Goal: Information Seeking & Learning: Learn about a topic

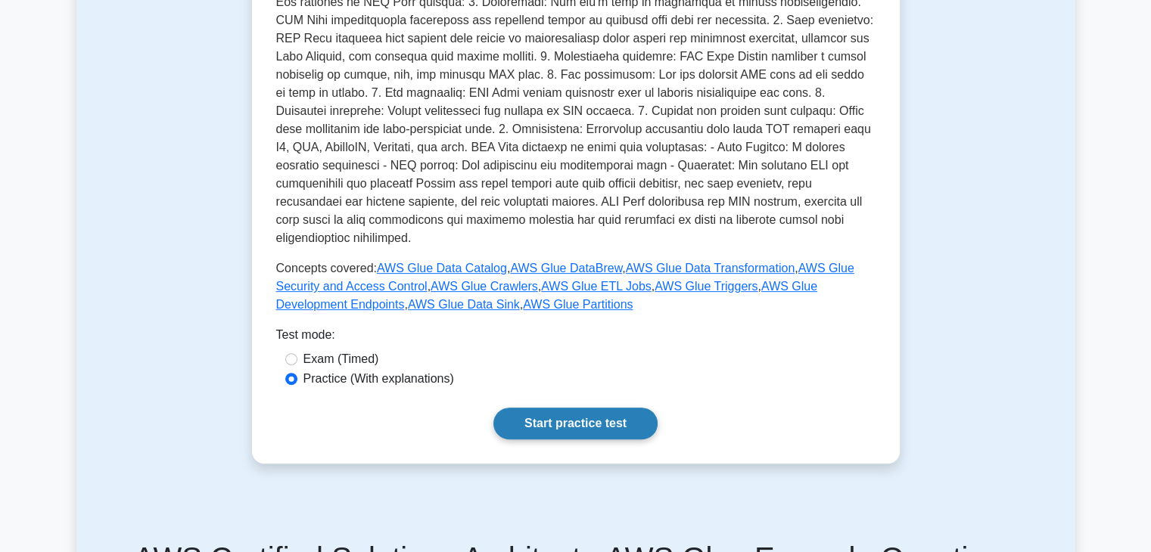
click at [574, 410] on link "Start practice test" at bounding box center [575, 424] width 164 height 32
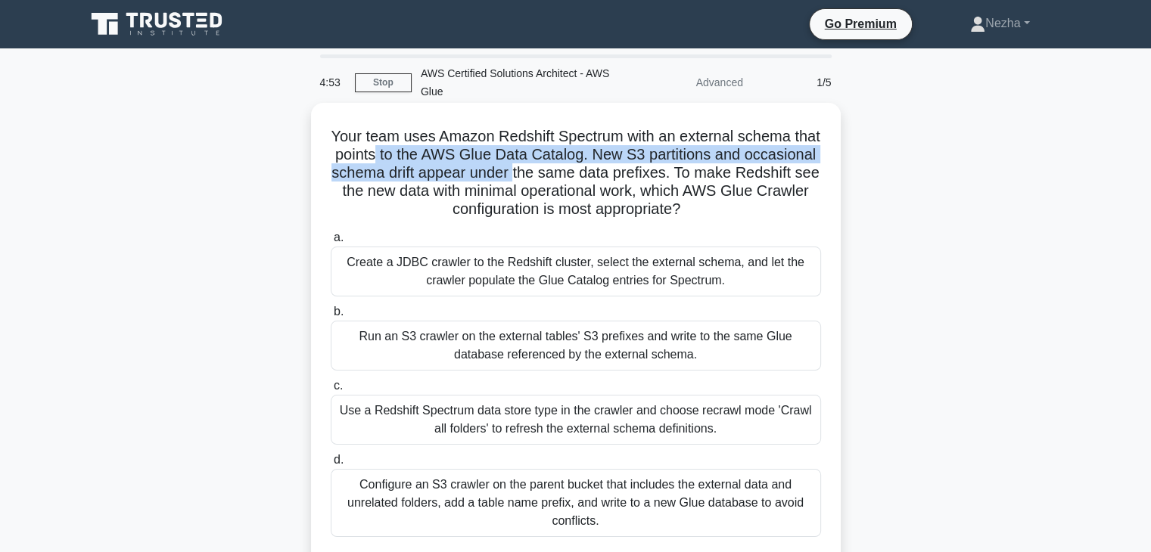
drag, startPoint x: 426, startPoint y: 161, endPoint x: 594, endPoint y: 173, distance: 168.4
click at [594, 173] on h5 "Your team uses Amazon Redshift Spectrum with an external schema that points to …" at bounding box center [575, 173] width 493 height 92
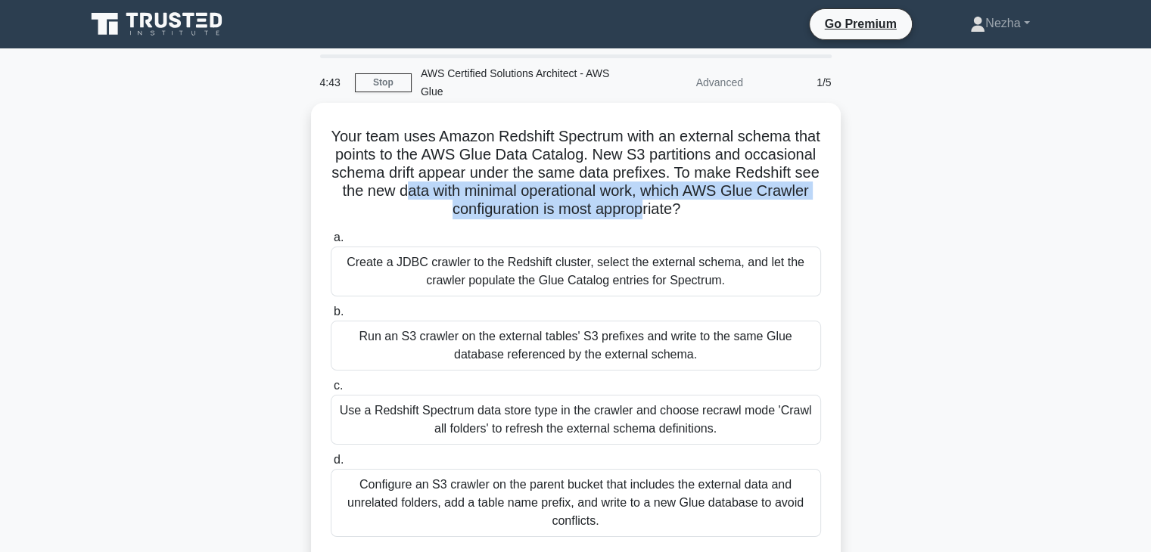
drag, startPoint x: 490, startPoint y: 190, endPoint x: 691, endPoint y: 207, distance: 201.2
click at [691, 207] on h5 "Your team uses Amazon Redshift Spectrum with an external schema that points to …" at bounding box center [575, 173] width 493 height 92
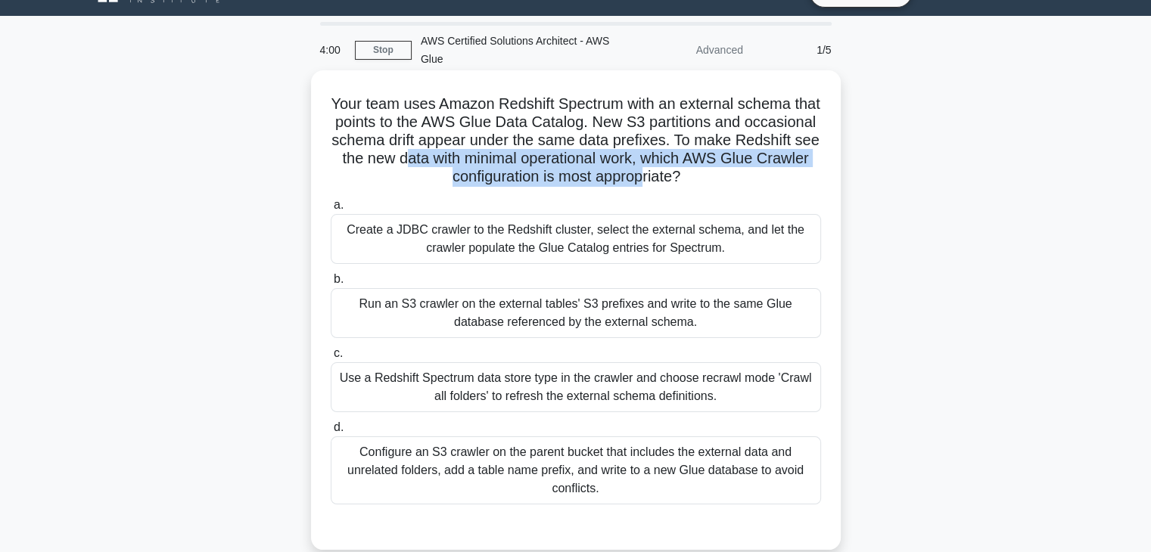
scroll to position [32, 0]
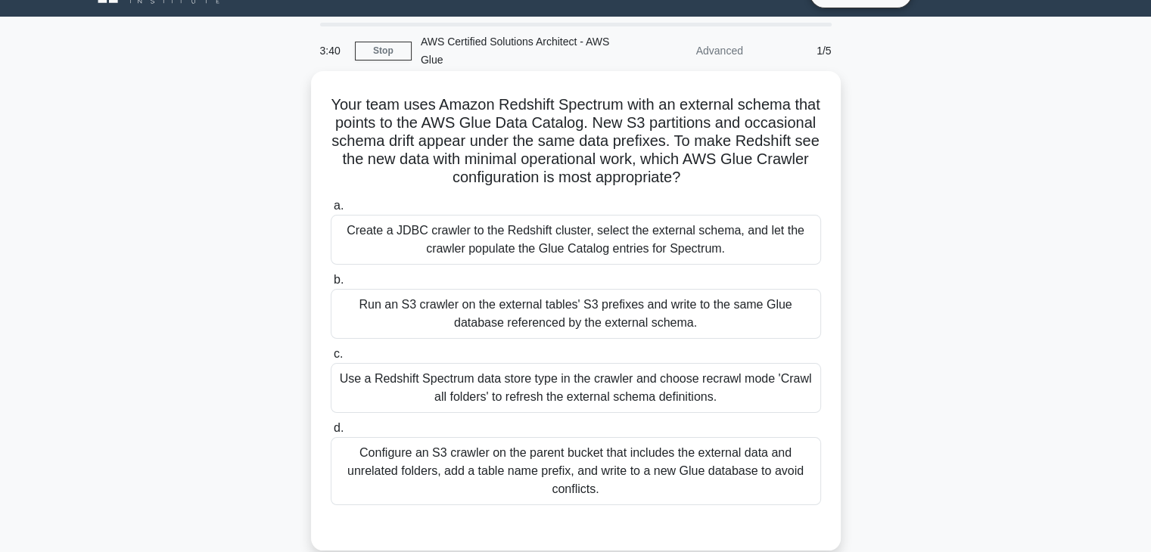
click at [613, 233] on div "Create a JDBC crawler to the Redshift cluster, select the external schema, and …" at bounding box center [576, 240] width 490 height 50
click at [331, 211] on input "a. Create a JDBC crawler to the Redshift cluster, select the external schema, a…" at bounding box center [331, 206] width 0 height 10
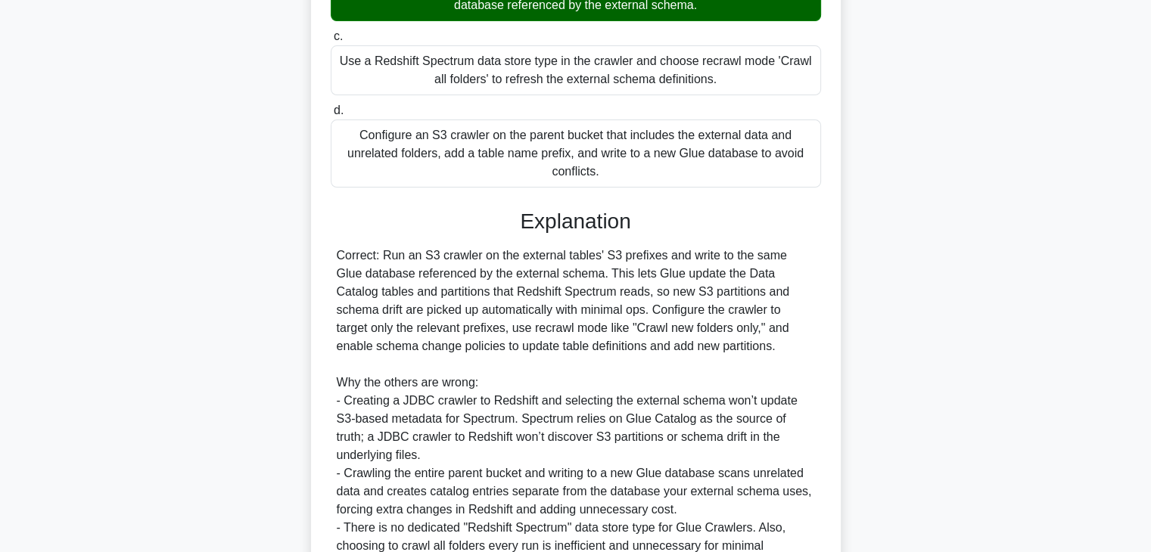
scroll to position [508, 0]
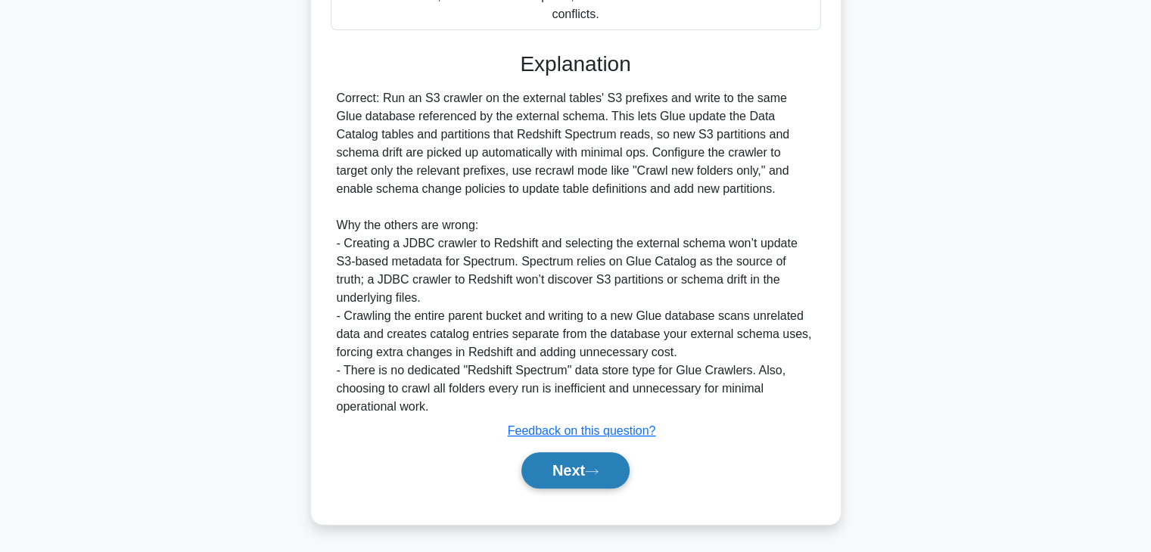
click at [577, 465] on button "Next" at bounding box center [575, 470] width 108 height 36
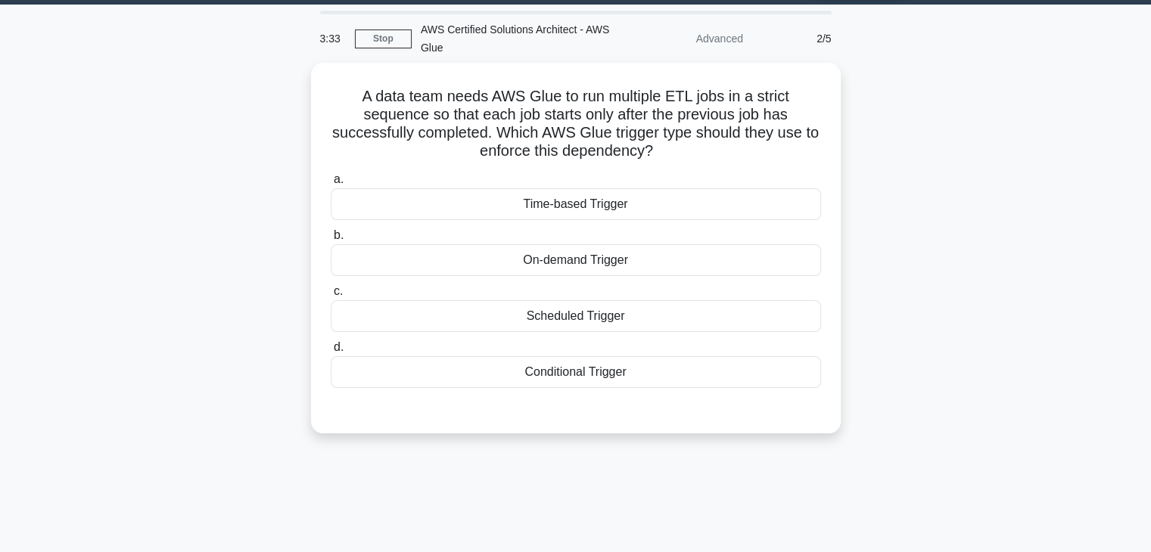
scroll to position [39, 0]
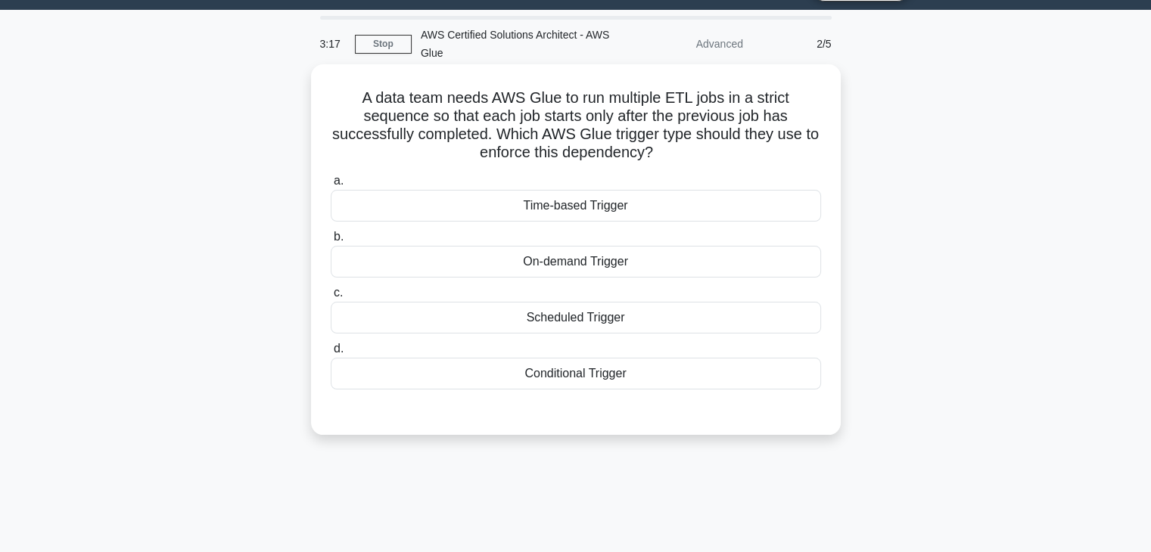
click at [499, 378] on div "Conditional Trigger" at bounding box center [576, 374] width 490 height 32
click at [331, 354] on input "d. Conditional Trigger" at bounding box center [331, 349] width 0 height 10
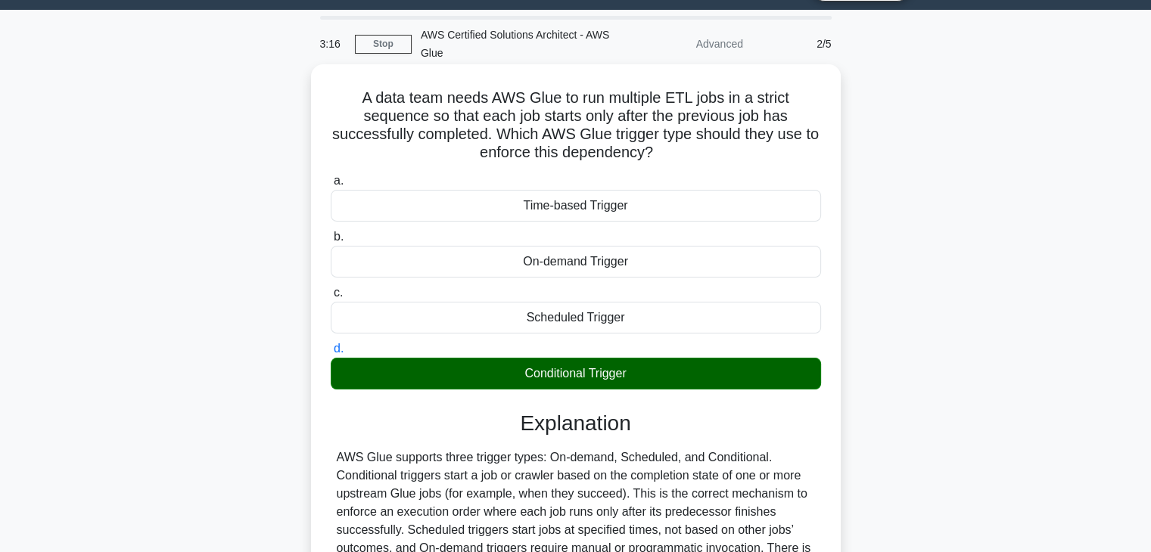
scroll to position [266, 0]
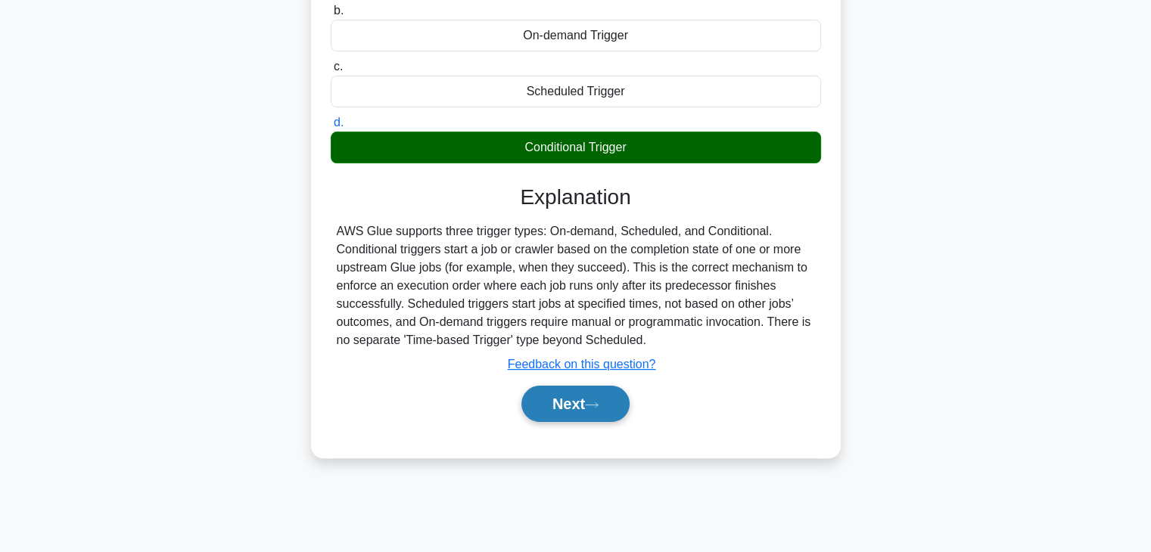
click at [551, 395] on button "Next" at bounding box center [575, 404] width 108 height 36
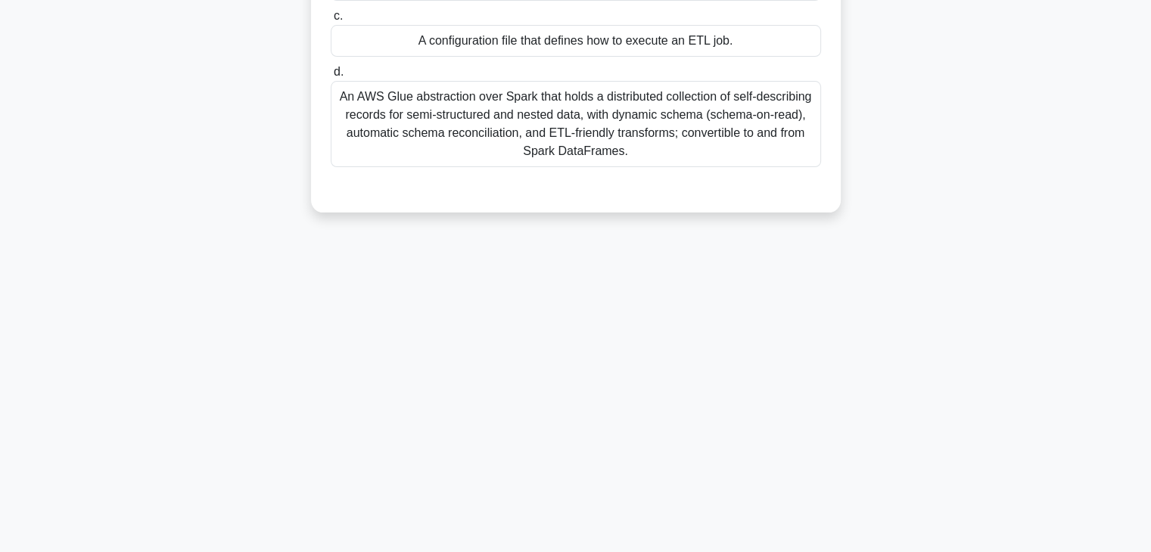
scroll to position [0, 0]
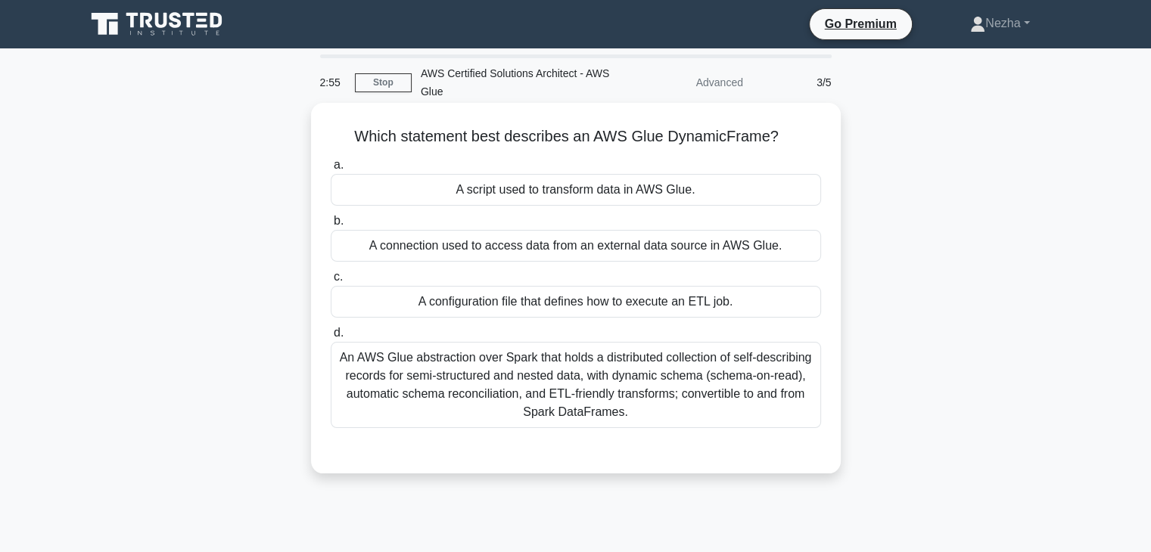
click at [492, 379] on div "An AWS Glue abstraction over Spark that holds a distributed collection of self-…" at bounding box center [576, 385] width 490 height 86
click at [331, 338] on input "d. An AWS Glue abstraction over Spark that holds a distributed collection of se…" at bounding box center [331, 333] width 0 height 10
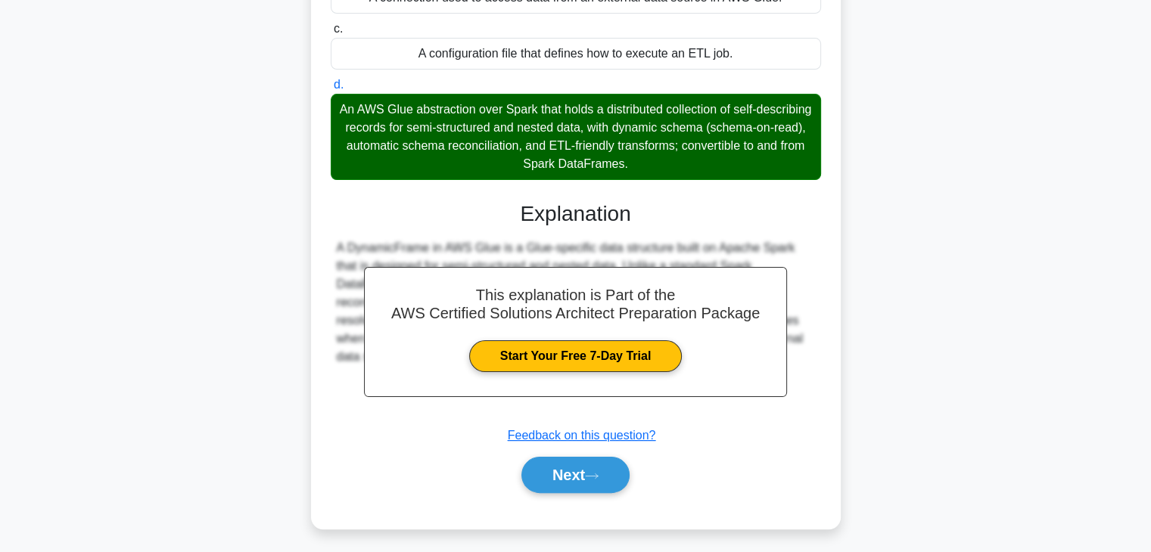
scroll to position [266, 0]
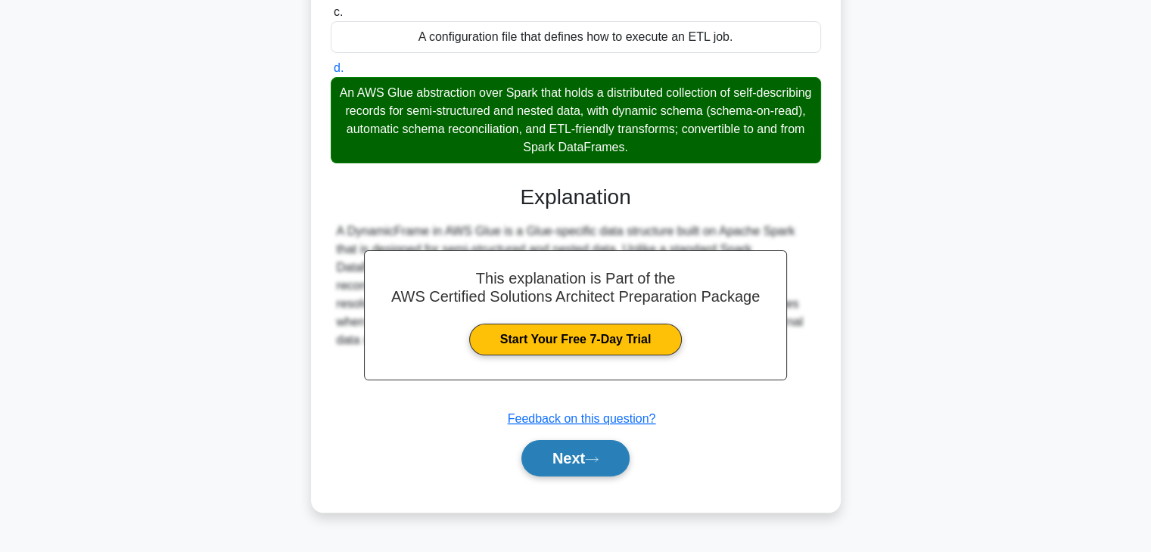
click at [580, 455] on button "Next" at bounding box center [575, 458] width 108 height 36
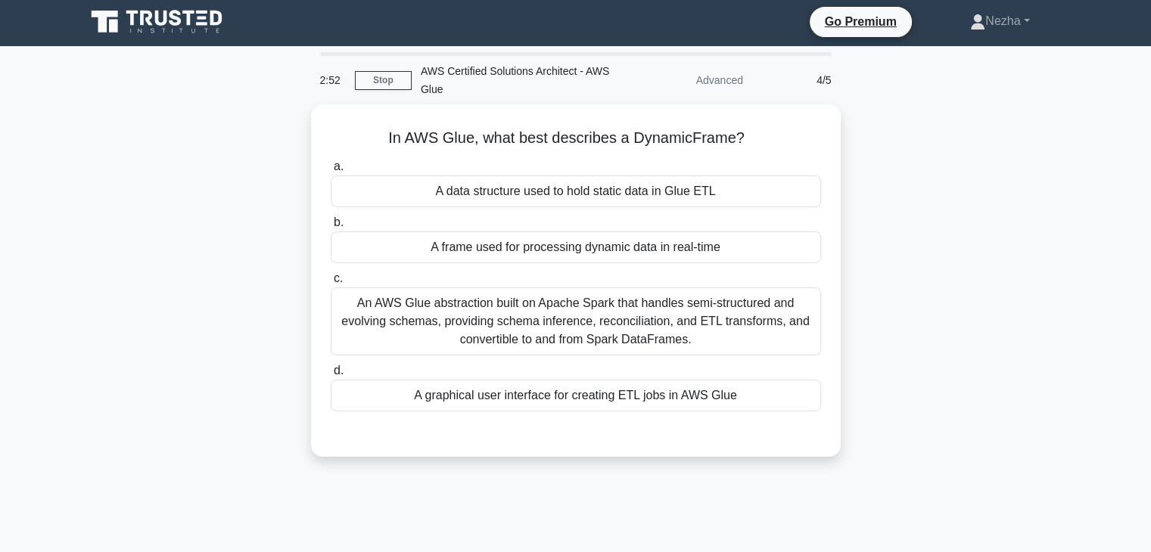
scroll to position [0, 0]
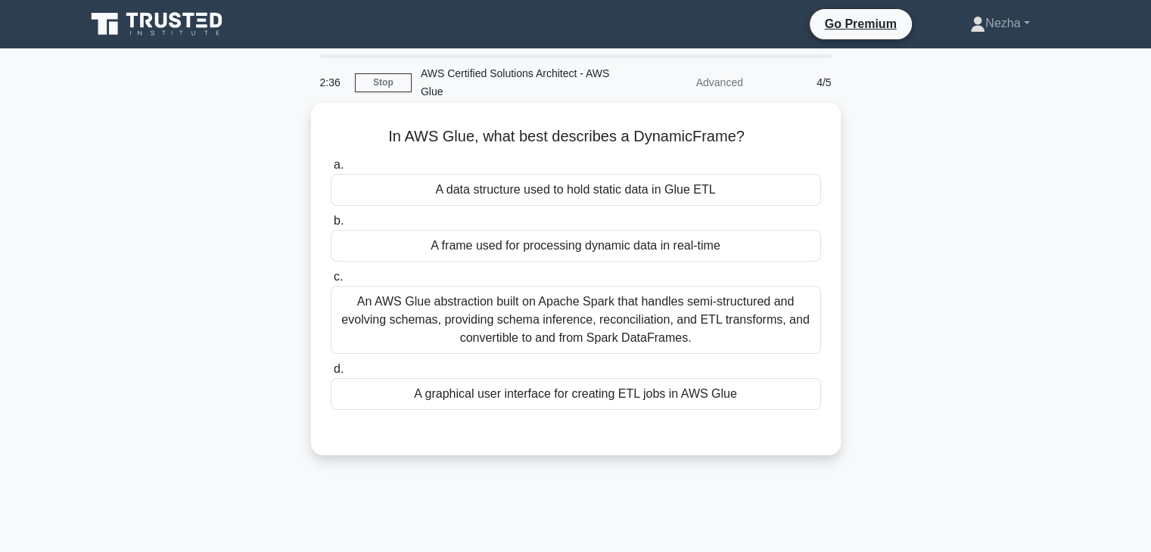
click at [609, 328] on div "An AWS Glue abstraction built on Apache Spark that handles semi-structured and …" at bounding box center [576, 320] width 490 height 68
click at [331, 282] on input "c. An AWS Glue abstraction built on Apache Spark that handles semi-structured a…" at bounding box center [331, 277] width 0 height 10
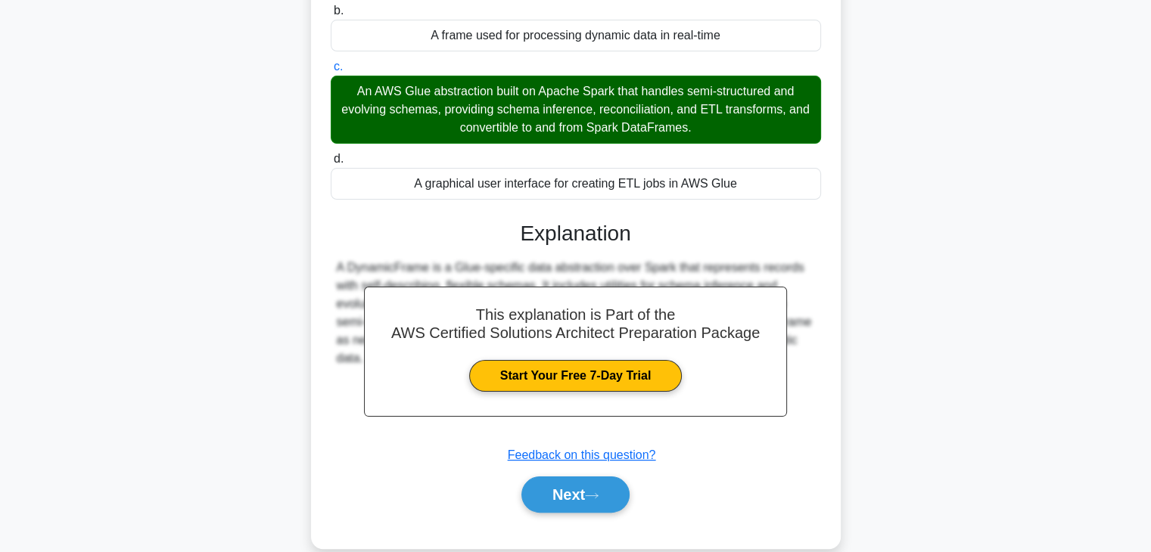
scroll to position [266, 0]
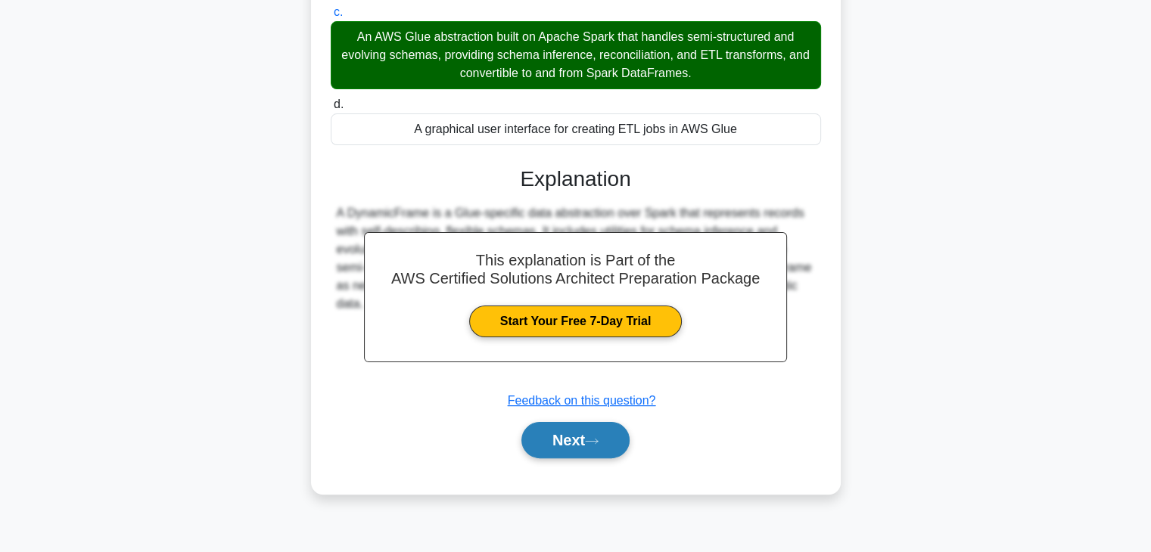
click at [584, 443] on button "Next" at bounding box center [575, 440] width 108 height 36
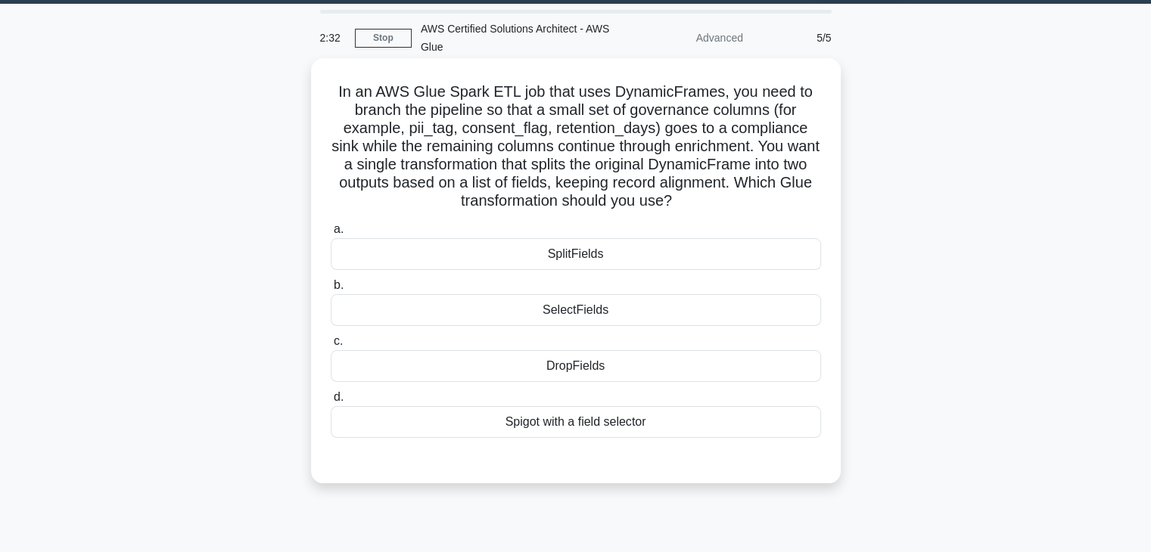
scroll to position [0, 0]
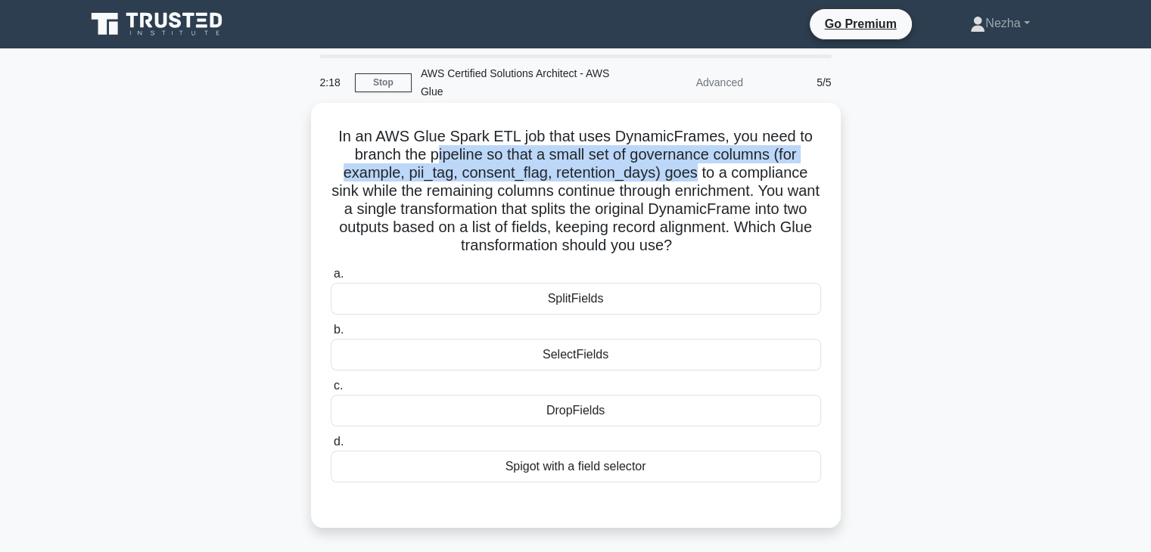
drag, startPoint x: 431, startPoint y: 157, endPoint x: 696, endPoint y: 182, distance: 266.8
click at [696, 182] on h5 "In an AWS Glue Spark ETL job that uses DynamicFrames, you need to branch the pi…" at bounding box center [575, 191] width 493 height 129
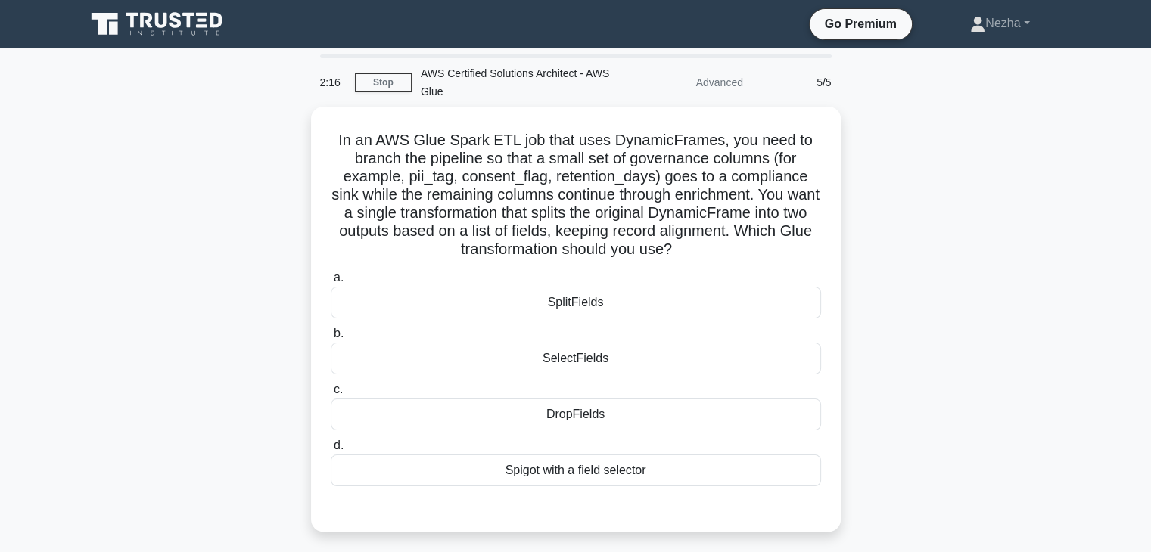
click at [141, 206] on div "In an AWS Glue Spark ETL job that uses DynamicFrames, you need to branch the pi…" at bounding box center [575, 328] width 999 height 443
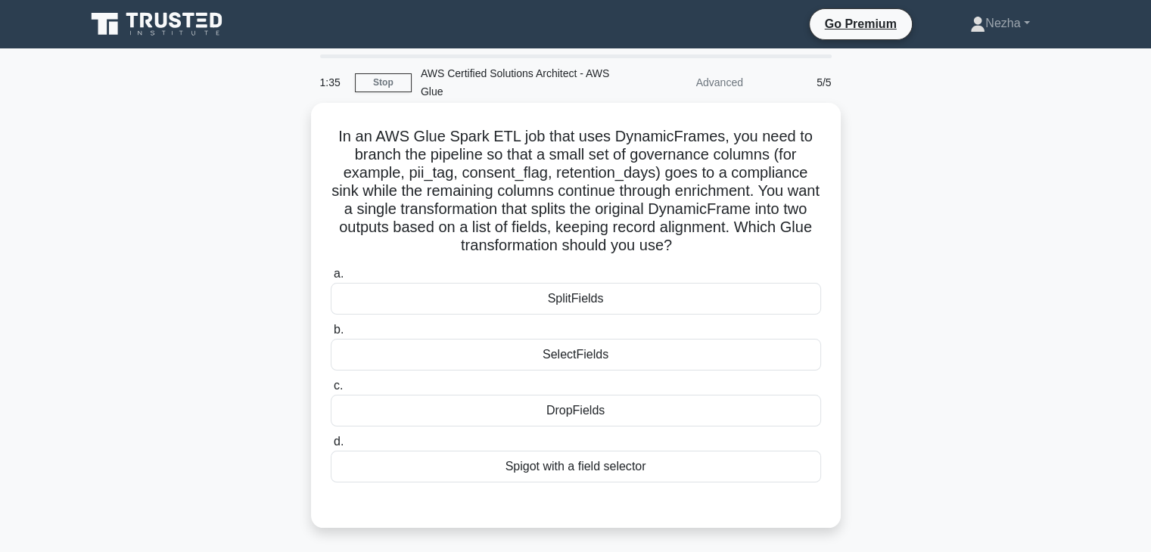
click at [412, 476] on div "Spigot with a field selector" at bounding box center [576, 467] width 490 height 32
click at [331, 447] on input "d. Spigot with a field selector" at bounding box center [331, 442] width 0 height 10
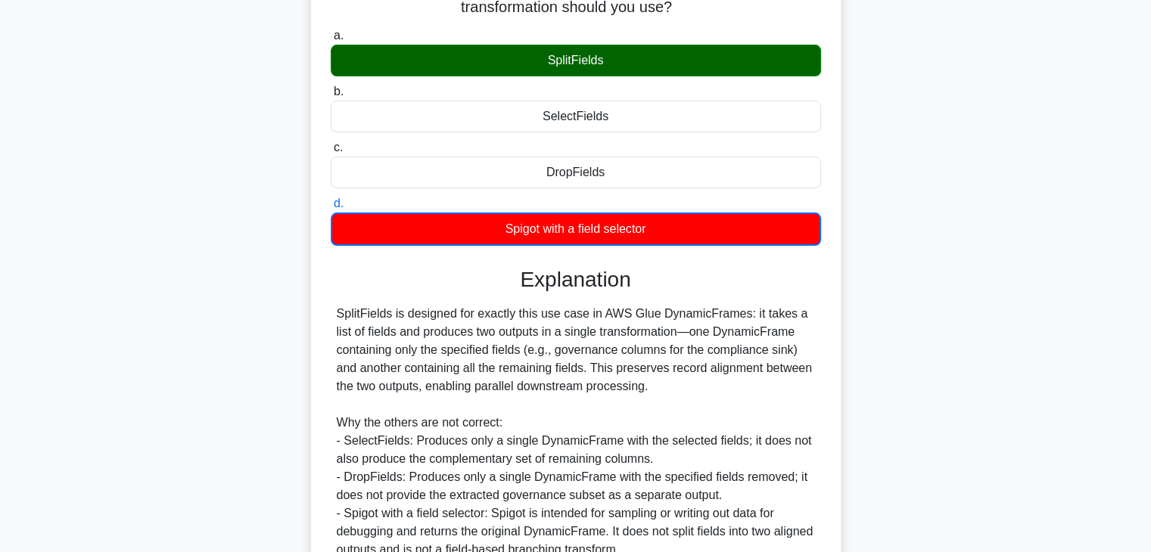
scroll to position [381, 0]
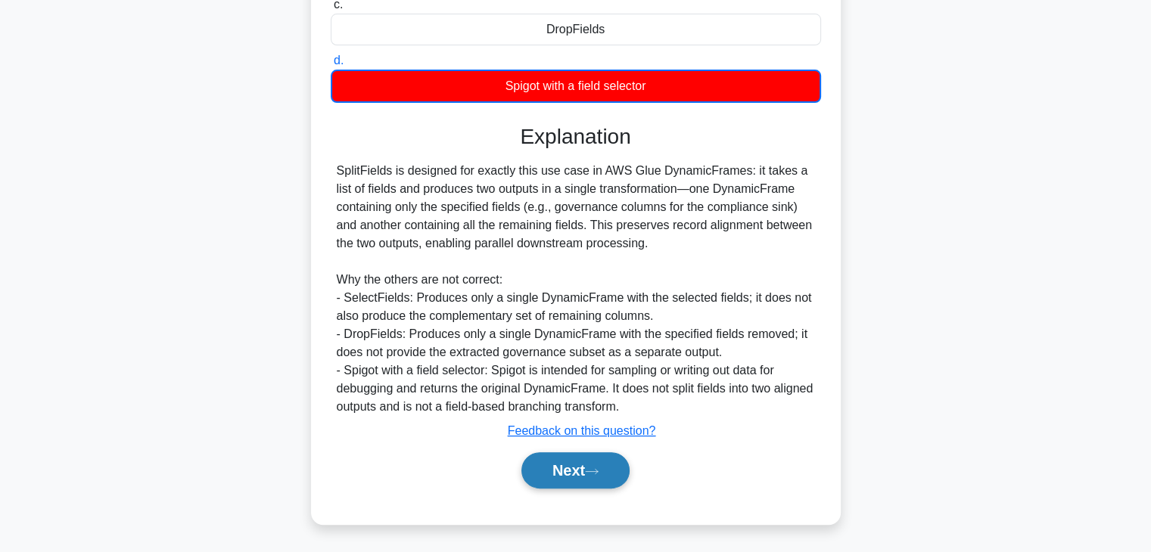
click at [599, 474] on icon at bounding box center [592, 472] width 14 height 8
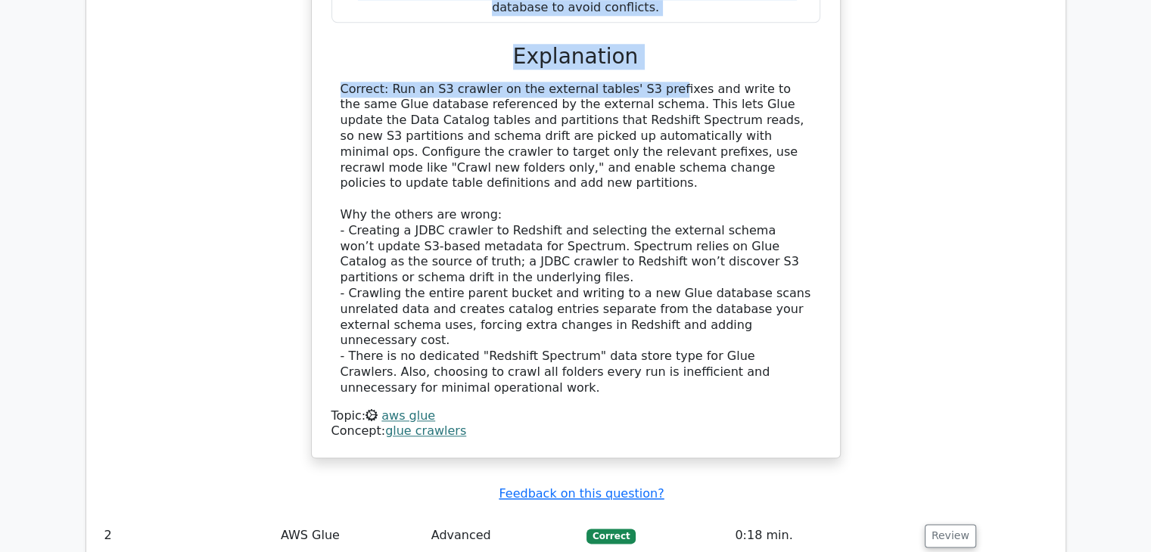
scroll to position [1607, 0]
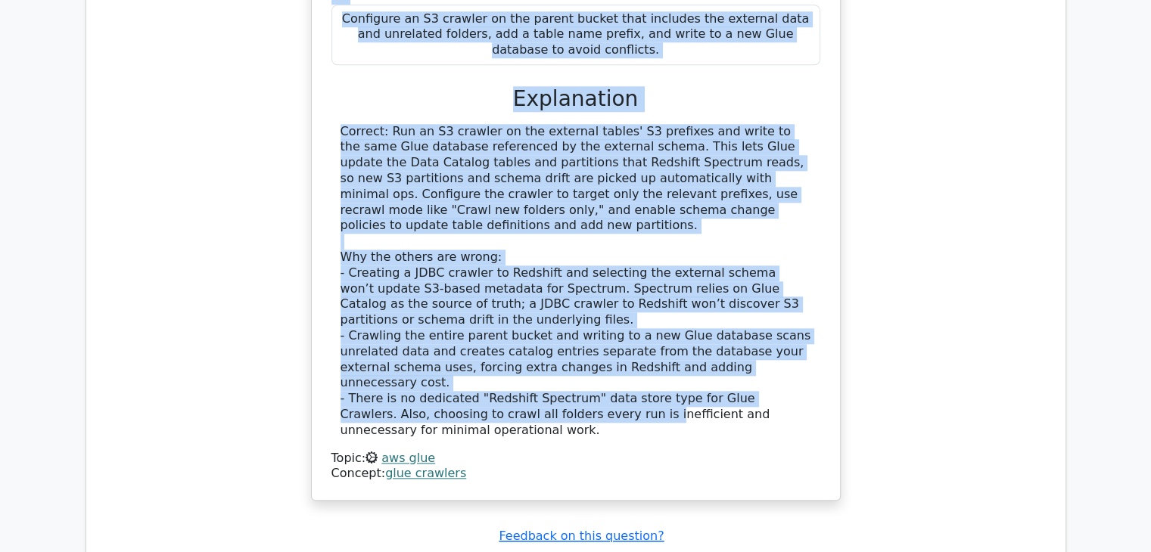
drag, startPoint x: 345, startPoint y: 166, endPoint x: 559, endPoint y: 294, distance: 249.4
click at [559, 294] on div "Your team uses Amazon Redshift Spectrum with an external schema that points to …" at bounding box center [576, 73] width 516 height 842
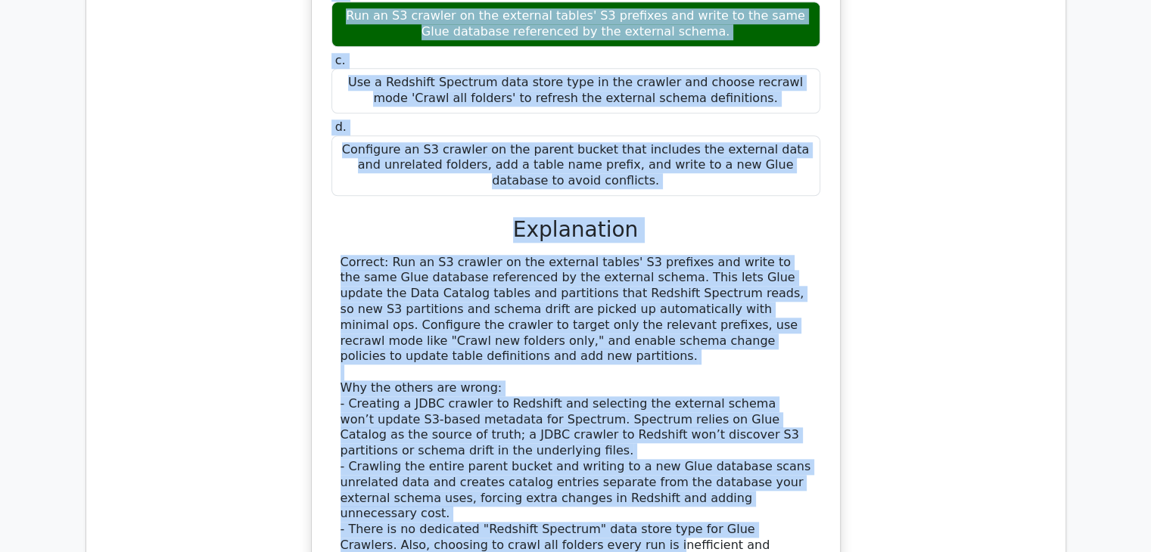
scroll to position [1475, 0]
click at [496, 256] on div "Correct: Run an S3 crawler on the external tables' S3 prefixes and write to the…" at bounding box center [575, 413] width 471 height 315
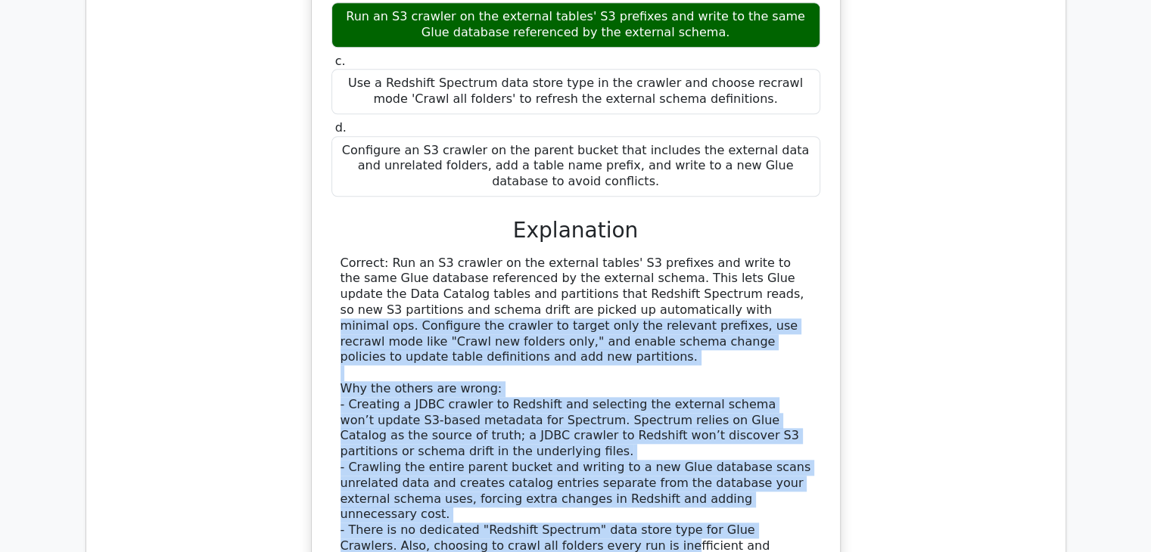
drag, startPoint x: 447, startPoint y: 218, endPoint x: 572, endPoint y: 418, distance: 236.2
click at [572, 418] on div "Correct: Run an S3 crawler on the external tables' S3 prefixes and write to the…" at bounding box center [575, 413] width 471 height 315
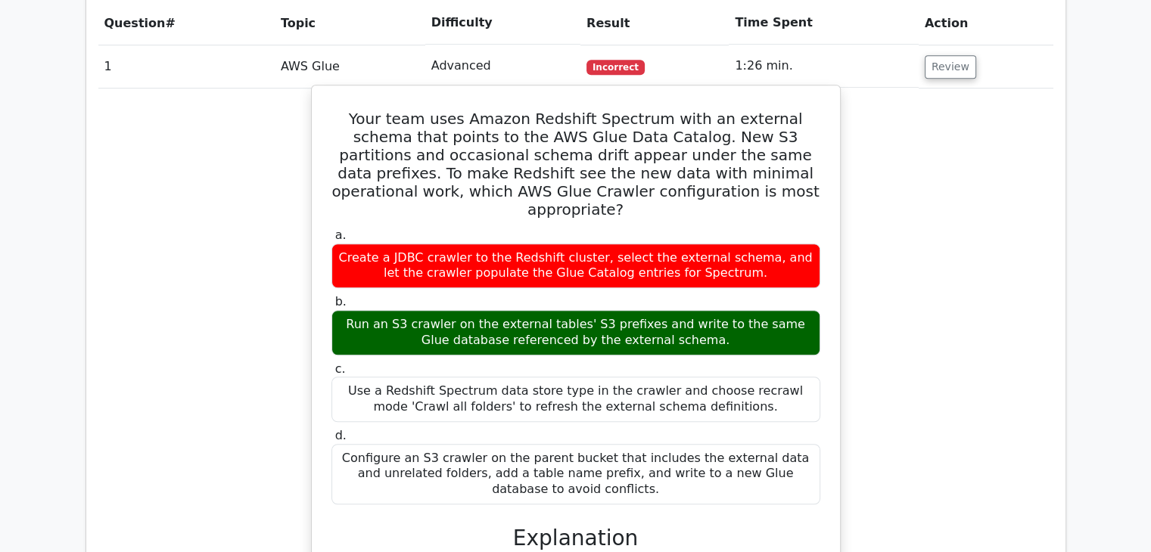
scroll to position [1167, 0]
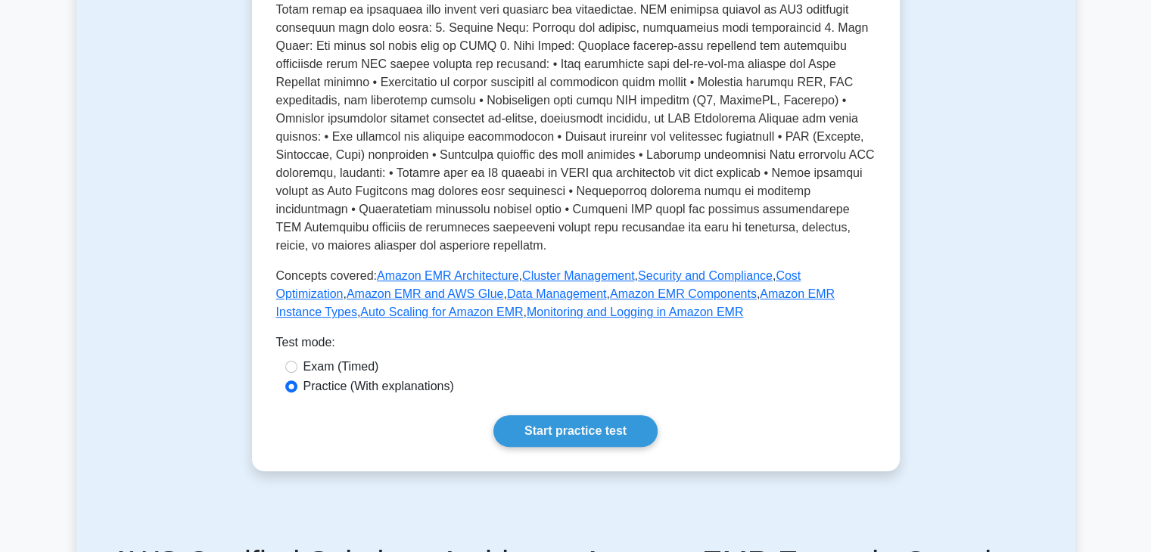
scroll to position [418, 0]
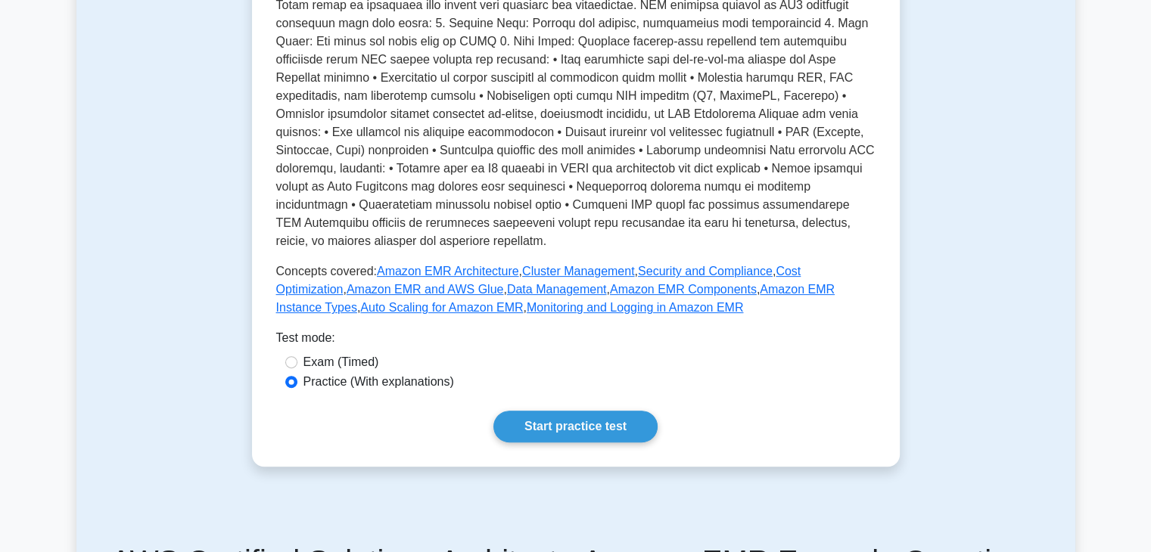
click at [595, 443] on div "Amazon EMR Big data processing service Amazon Elastic MapReduce (EMR) is a big …" at bounding box center [576, 119] width 648 height 695
click at [592, 437] on link "Start practice test" at bounding box center [575, 427] width 164 height 32
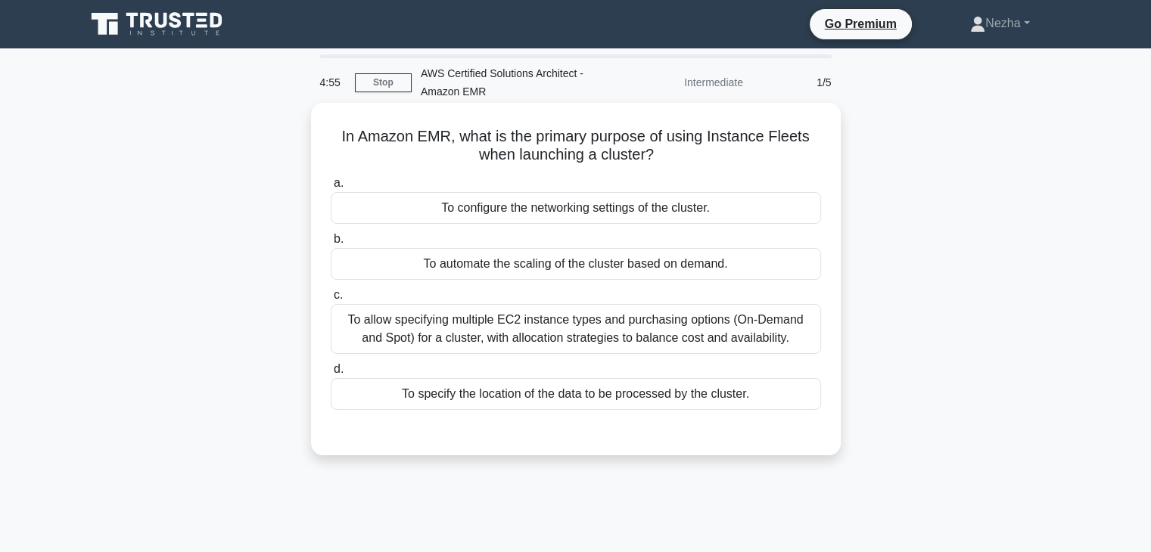
drag, startPoint x: 474, startPoint y: 146, endPoint x: 683, endPoint y: 147, distance: 209.6
click at [683, 147] on h5 "In Amazon EMR, what is the primary purpose of using Instance Fleets when launch…" at bounding box center [575, 146] width 493 height 38
click at [726, 326] on div "To allow specifying multiple EC2 instance types and purchasing options (On-Dema…" at bounding box center [576, 329] width 490 height 50
click at [331, 300] on input "c. To allow specifying multiple EC2 instance types and purchasing options (On-D…" at bounding box center [331, 296] width 0 height 10
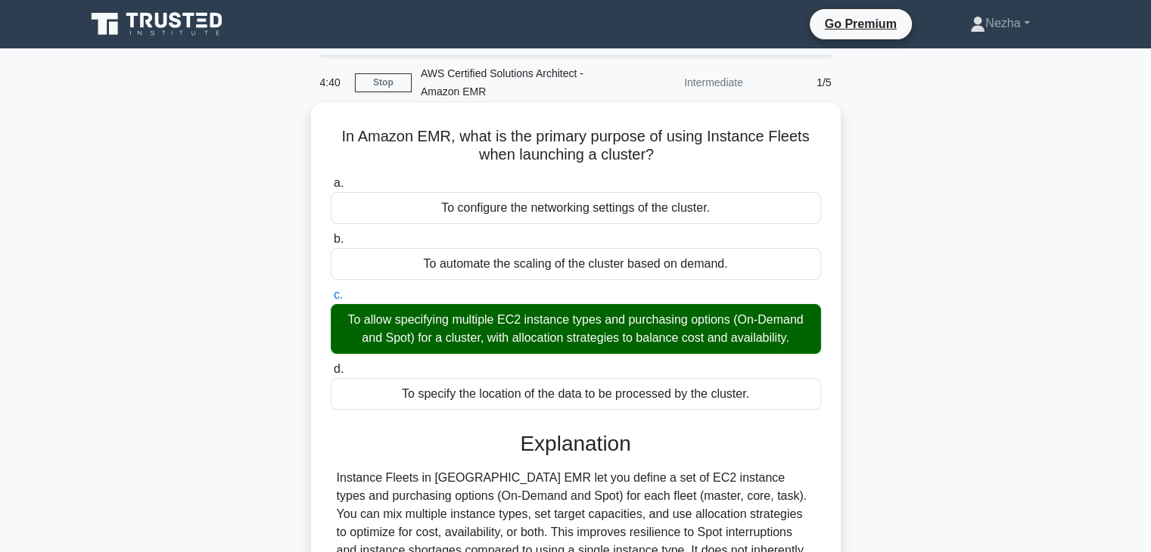
scroll to position [266, 0]
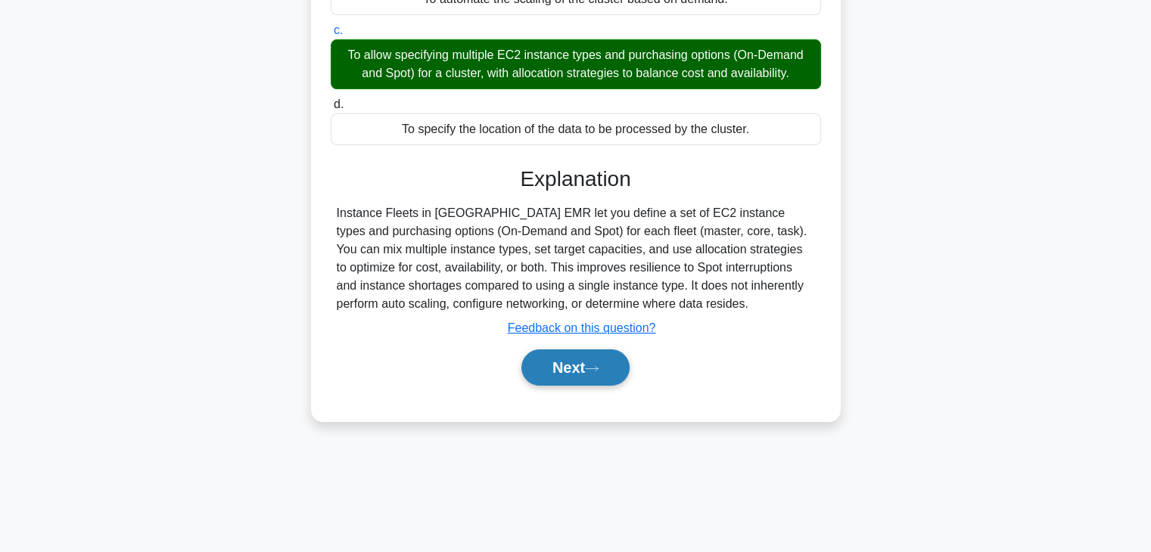
click at [559, 368] on button "Next" at bounding box center [575, 368] width 108 height 36
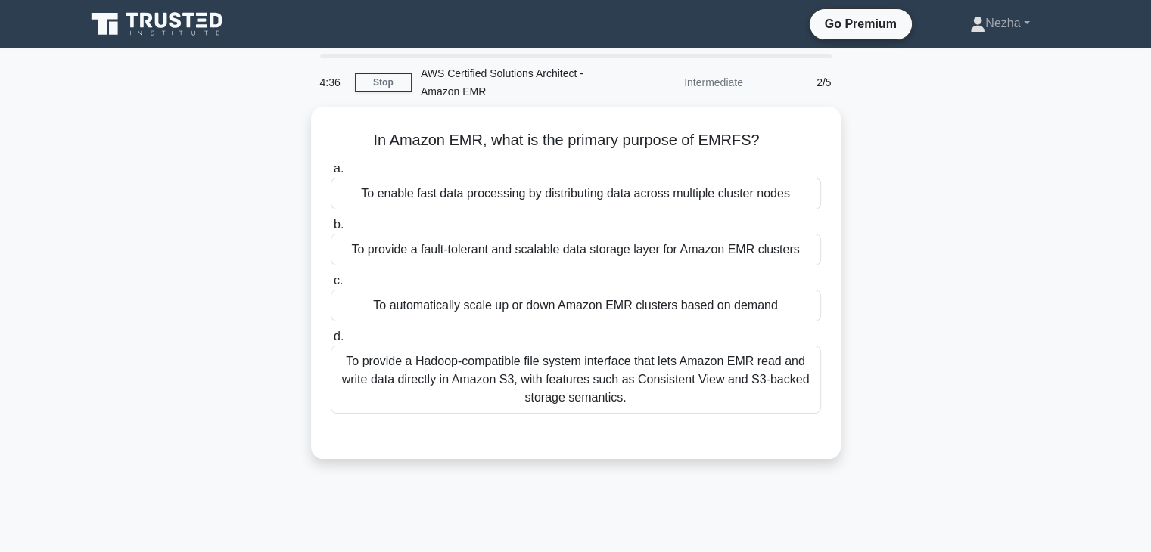
scroll to position [0, 0]
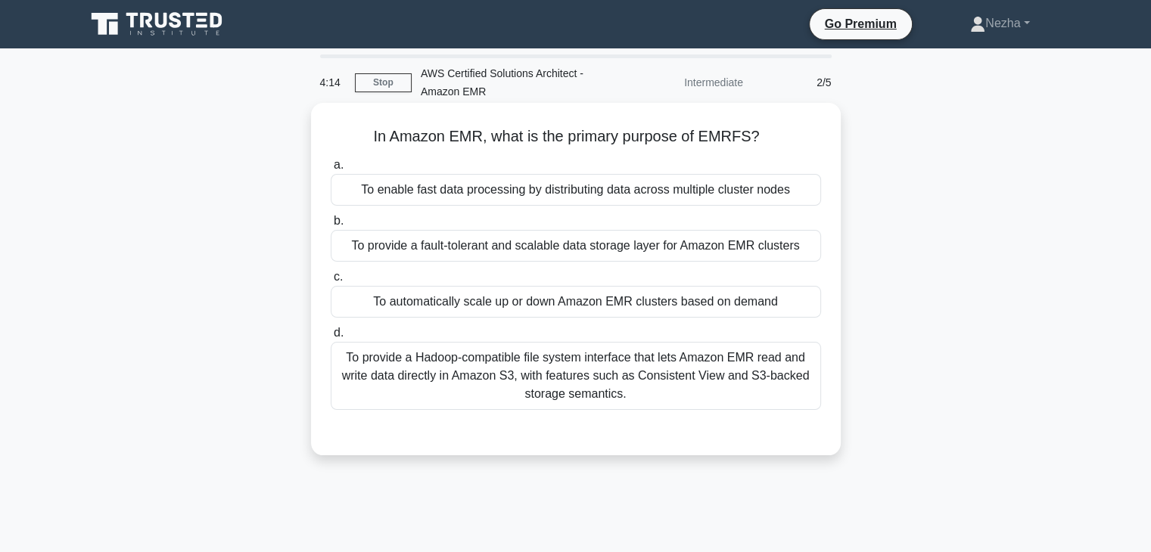
click at [501, 391] on div "To provide a Hadoop-compatible file system interface that lets Amazon EMR read …" at bounding box center [576, 376] width 490 height 68
click at [331, 338] on input "d. To provide a Hadoop-compatible file system interface that lets Amazon EMR re…" at bounding box center [331, 333] width 0 height 10
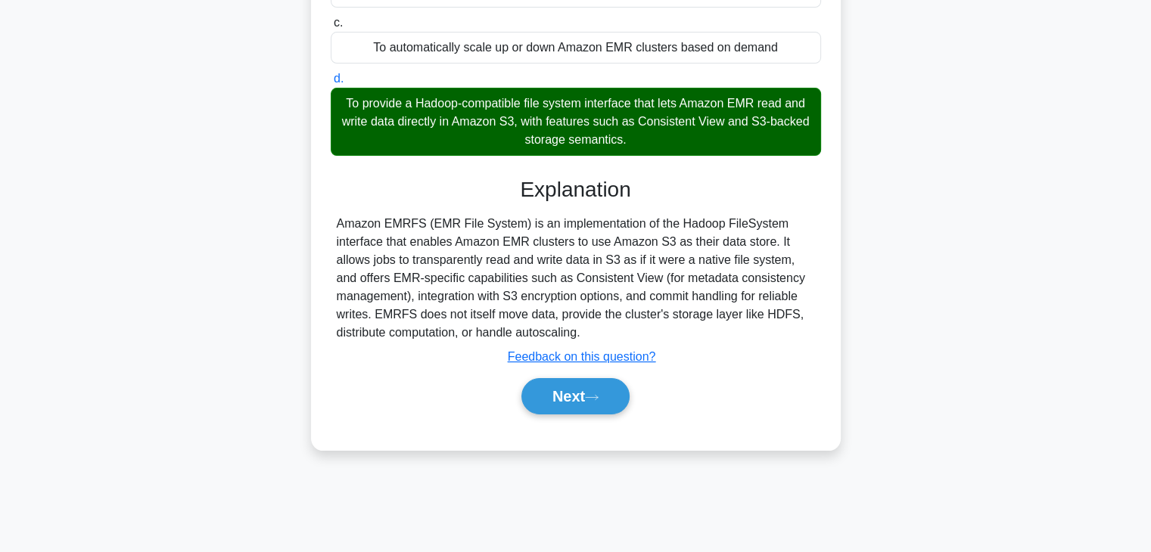
scroll to position [266, 0]
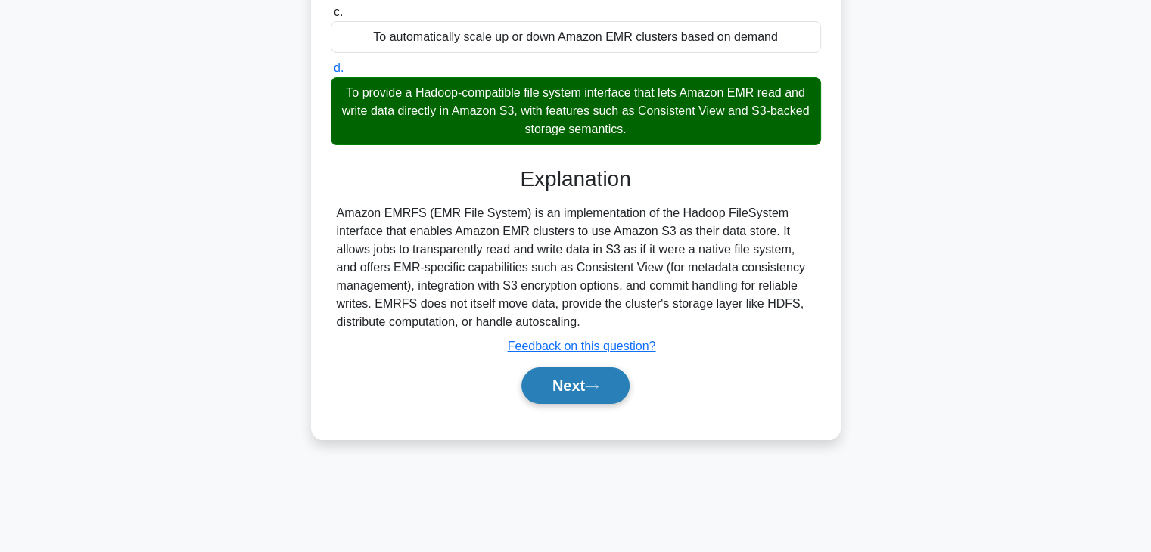
click at [549, 389] on button "Next" at bounding box center [575, 386] width 108 height 36
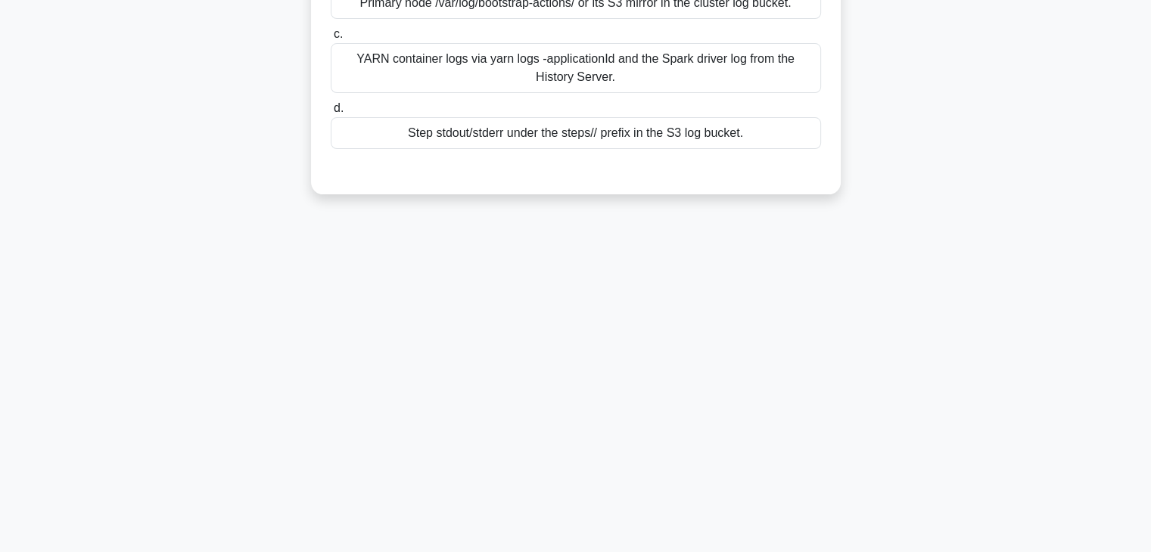
scroll to position [0, 0]
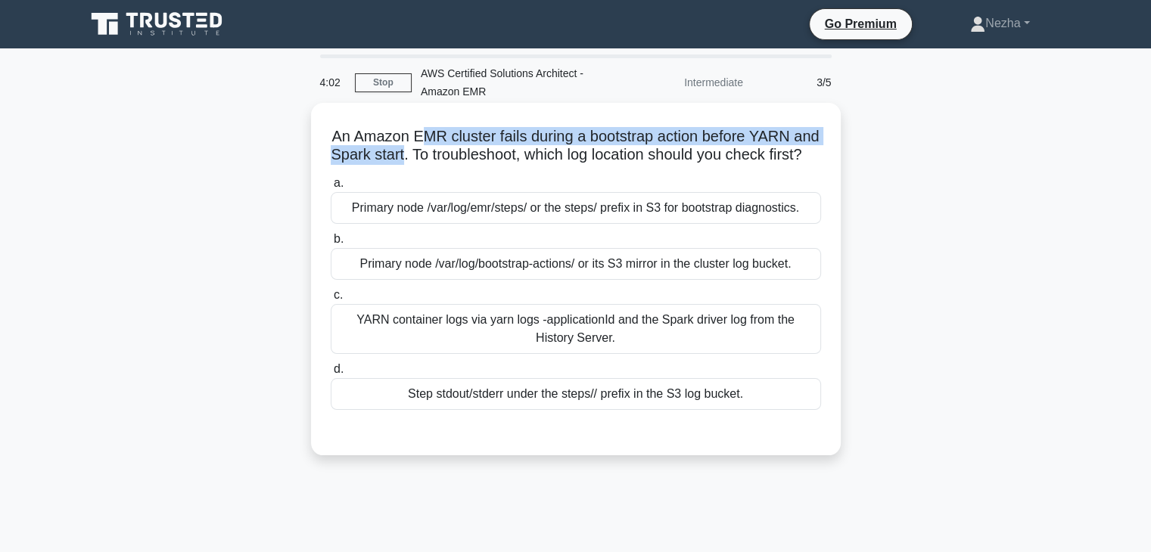
drag, startPoint x: 430, startPoint y: 136, endPoint x: 440, endPoint y: 157, distance: 22.7
click at [440, 157] on h5 "An Amazon EMR cluster fails during a bootstrap action before YARN and Spark sta…" at bounding box center [575, 146] width 493 height 38
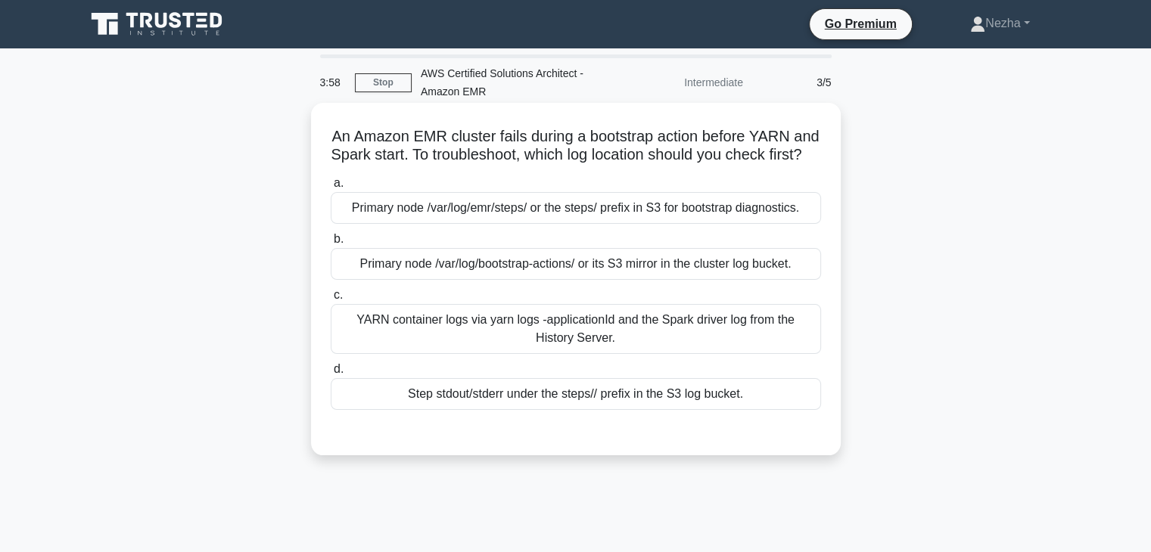
click at [542, 165] on h5 "An Amazon EMR cluster fails during a bootstrap action before YARN and Spark sta…" at bounding box center [575, 146] width 493 height 38
click at [496, 280] on div "Primary node /var/log/bootstrap-actions/ or its S3 mirror in the cluster log bu…" at bounding box center [576, 264] width 490 height 32
click at [331, 244] on input "b. Primary node /var/log/bootstrap-actions/ or its S3 mirror in the cluster log…" at bounding box center [331, 240] width 0 height 10
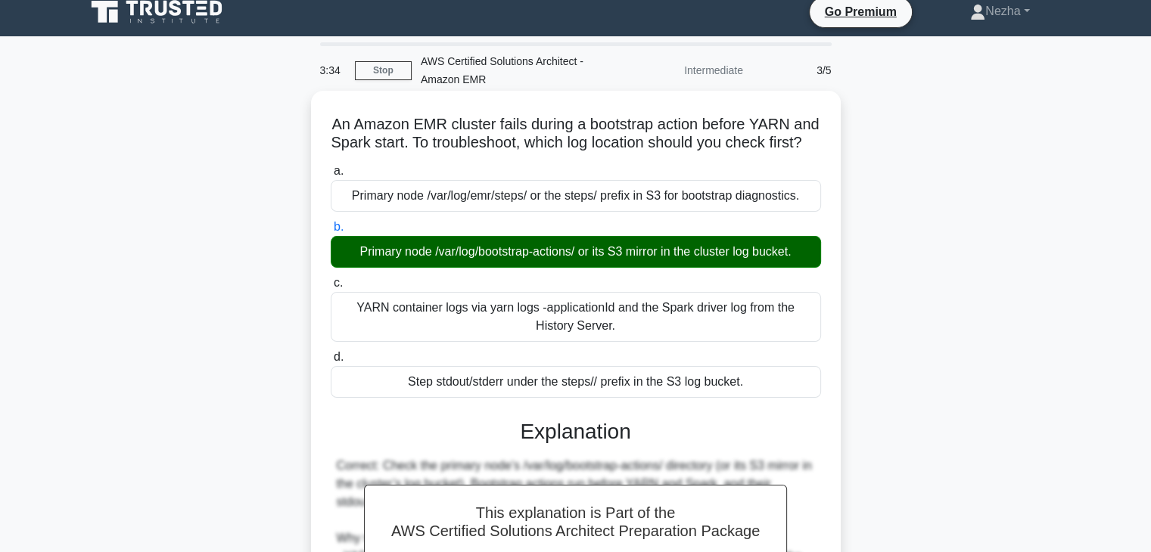
scroll to position [271, 0]
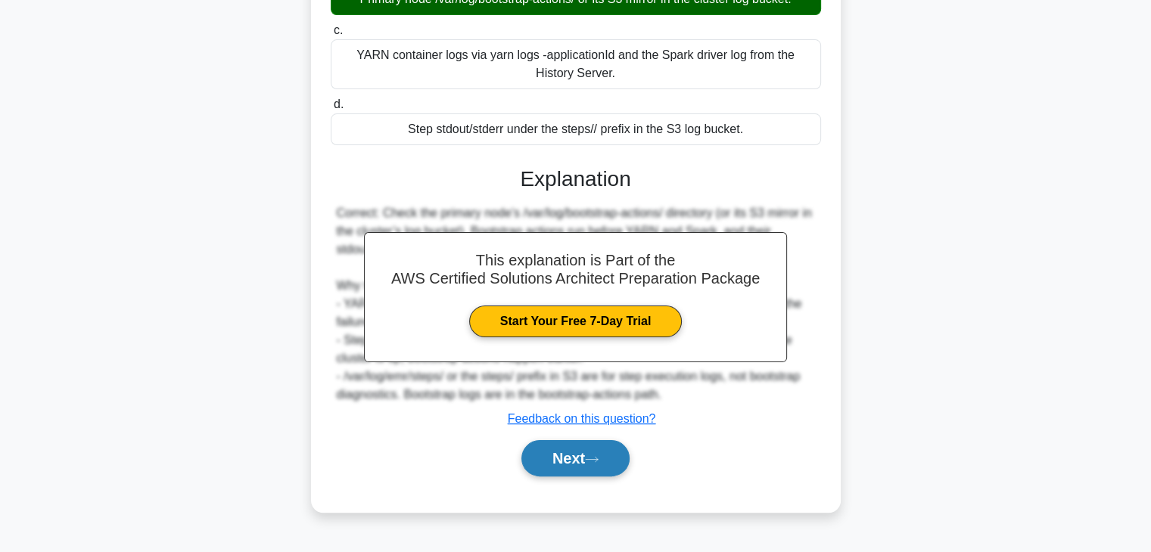
click at [561, 468] on button "Next" at bounding box center [575, 458] width 108 height 36
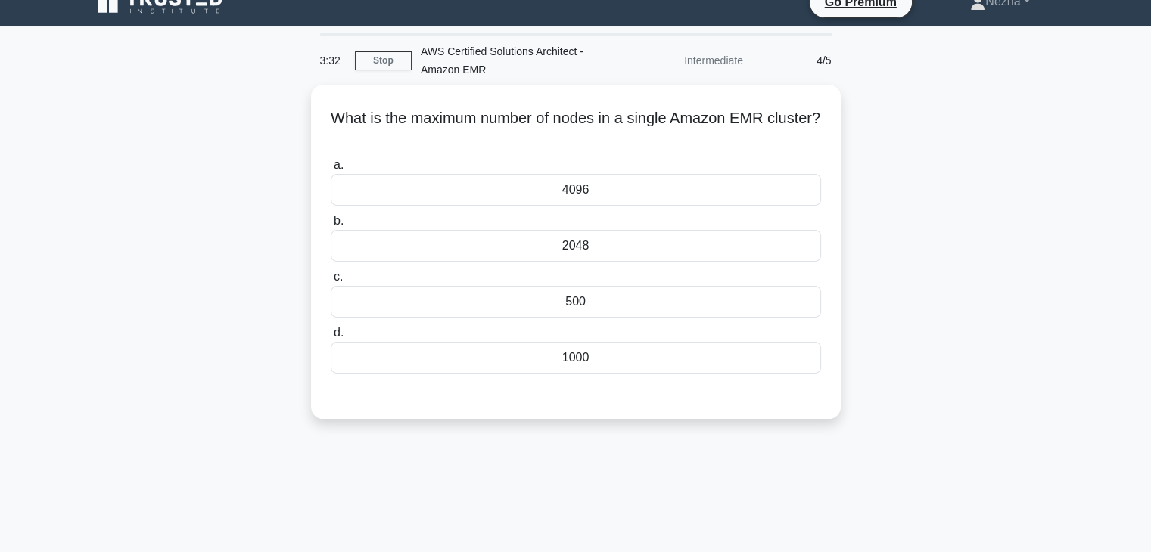
scroll to position [12, 0]
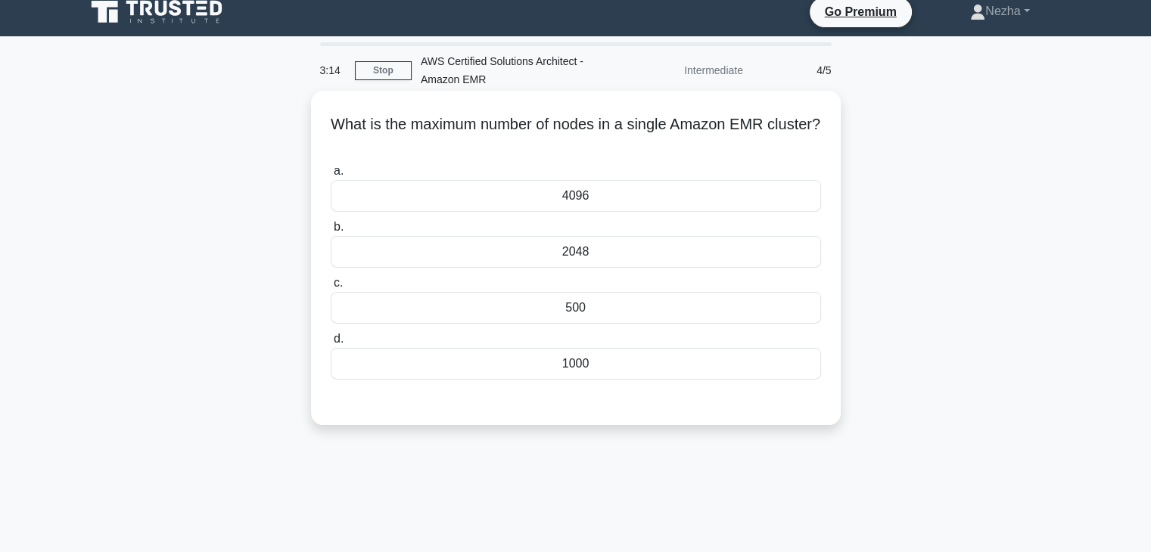
click at [584, 190] on div "4096" at bounding box center [576, 196] width 490 height 32
click at [331, 176] on input "a. 4096" at bounding box center [331, 171] width 0 height 10
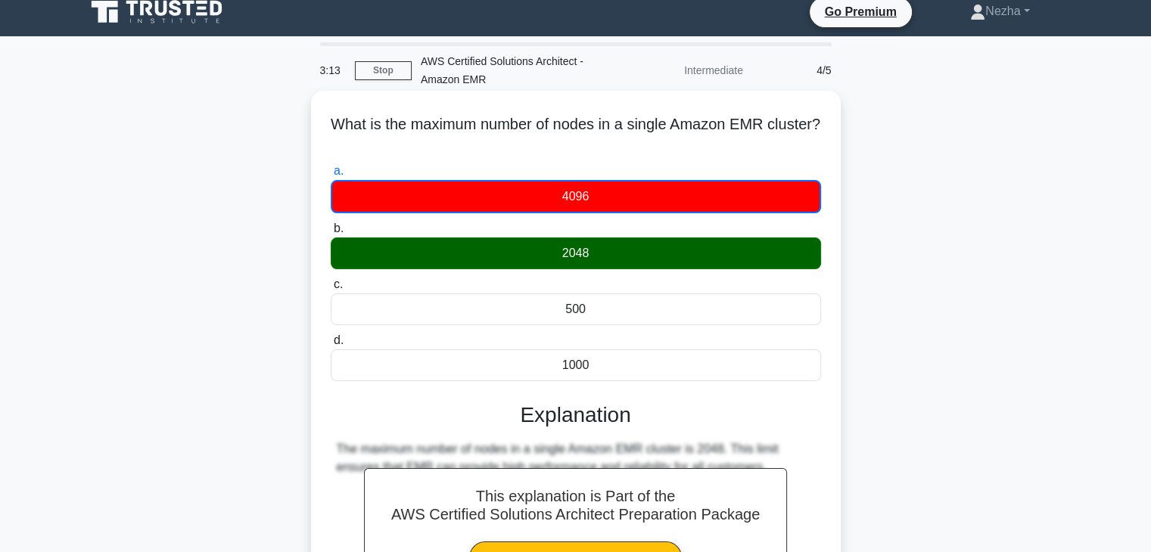
scroll to position [266, 0]
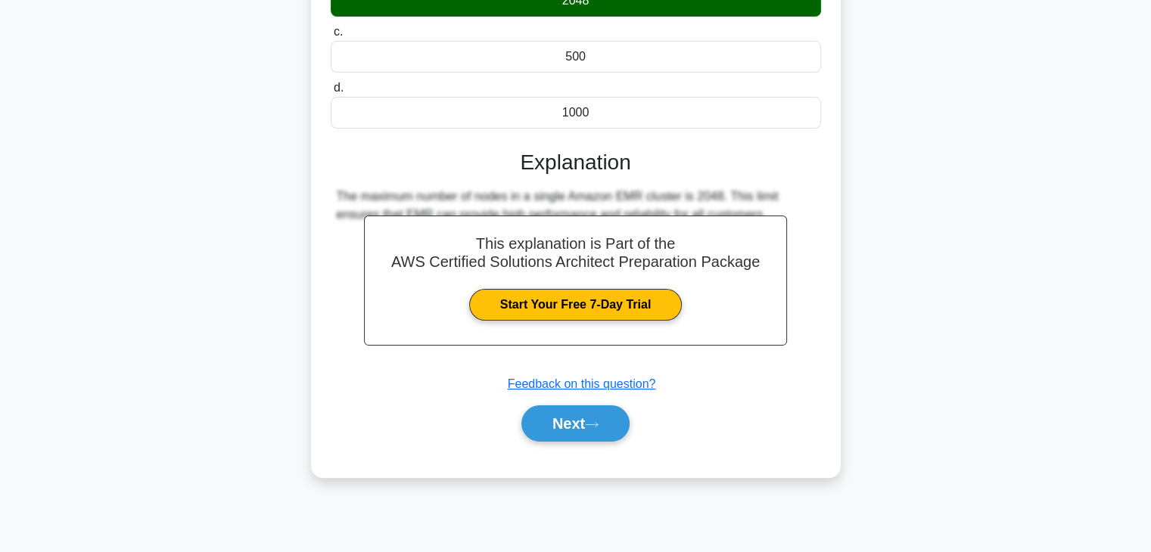
click at [602, 440] on div "Next" at bounding box center [576, 424] width 490 height 48
click at [595, 434] on button "Next" at bounding box center [575, 424] width 108 height 36
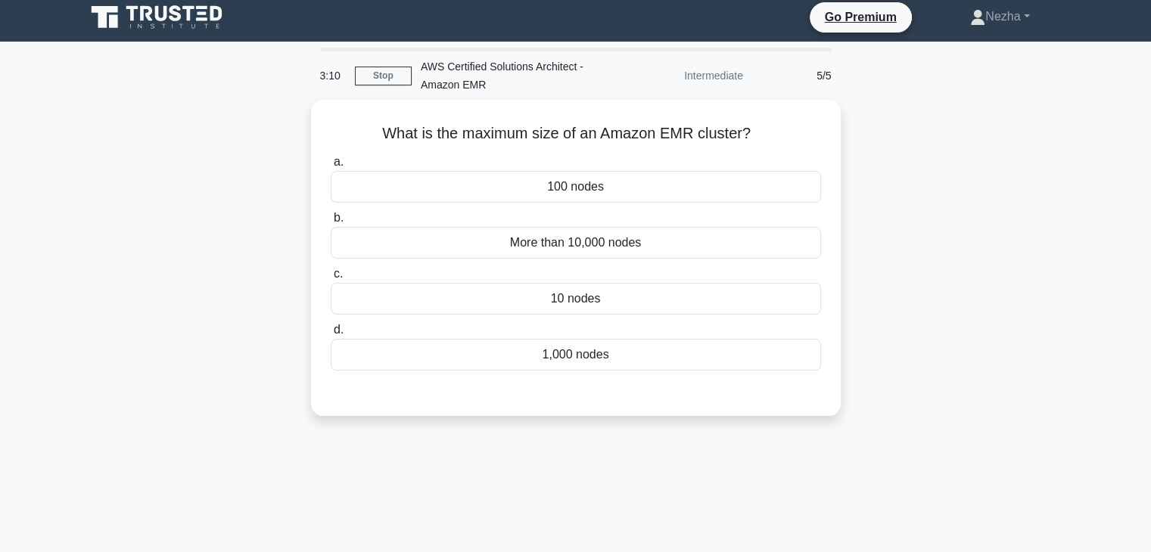
scroll to position [0, 0]
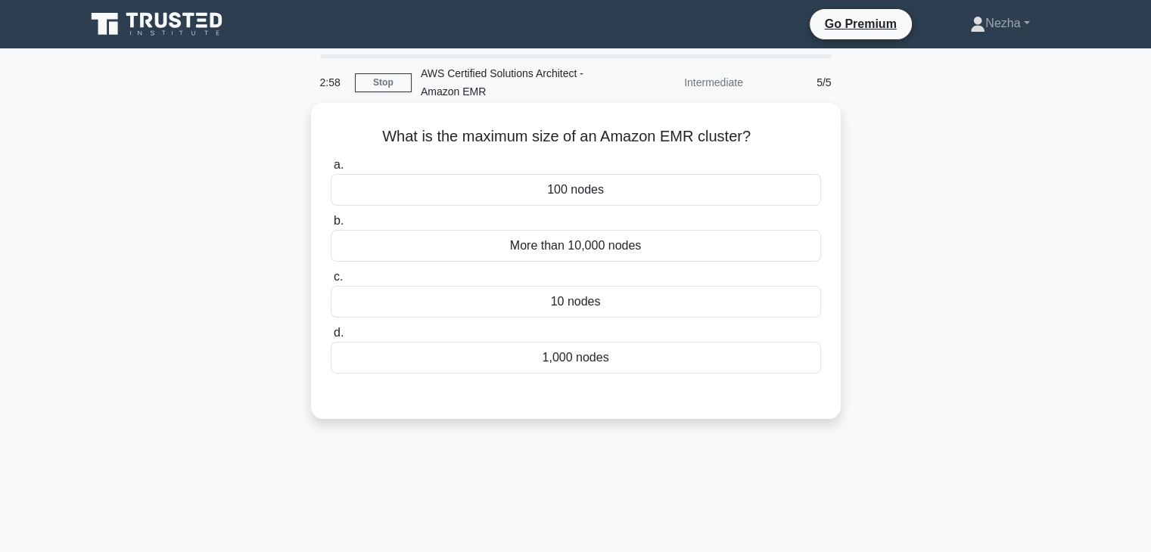
click at [593, 243] on div "More than 10,000 nodes" at bounding box center [576, 246] width 490 height 32
click at [331, 226] on input "b. More than 10,000 nodes" at bounding box center [331, 221] width 0 height 10
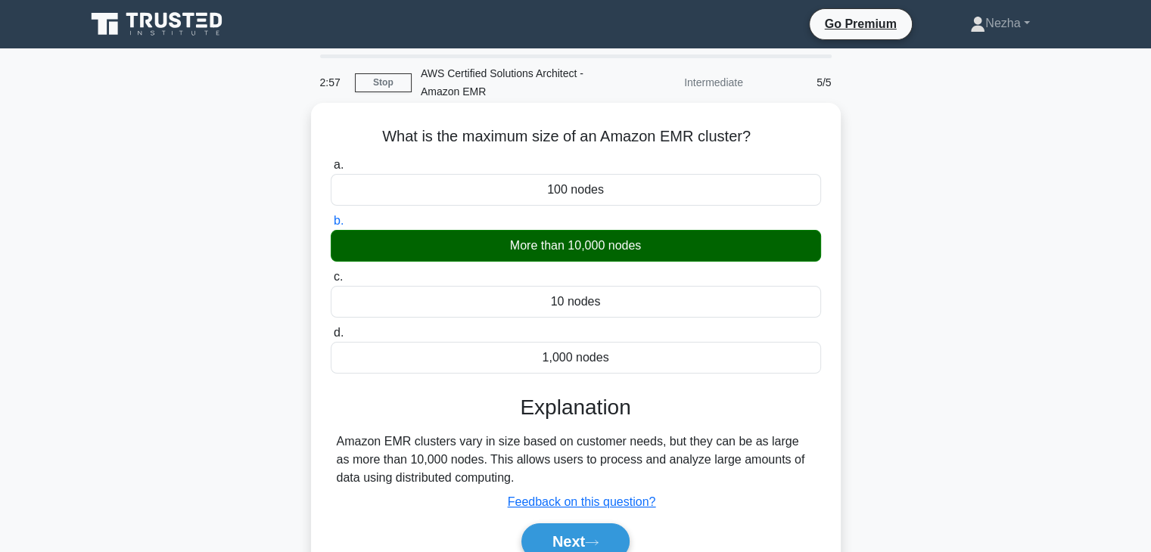
scroll to position [266, 0]
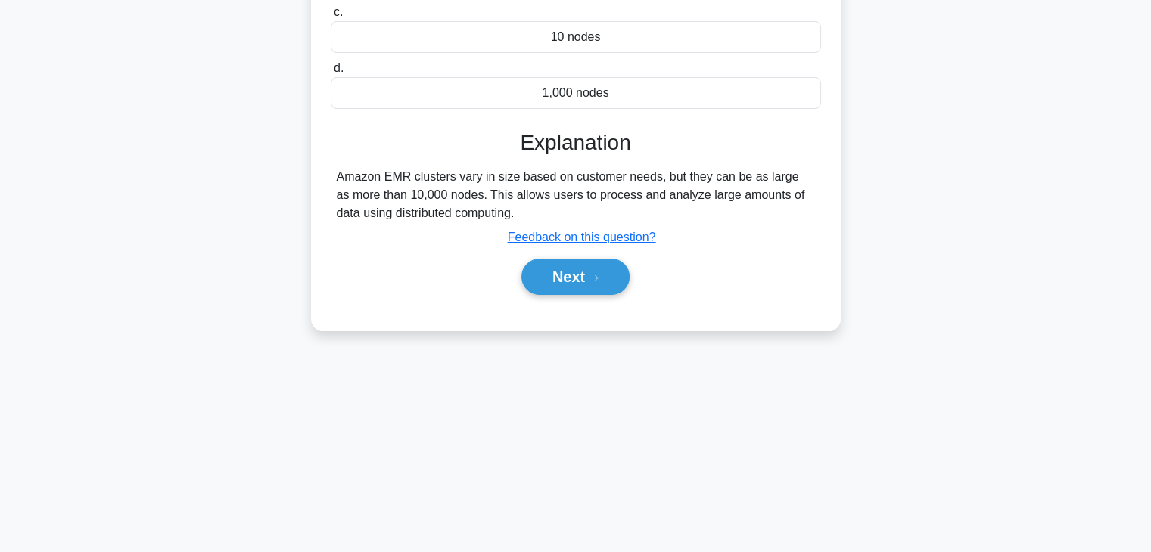
click at [582, 294] on div "Next" at bounding box center [576, 277] width 490 height 48
click at [573, 284] on button "Next" at bounding box center [575, 277] width 108 height 36
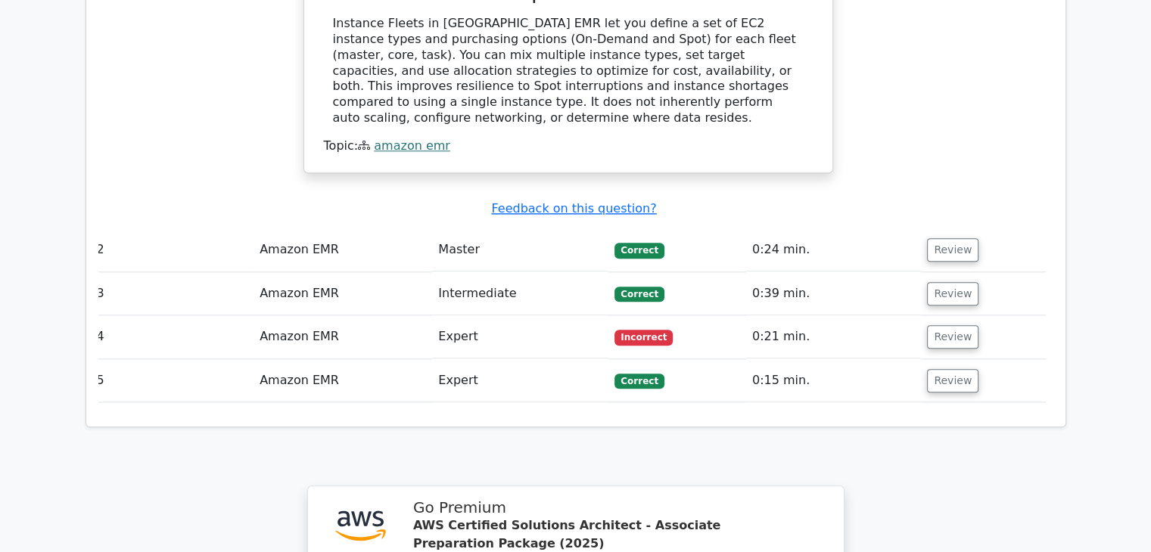
scroll to position [1625, 0]
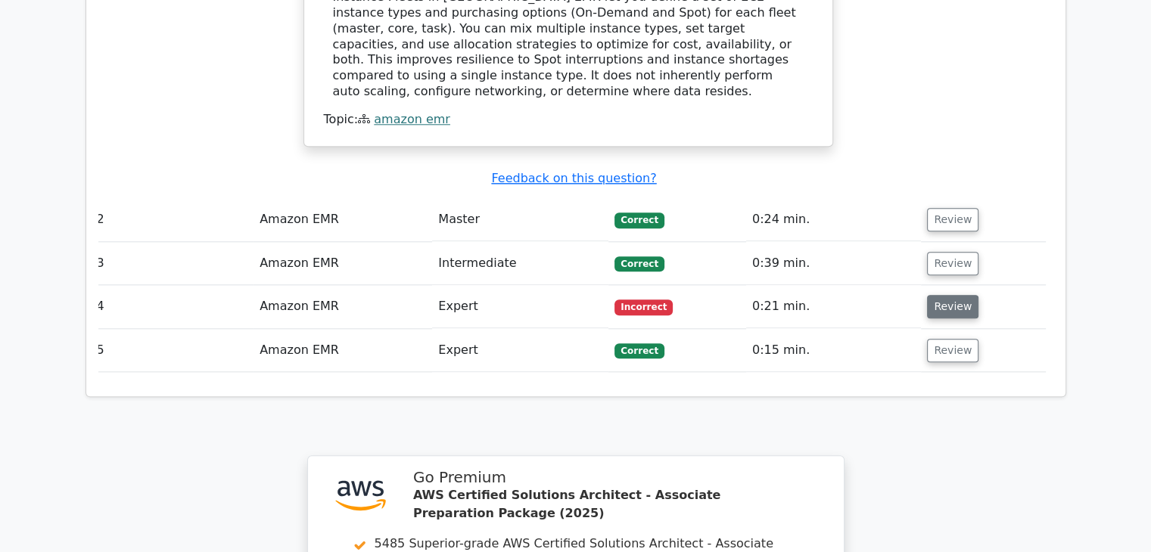
click at [935, 295] on button "Review" at bounding box center [952, 306] width 51 height 23
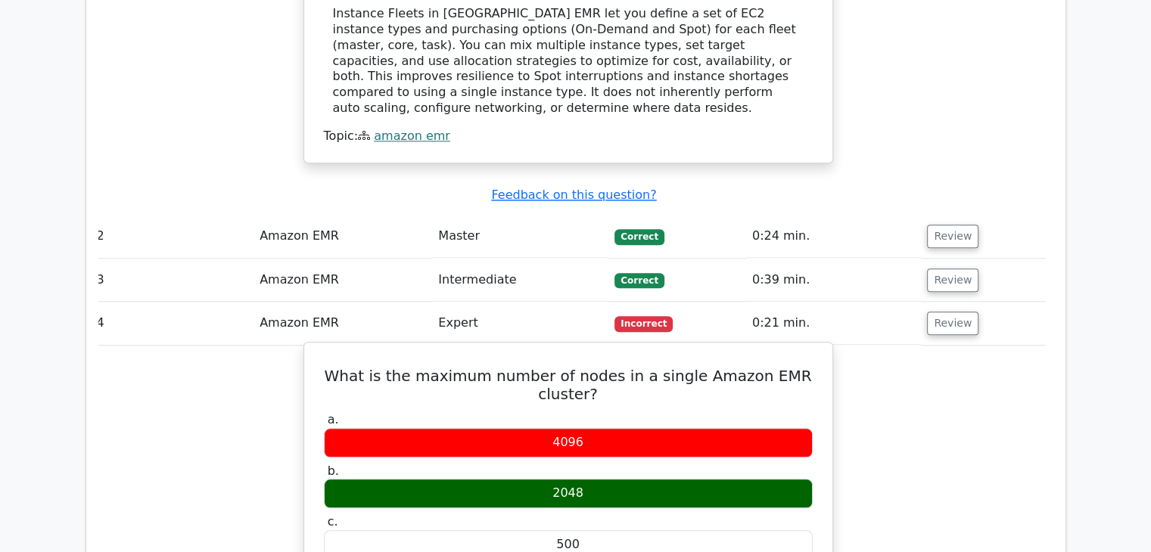
scroll to position [1607, 0]
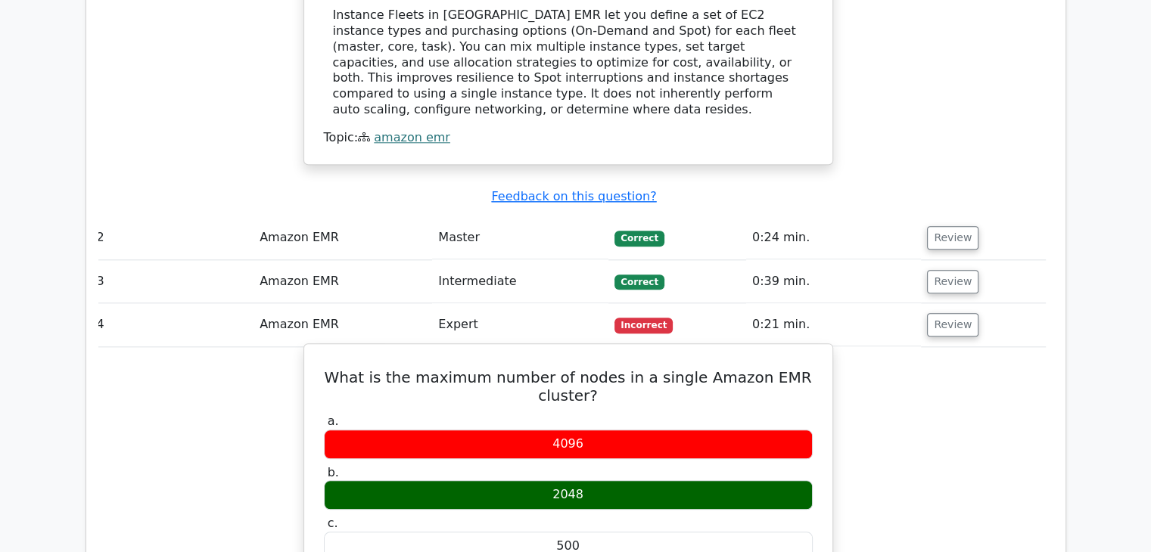
drag, startPoint x: 346, startPoint y: 266, endPoint x: 613, endPoint y: 493, distance: 350.0
copy div "What is the maximum number of nodes in a single Amazon EMR cluster? a. 4096 b. …"
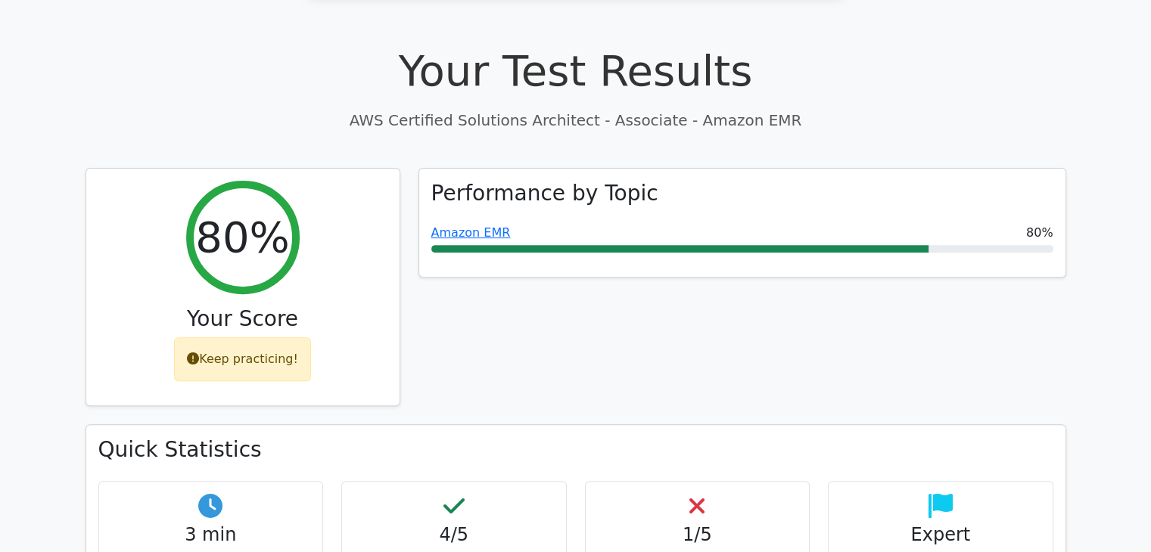
scroll to position [424, 0]
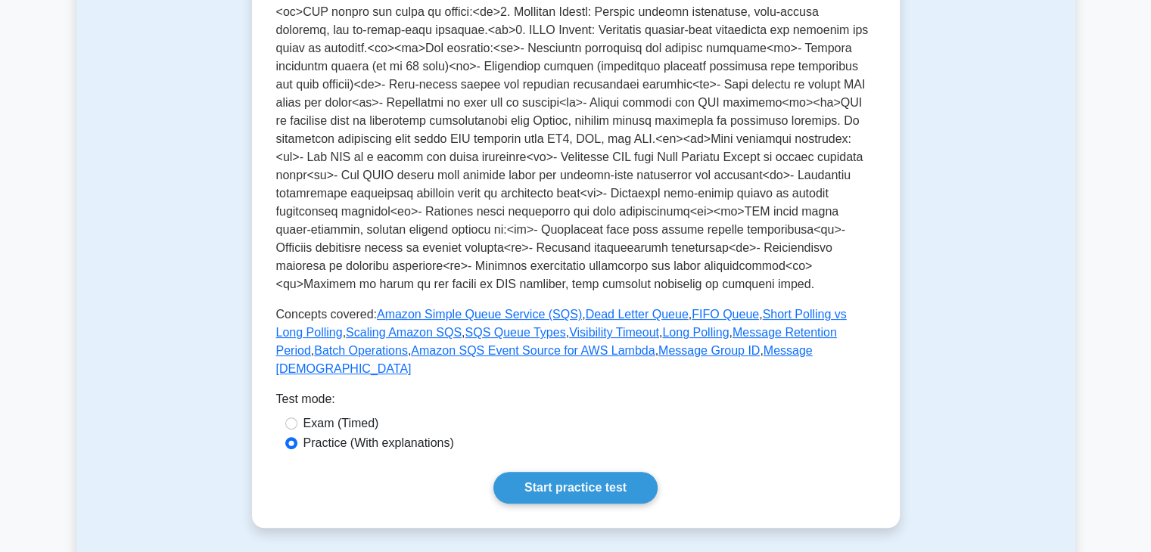
scroll to position [396, 0]
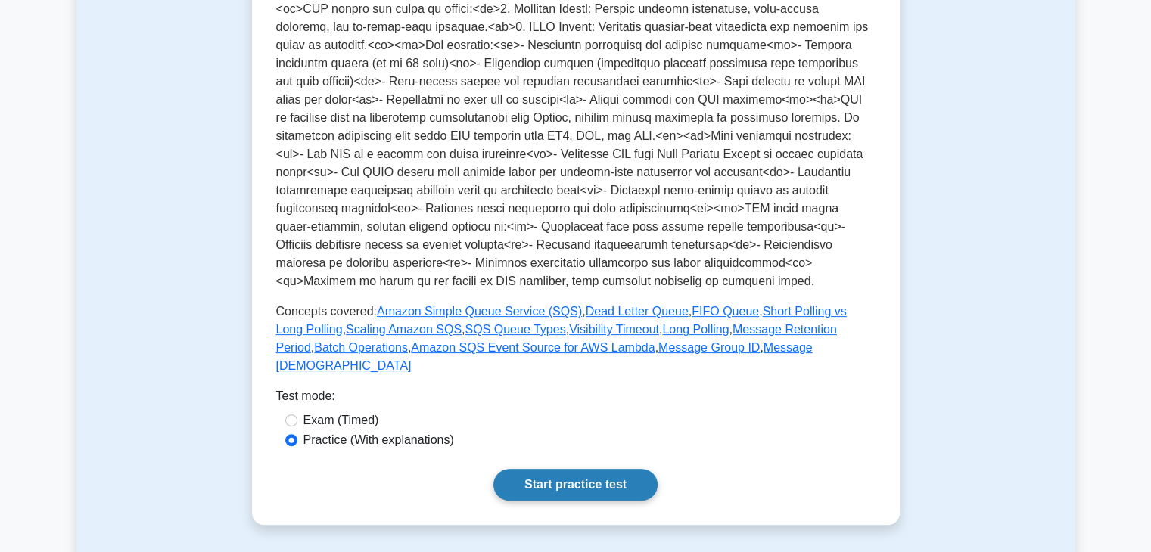
click at [580, 469] on link "Start practice test" at bounding box center [575, 485] width 164 height 32
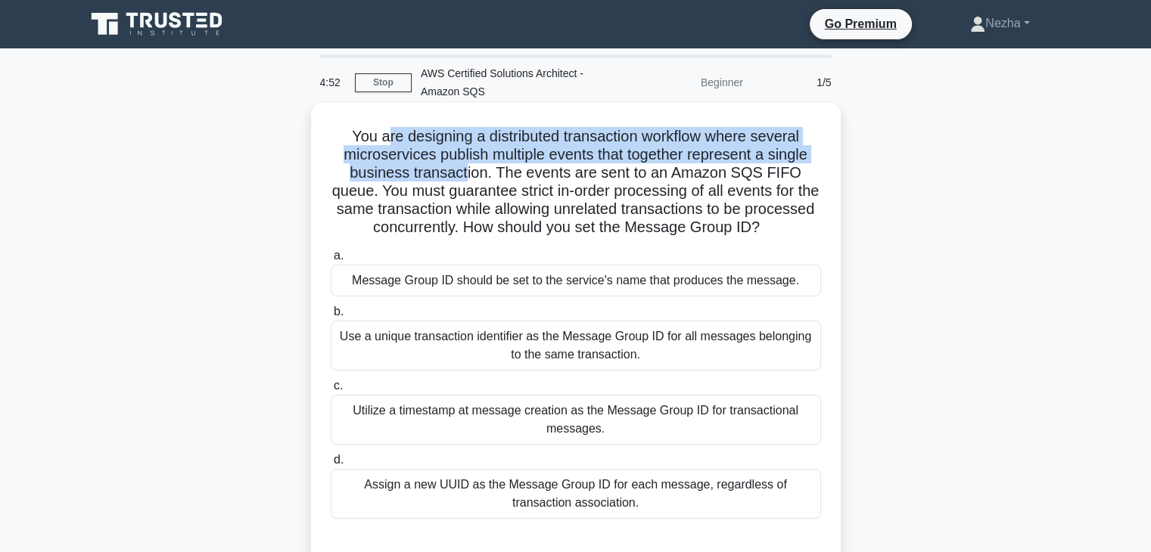
drag, startPoint x: 381, startPoint y: 122, endPoint x: 470, endPoint y: 181, distance: 106.4
click at [470, 181] on div "You are designing a distributed transaction workflow where several microservice…" at bounding box center [576, 333] width 518 height 449
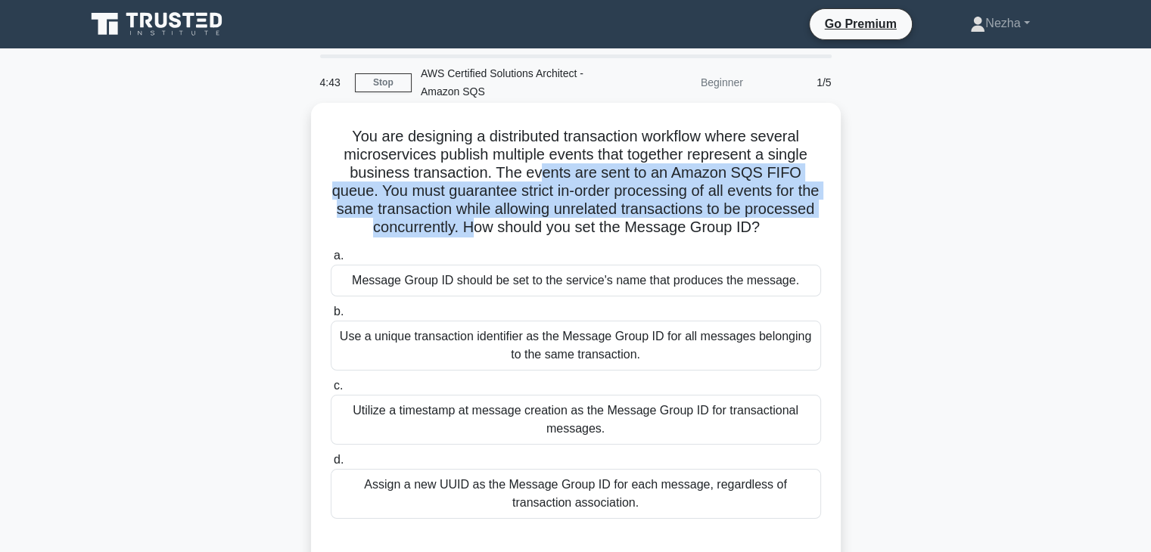
drag, startPoint x: 546, startPoint y: 179, endPoint x: 511, endPoint y: 231, distance: 62.7
click at [511, 231] on h5 "You are designing a distributed transaction workflow where several microservice…" at bounding box center [575, 182] width 493 height 110
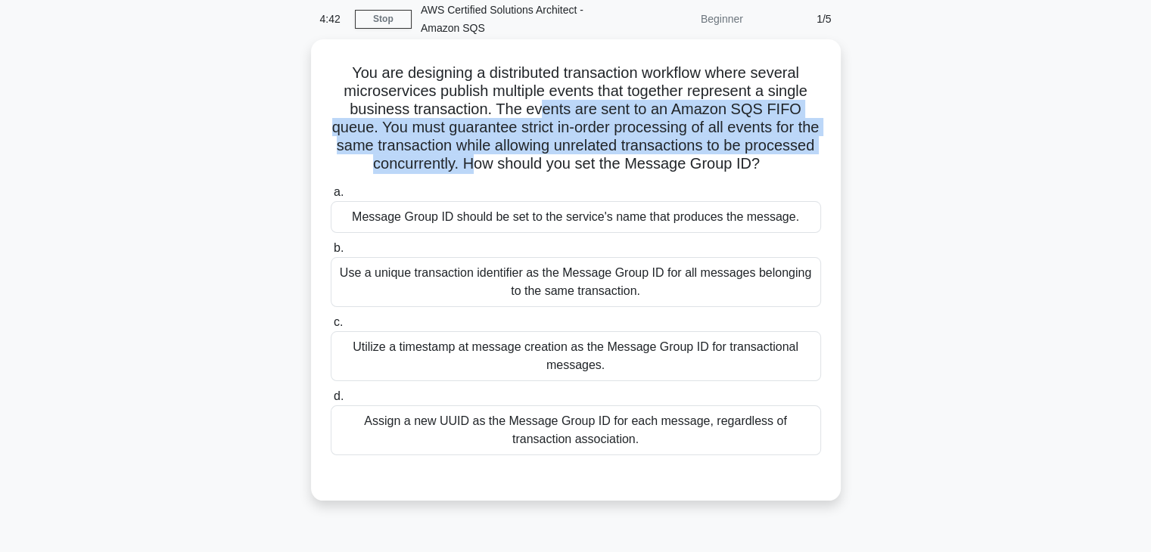
scroll to position [64, 0]
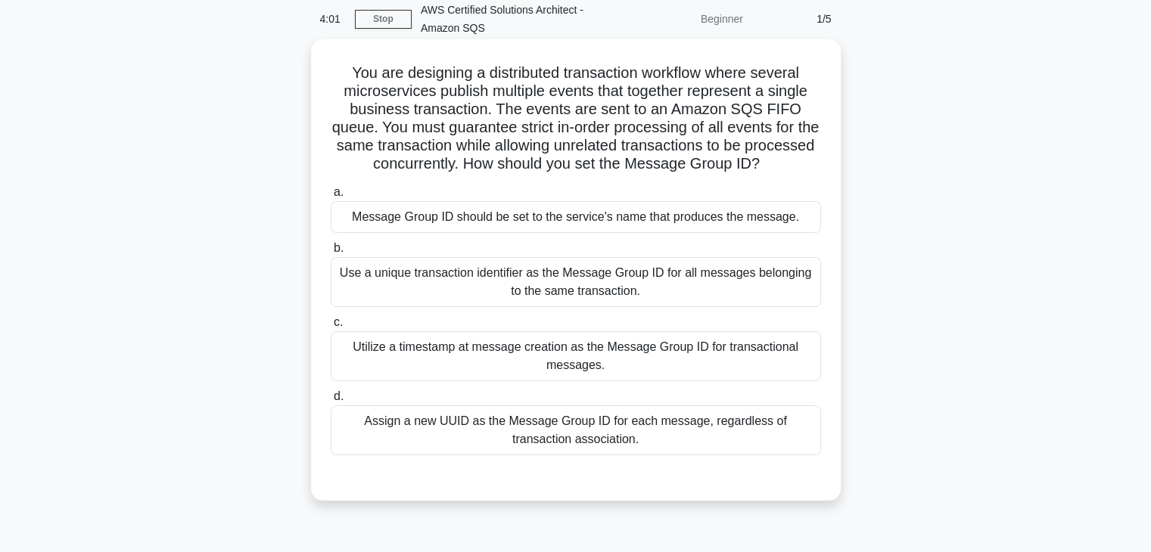
click at [702, 288] on div "Use a unique transaction identifier as the Message Group ID for all messages be…" at bounding box center [576, 282] width 490 height 50
click at [331, 253] on input "b. Use a unique transaction identifier as the Message Group ID for all messages…" at bounding box center [331, 249] width 0 height 10
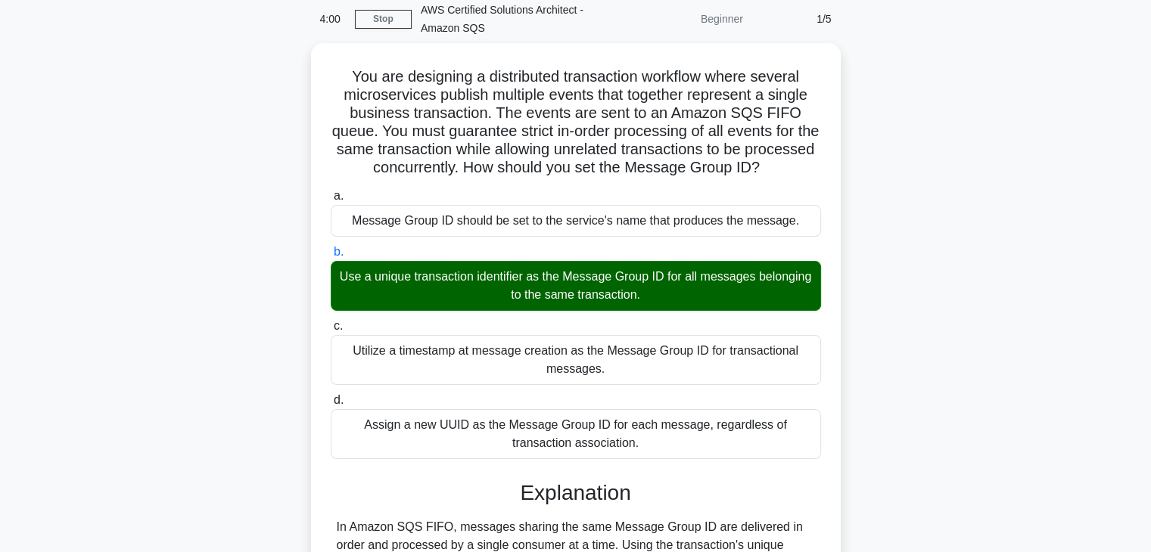
scroll to position [344, 0]
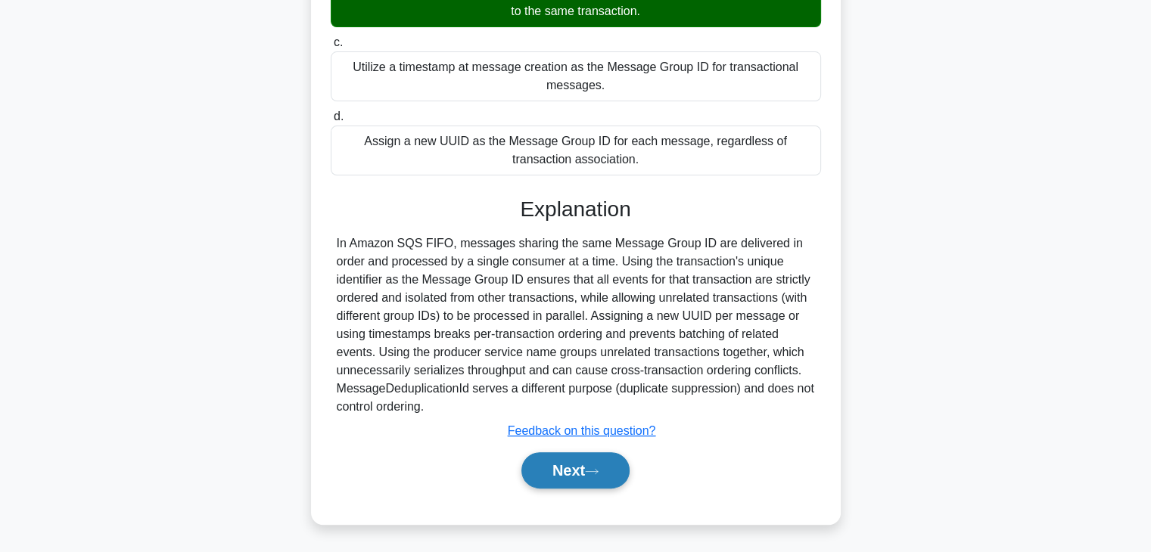
click at [569, 459] on button "Next" at bounding box center [575, 470] width 108 height 36
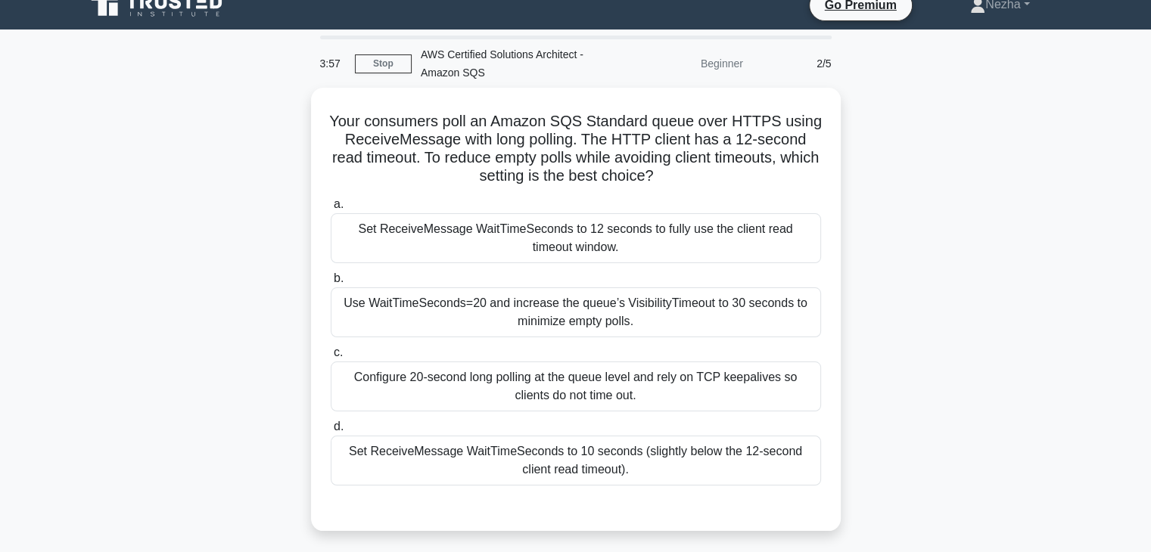
scroll to position [18, 0]
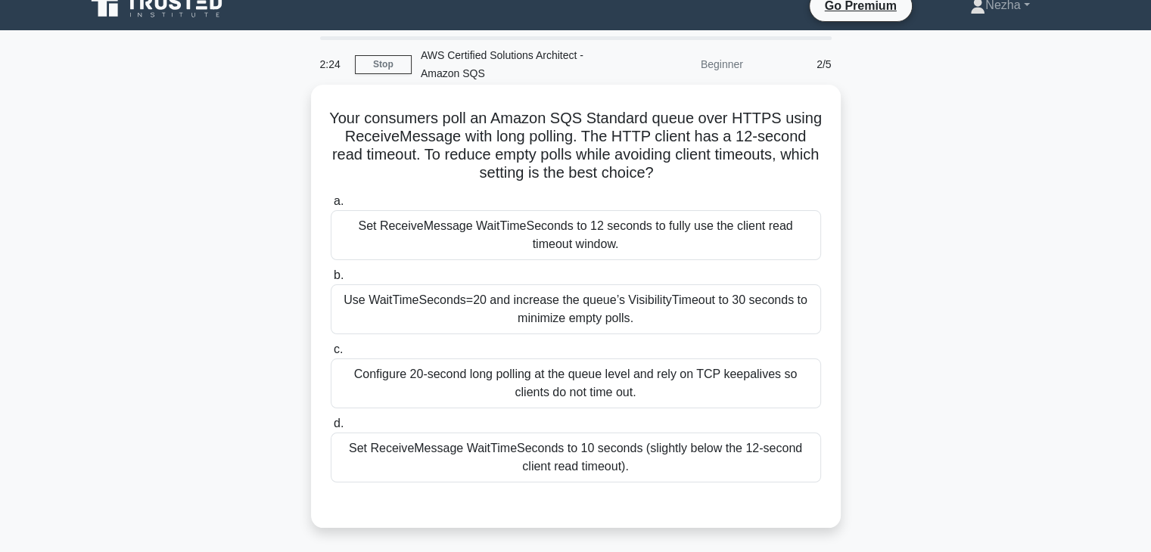
click at [477, 297] on div "Use WaitTimeSeconds=20 and increase the queue’s VisibilityTimeout to 30 seconds…" at bounding box center [576, 310] width 490 height 50
click at [331, 281] on input "b. Use WaitTimeSeconds=20 and increase the queue’s VisibilityTimeout to 30 seco…" at bounding box center [331, 276] width 0 height 10
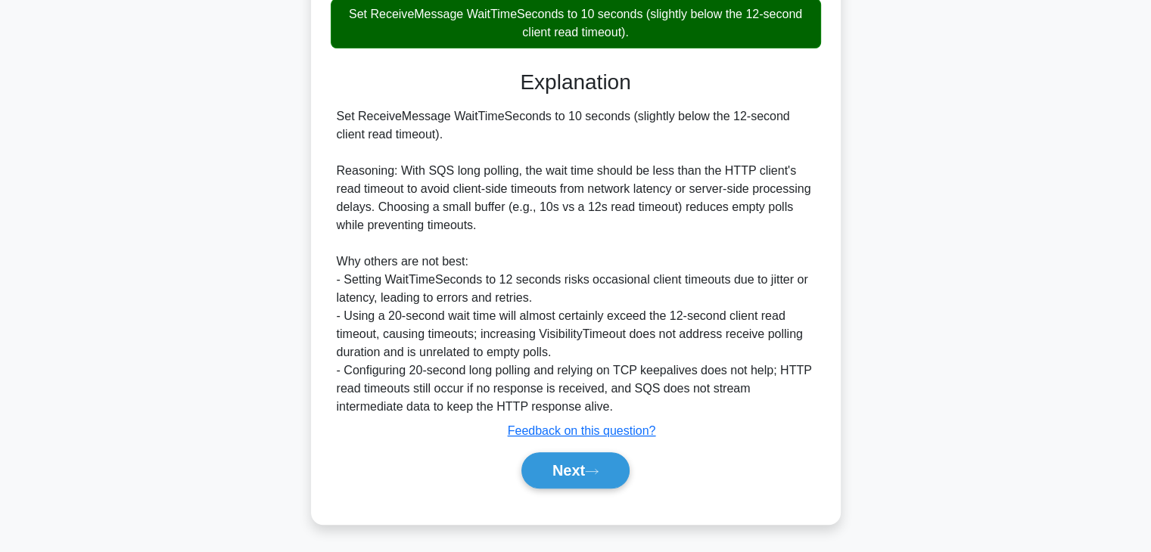
scroll to position [453, 0]
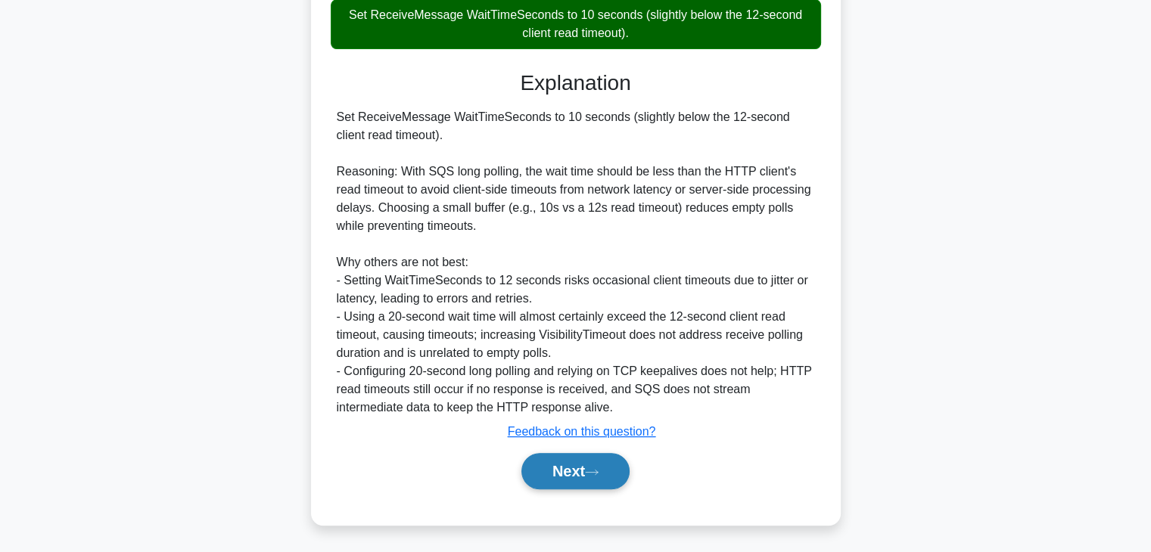
click at [540, 471] on button "Next" at bounding box center [575, 471] width 108 height 36
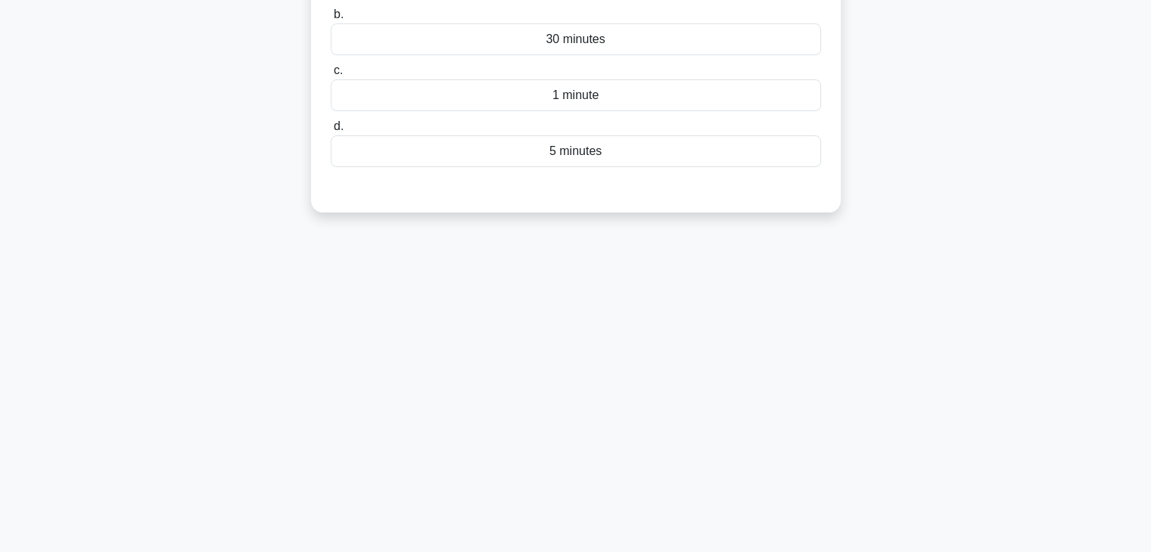
scroll to position [0, 0]
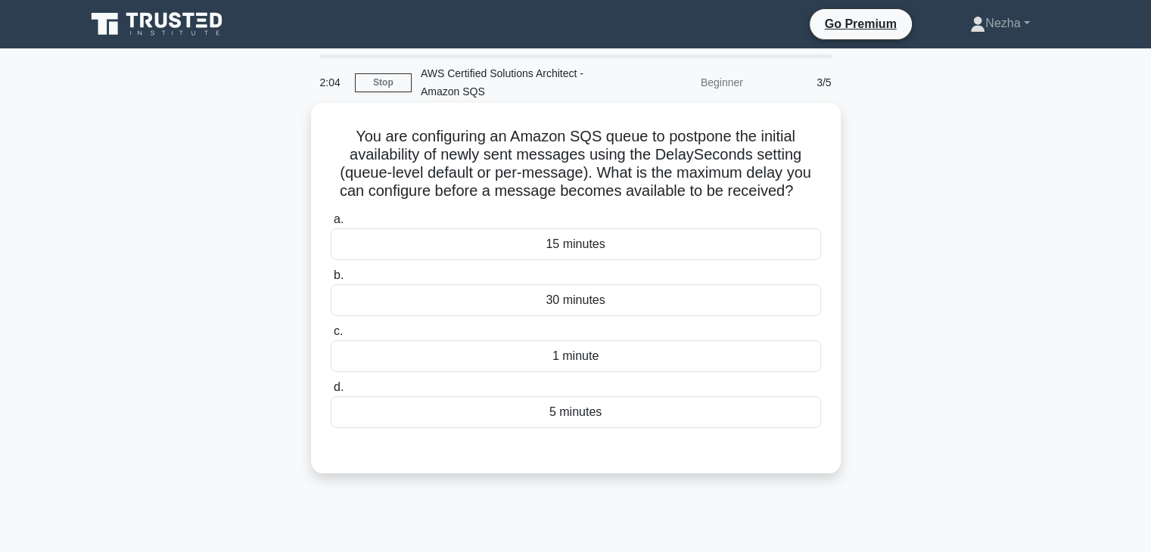
click at [485, 294] on div "30 minutes" at bounding box center [576, 301] width 490 height 32
click at [331, 281] on input "b. 30 minutes" at bounding box center [331, 276] width 0 height 10
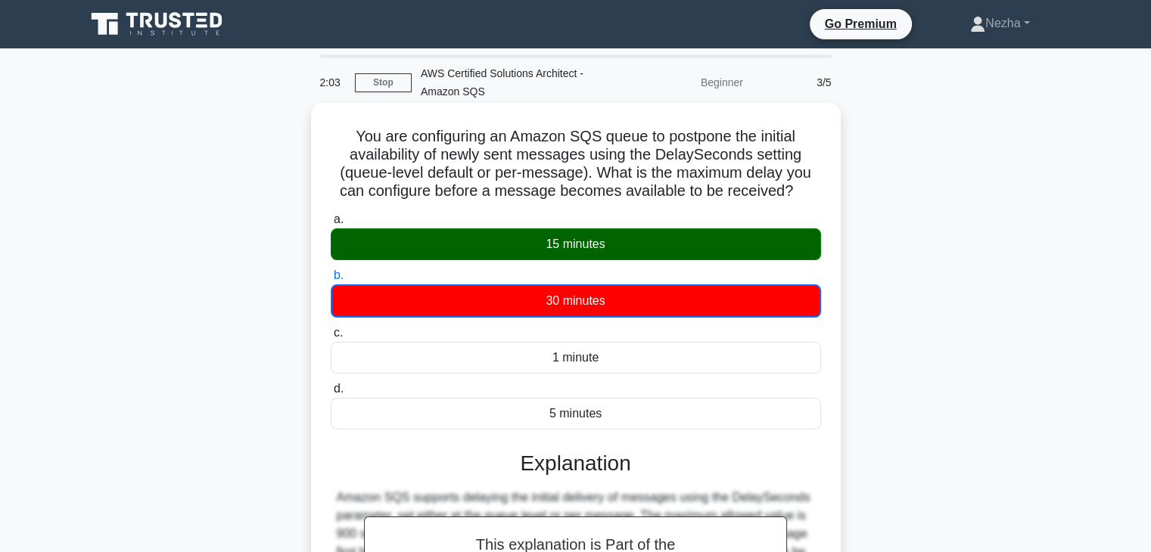
scroll to position [266, 0]
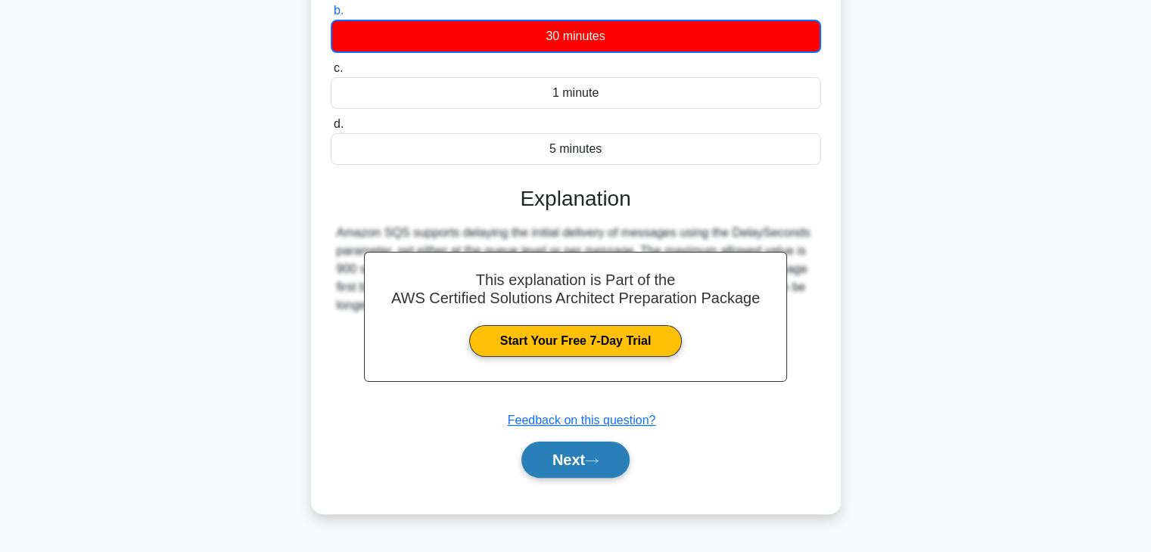
click at [558, 461] on button "Next" at bounding box center [575, 460] width 108 height 36
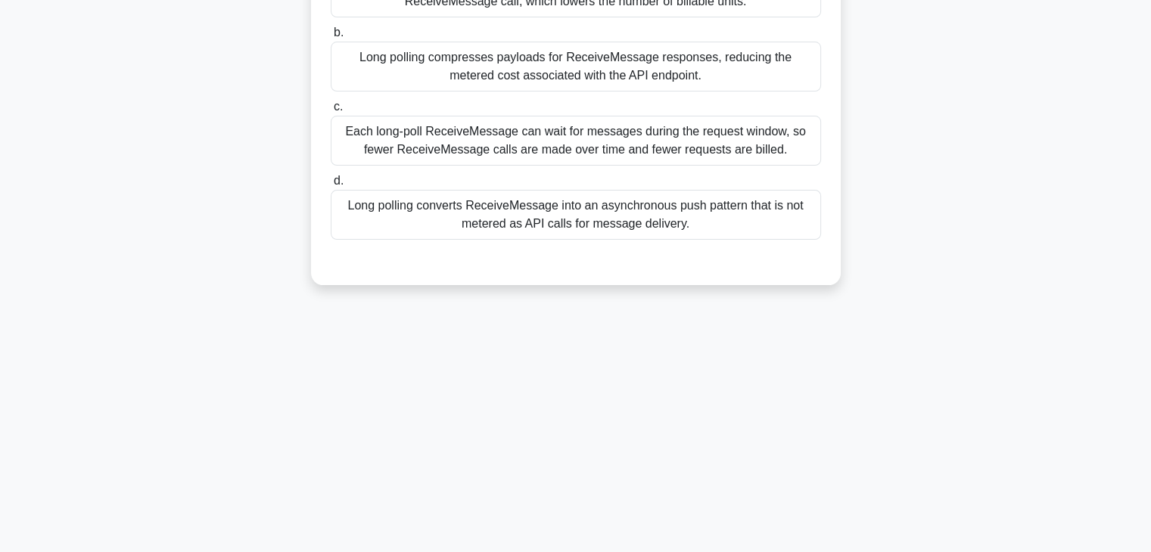
scroll to position [0, 0]
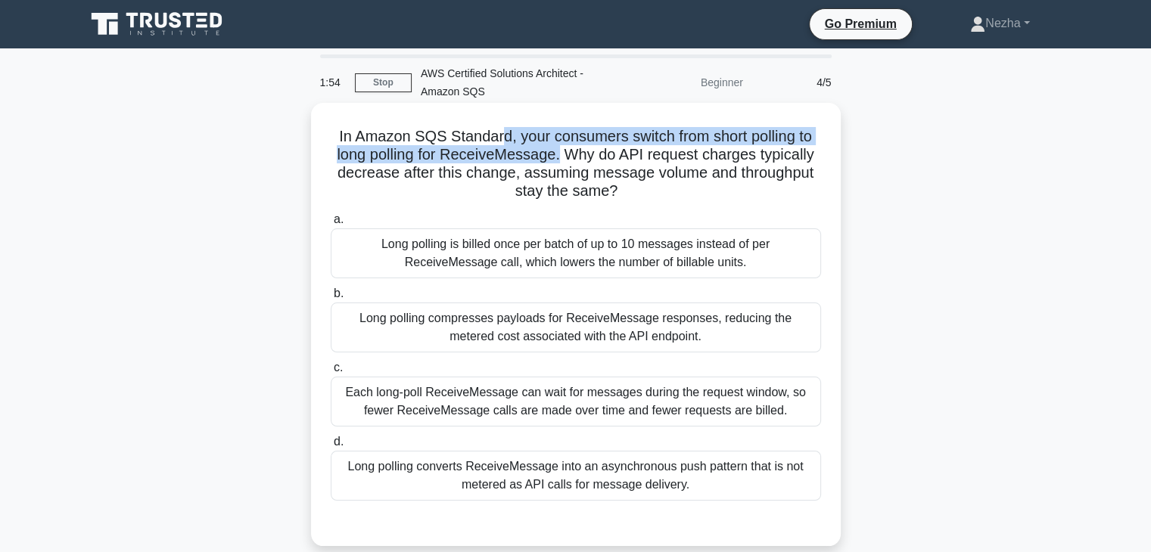
drag, startPoint x: 493, startPoint y: 123, endPoint x: 561, endPoint y: 159, distance: 76.2
click at [561, 159] on div "In Amazon SQS Standard, your consumers switch from short polling to long pollin…" at bounding box center [576, 324] width 518 height 431
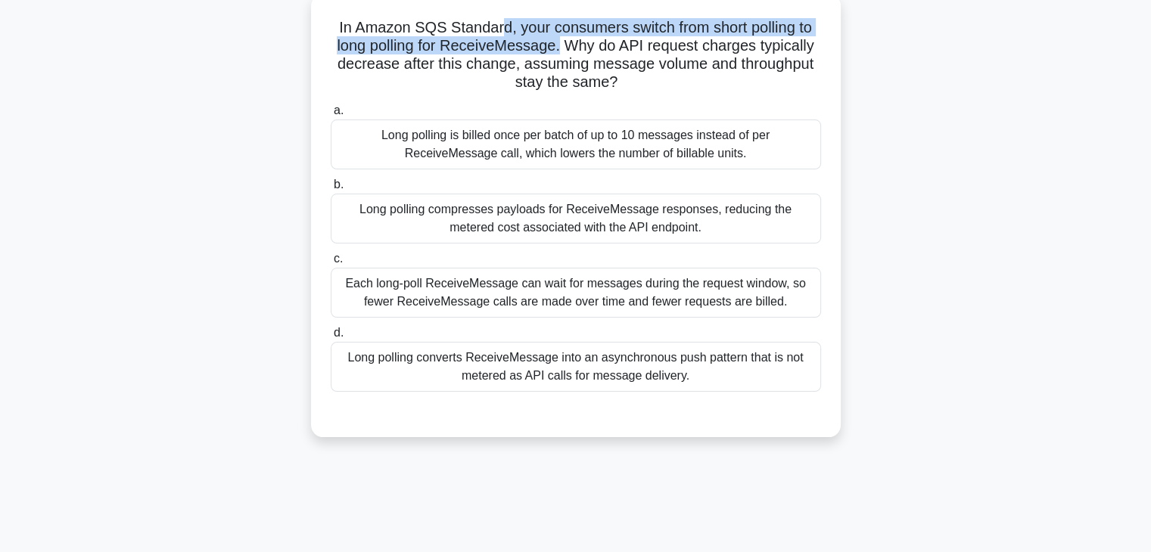
scroll to position [112, 0]
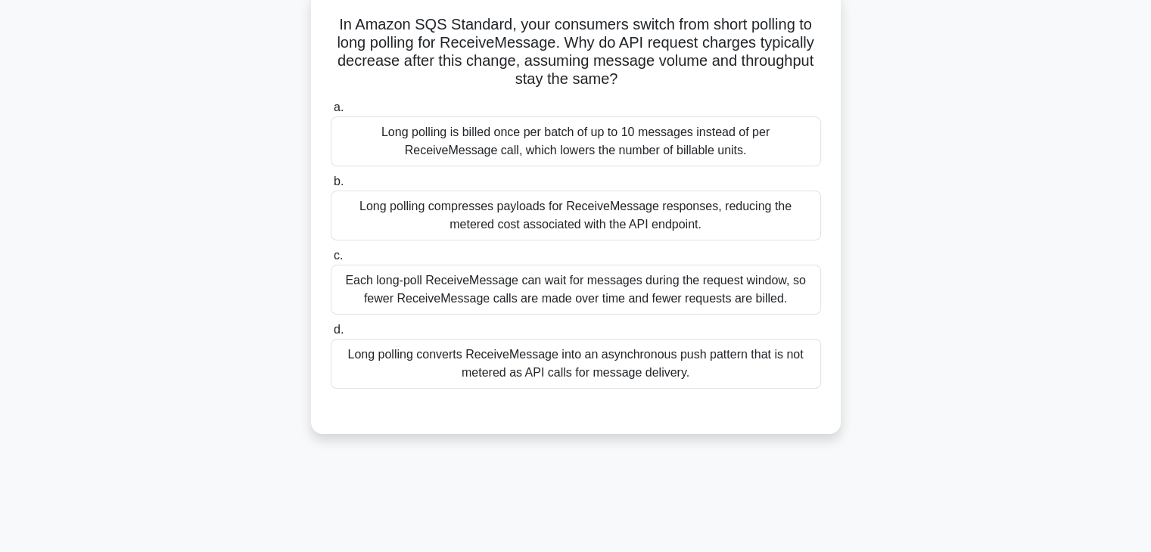
click at [558, 373] on div "Long polling converts ReceiveMessage into an asynchronous push pattern that is …" at bounding box center [576, 364] width 490 height 50
click at [331, 335] on input "d. Long polling converts ReceiveMessage into an asynchronous push pattern that …" at bounding box center [331, 330] width 0 height 10
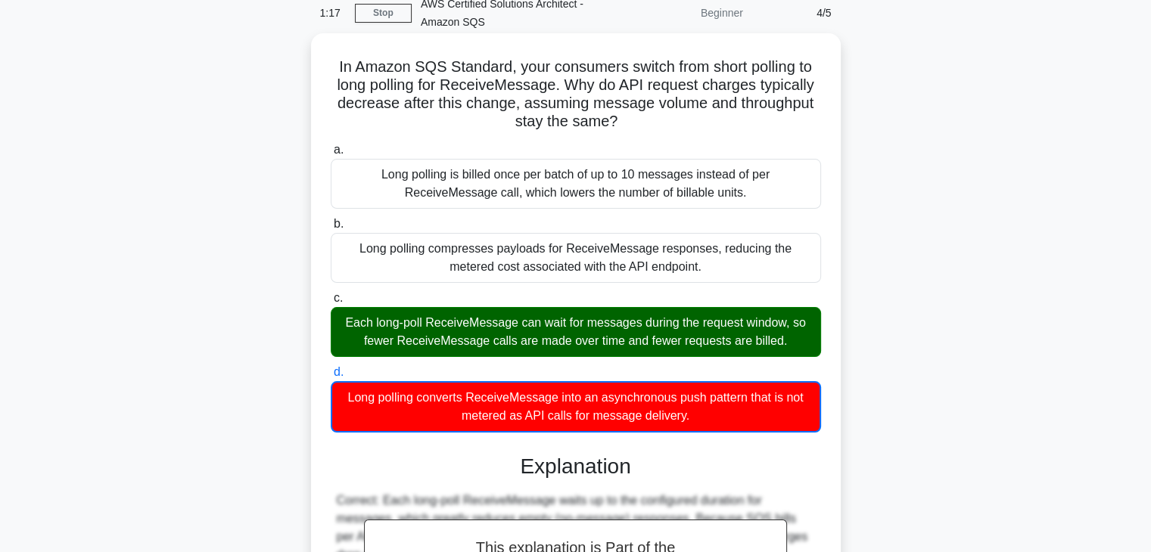
scroll to position [363, 0]
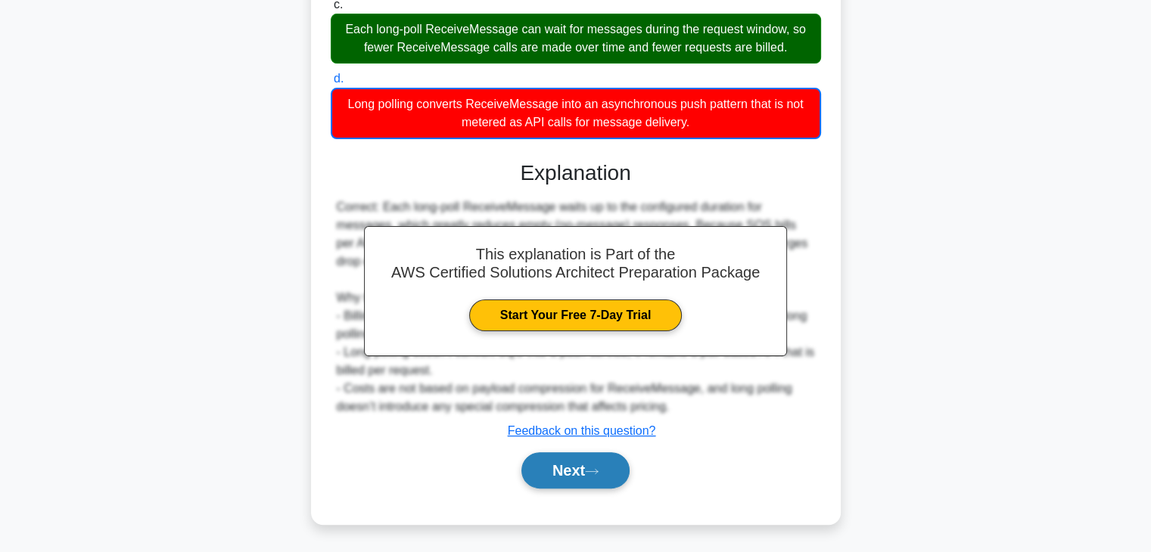
click at [580, 477] on button "Next" at bounding box center [575, 470] width 108 height 36
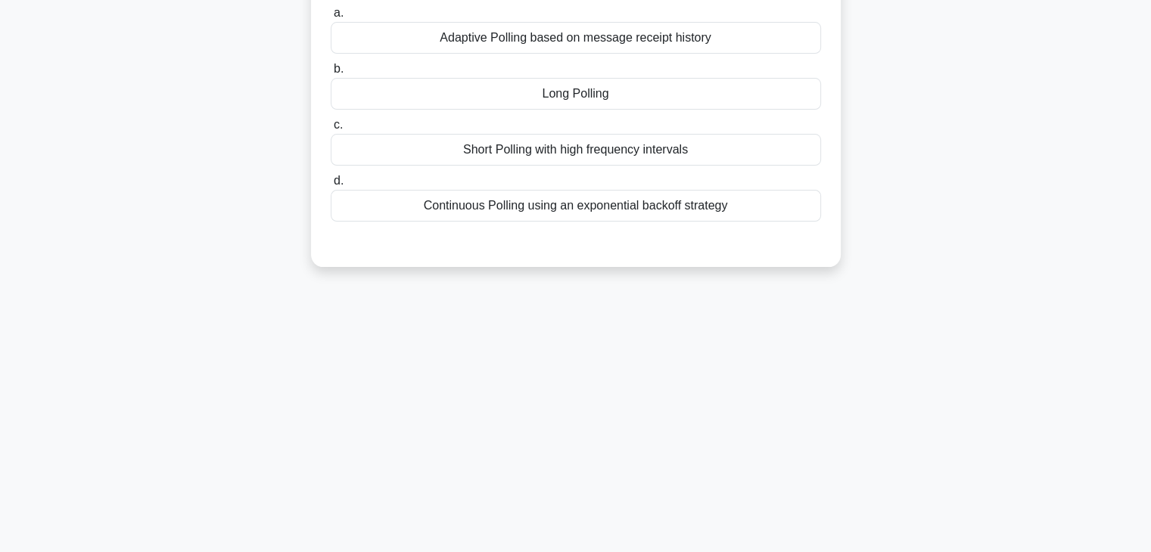
scroll to position [0, 0]
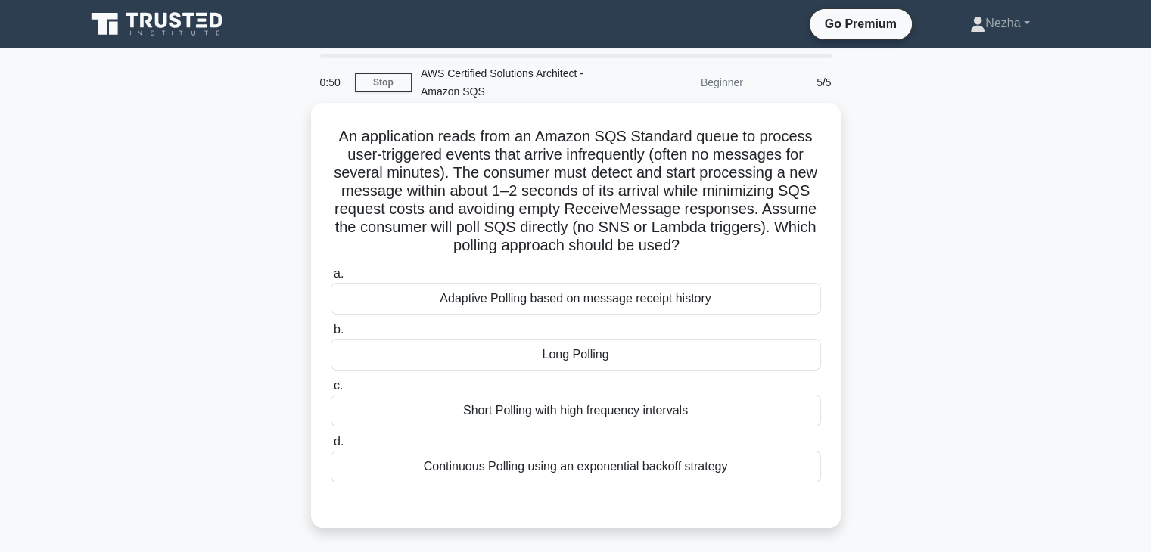
drag, startPoint x: 442, startPoint y: 141, endPoint x: 710, endPoint y: 258, distance: 292.1
click at [710, 258] on div "An application reads from an Amazon SQS Standard queue to process user-triggere…" at bounding box center [576, 315] width 518 height 413
click at [636, 306] on div "Adaptive Polling based on message receipt history" at bounding box center [576, 299] width 490 height 32
click at [331, 279] on input "a. Adaptive Polling based on message receipt history" at bounding box center [331, 274] width 0 height 10
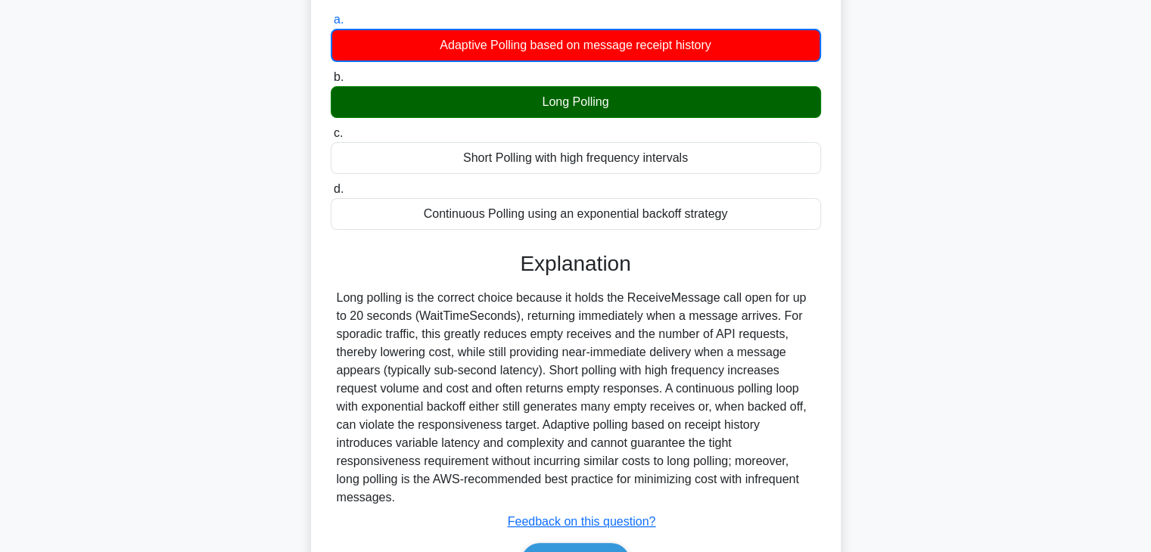
scroll to position [345, 0]
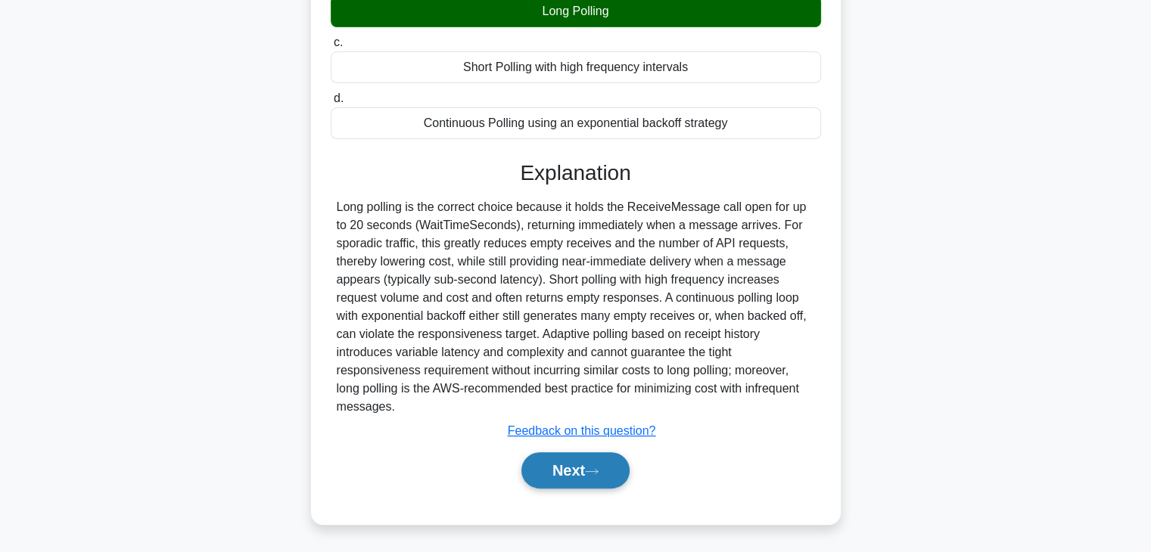
click at [598, 456] on button "Next" at bounding box center [575, 470] width 108 height 36
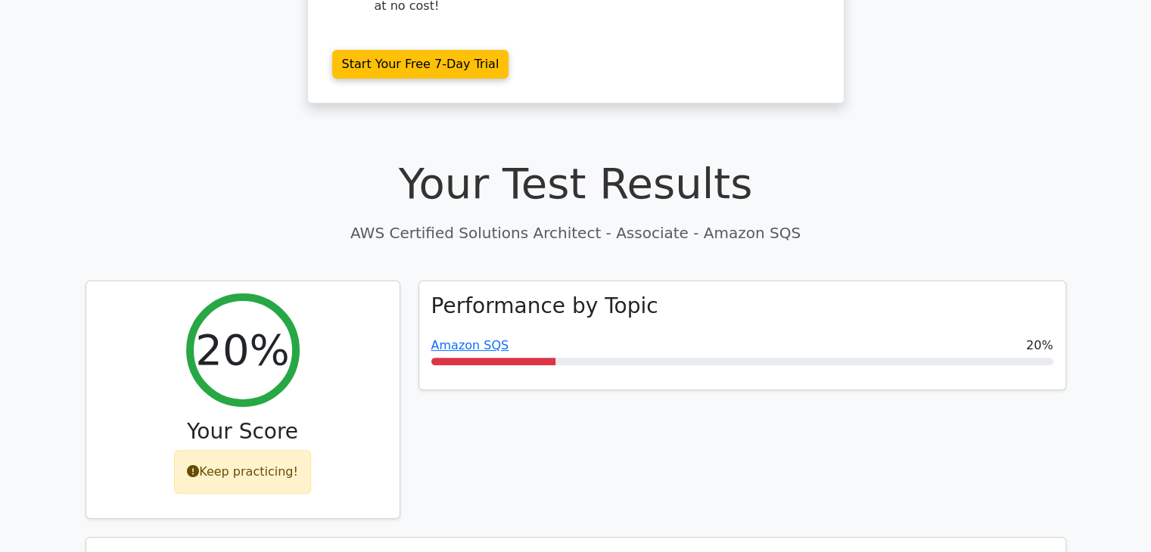
scroll to position [292, 0]
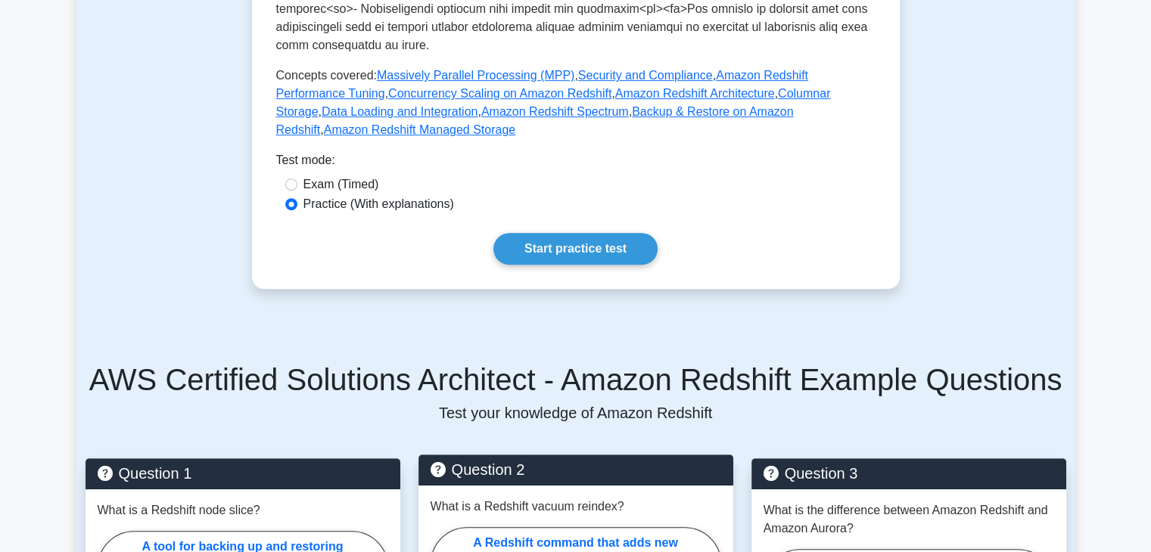
scroll to position [645, 0]
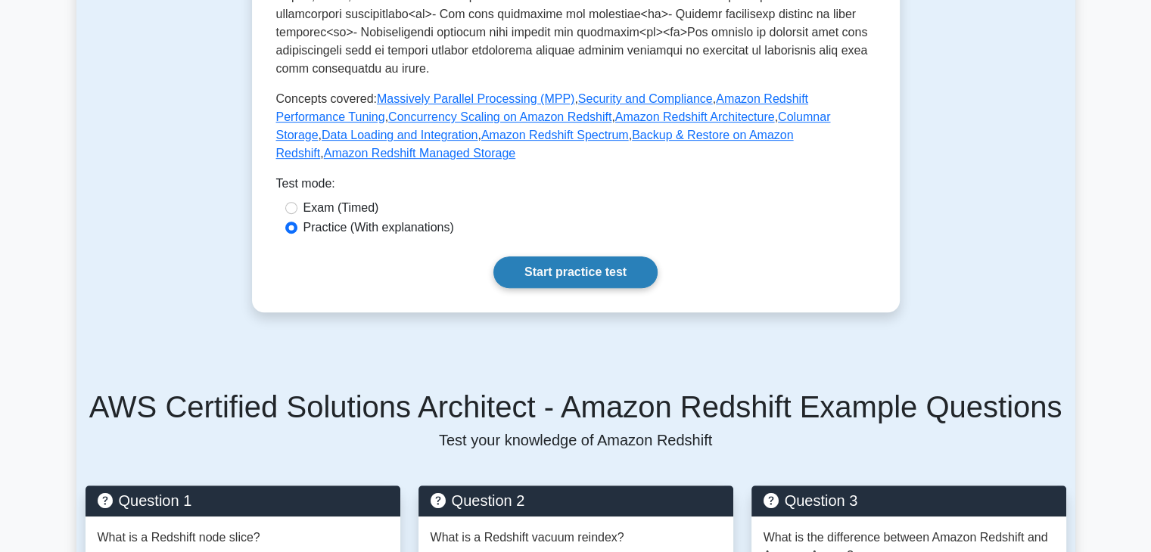
click at [599, 270] on link "Start practice test" at bounding box center [575, 273] width 164 height 32
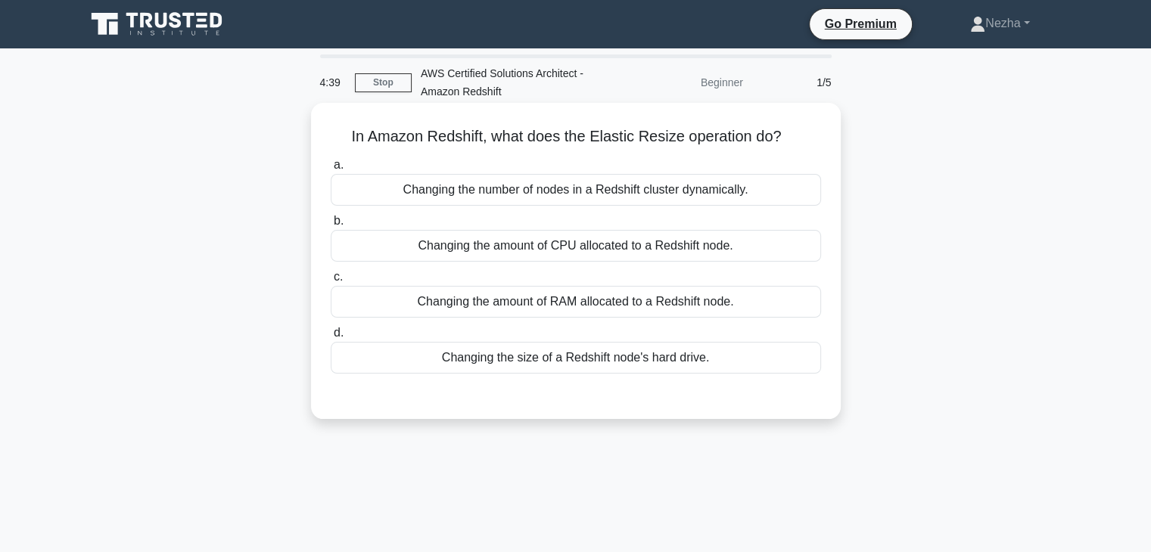
click at [617, 247] on div "Changing the amount of CPU allocated to a Redshift node." at bounding box center [576, 246] width 490 height 32
click at [331, 226] on input "b. Changing the amount of CPU allocated to a Redshift node." at bounding box center [331, 221] width 0 height 10
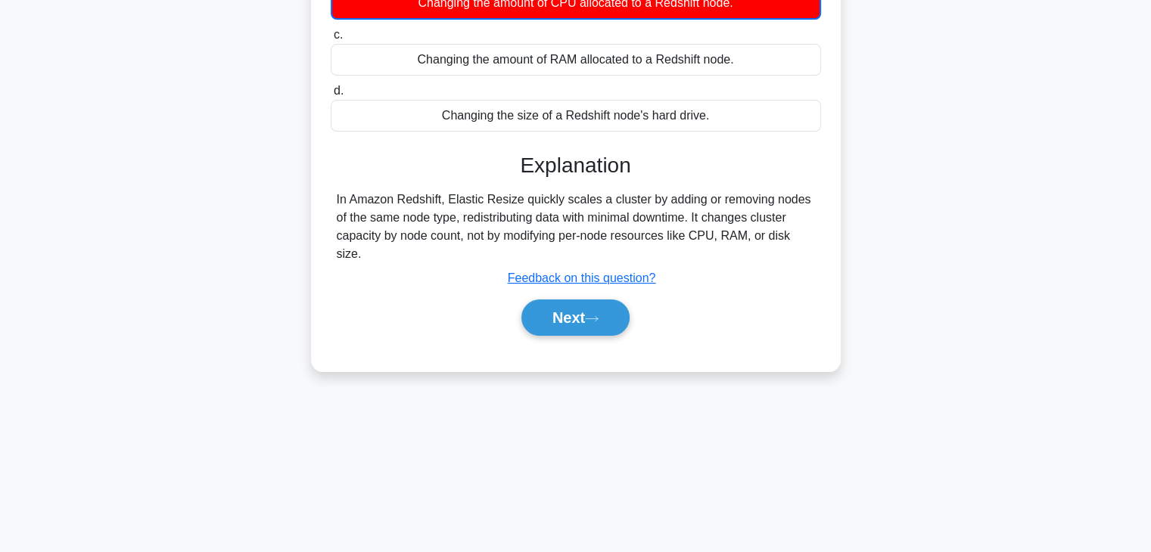
scroll to position [244, 0]
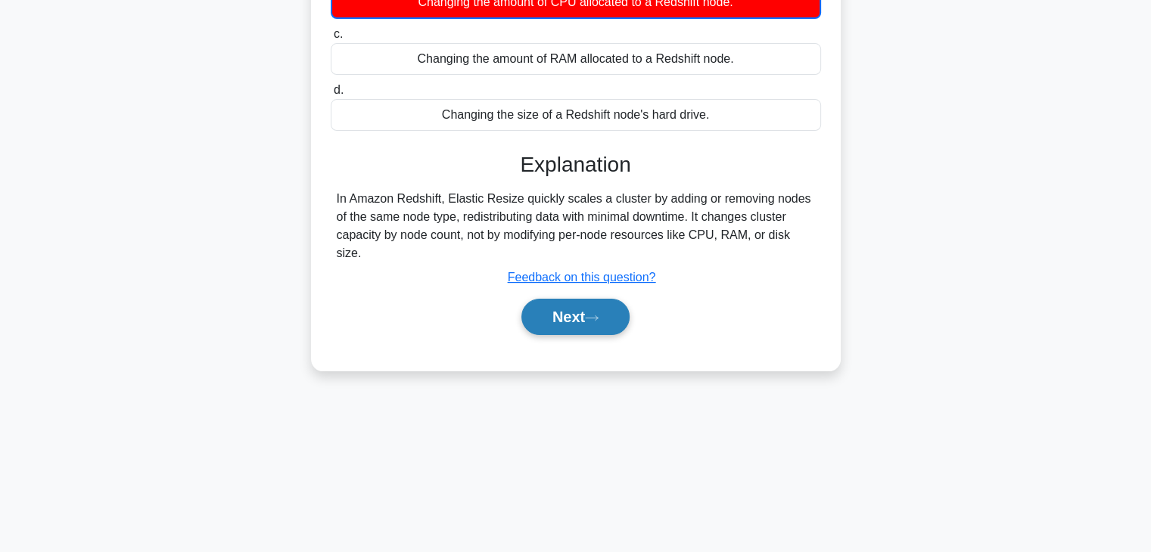
click at [573, 306] on button "Next" at bounding box center [575, 317] width 108 height 36
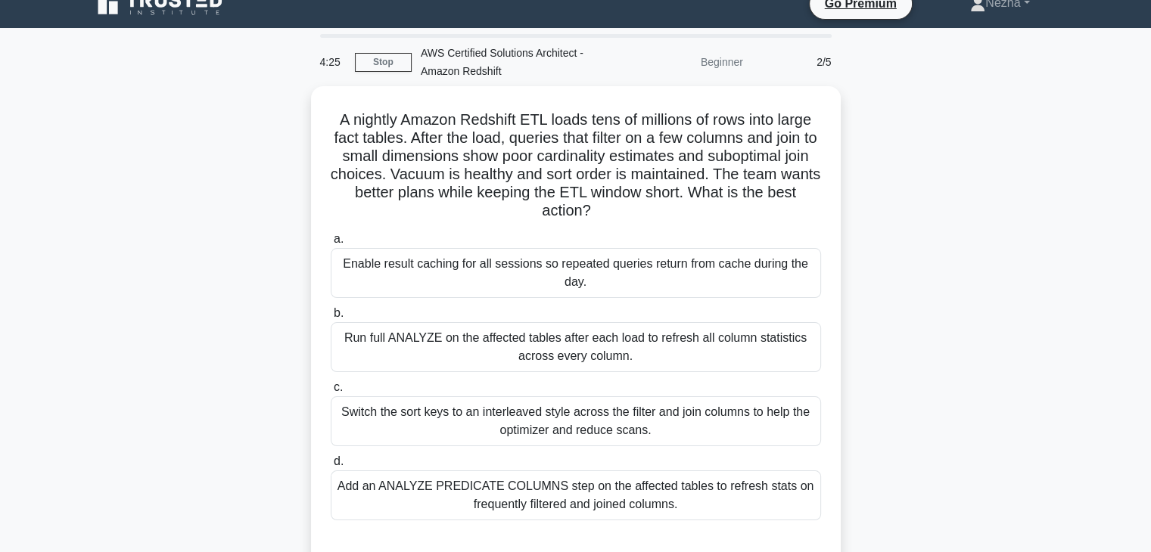
scroll to position [14, 0]
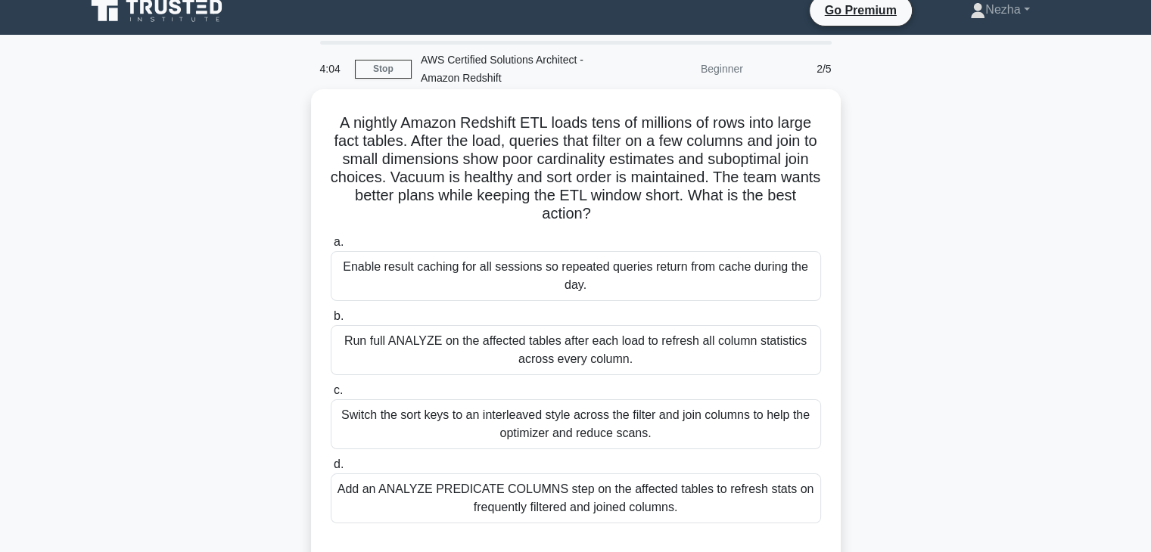
drag, startPoint x: 479, startPoint y: 143, endPoint x: 611, endPoint y: 211, distance: 148.2
click at [611, 211] on h5 "A nightly Amazon Redshift ETL loads tens of millions of rows into large fact ta…" at bounding box center [575, 168] width 493 height 110
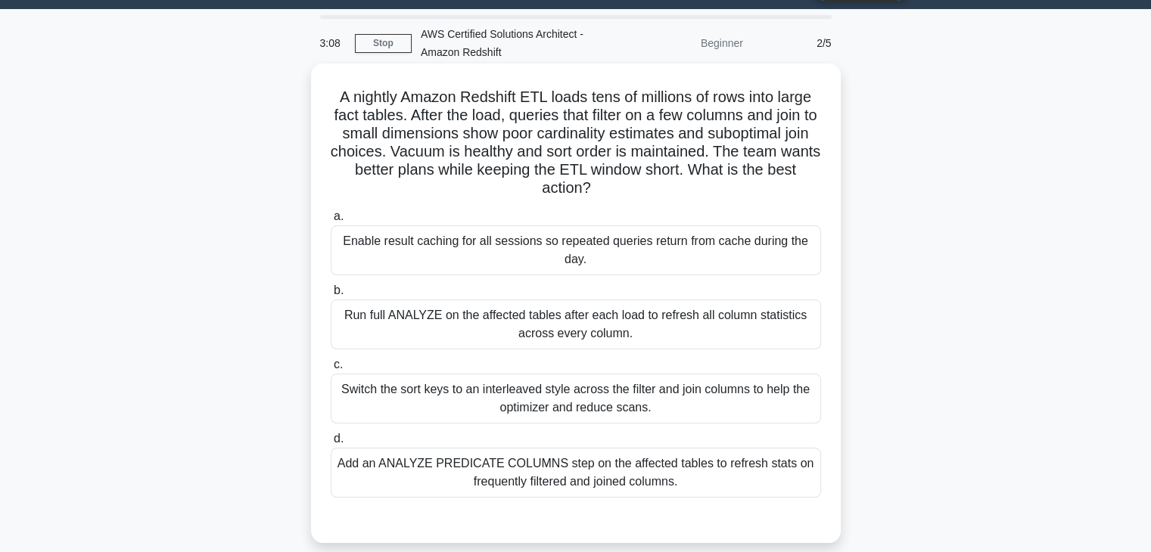
scroll to position [39, 0]
click at [561, 334] on div "Run full ANALYZE on the affected tables after each load to refresh all column s…" at bounding box center [576, 325] width 490 height 50
click at [331, 296] on input "b. Run full ANALYZE on the affected tables after each load to refresh all colum…" at bounding box center [331, 291] width 0 height 10
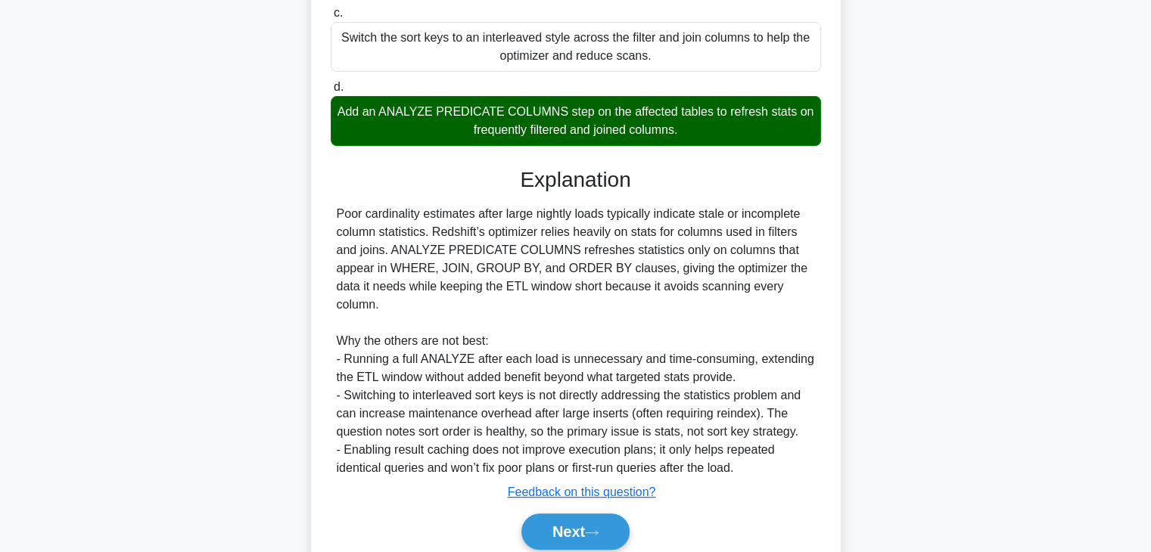
scroll to position [393, 0]
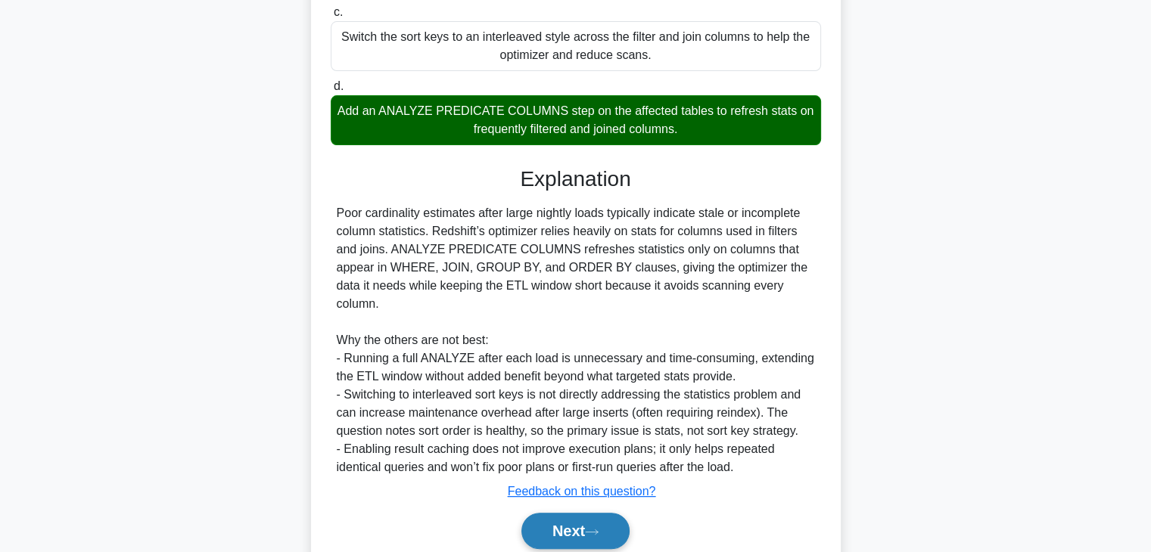
click at [539, 518] on button "Next" at bounding box center [575, 531] width 108 height 36
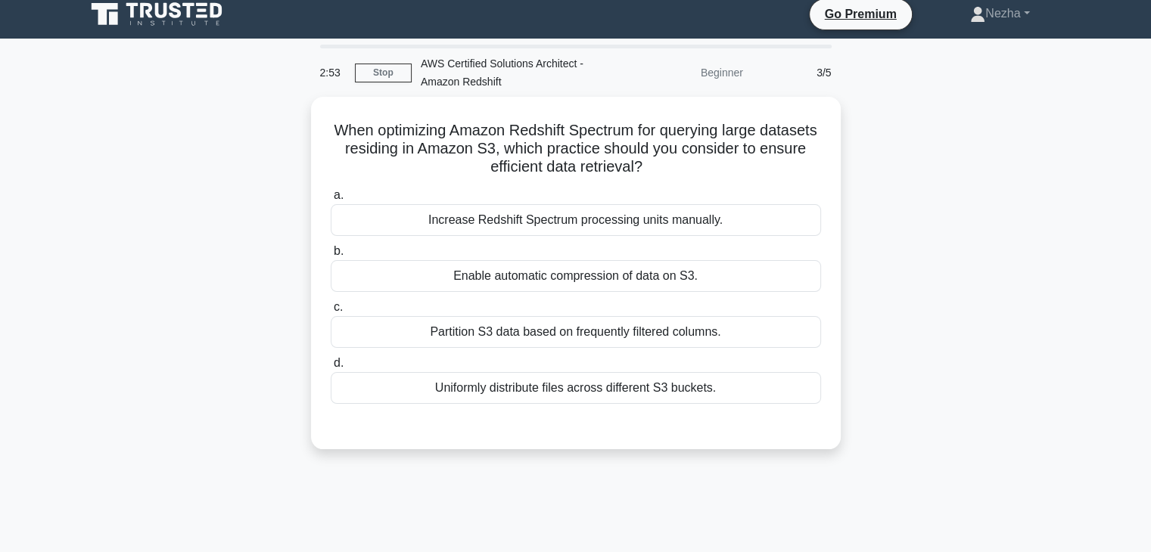
scroll to position [9, 0]
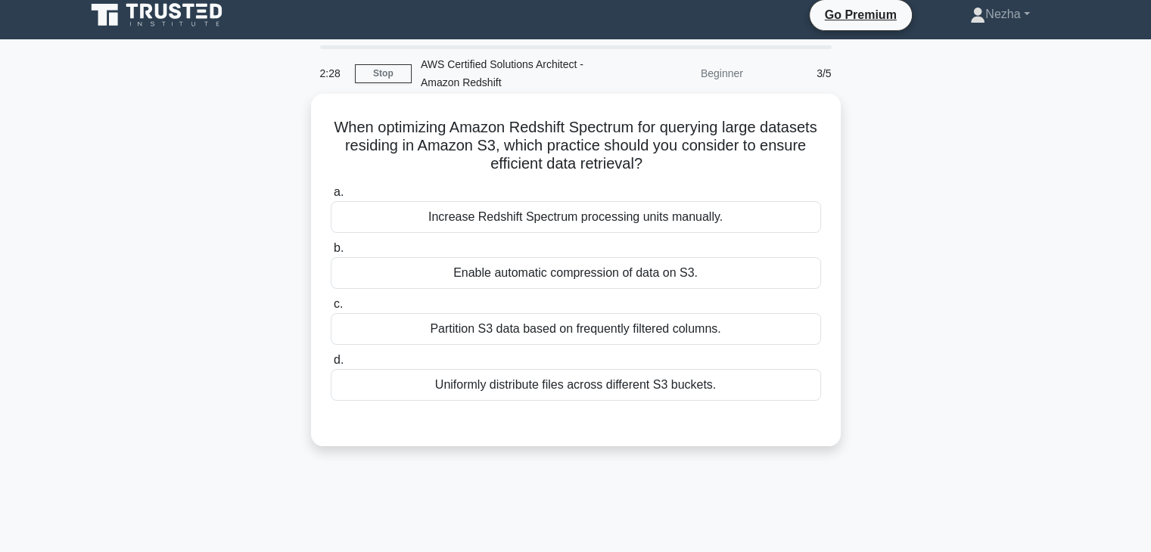
click at [537, 331] on div "Partition S3 data based on frequently filtered columns." at bounding box center [576, 329] width 490 height 32
click at [331, 309] on input "c. Partition S3 data based on frequently filtered columns." at bounding box center [331, 305] width 0 height 10
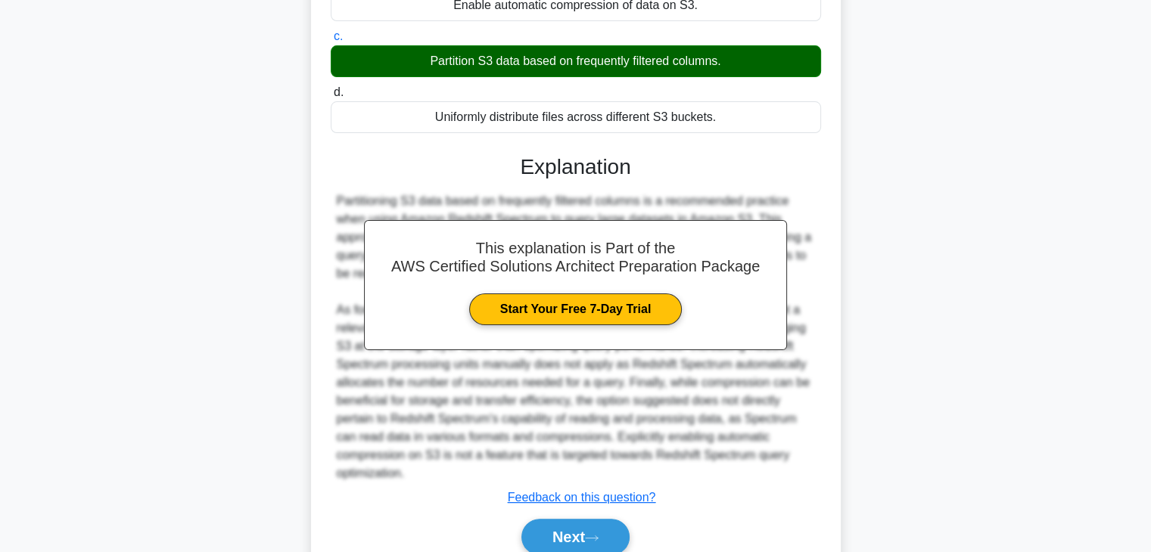
scroll to position [344, 0]
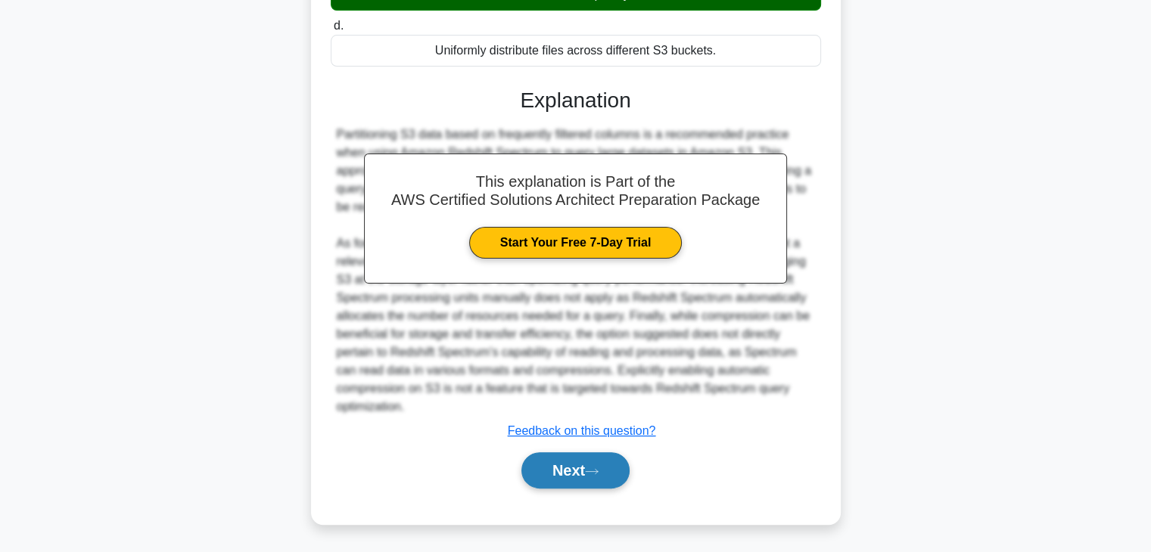
click at [569, 473] on button "Next" at bounding box center [575, 470] width 108 height 36
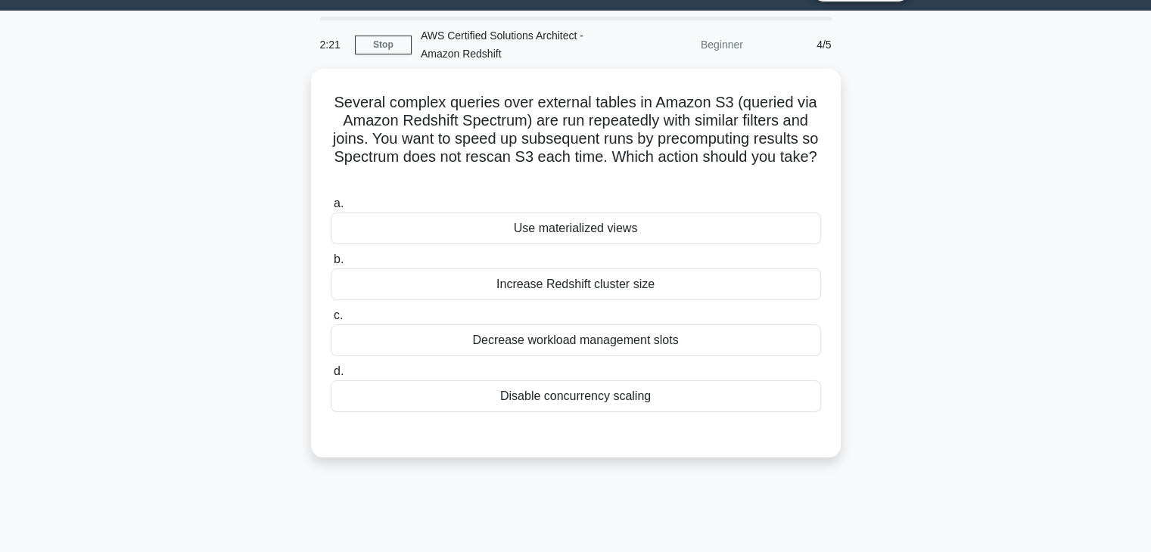
scroll to position [37, 0]
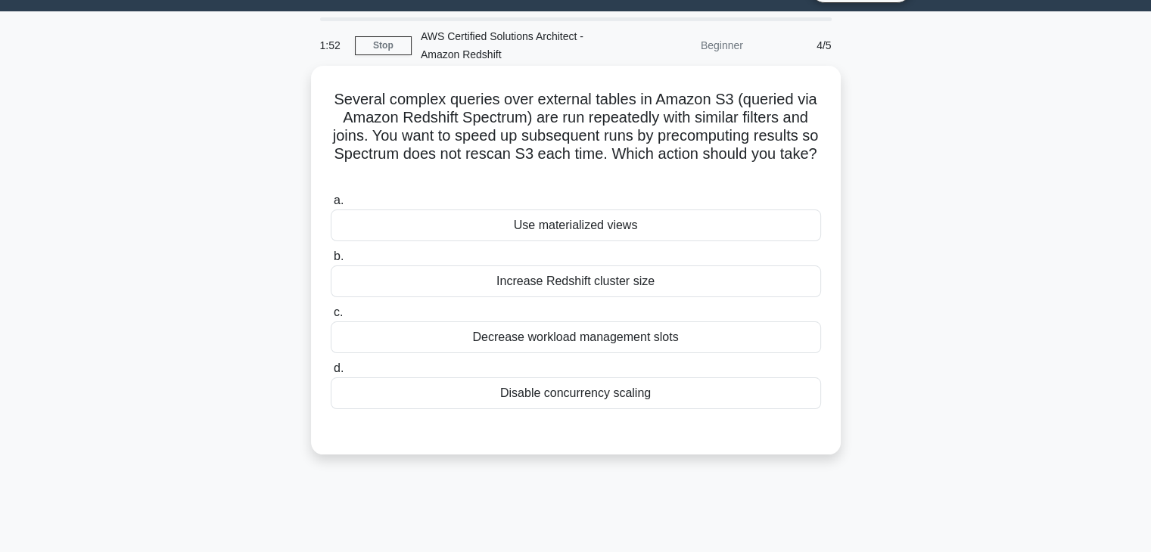
click at [594, 231] on div "Use materialized views" at bounding box center [576, 226] width 490 height 32
click at [331, 206] on input "a. Use materialized views" at bounding box center [331, 201] width 0 height 10
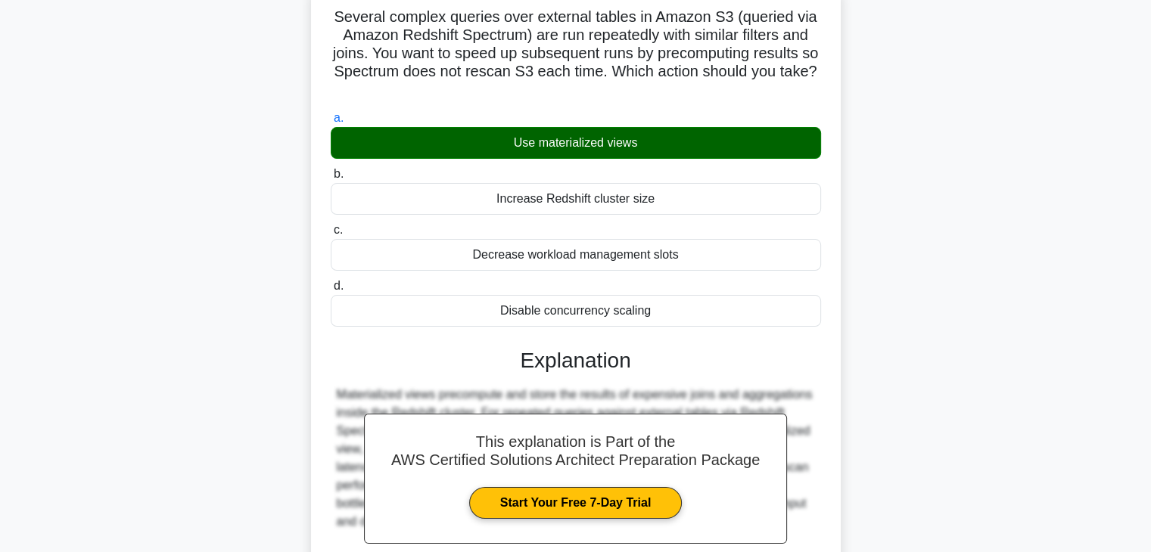
scroll to position [271, 0]
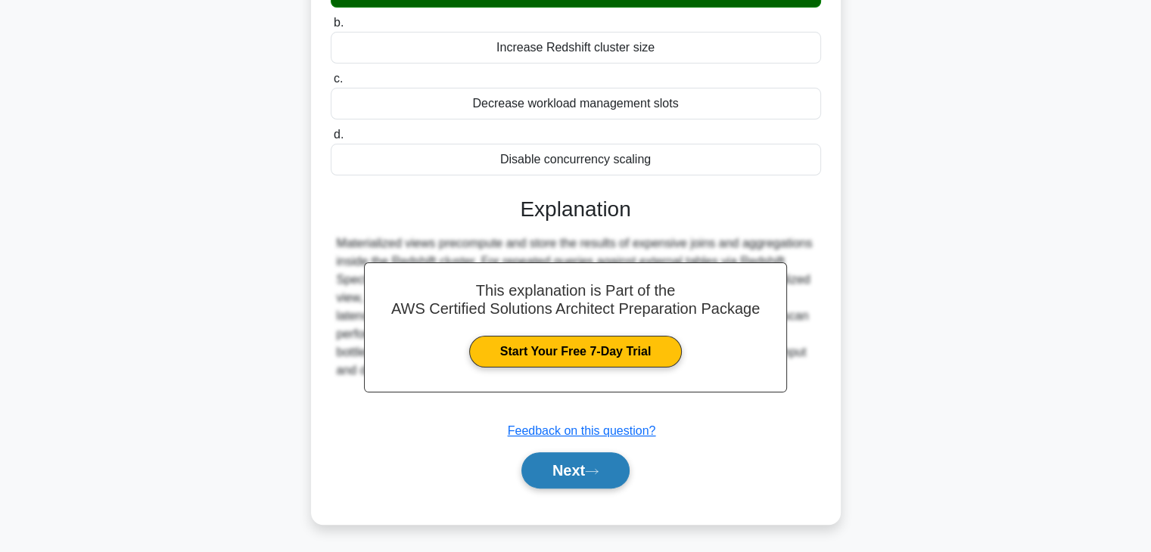
drag, startPoint x: 599, startPoint y: 406, endPoint x: 595, endPoint y: 456, distance: 50.1
click at [595, 456] on button "Next" at bounding box center [575, 470] width 108 height 36
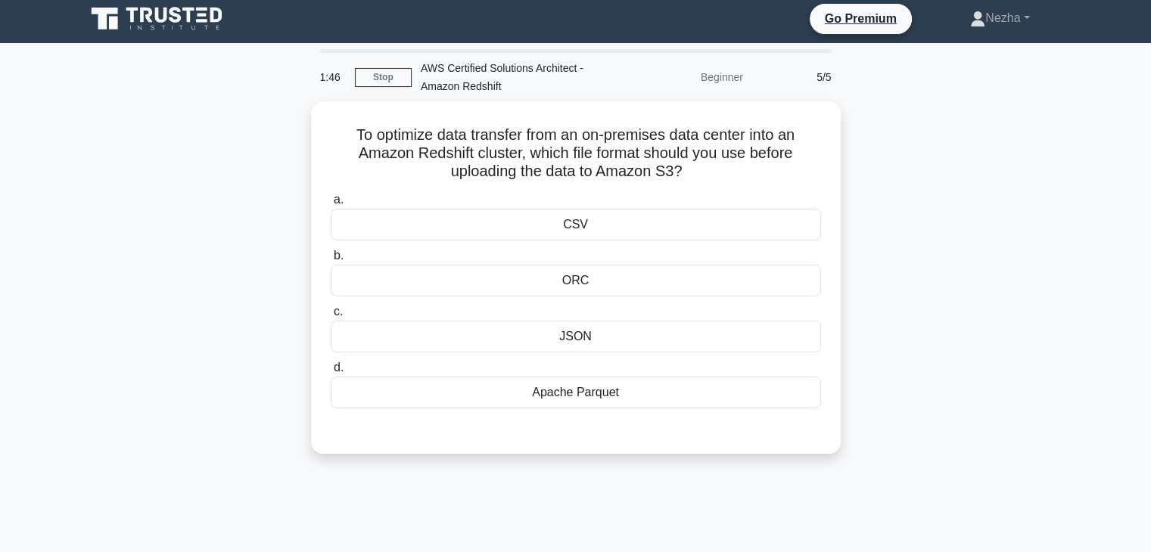
scroll to position [0, 0]
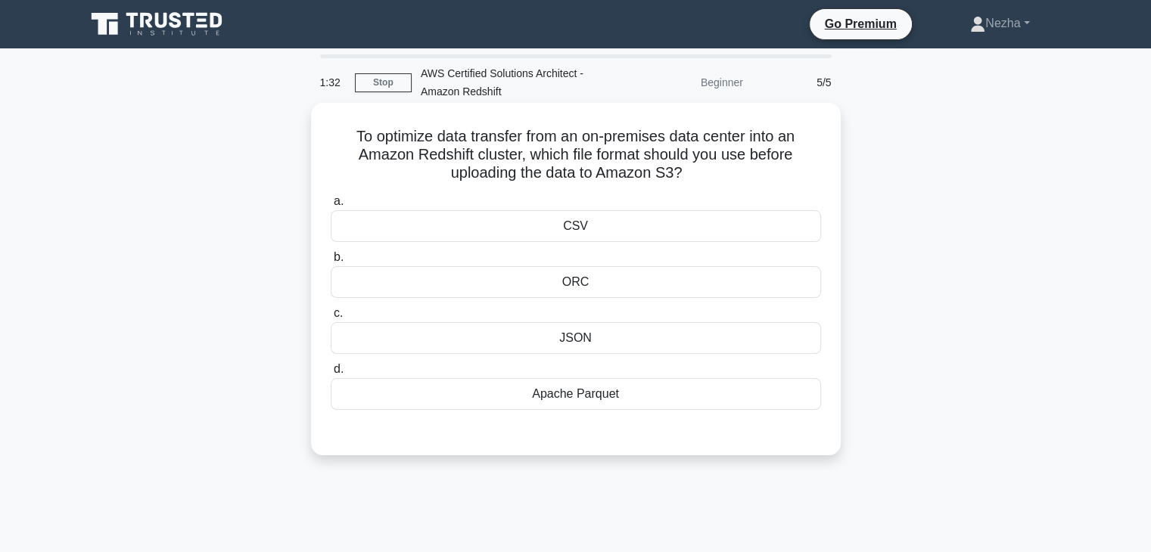
click at [598, 403] on div "Apache Parquet" at bounding box center [576, 394] width 490 height 32
click at [331, 375] on input "d. Apache Parquet" at bounding box center [331, 370] width 0 height 10
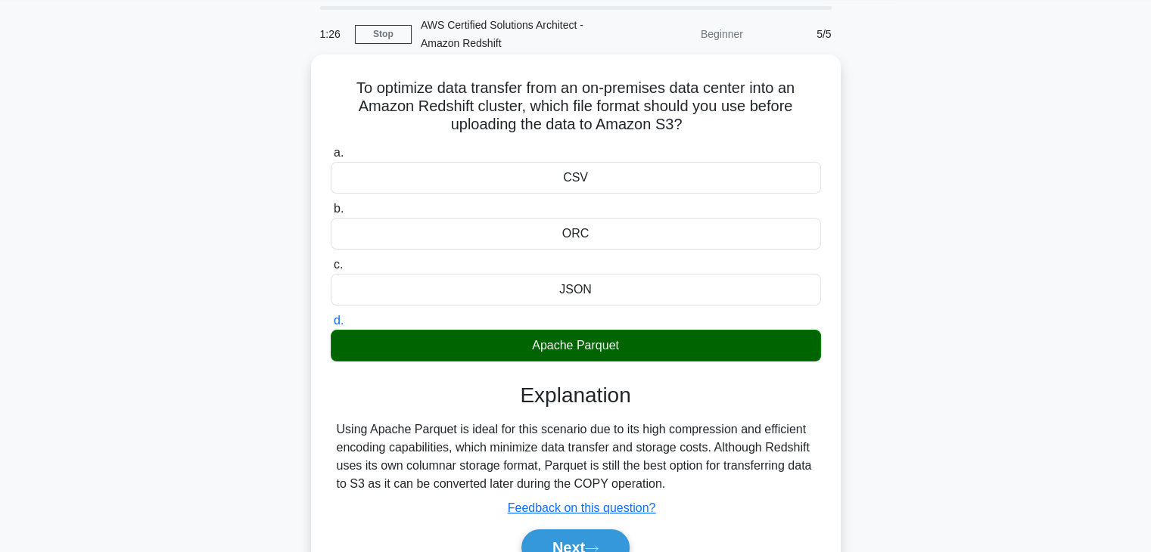
scroll to position [57, 0]
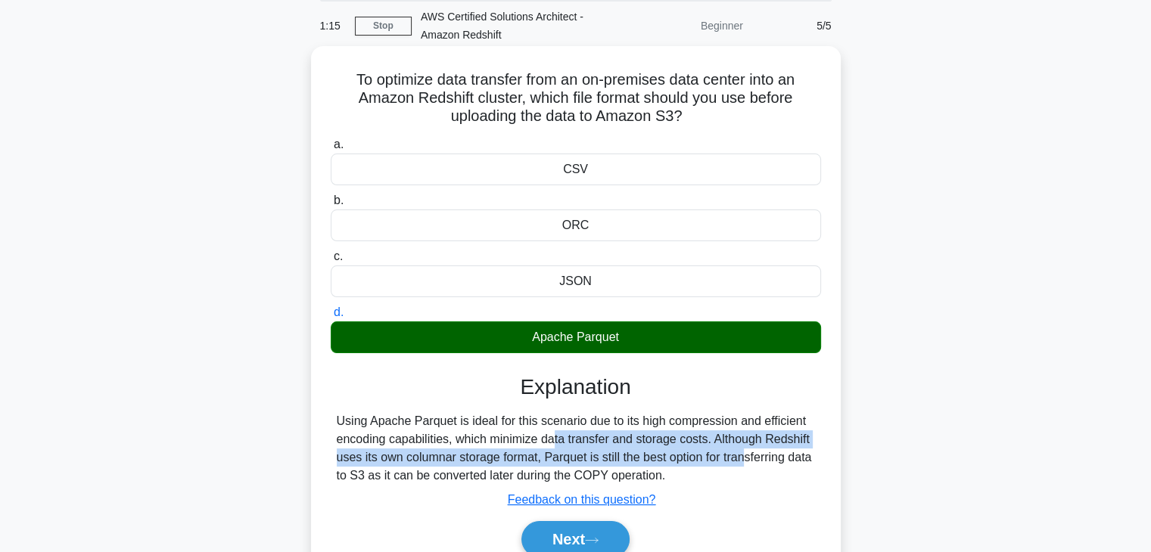
drag, startPoint x: 457, startPoint y: 437, endPoint x: 660, endPoint y: 458, distance: 203.8
click at [660, 458] on div "Using Apache Parquet is ideal for this scenario due to its high compression and…" at bounding box center [576, 448] width 478 height 73
click at [595, 527] on button "Next" at bounding box center [575, 539] width 108 height 36
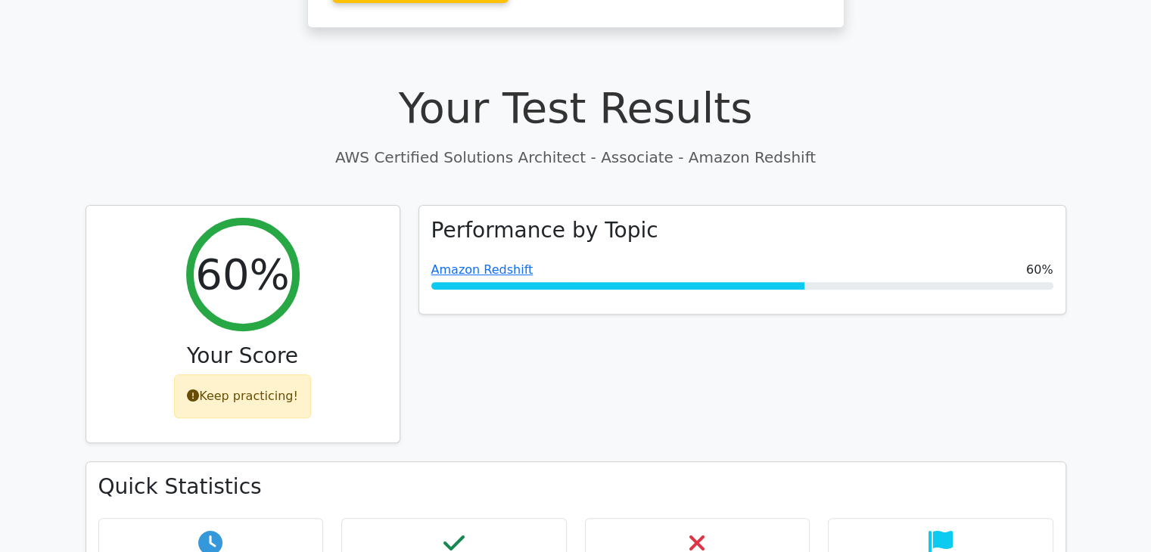
scroll to position [507, 0]
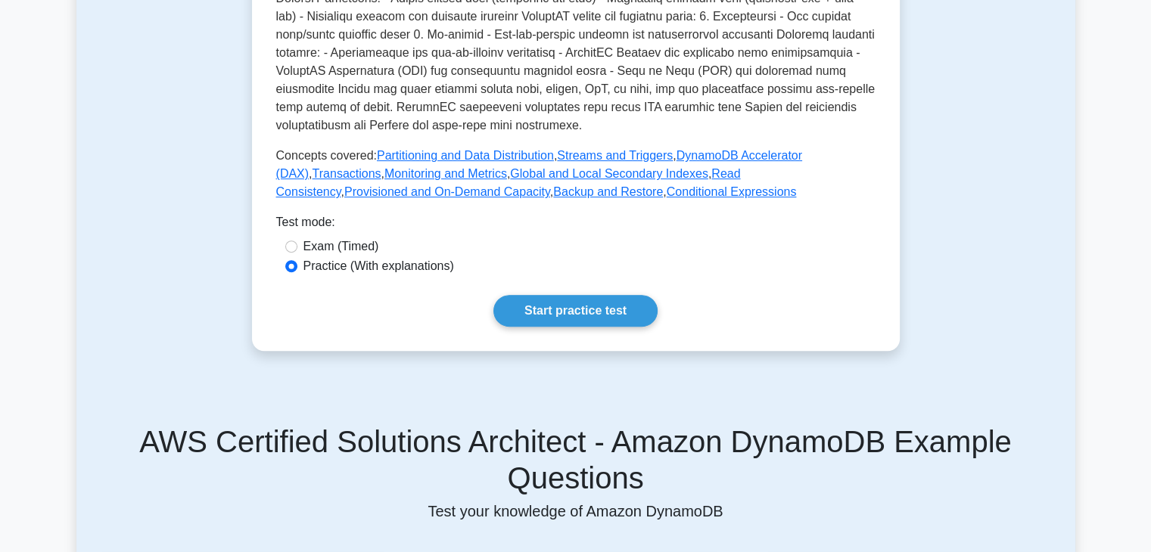
scroll to position [518, 0]
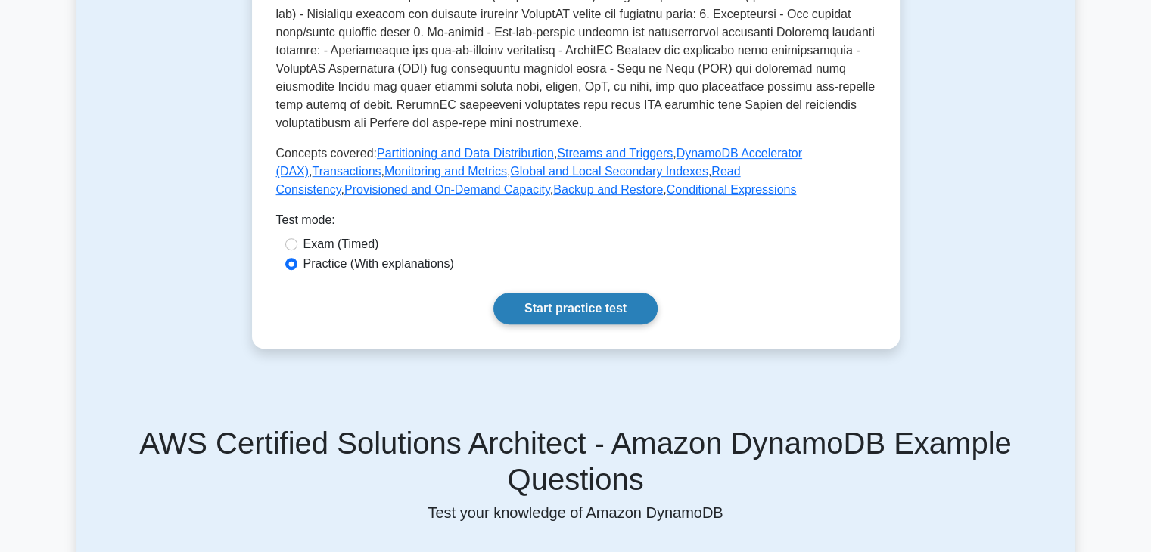
click at [561, 313] on link "Start practice test" at bounding box center [575, 309] width 164 height 32
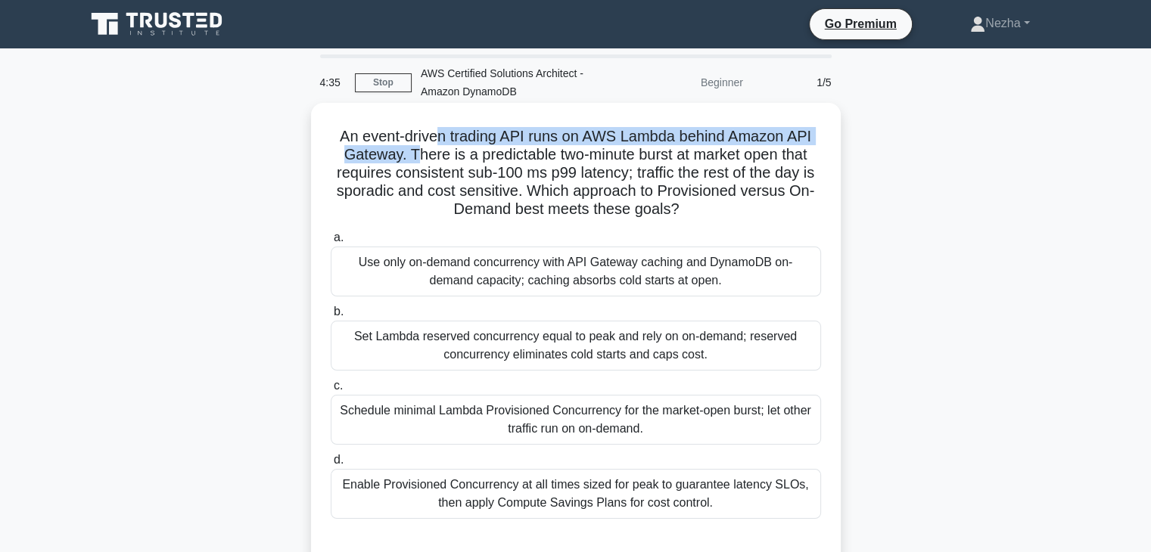
drag, startPoint x: 436, startPoint y: 139, endPoint x: 410, endPoint y: 153, distance: 29.1
click at [410, 153] on h5 "An event-driven trading API runs on AWS Lambda behind Amazon API Gateway. There…" at bounding box center [575, 173] width 493 height 92
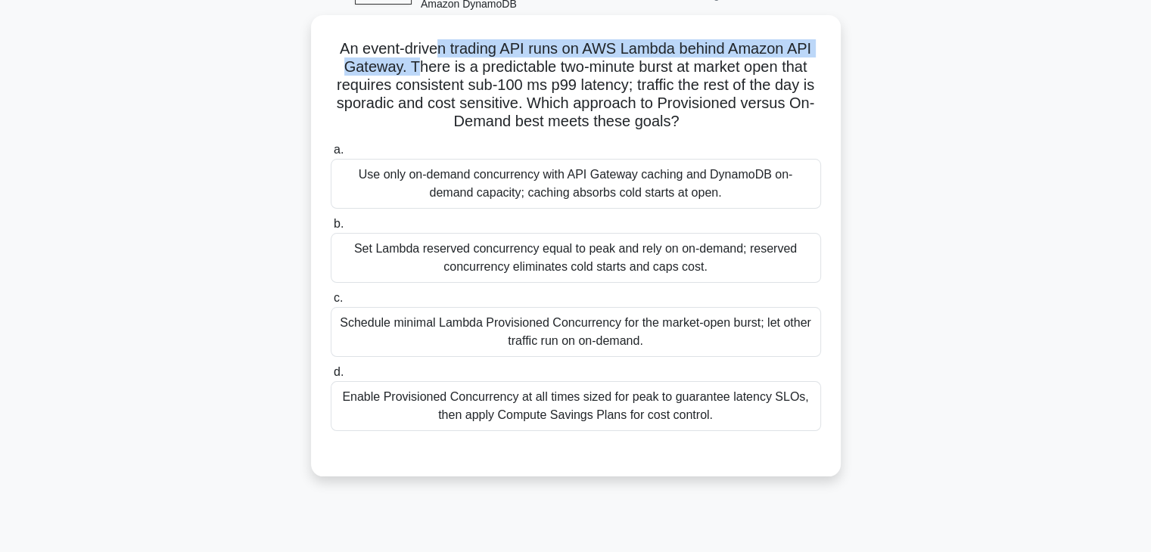
scroll to position [90, 0]
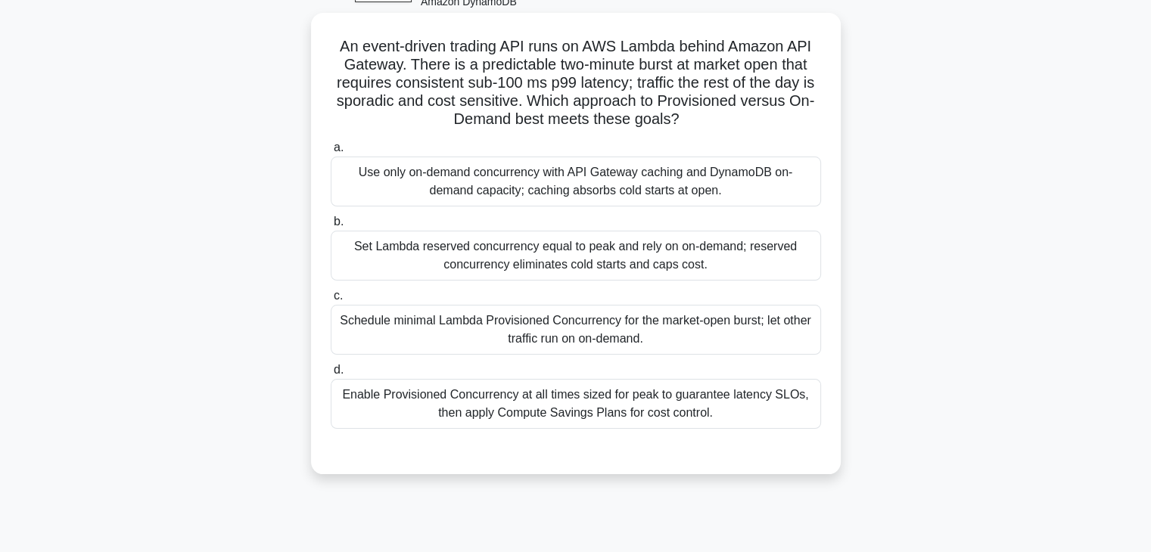
click at [404, 251] on div "Set Lambda reserved concurrency equal to peak and rely on on-demand; reserved c…" at bounding box center [576, 256] width 490 height 50
click at [331, 227] on input "b. Set Lambda reserved concurrency equal to peak and rely on on-demand; reserve…" at bounding box center [331, 222] width 0 height 10
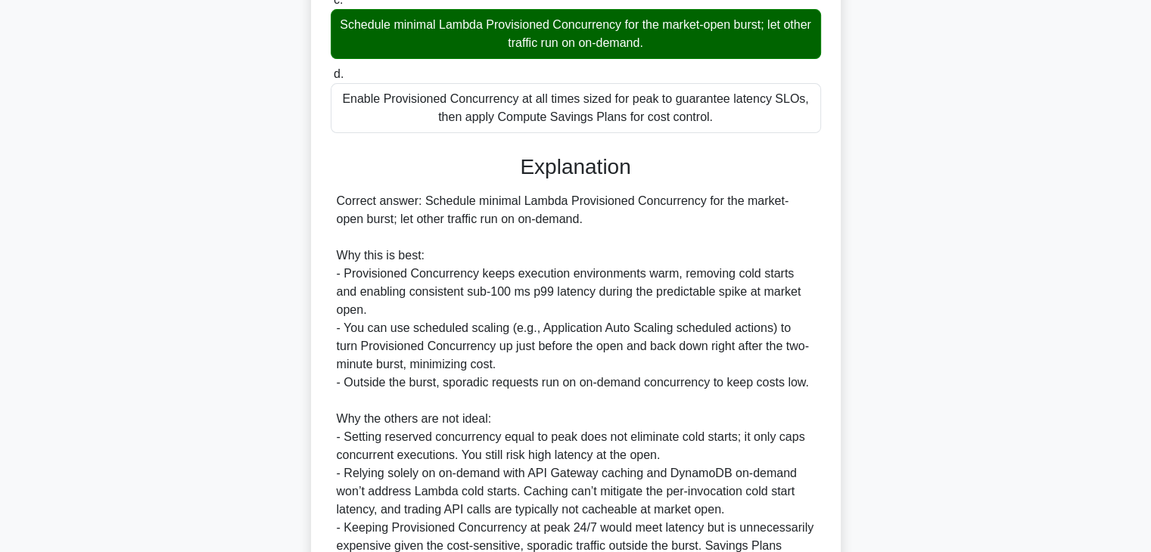
scroll to position [517, 0]
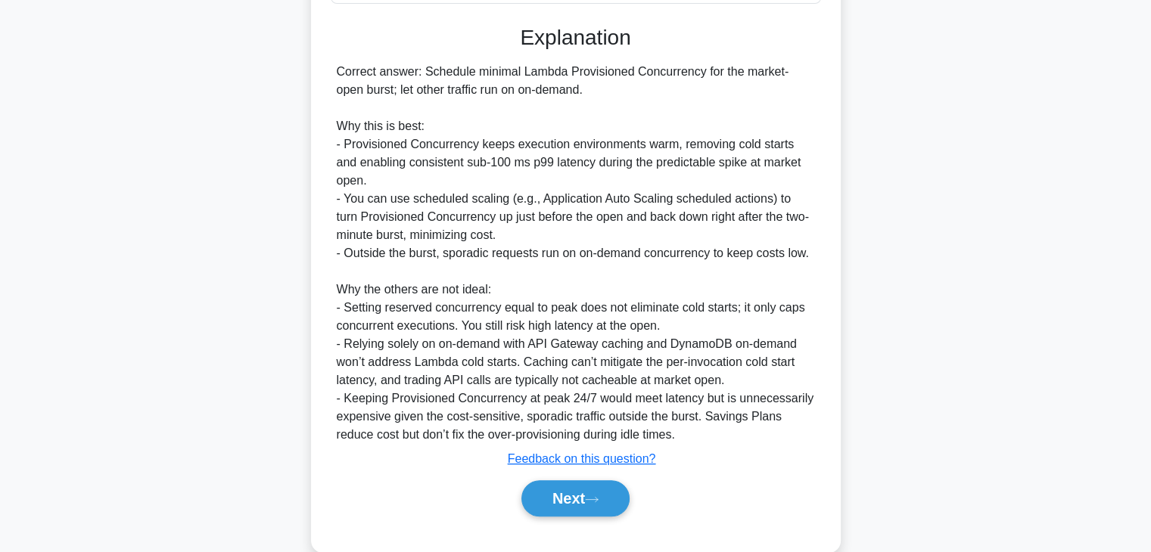
drag, startPoint x: 407, startPoint y: 441, endPoint x: 357, endPoint y: 204, distance: 242.0
click at [357, 204] on div "Correct answer: Schedule minimal Lambda Provisioned Concurrency for the market-…" at bounding box center [576, 253] width 478 height 381
click at [574, 493] on button "Next" at bounding box center [575, 498] width 108 height 36
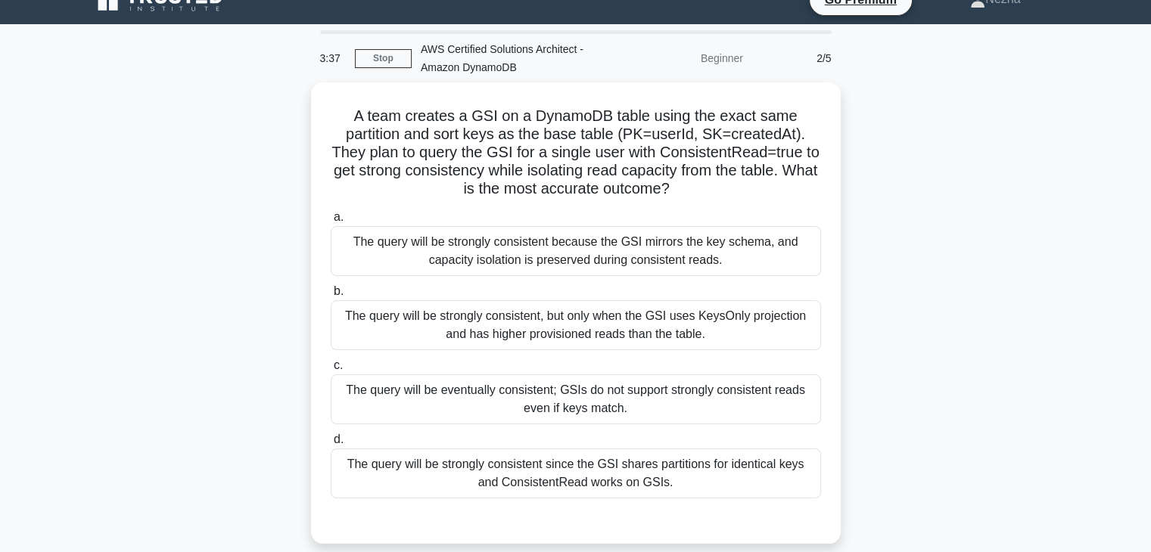
scroll to position [23, 0]
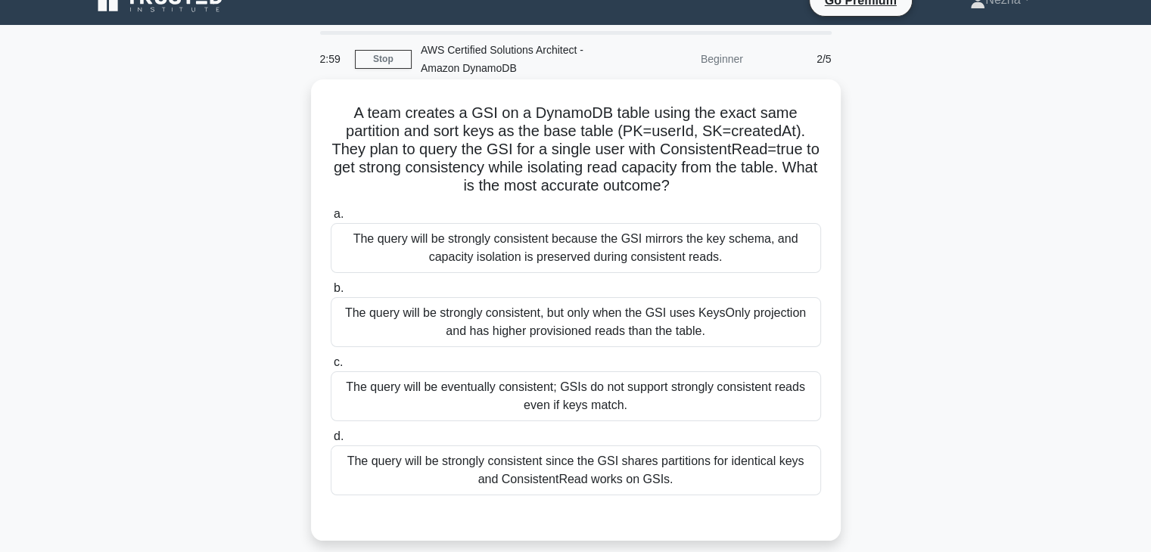
click at [540, 474] on div "The query will be strongly consistent since the GSI shares partitions for ident…" at bounding box center [576, 471] width 490 height 50
click at [331, 442] on input "d. The query will be strongly consistent since the GSI shares partitions for id…" at bounding box center [331, 437] width 0 height 10
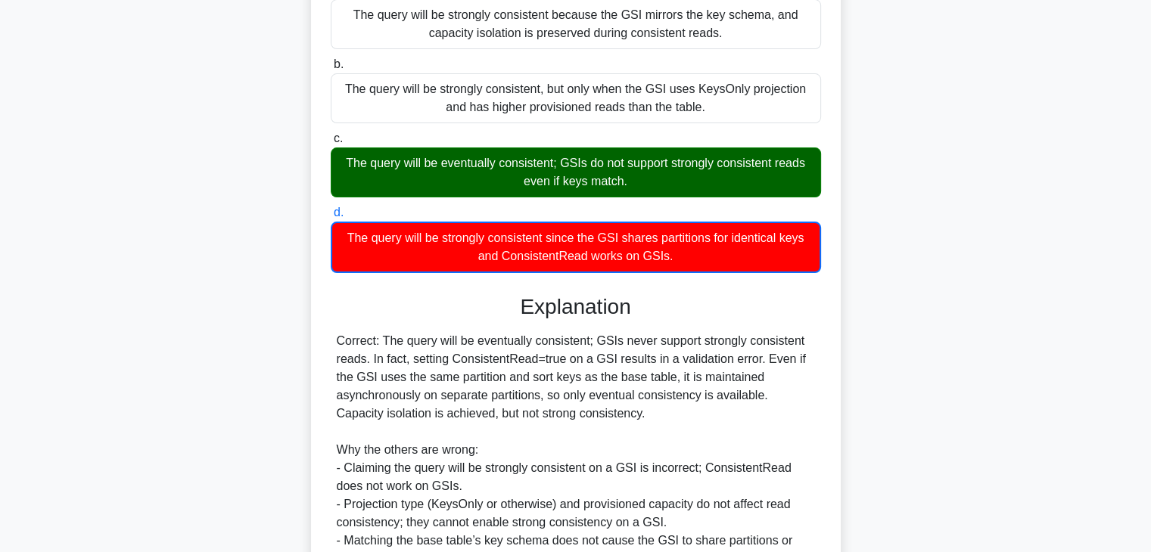
scroll to position [418, 0]
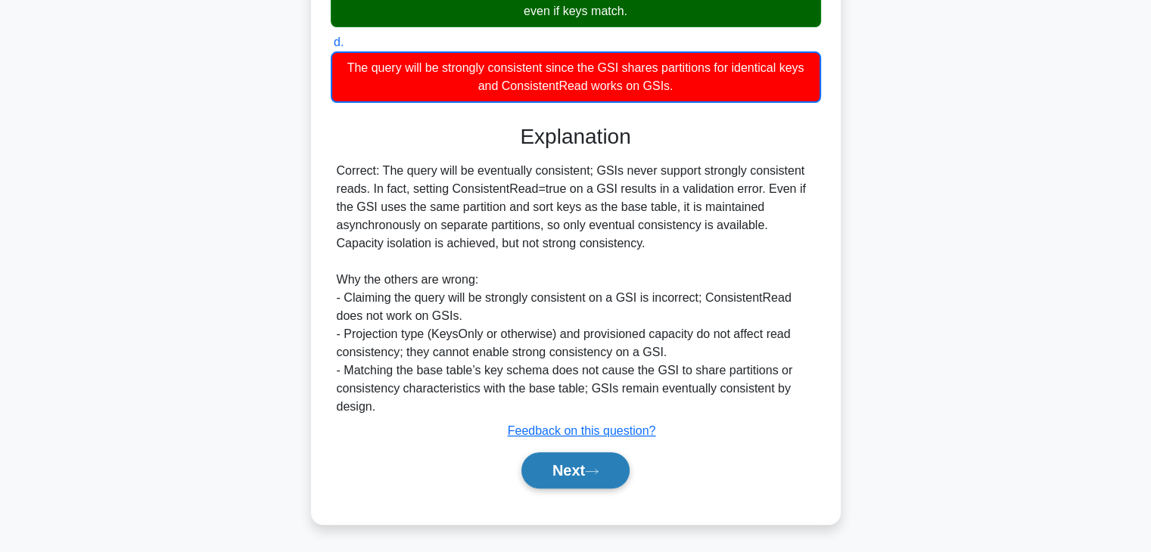
click at [551, 484] on button "Next" at bounding box center [575, 470] width 108 height 36
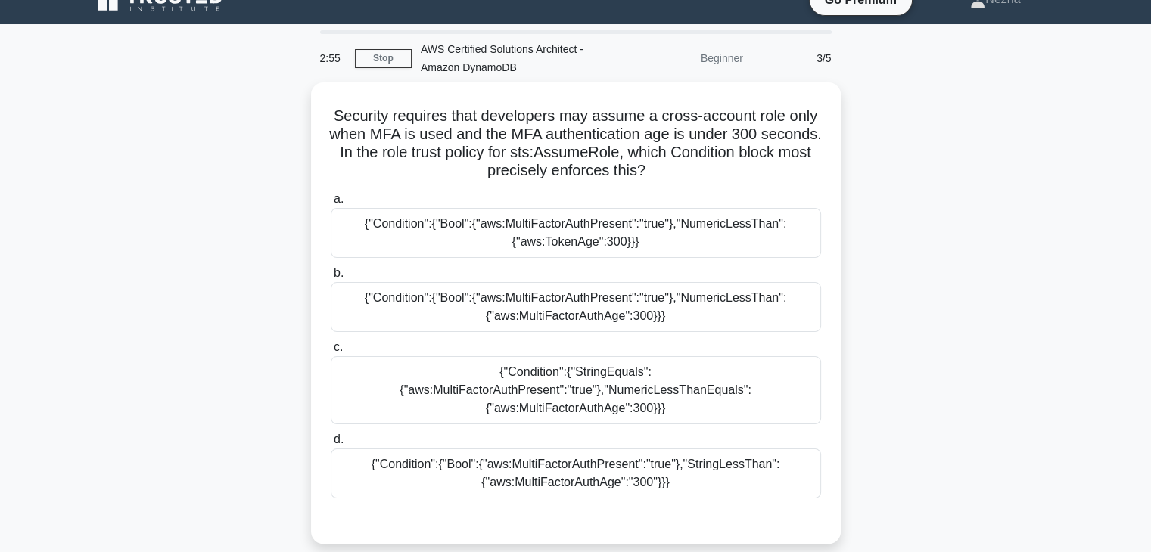
scroll to position [23, 0]
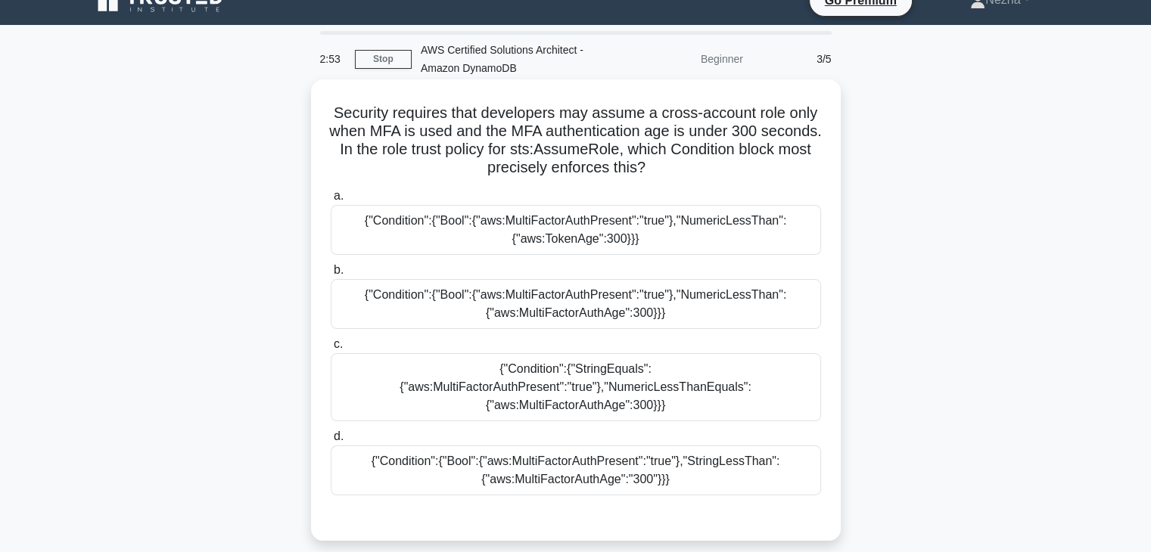
click at [477, 117] on h5 "Security requires that developers may assume a cross-account role only when MFA…" at bounding box center [575, 141] width 493 height 74
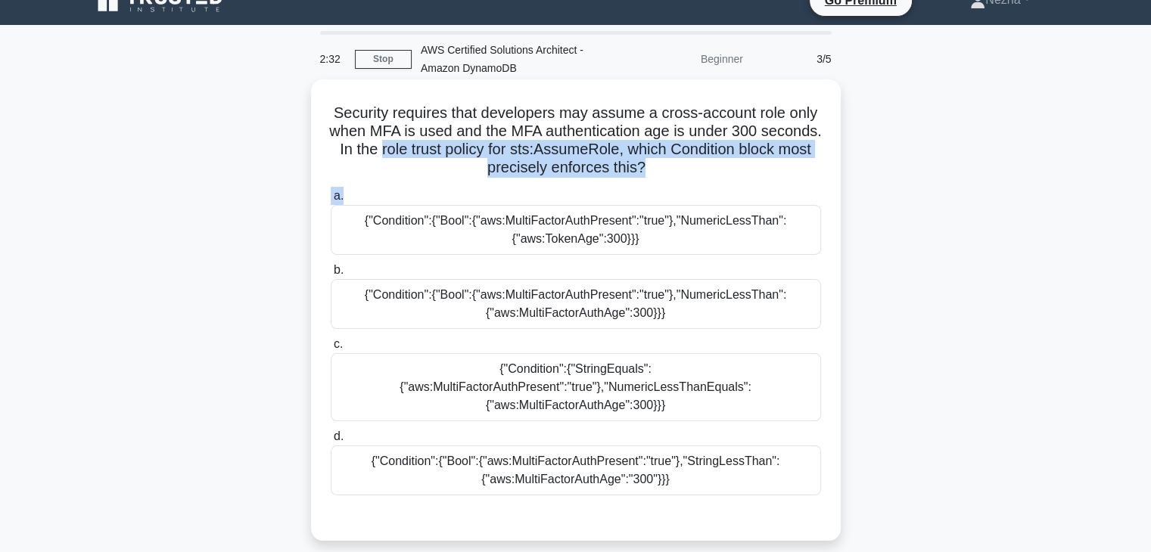
drag, startPoint x: 448, startPoint y: 149, endPoint x: 620, endPoint y: 184, distance: 176.0
click at [620, 184] on div "Security requires that developers may assume a cross-account role only when MFA…" at bounding box center [576, 310] width 518 height 449
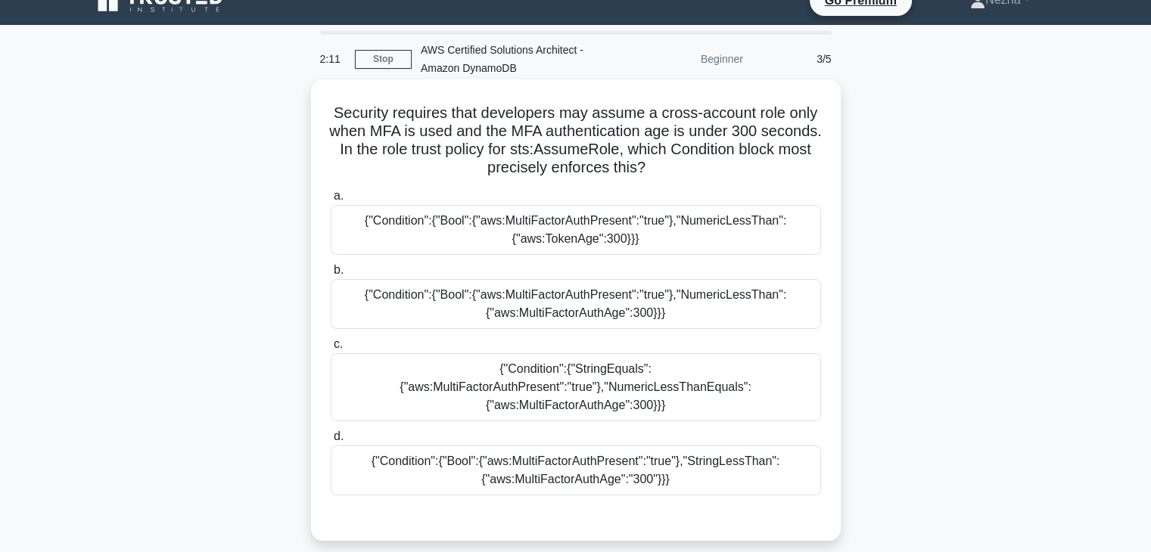
click at [681, 316] on div "{"Condition":{"Bool":{"aws:MultiFactorAuthPresent":"true"},"NumericLessThan":{"…" at bounding box center [576, 304] width 490 height 50
click at [331, 275] on input "b. {"Condition":{"Bool":{"aws:MultiFactorAuthPresent":"true"},"NumericLessThan"…" at bounding box center [331, 271] width 0 height 10
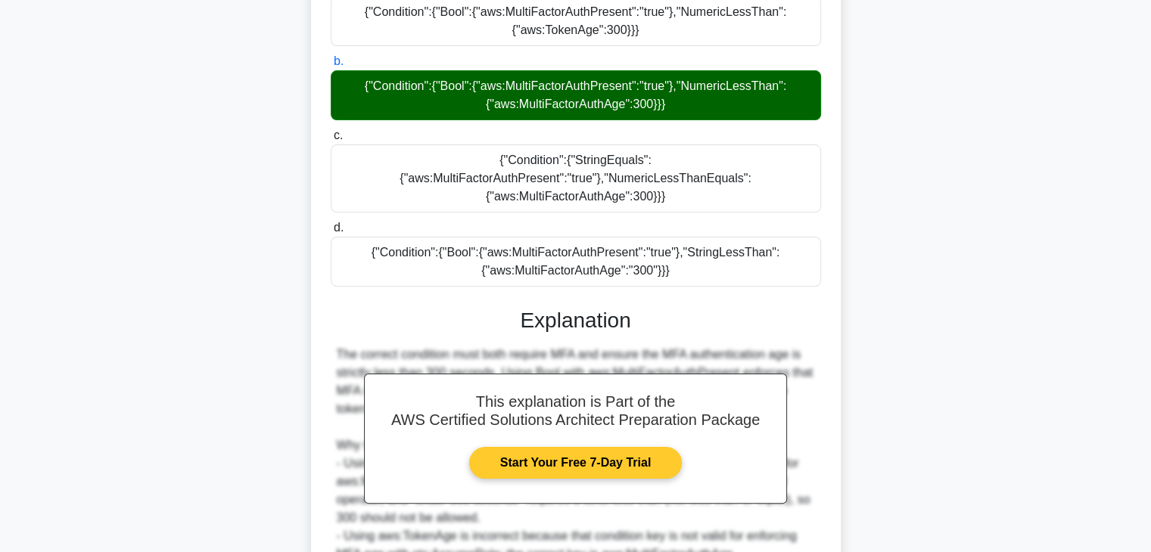
scroll to position [434, 0]
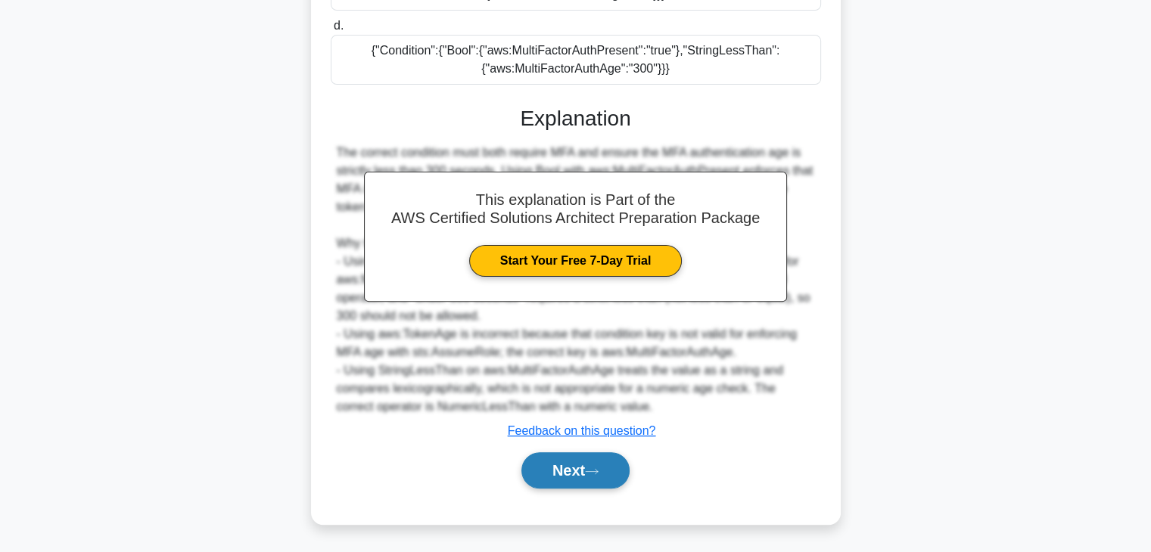
click at [575, 470] on button "Next" at bounding box center [575, 470] width 108 height 36
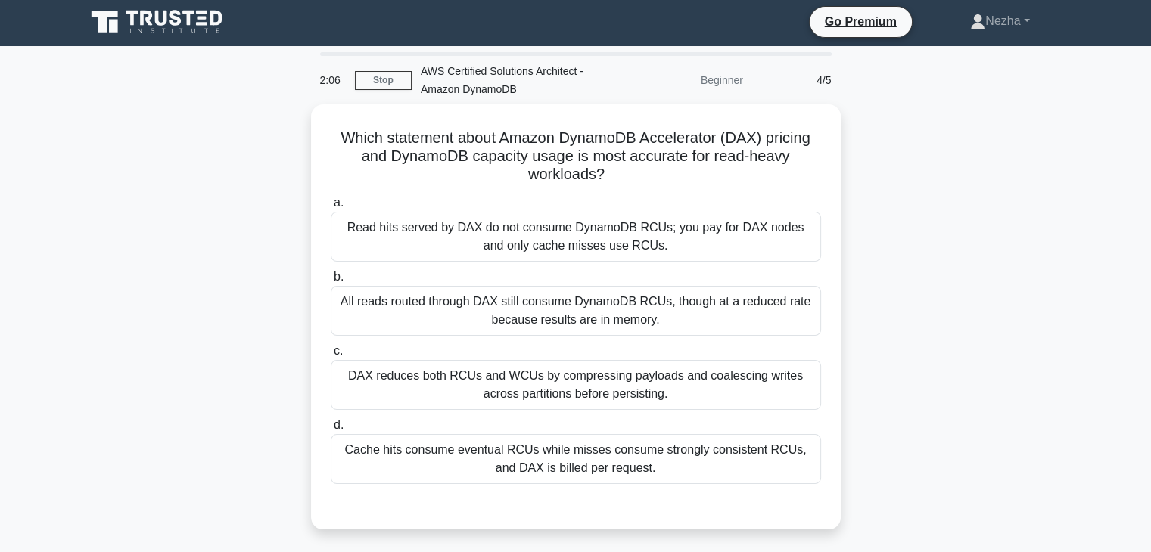
scroll to position [0, 0]
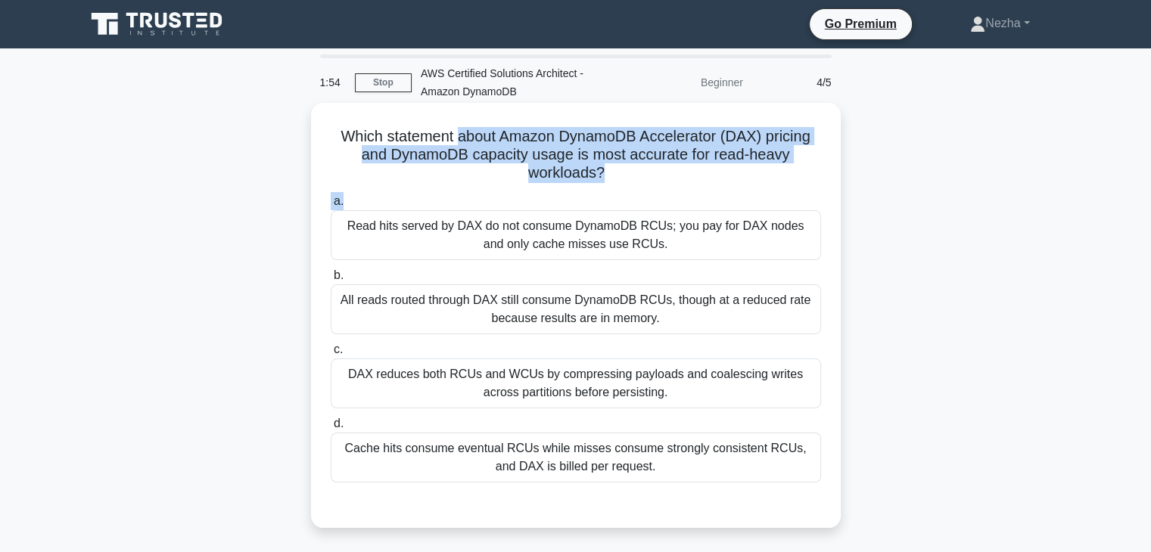
drag, startPoint x: 453, startPoint y: 129, endPoint x: 667, endPoint y: 194, distance: 223.3
click at [667, 194] on div "Which statement about Amazon DynamoDB Accelerator (DAX) pricing and DynamoDB ca…" at bounding box center [576, 315] width 518 height 413
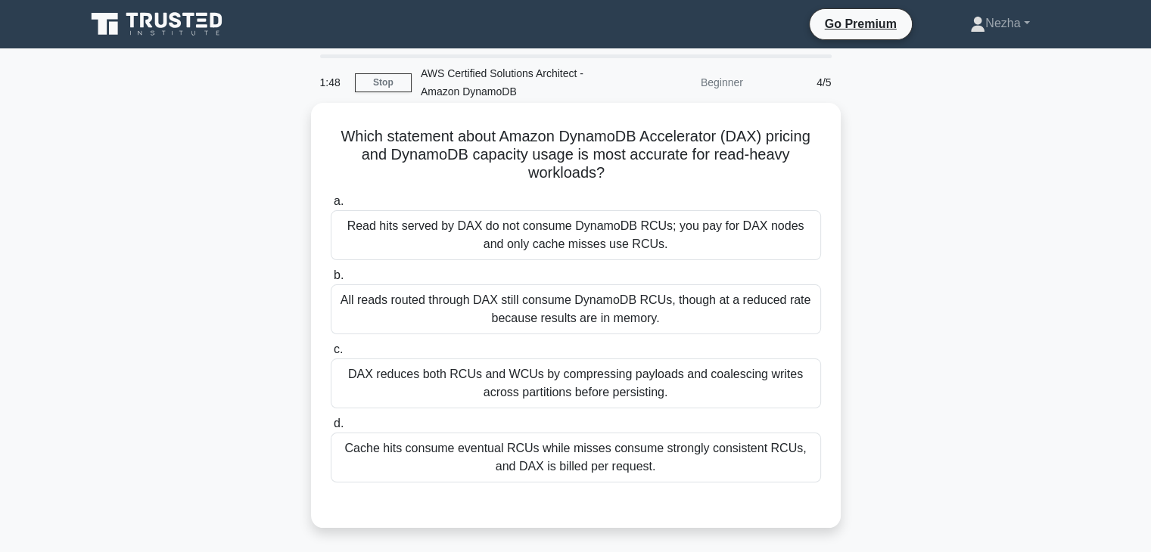
click at [558, 472] on div "Cache hits consume eventual RCUs while misses consume strongly consistent RCUs,…" at bounding box center [576, 458] width 490 height 50
click at [331, 429] on input "d. Cache hits consume eventual RCUs while misses consume strongly consistent RC…" at bounding box center [331, 424] width 0 height 10
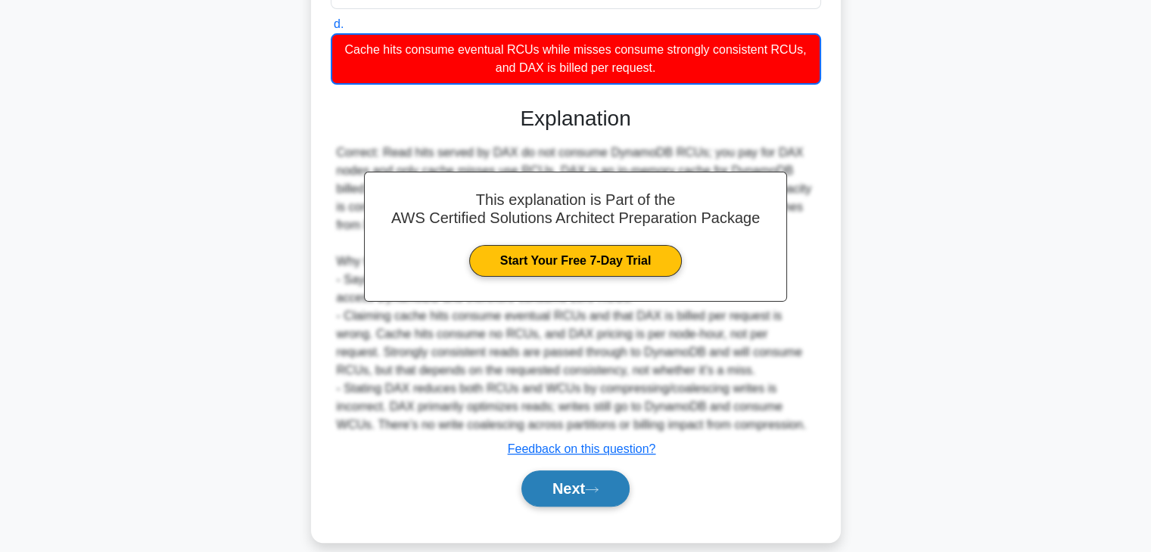
click at [567, 471] on button "Next" at bounding box center [575, 489] width 108 height 36
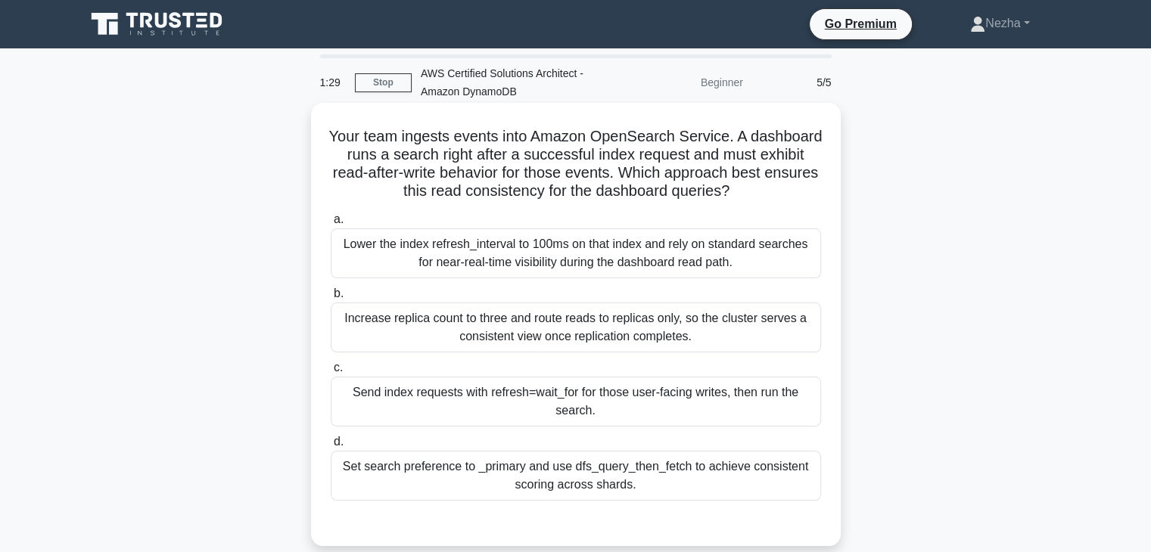
drag, startPoint x: 431, startPoint y: 160, endPoint x: 796, endPoint y: 463, distance: 473.9
click at [796, 463] on div "Your team ingests events into Amazon OpenSearch Service. A dashboard runs a sea…" at bounding box center [576, 324] width 518 height 431
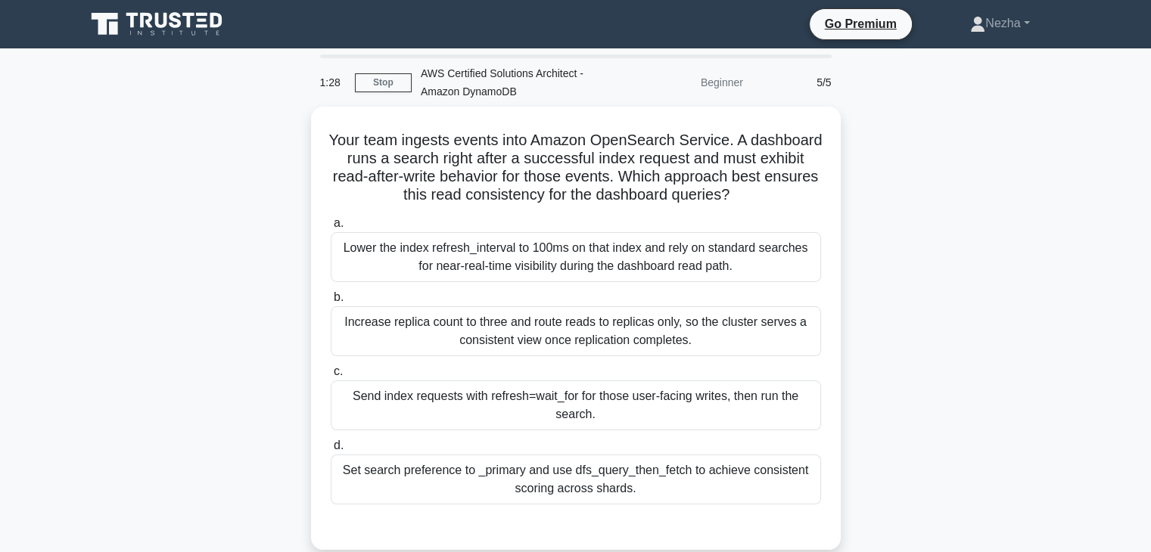
click at [914, 368] on div "Your team ingests events into Amazon OpenSearch Service. A dashboard runs a sea…" at bounding box center [575, 338] width 999 height 462
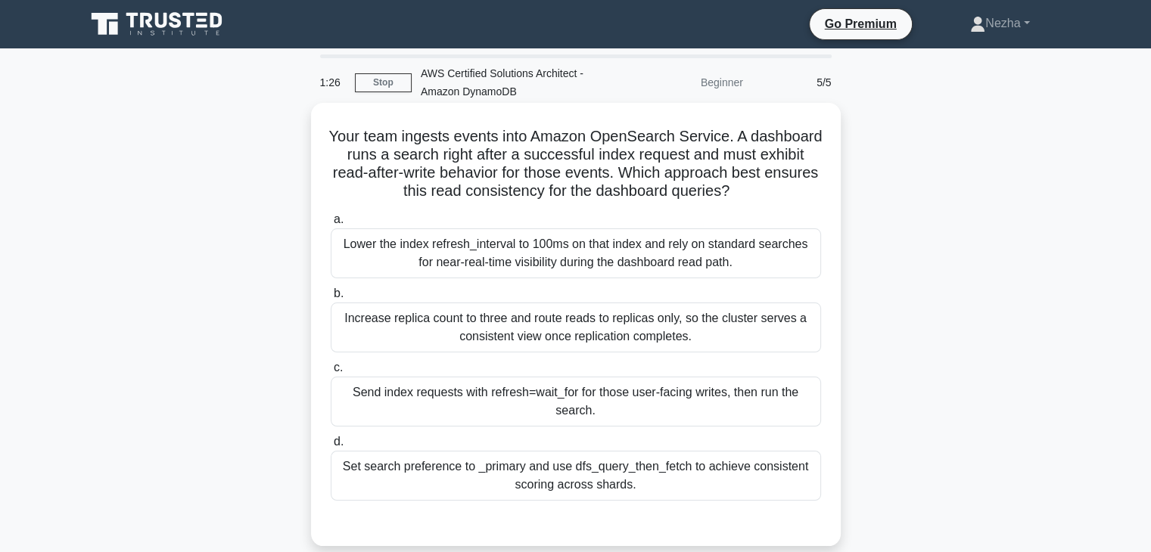
click at [715, 340] on div "Increase replica count to three and route reads to replicas only, so the cluste…" at bounding box center [576, 328] width 490 height 50
click at [331, 299] on input "b. Increase replica count to three and route reads to replicas only, so the clu…" at bounding box center [331, 294] width 0 height 10
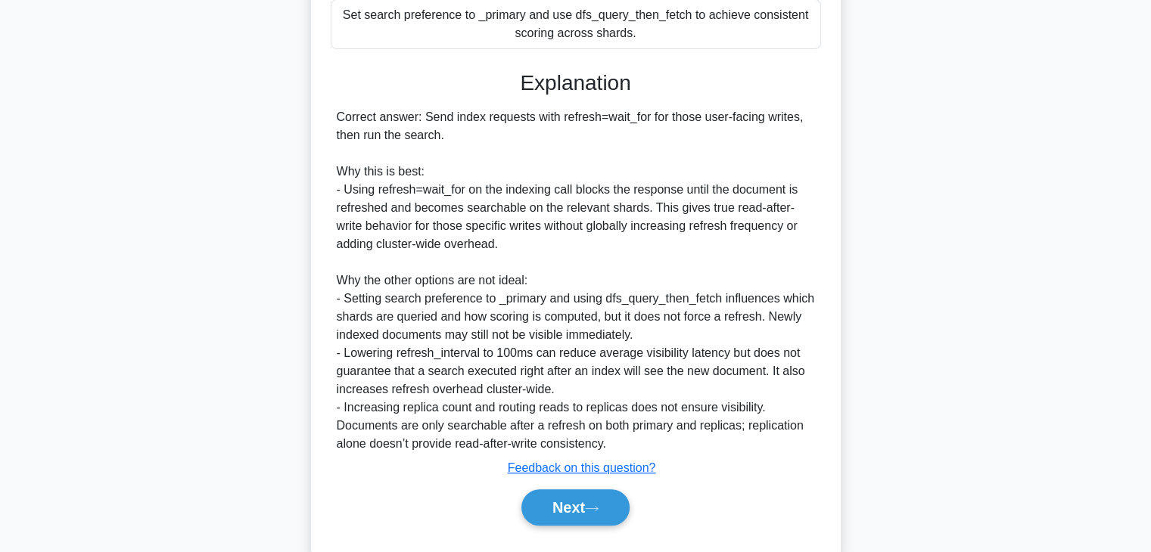
scroll to position [490, 0]
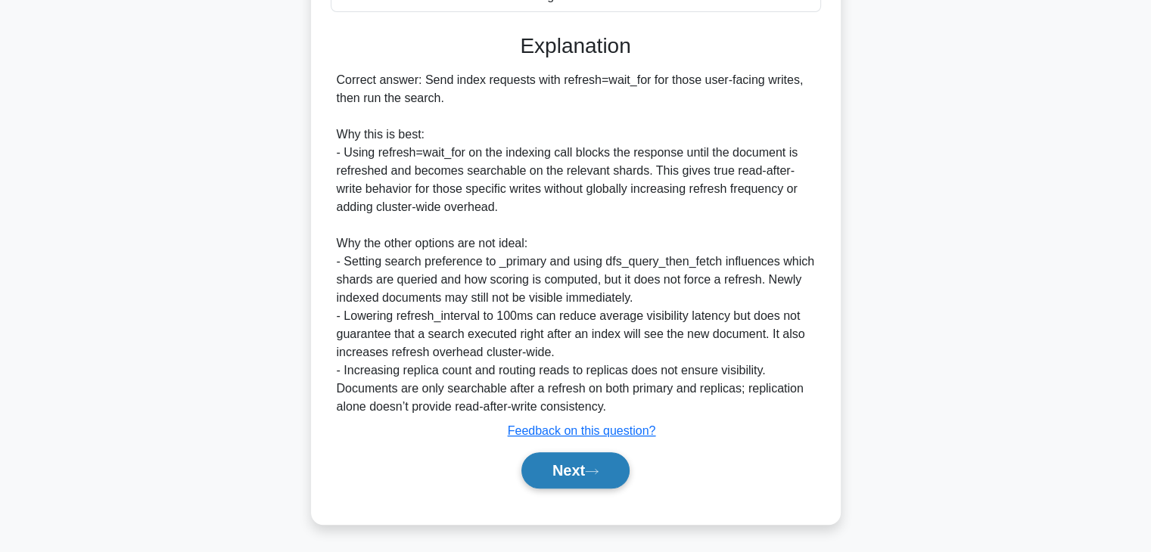
click at [561, 464] on button "Next" at bounding box center [575, 470] width 108 height 36
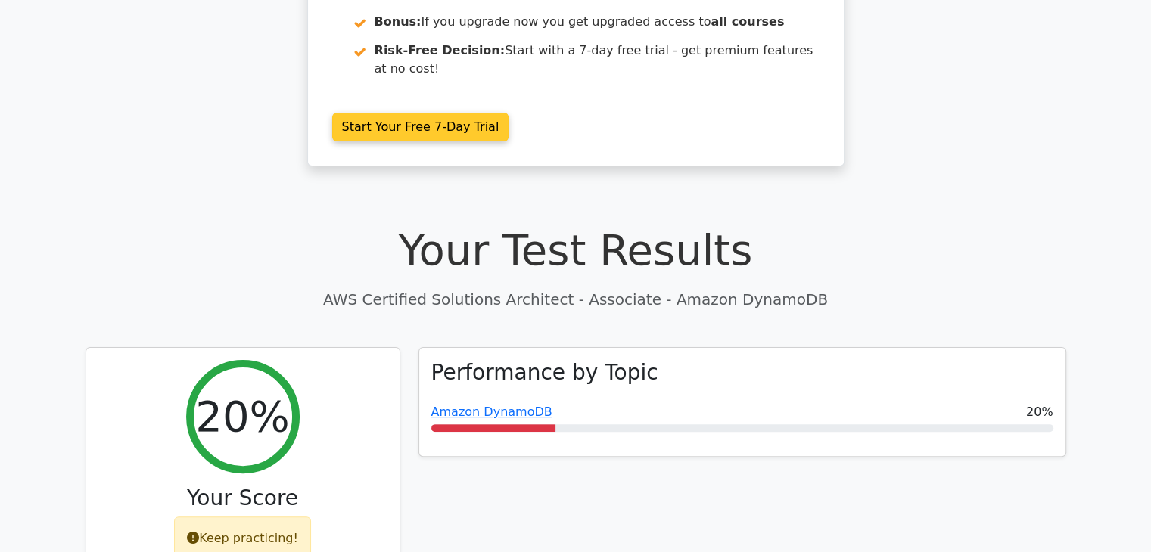
scroll to position [312, 0]
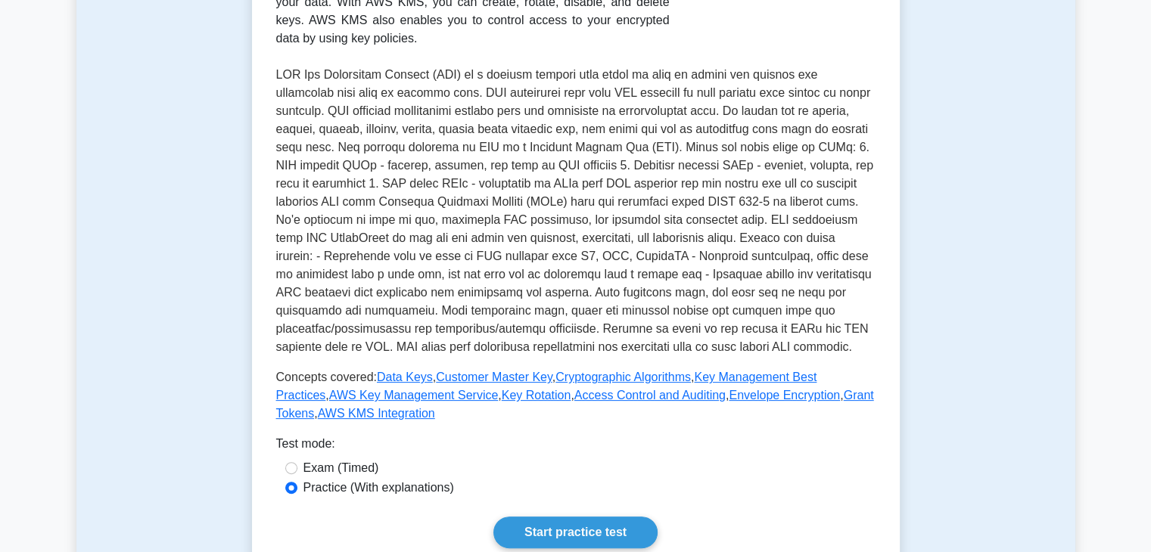
scroll to position [577, 0]
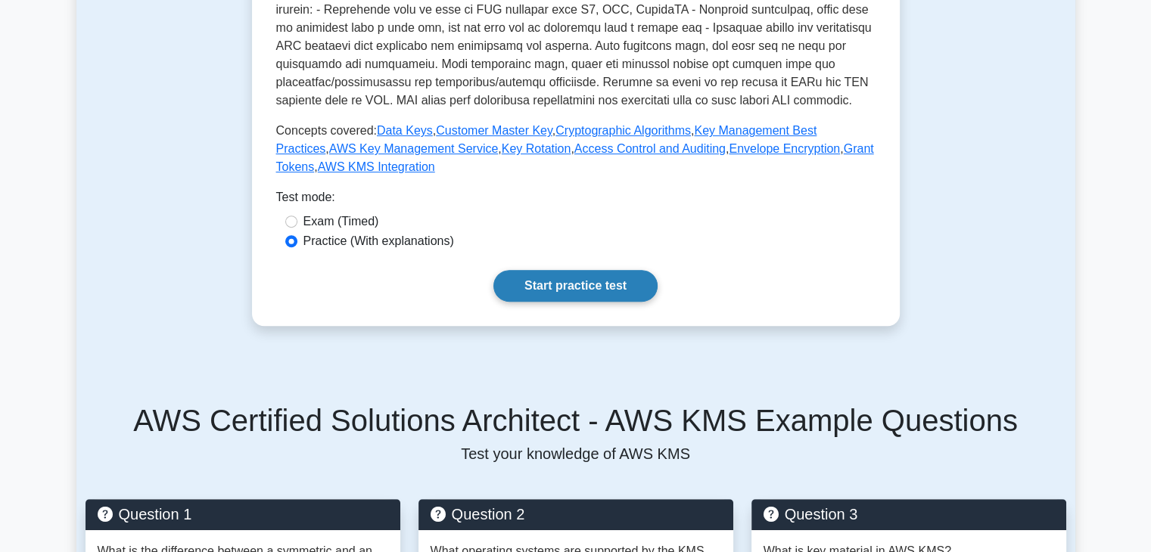
click at [586, 302] on link "Start practice test" at bounding box center [575, 286] width 164 height 32
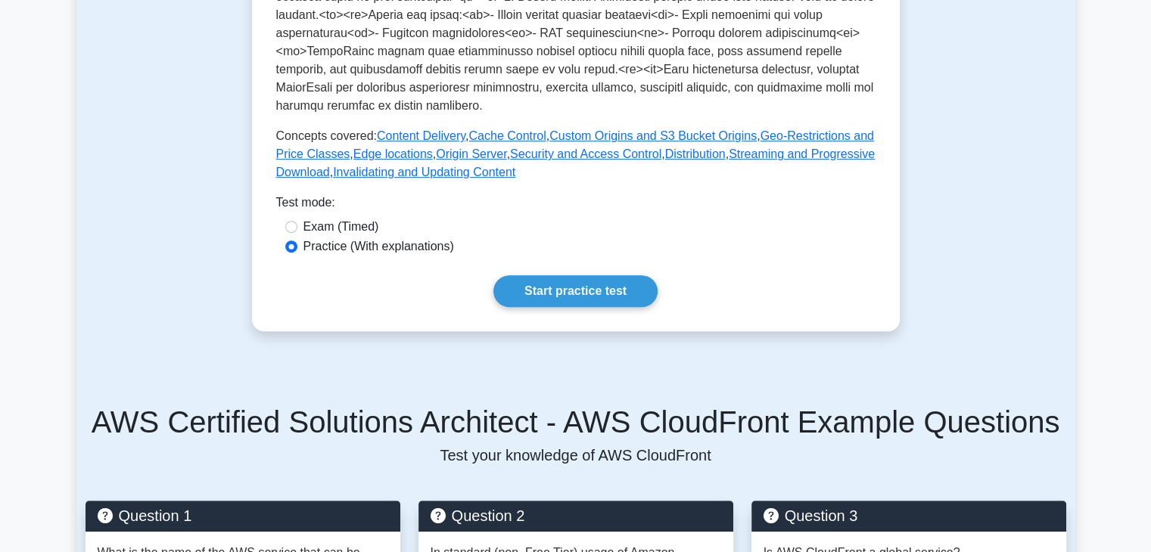
scroll to position [611, 0]
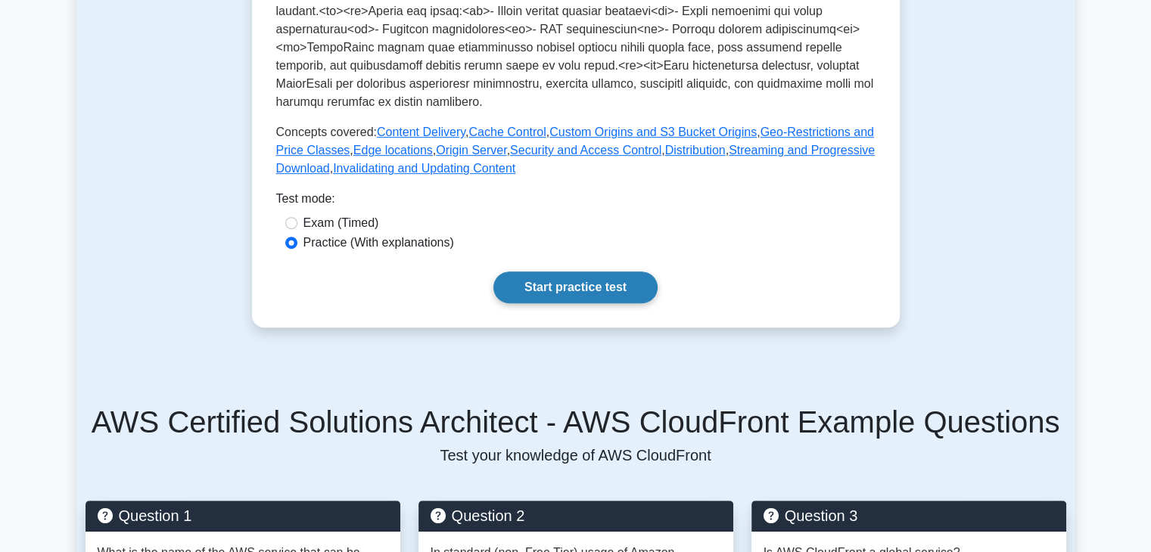
click at [587, 275] on link "Start practice test" at bounding box center [575, 288] width 164 height 32
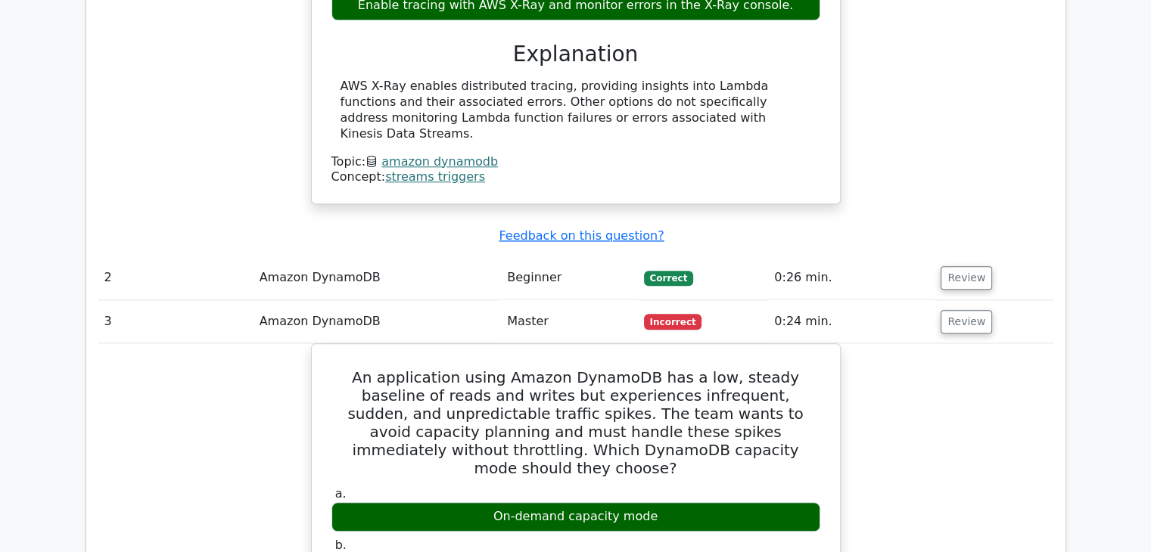
scroll to position [1564, 0]
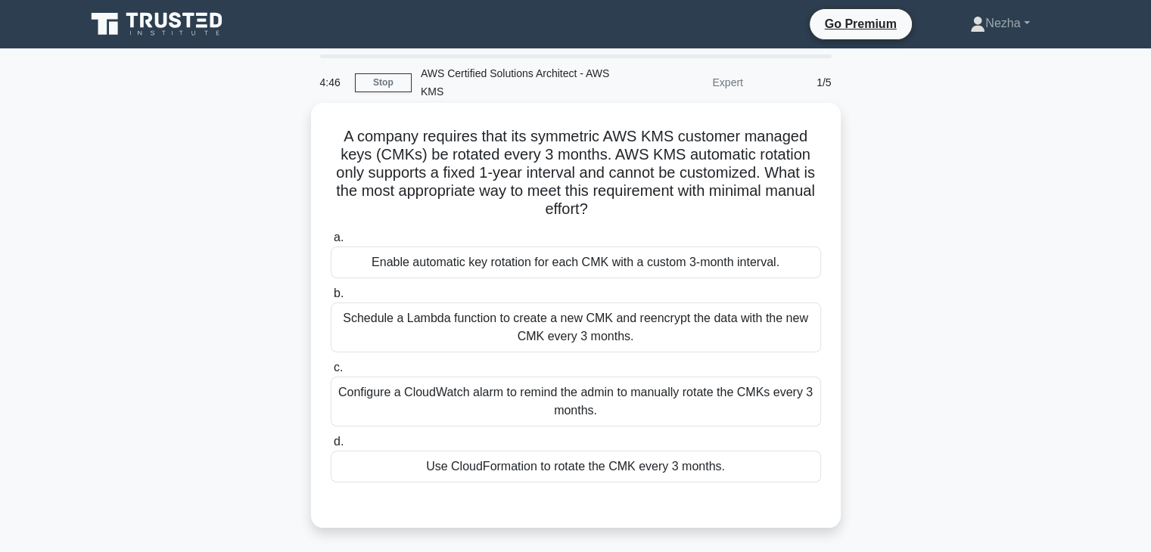
drag, startPoint x: 478, startPoint y: 128, endPoint x: 661, endPoint y: 215, distance: 202.1
click at [661, 215] on h5 "A company requires that its symmetric AWS KMS customer managed keys (CMKs) be r…" at bounding box center [575, 173] width 493 height 92
click at [485, 474] on div "Use CloudFormation to rotate the CMK every 3 months." at bounding box center [576, 467] width 490 height 32
click at [331, 447] on input "d. Use CloudFormation to rotate the CMK every 3 months." at bounding box center [331, 442] width 0 height 10
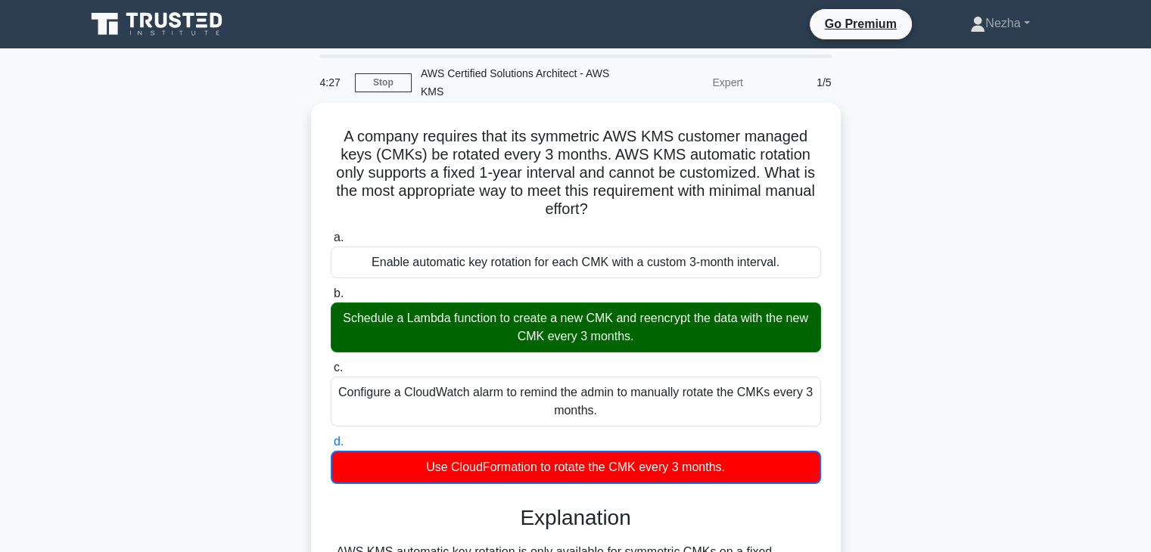
scroll to position [272, 0]
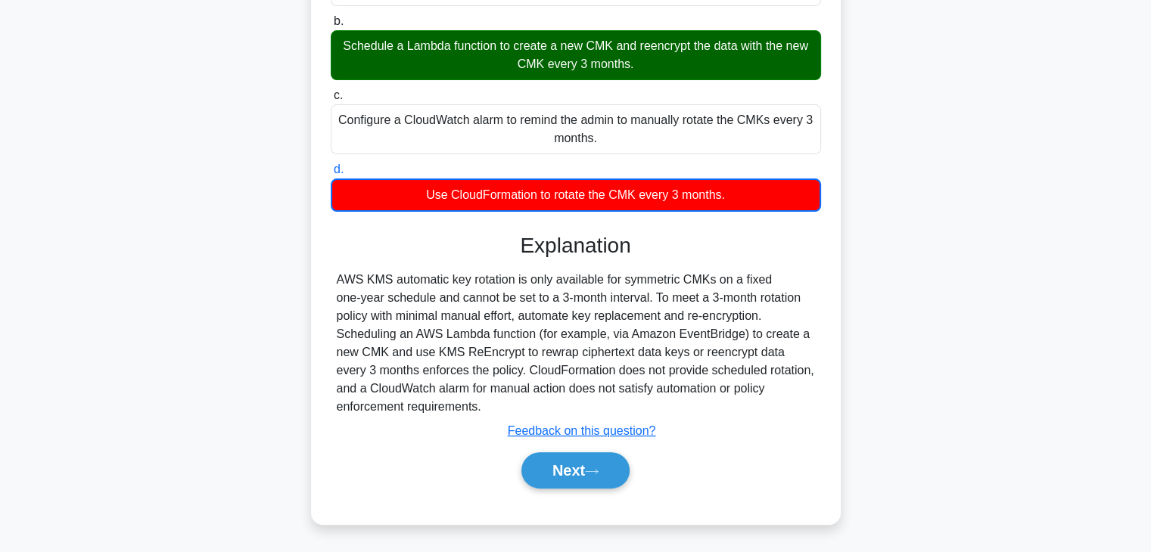
click at [429, 300] on div "AWS KMS automatic key rotation is only available for symmetric CMKs on a fixed …" at bounding box center [576, 343] width 478 height 145
drag, startPoint x: 496, startPoint y: 376, endPoint x: 502, endPoint y: 403, distance: 27.9
click at [502, 403] on div "AWS KMS automatic key rotation is only available for symmetric CMKs on a fixed …" at bounding box center [576, 343] width 478 height 145
click at [572, 461] on button "Next" at bounding box center [575, 470] width 108 height 36
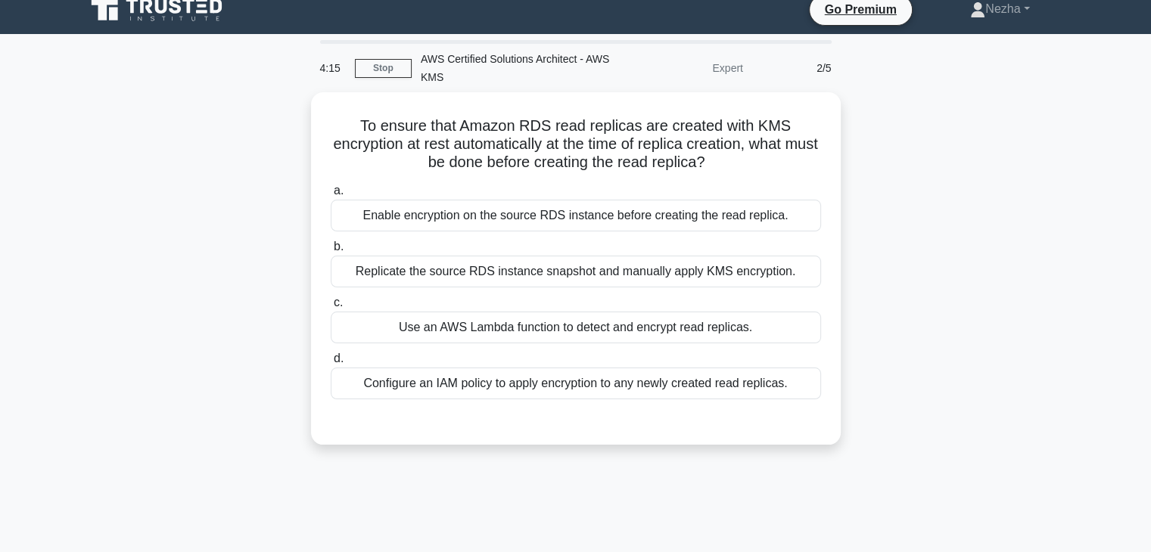
scroll to position [0, 0]
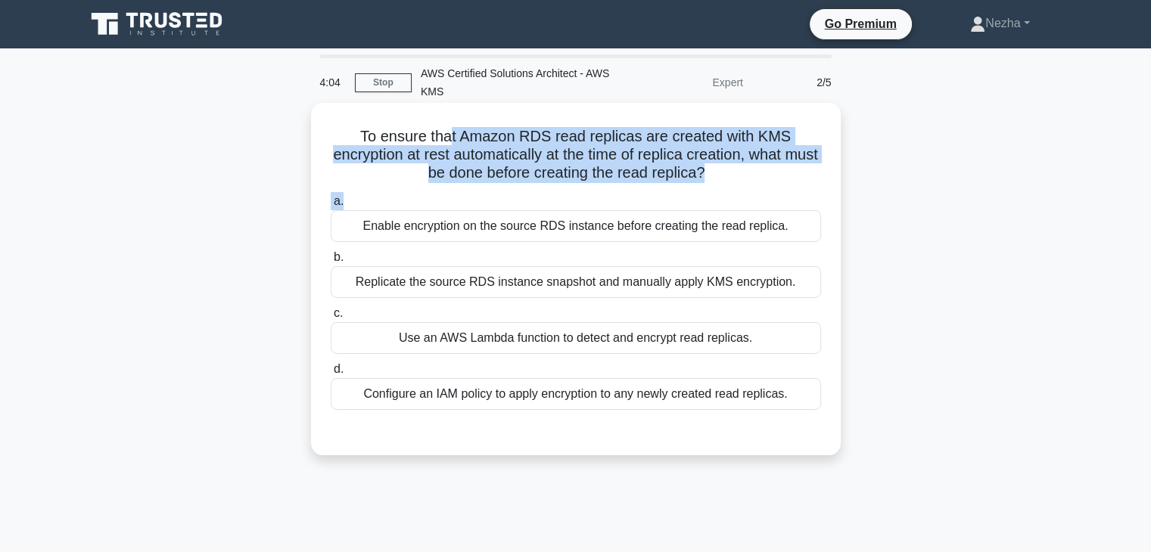
drag, startPoint x: 451, startPoint y: 139, endPoint x: 695, endPoint y: 191, distance: 249.0
click at [695, 191] on div "To ensure that Amazon RDS read replicas are created with KMS encryption at rest…" at bounding box center [576, 279] width 518 height 340
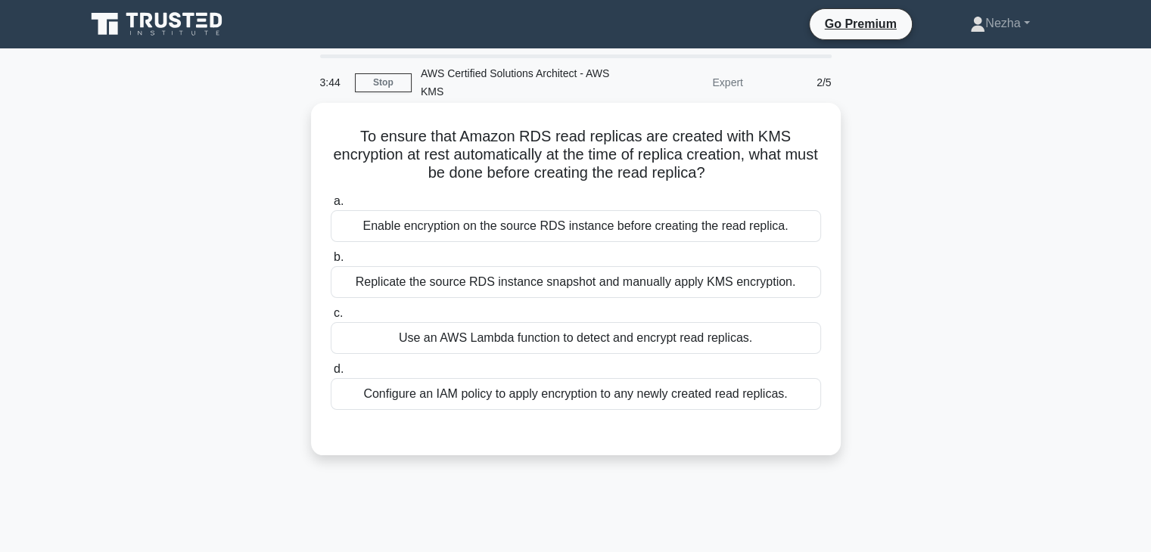
click at [560, 233] on div "Enable encryption on the source RDS instance before creating the read replica." at bounding box center [576, 226] width 490 height 32
click at [331, 207] on input "a. Enable encryption on the source RDS instance before creating the read replic…" at bounding box center [331, 202] width 0 height 10
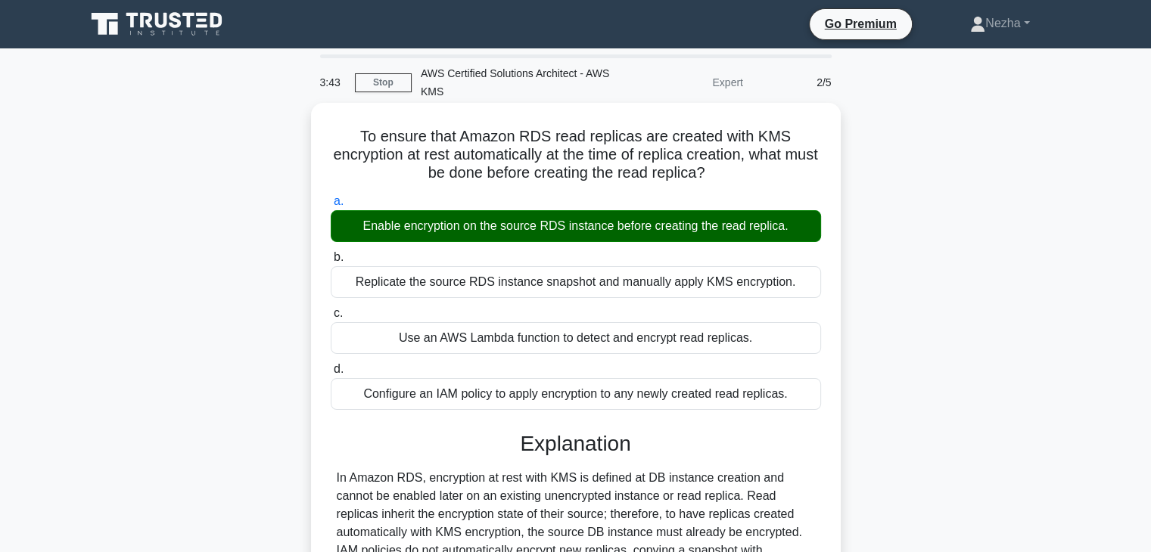
scroll to position [266, 0]
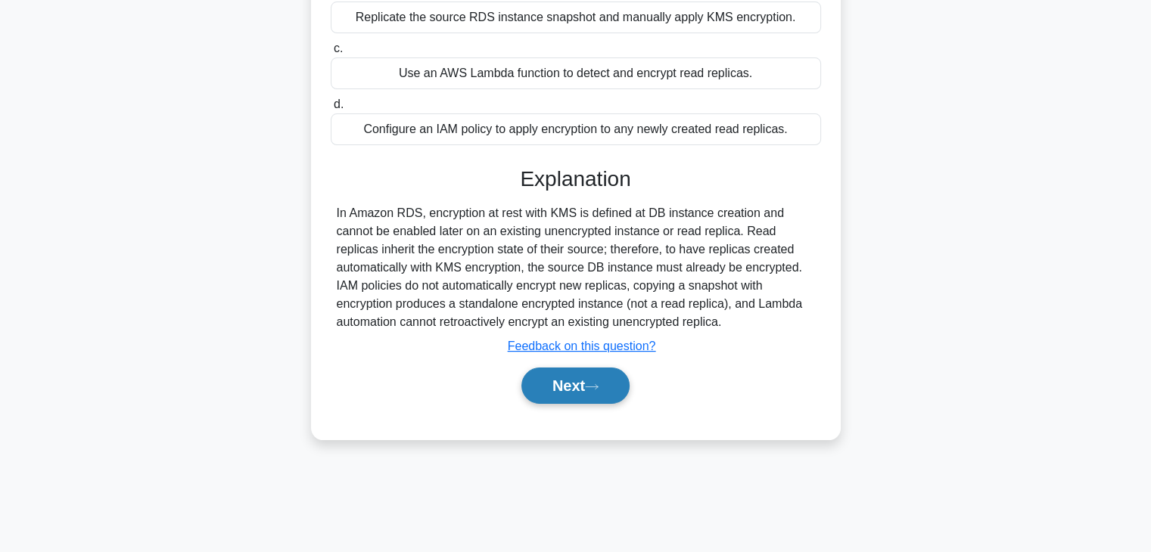
click at [572, 384] on button "Next" at bounding box center [575, 386] width 108 height 36
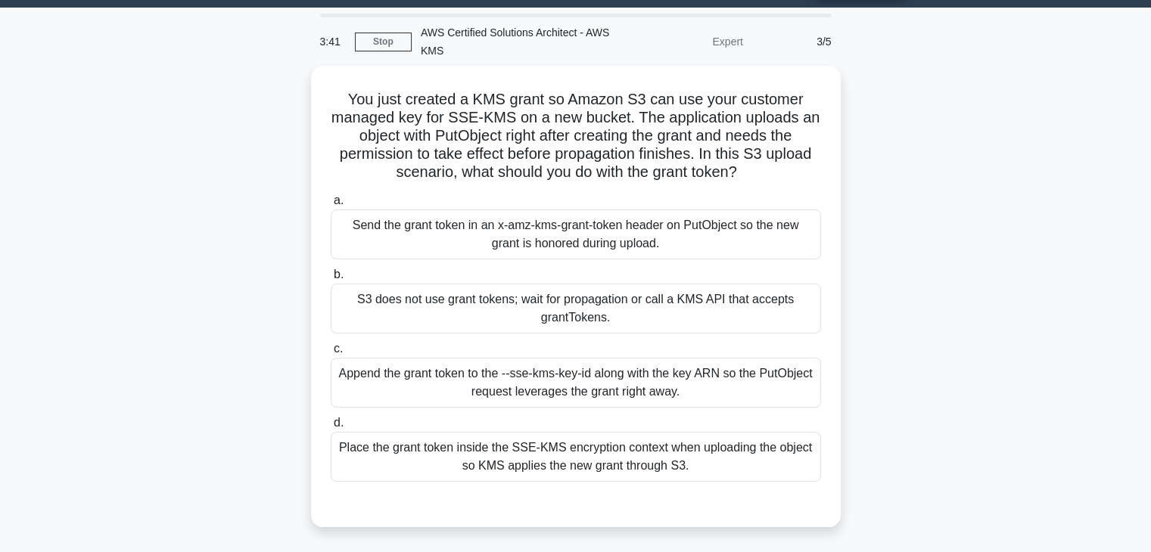
scroll to position [40, 0]
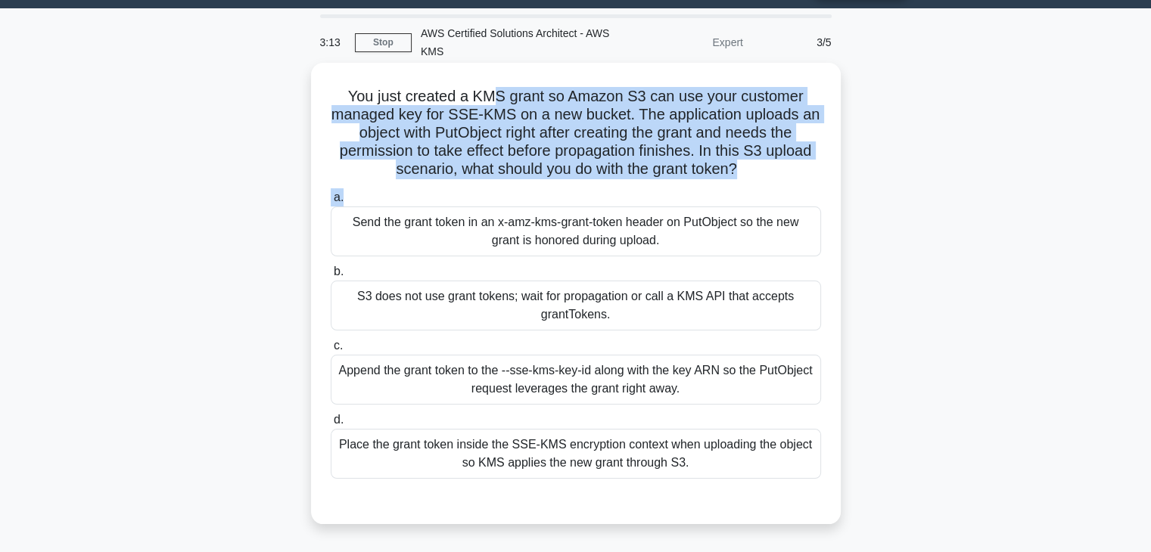
drag, startPoint x: 489, startPoint y: 92, endPoint x: 702, endPoint y: 185, distance: 233.1
click at [702, 185] on div "You just created a KMS grant so Amazon S3 can use your customer managed key for…" at bounding box center [576, 293] width 518 height 449
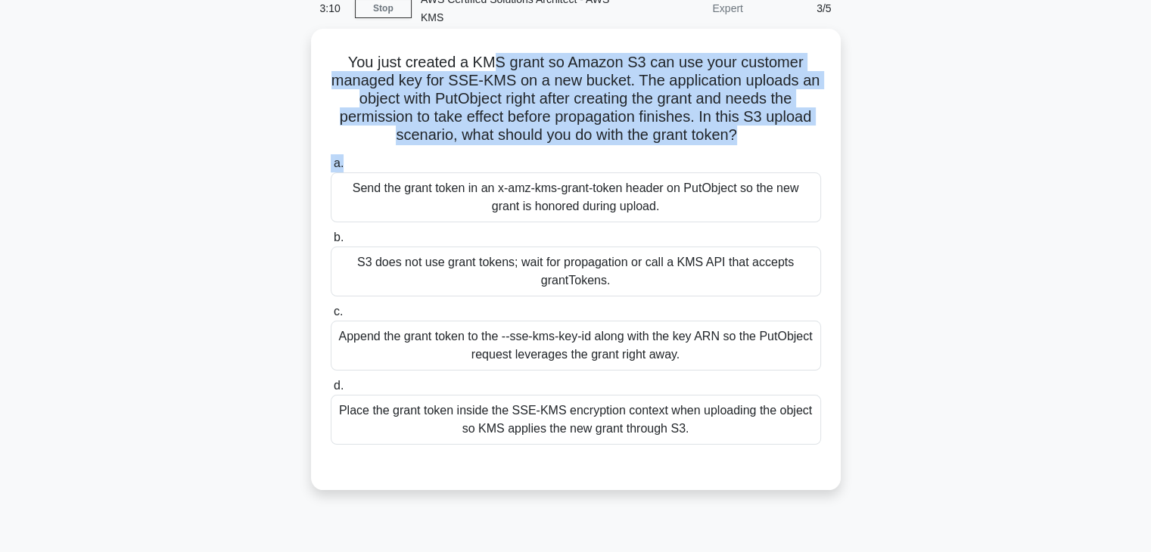
scroll to position [75, 0]
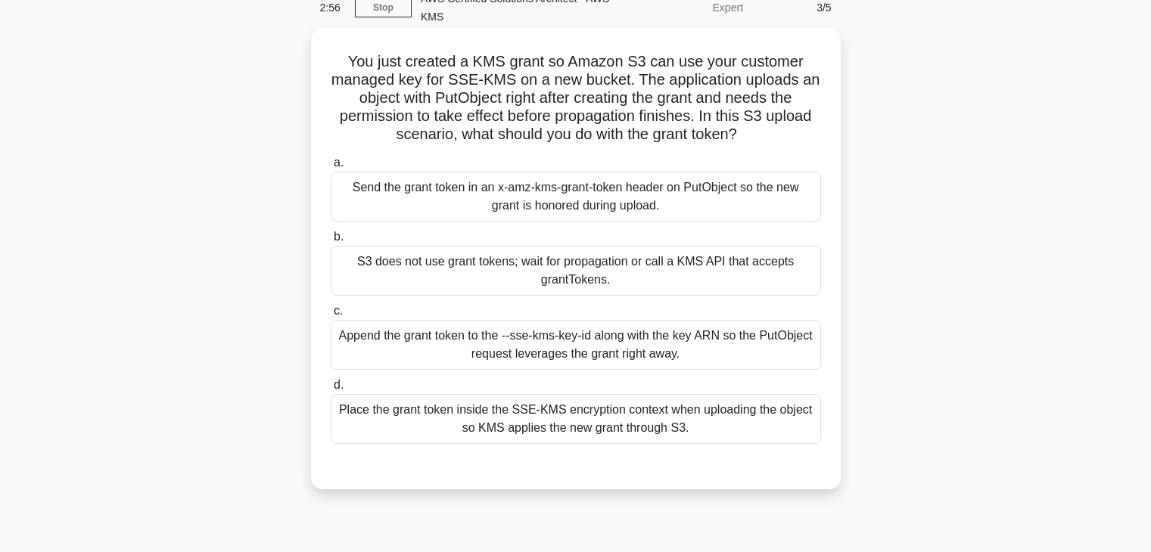
click at [465, 429] on div "Place the grant token inside the SSE-KMS encryption context when uploading the …" at bounding box center [576, 419] width 490 height 50
click at [331, 390] on input "d. Place the grant token inside the SSE-KMS encryption context when uploading t…" at bounding box center [331, 386] width 0 height 10
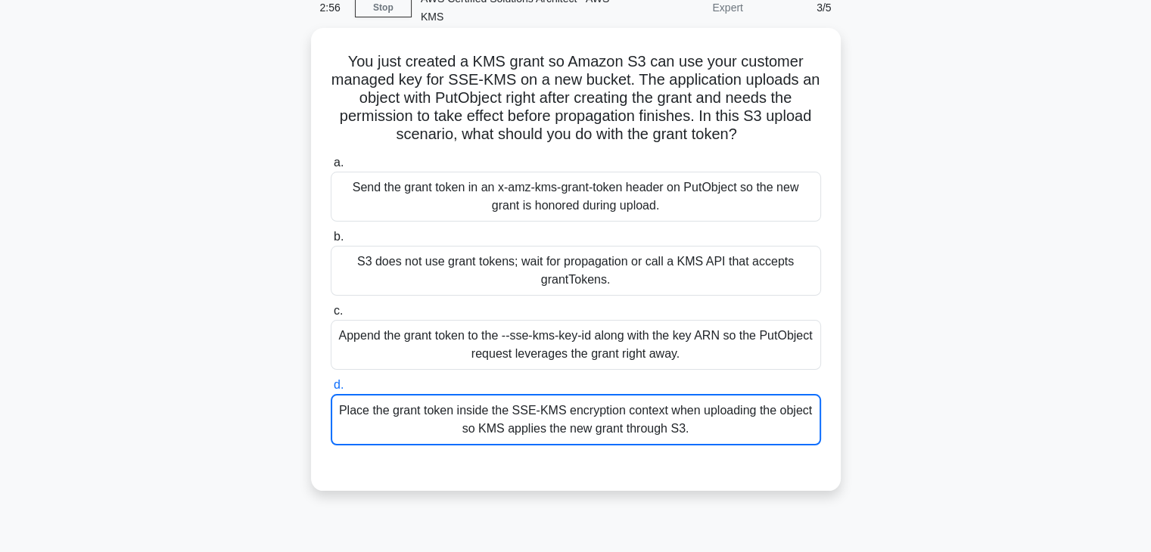
click at [465, 429] on div "Place the grant token inside the SSE-KMS encryption context when uploading the …" at bounding box center [576, 419] width 490 height 51
click at [331, 390] on input "d. Place the grant token inside the SSE-KMS encryption context when uploading t…" at bounding box center [331, 386] width 0 height 10
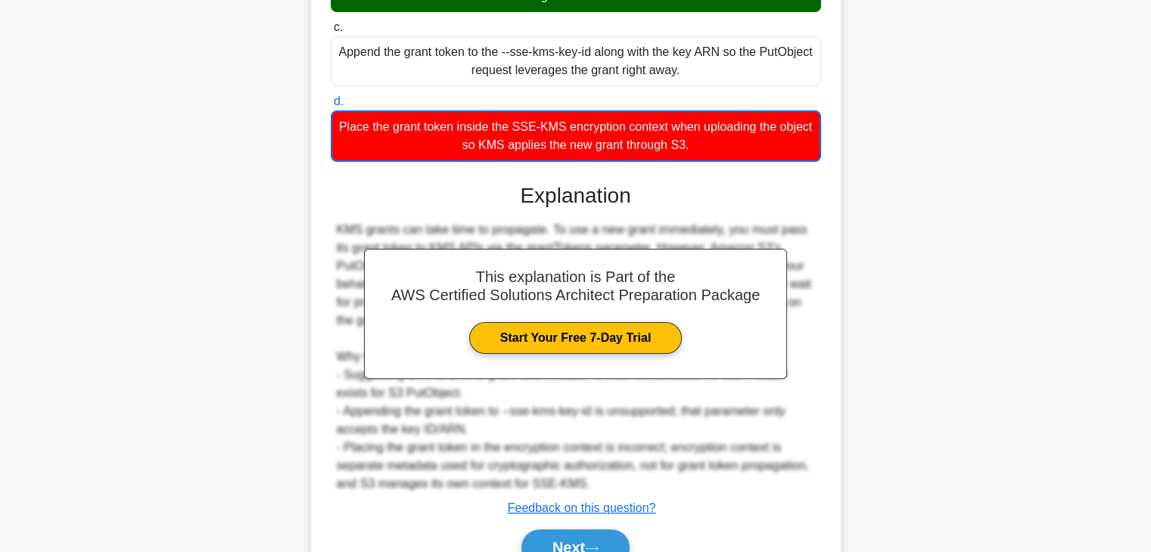
scroll to position [436, 0]
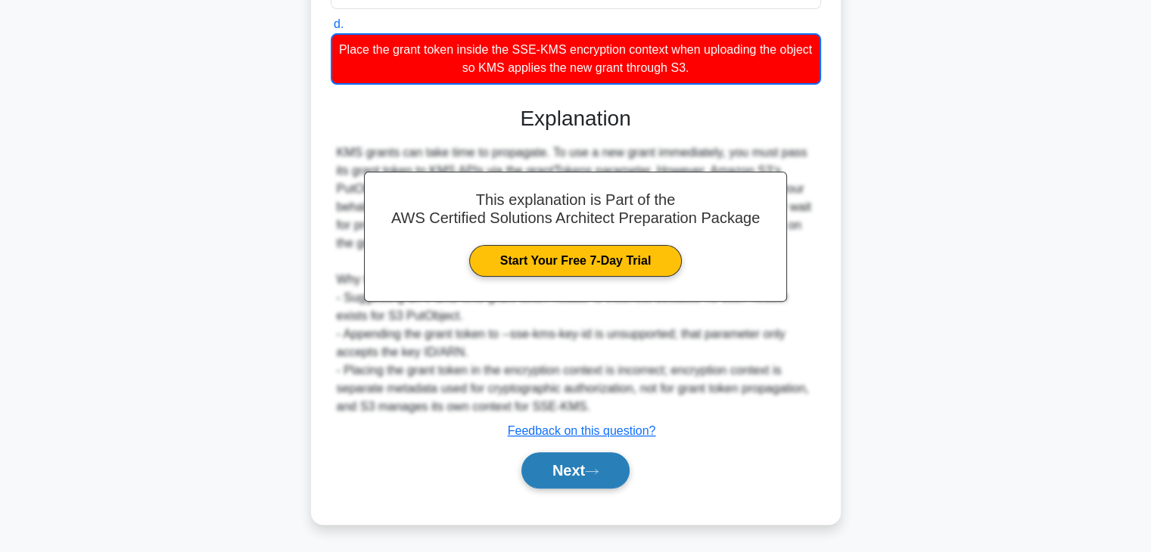
click at [542, 475] on button "Next" at bounding box center [575, 470] width 108 height 36
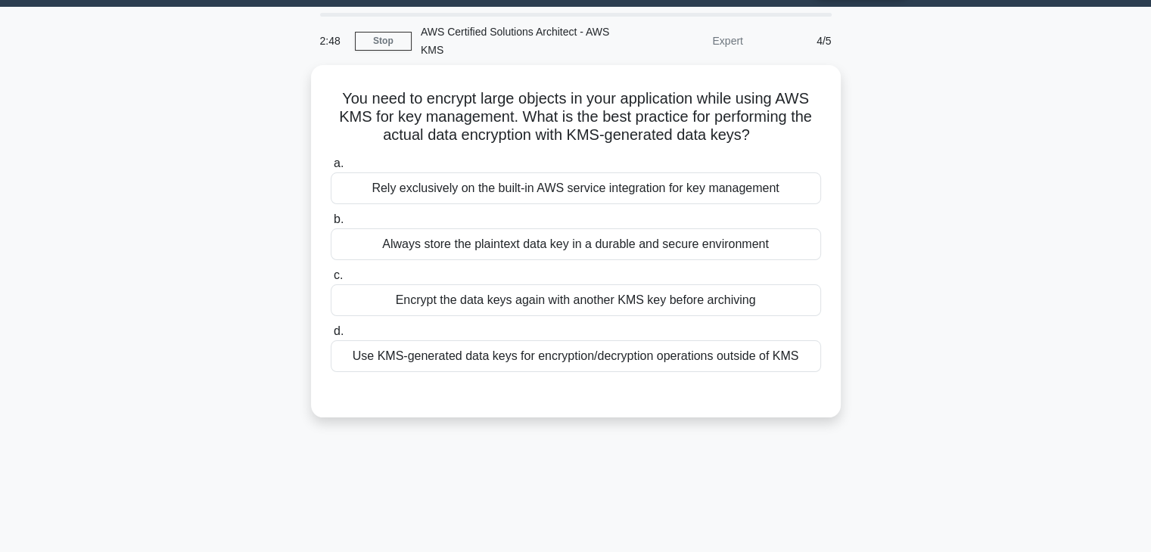
scroll to position [23, 0]
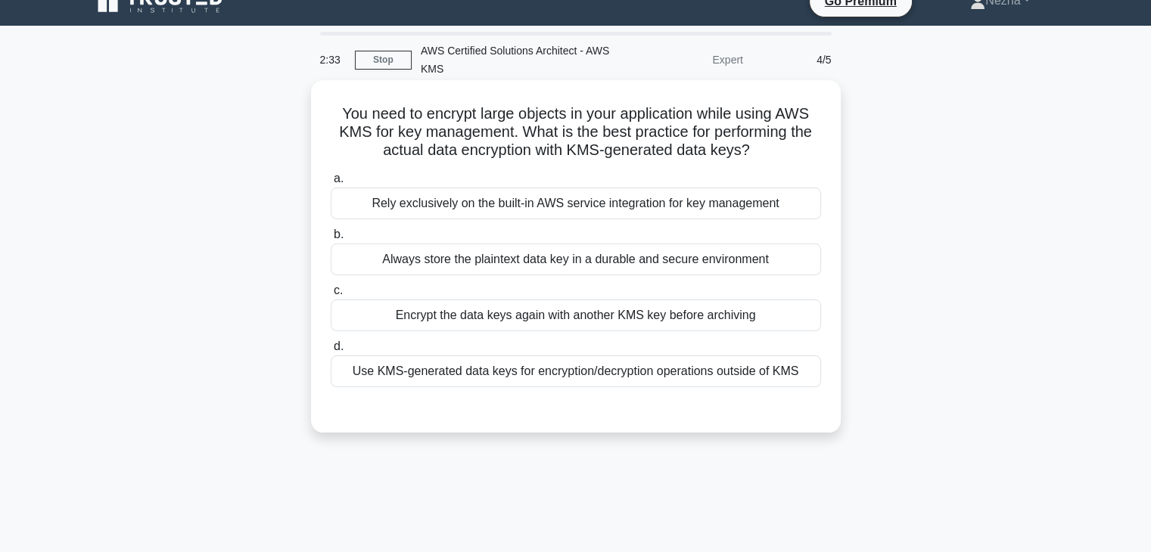
drag, startPoint x: 459, startPoint y: 111, endPoint x: 770, endPoint y: 155, distance: 314.8
click at [770, 155] on h5 "You need to encrypt large objects in your application while using AWS KMS for k…" at bounding box center [575, 132] width 493 height 56
click at [640, 369] on div "Use KMS-generated data keys for encryption/decryption operations outside of KMS" at bounding box center [576, 372] width 490 height 32
click at [331, 352] on input "d. Use KMS-generated data keys for encryption/decryption operations outside of …" at bounding box center [331, 347] width 0 height 10
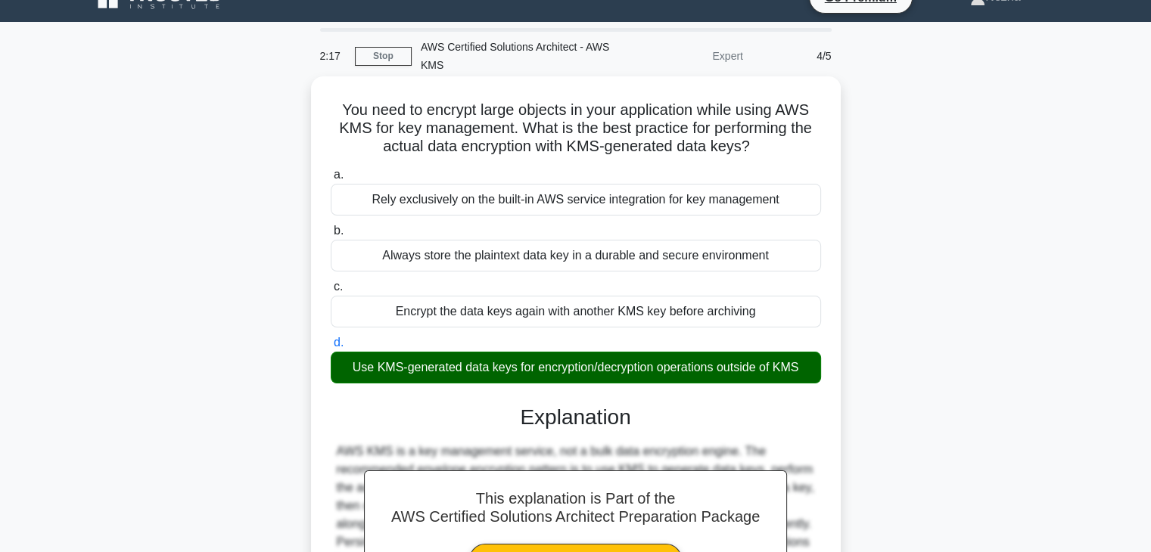
scroll to position [266, 0]
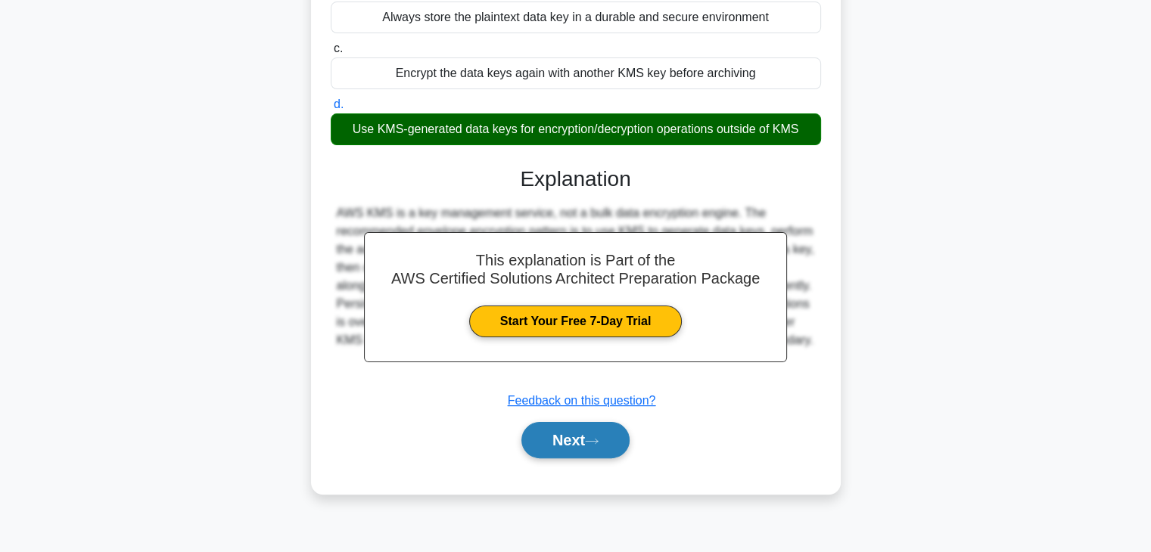
click at [577, 437] on button "Next" at bounding box center [575, 440] width 108 height 36
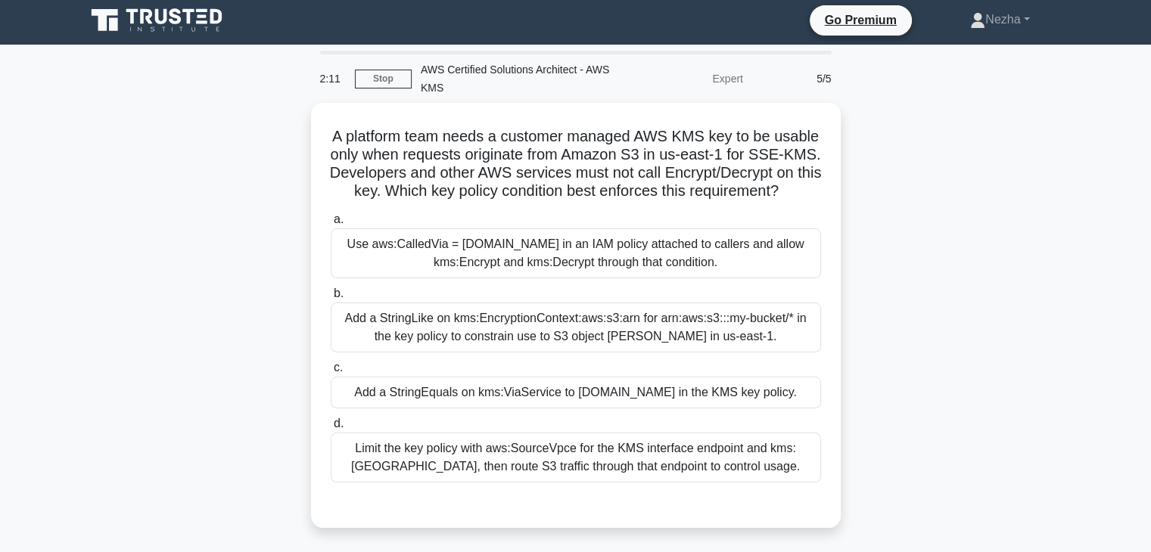
scroll to position [0, 0]
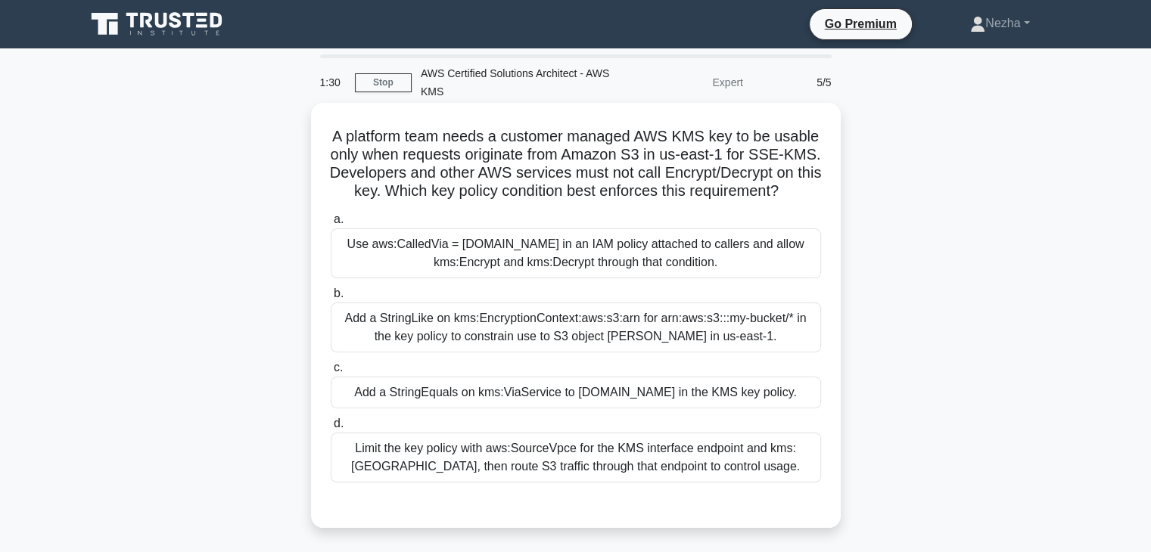
drag, startPoint x: 427, startPoint y: 132, endPoint x: 696, endPoint y: 216, distance: 281.9
click at [696, 201] on h5 "A platform team needs a customer managed AWS KMS key to be usable only when req…" at bounding box center [575, 164] width 493 height 74
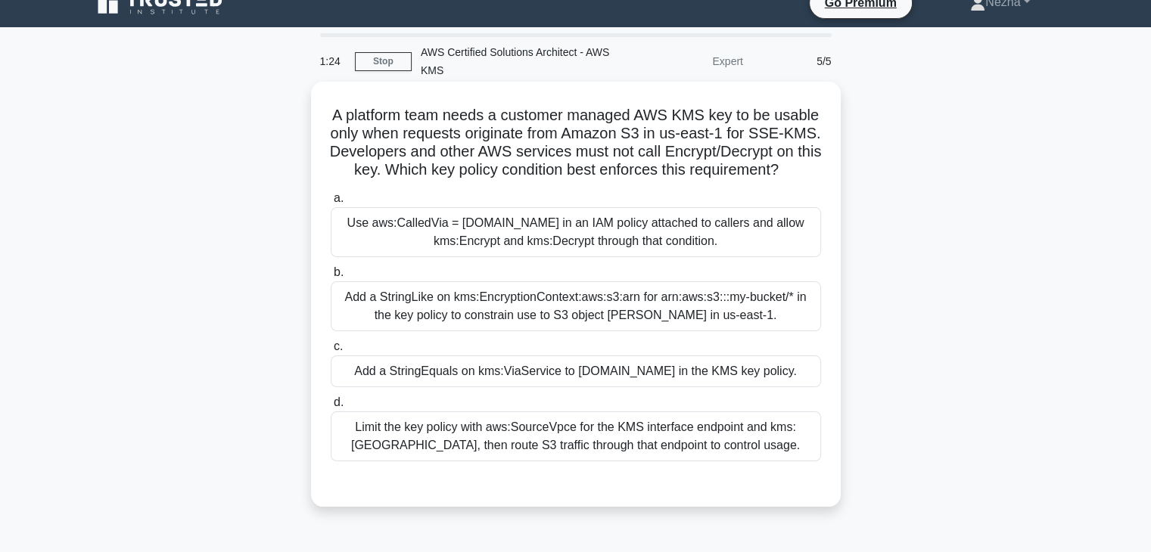
click at [585, 462] on div "Limit the key policy with aws:SourceVpce for the KMS interface endpoint and kms…" at bounding box center [576, 437] width 490 height 50
click at [331, 408] on input "d. Limit the key policy with aws:SourceVpce for the KMS interface endpoint and …" at bounding box center [331, 403] width 0 height 10
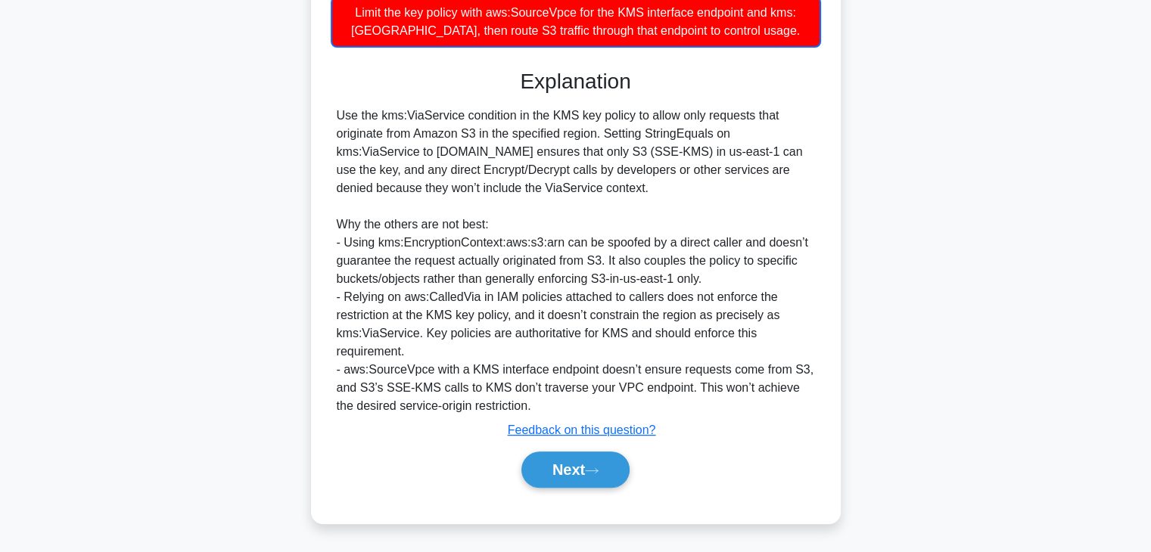
scroll to position [472, 0]
click at [556, 482] on button "Next" at bounding box center [575, 470] width 108 height 36
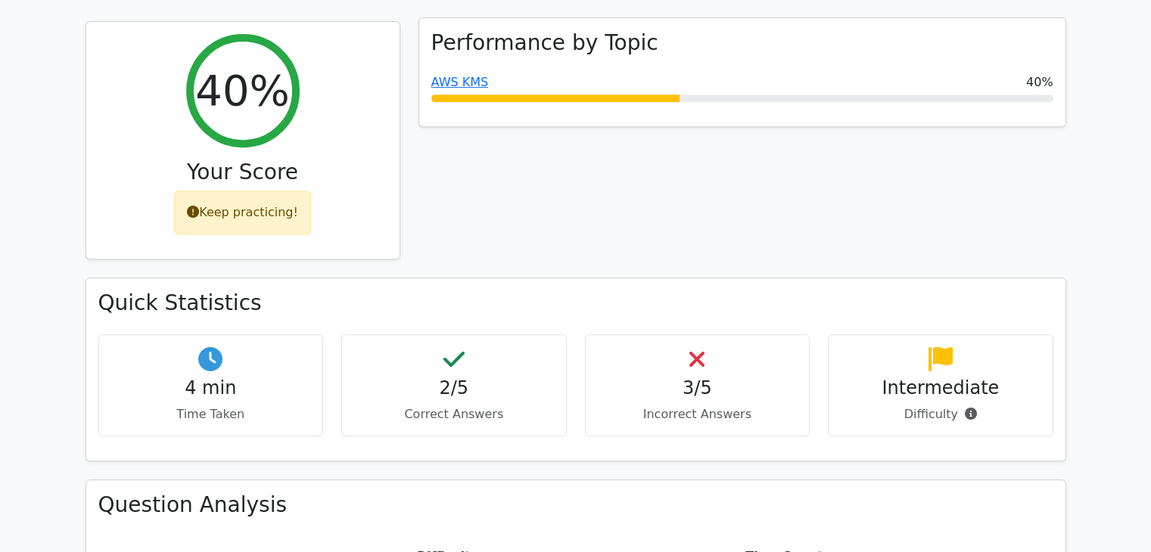
scroll to position [651, 0]
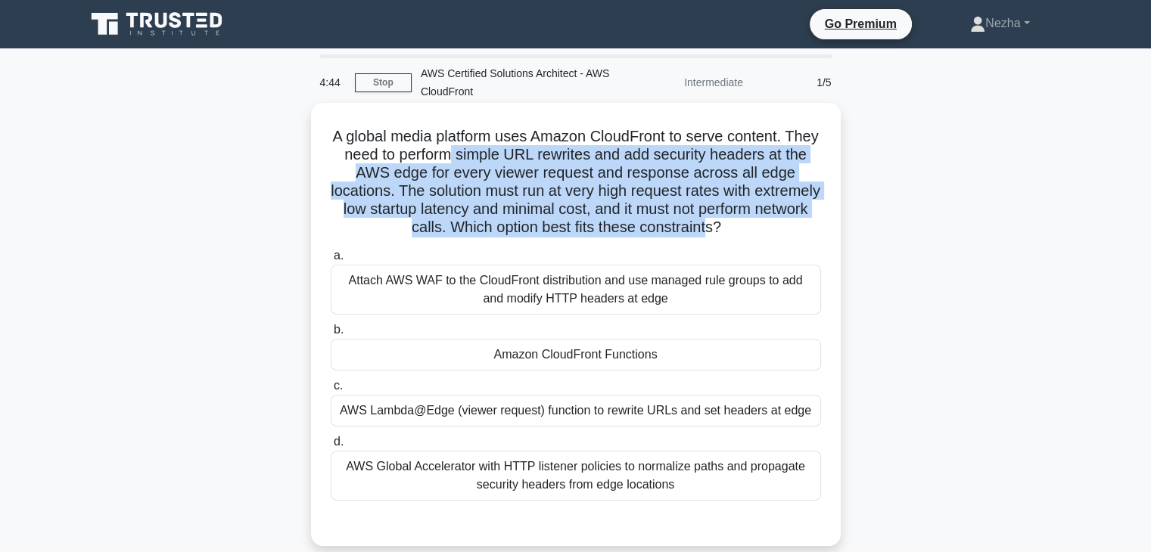
drag, startPoint x: 484, startPoint y: 148, endPoint x: 767, endPoint y: 225, distance: 293.3
click at [767, 225] on h5 "A global media platform uses Amazon CloudFront to serve content. They need to p…" at bounding box center [575, 182] width 493 height 110
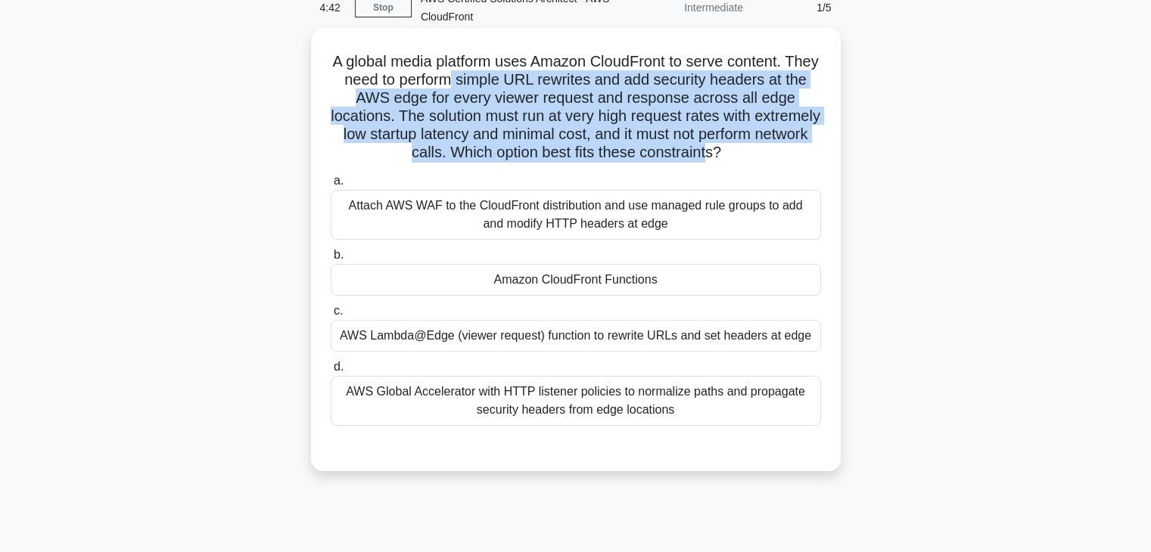
scroll to position [76, 0]
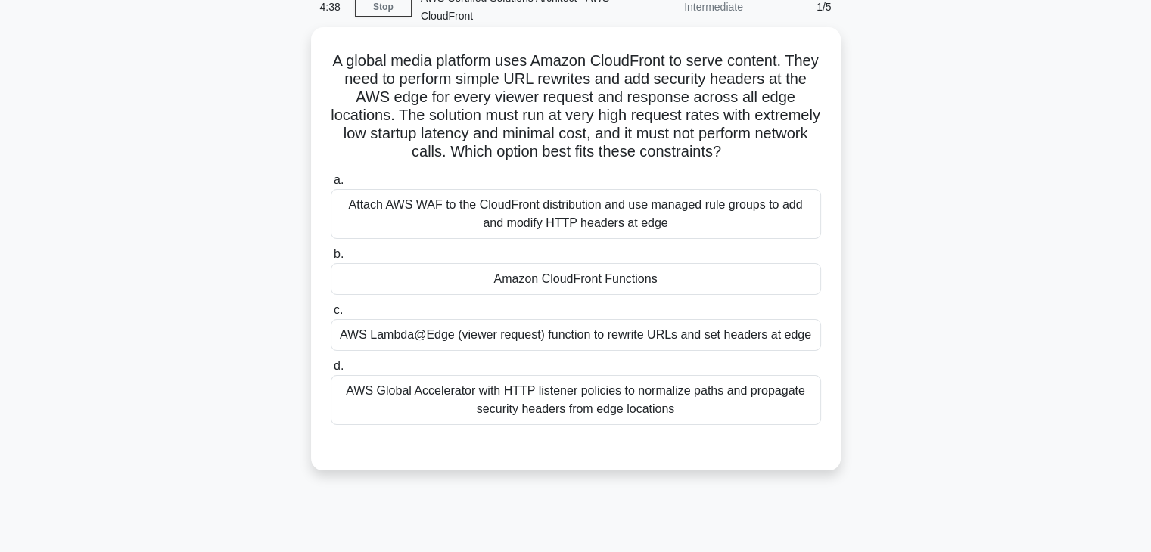
click at [446, 340] on div "AWS Lambda@Edge (viewer request) function to rewrite URLs and set headers at ed…" at bounding box center [576, 335] width 490 height 32
click at [331, 316] on input "c. AWS Lambda@Edge (viewer request) function to rewrite URLs and set headers at…" at bounding box center [331, 311] width 0 height 10
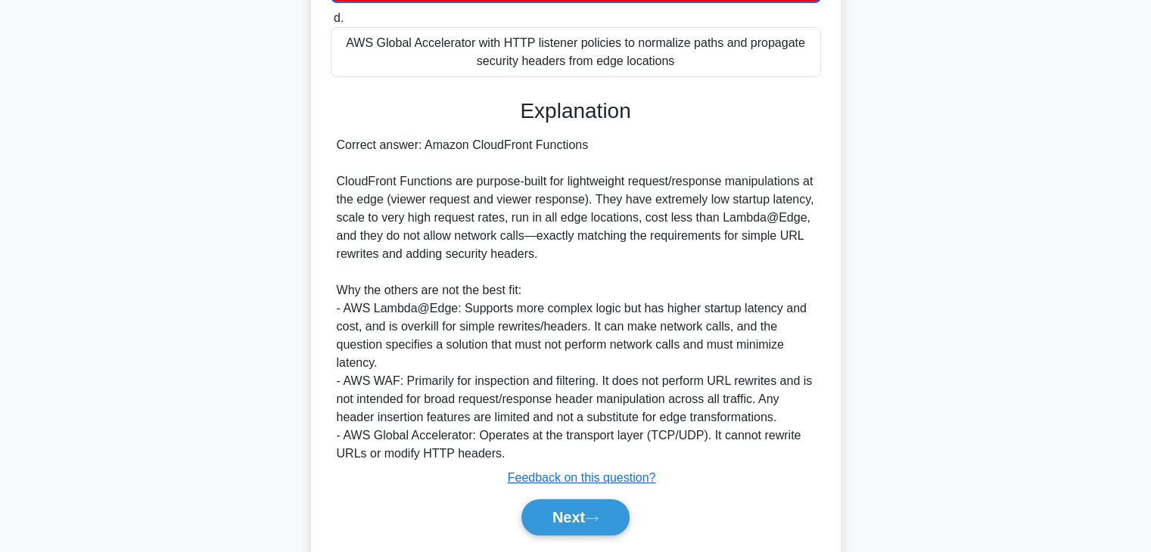
scroll to position [426, 0]
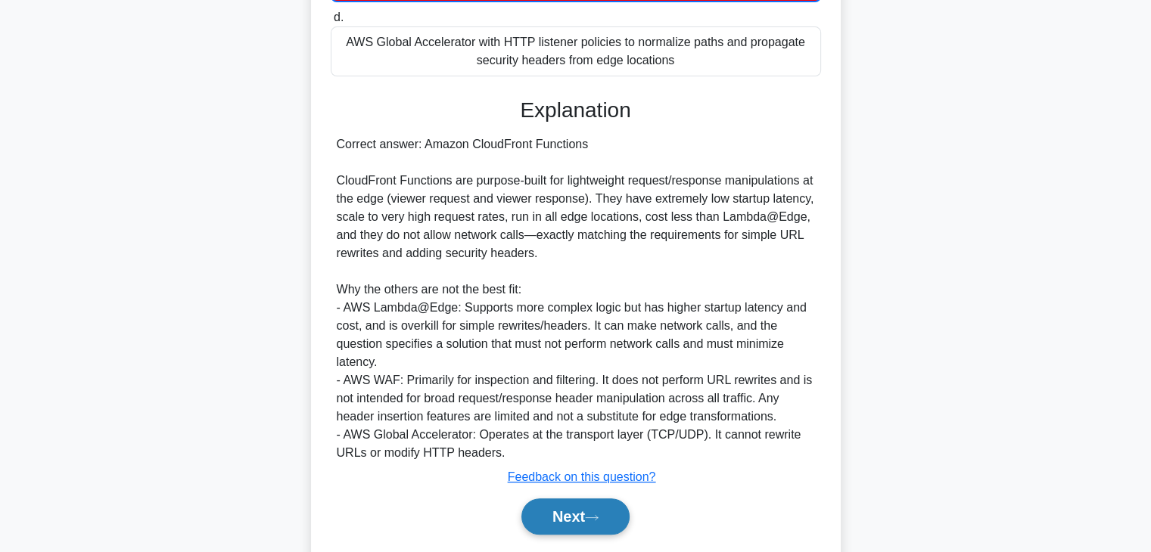
click at [531, 528] on button "Next" at bounding box center [575, 517] width 108 height 36
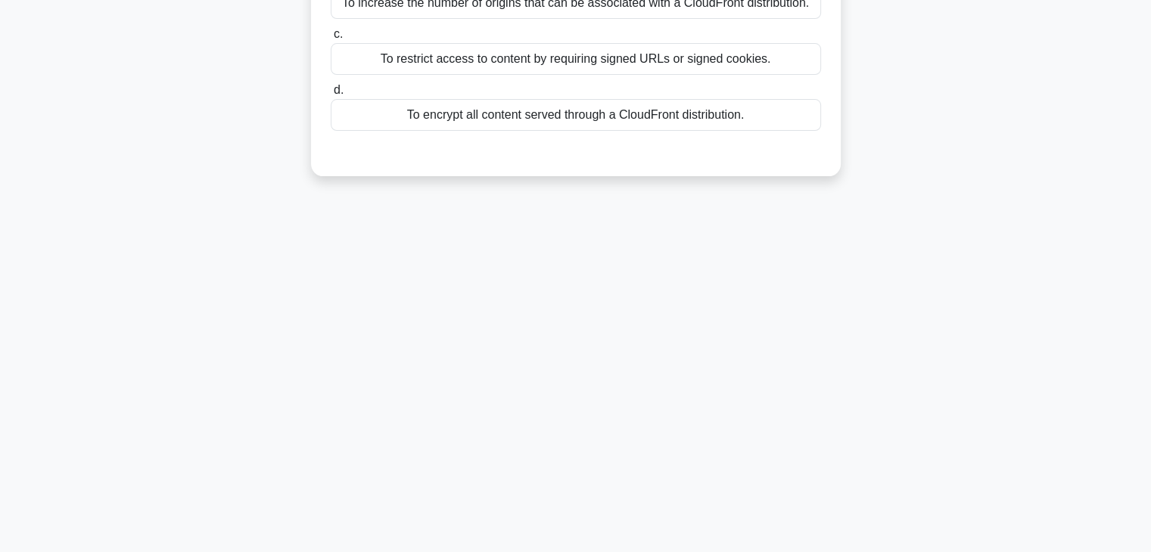
scroll to position [0, 0]
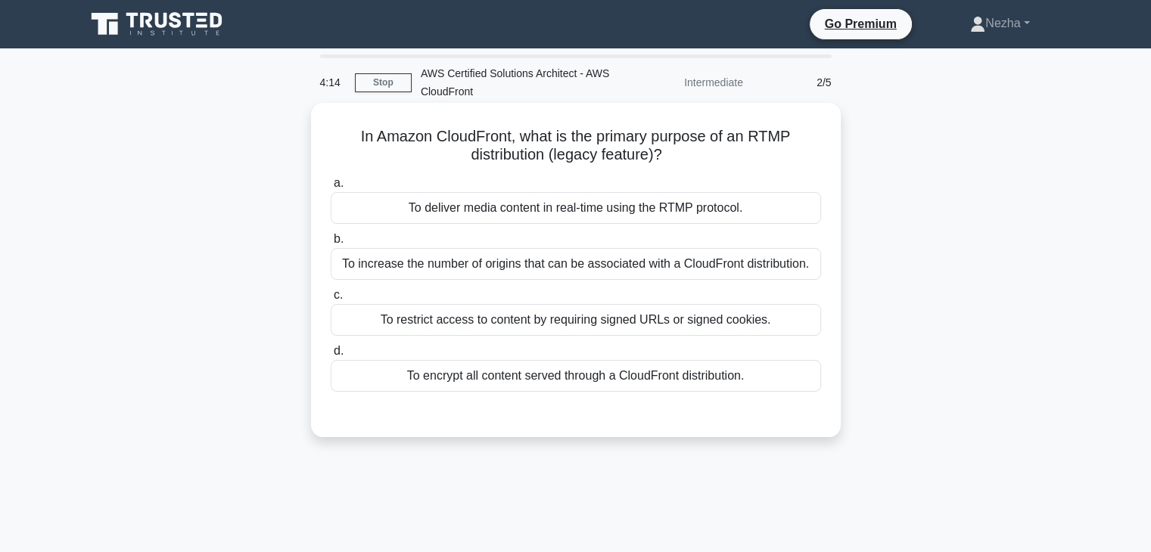
click at [559, 217] on div "To deliver media content in real-time using the RTMP protocol." at bounding box center [576, 208] width 490 height 32
click at [331, 188] on input "a. To deliver media content in real-time using the RTMP protocol." at bounding box center [331, 184] width 0 height 10
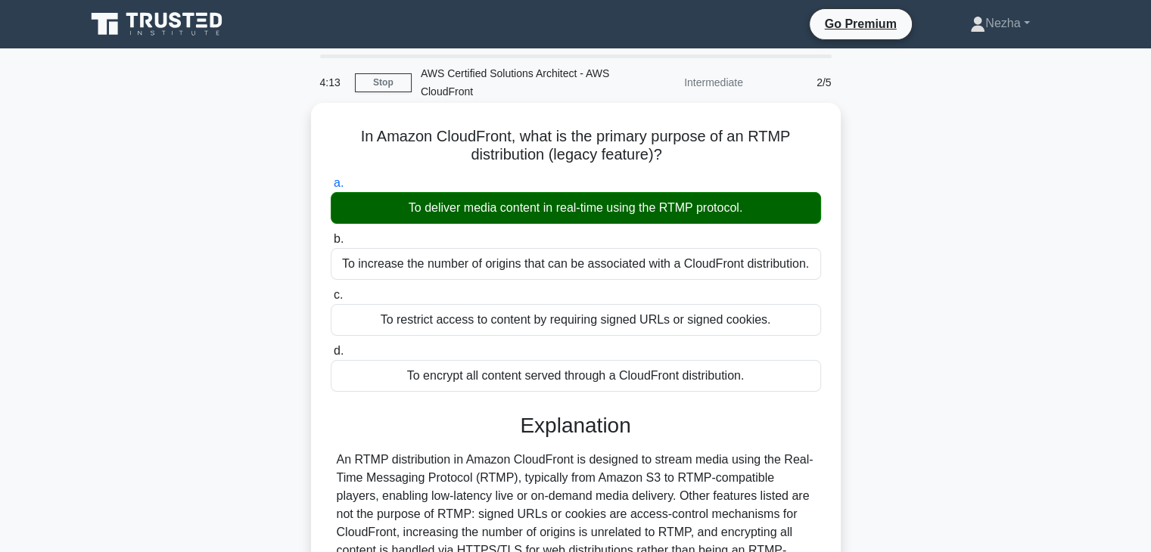
scroll to position [266, 0]
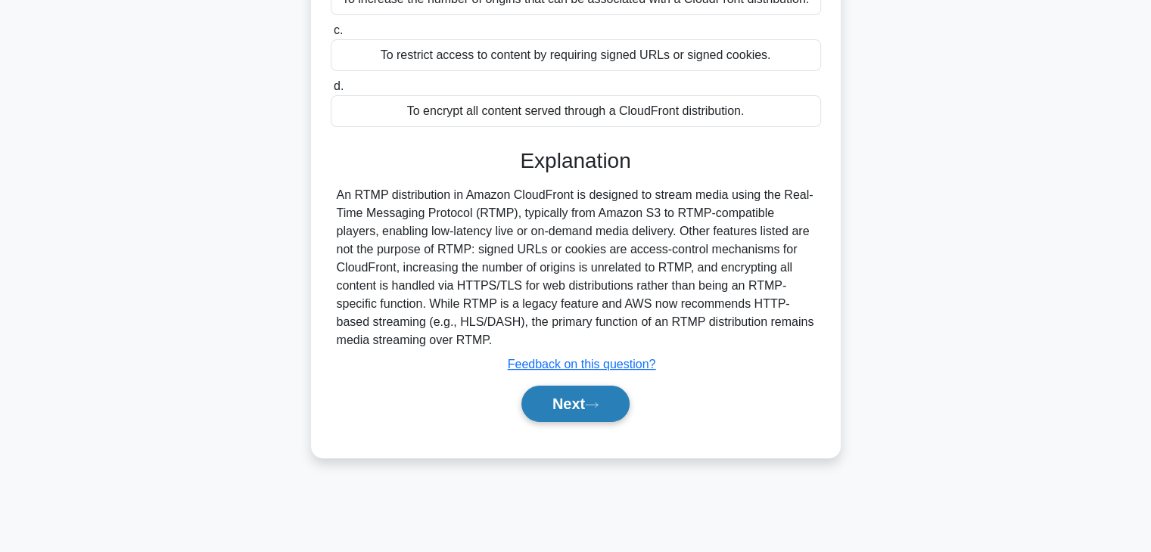
click at [579, 408] on button "Next" at bounding box center [575, 404] width 108 height 36
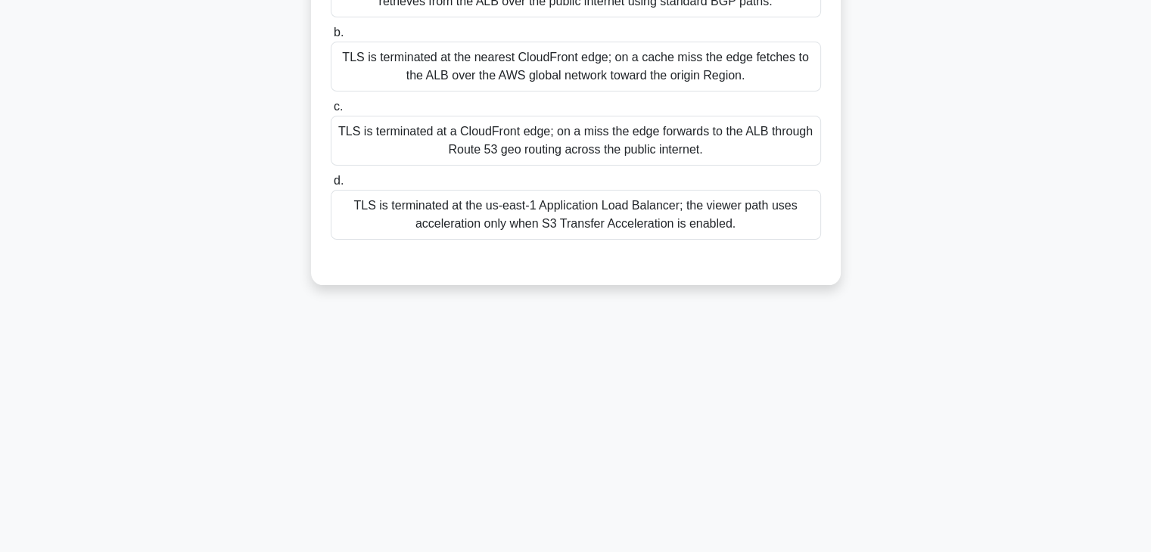
scroll to position [0, 0]
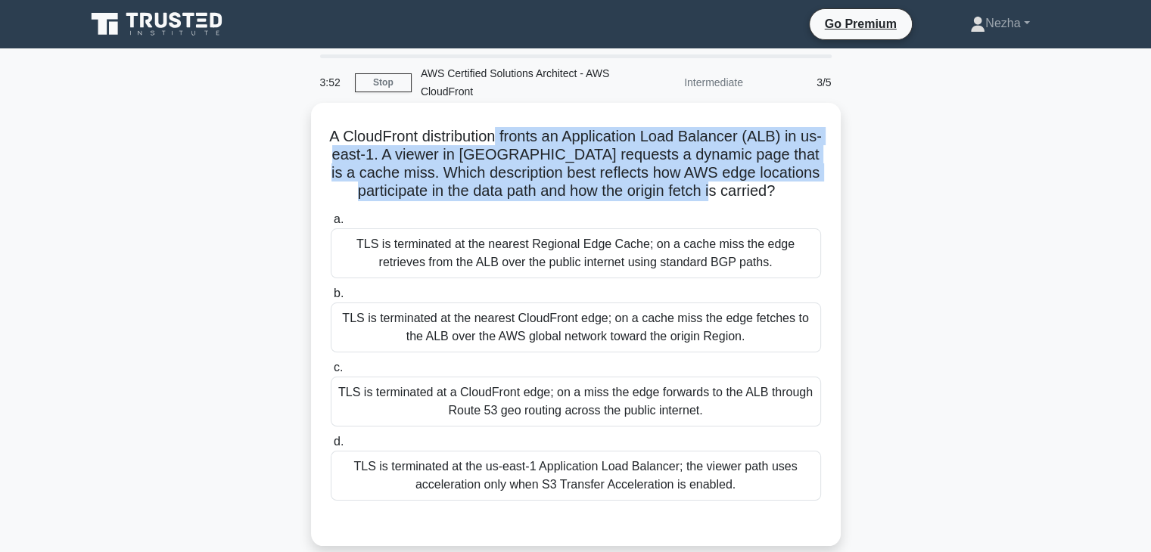
drag, startPoint x: 507, startPoint y: 135, endPoint x: 788, endPoint y: 183, distance: 284.9
click at [788, 183] on h5 "A CloudFront distribution fronts an Application Load Balancer (ALB) in us-east-…" at bounding box center [575, 164] width 493 height 74
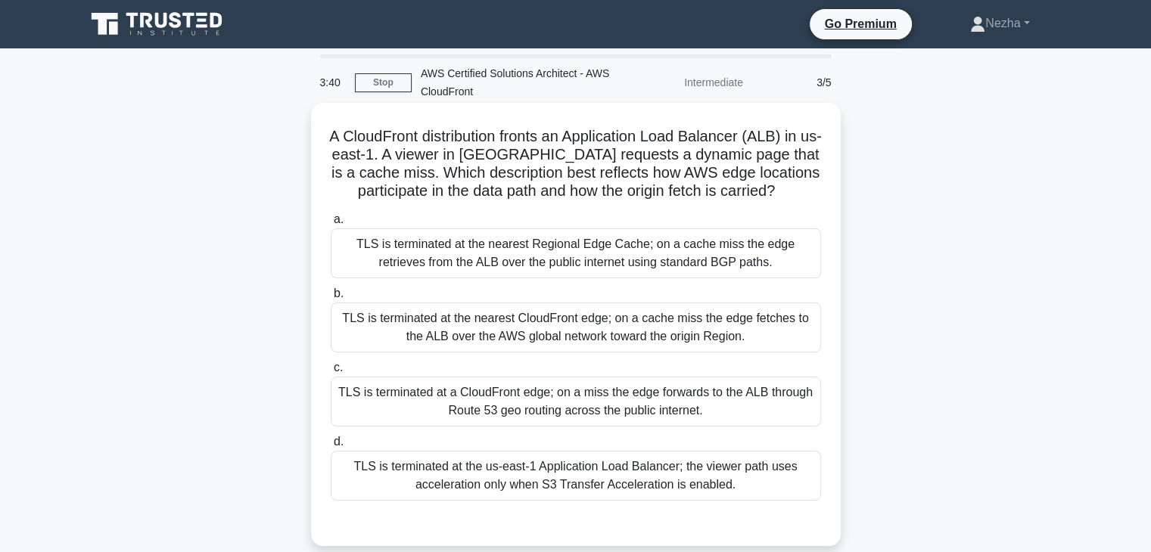
click at [511, 479] on div "TLS is terminated at the us-east-1 Application Load Balancer; the viewer path u…" at bounding box center [576, 476] width 490 height 50
click at [331, 447] on input "d. TLS is terminated at the us-east-1 Application Load Balancer; the viewer pat…" at bounding box center [331, 442] width 0 height 10
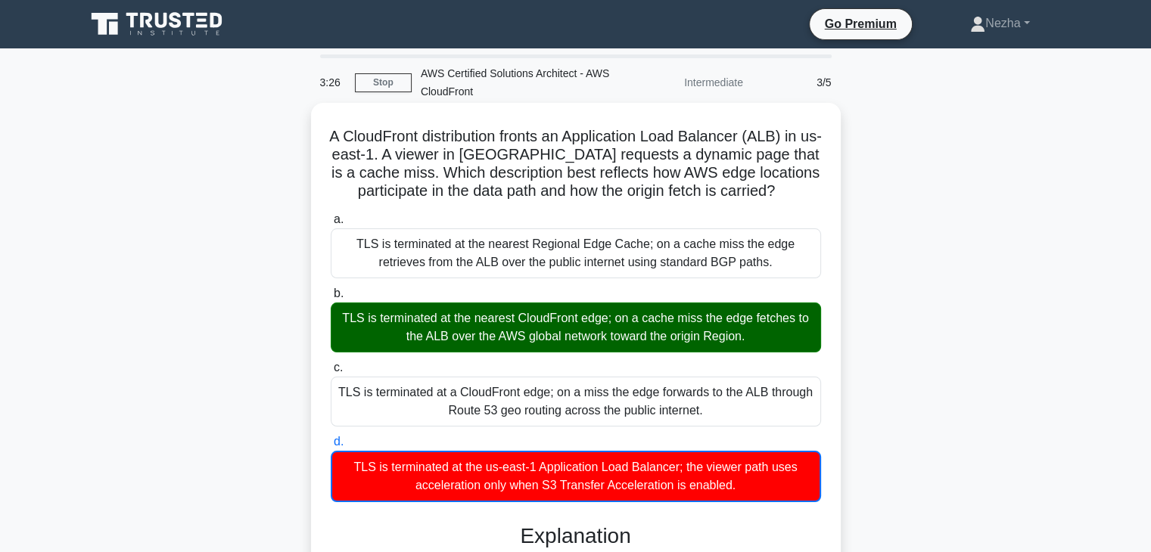
scroll to position [400, 0]
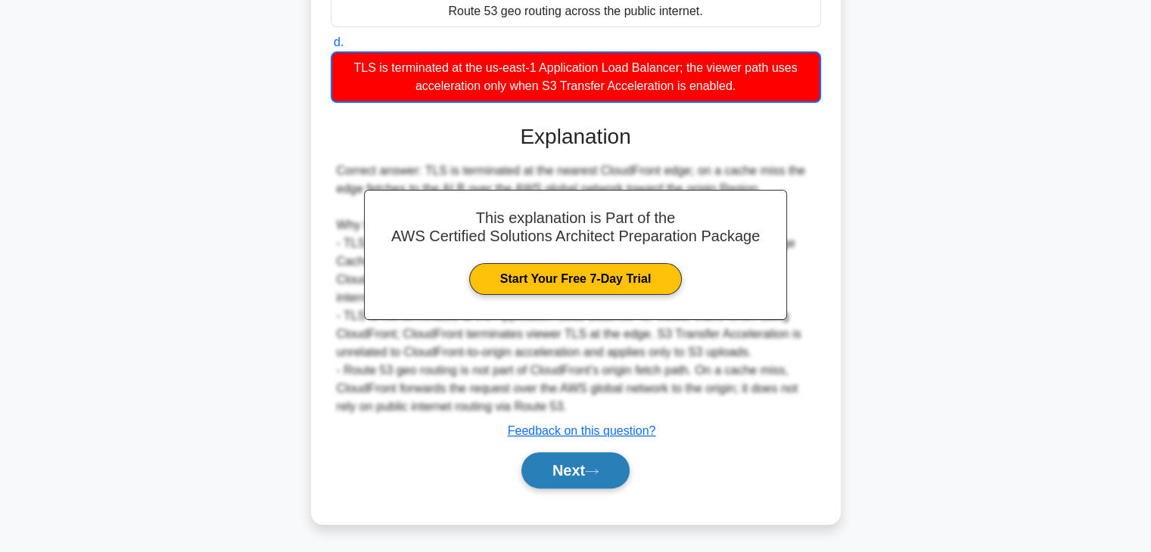
click at [564, 467] on button "Next" at bounding box center [575, 470] width 108 height 36
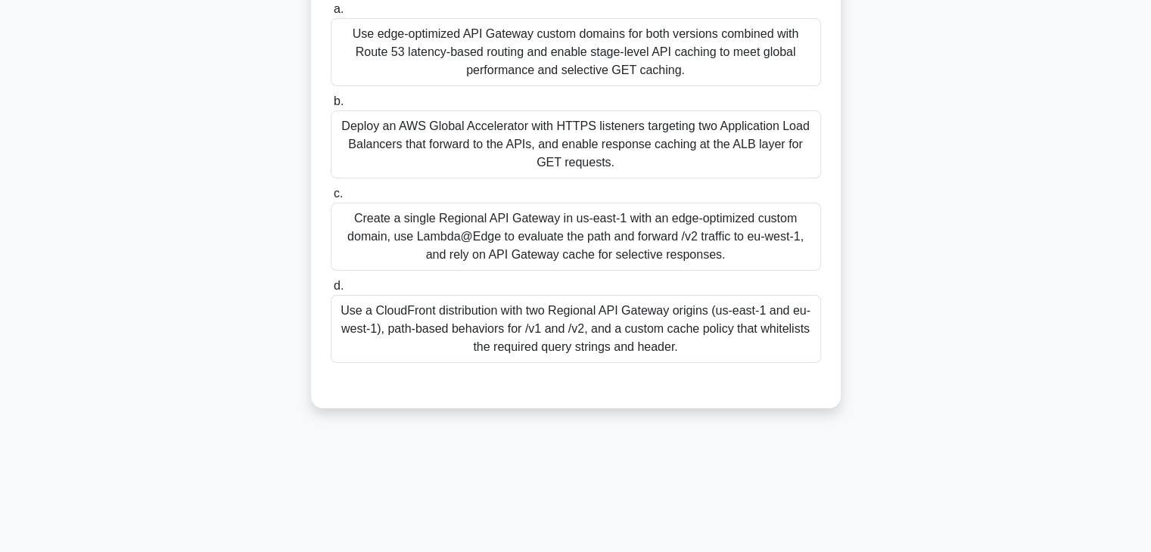
scroll to position [0, 0]
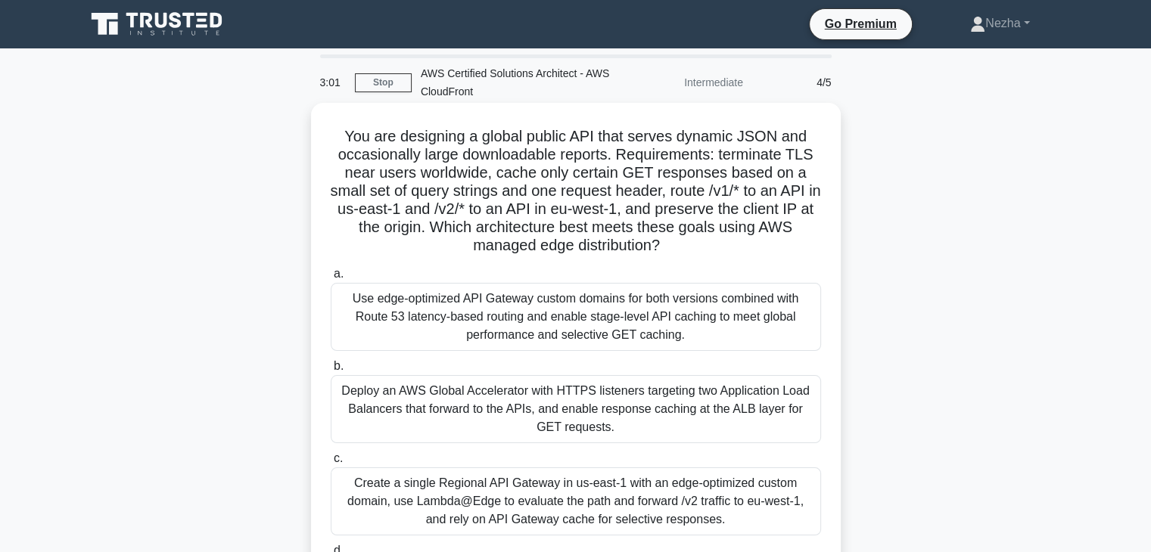
drag, startPoint x: 466, startPoint y: 134, endPoint x: 708, endPoint y: 238, distance: 263.7
click at [708, 238] on h5 "You are designing a global public API that serves dynamic JSON and occasionally…" at bounding box center [575, 191] width 493 height 129
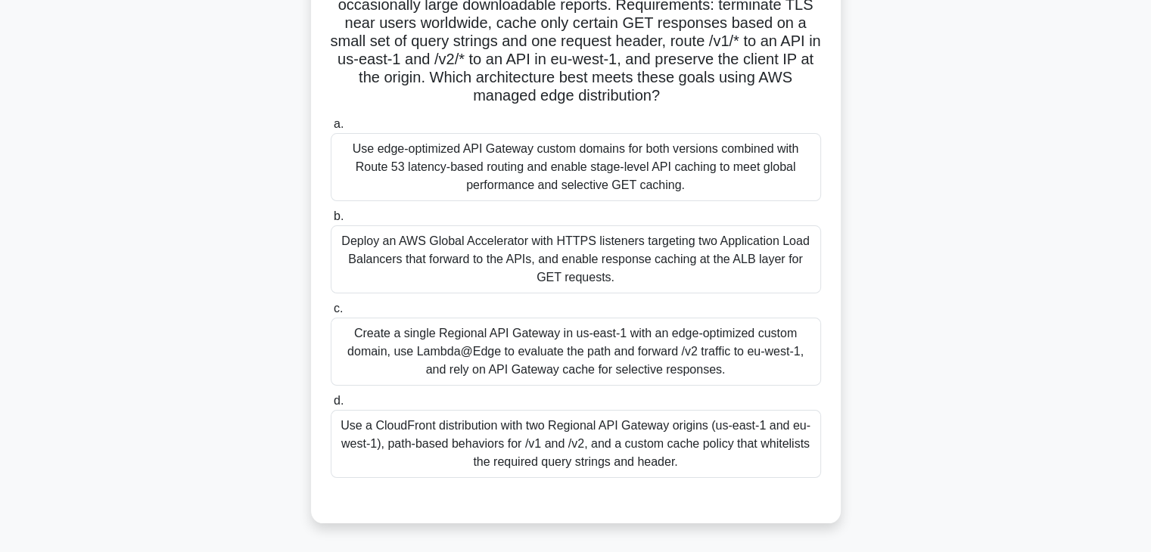
scroll to position [151, 0]
click at [643, 440] on div "Use a CloudFront distribution with two Regional API Gateway origins (us-east-1 …" at bounding box center [576, 443] width 490 height 68
click at [331, 406] on input "d. Use a CloudFront distribution with two Regional API Gateway origins (us-east…" at bounding box center [331, 401] width 0 height 10
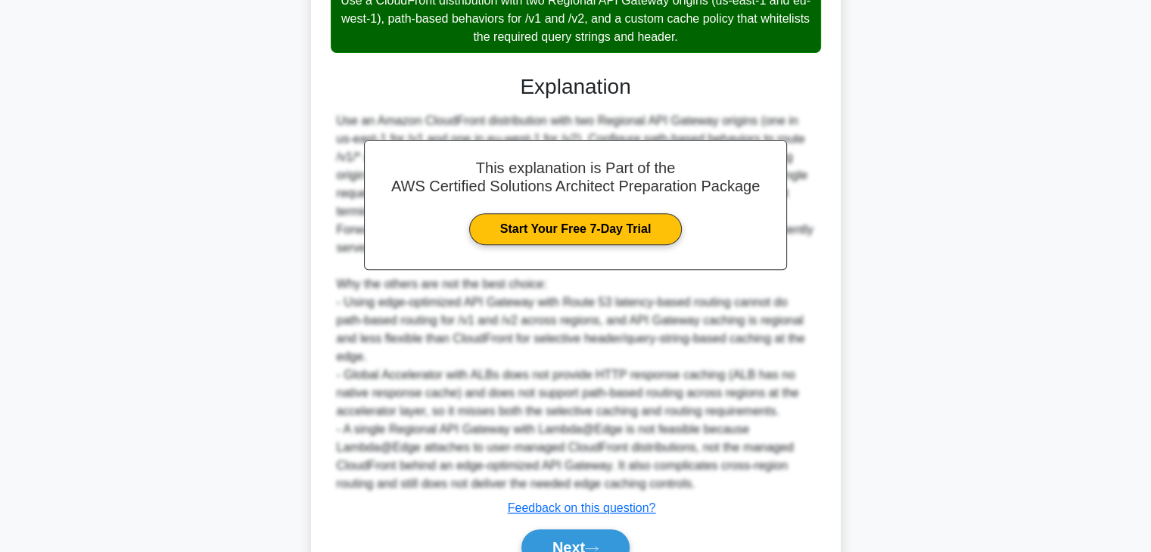
scroll to position [652, 0]
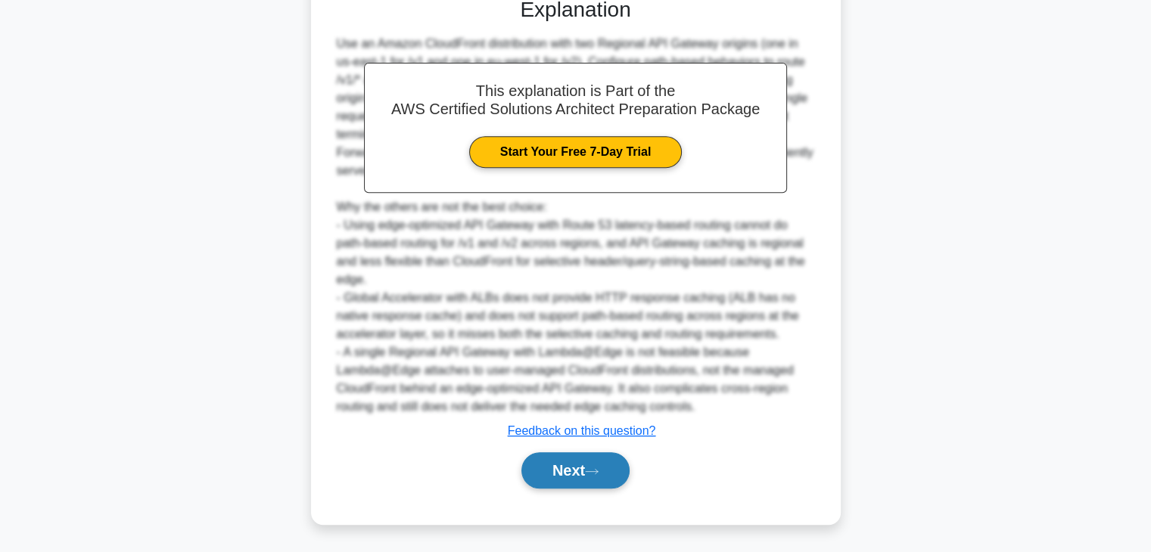
click at [574, 464] on button "Next" at bounding box center [575, 470] width 108 height 36
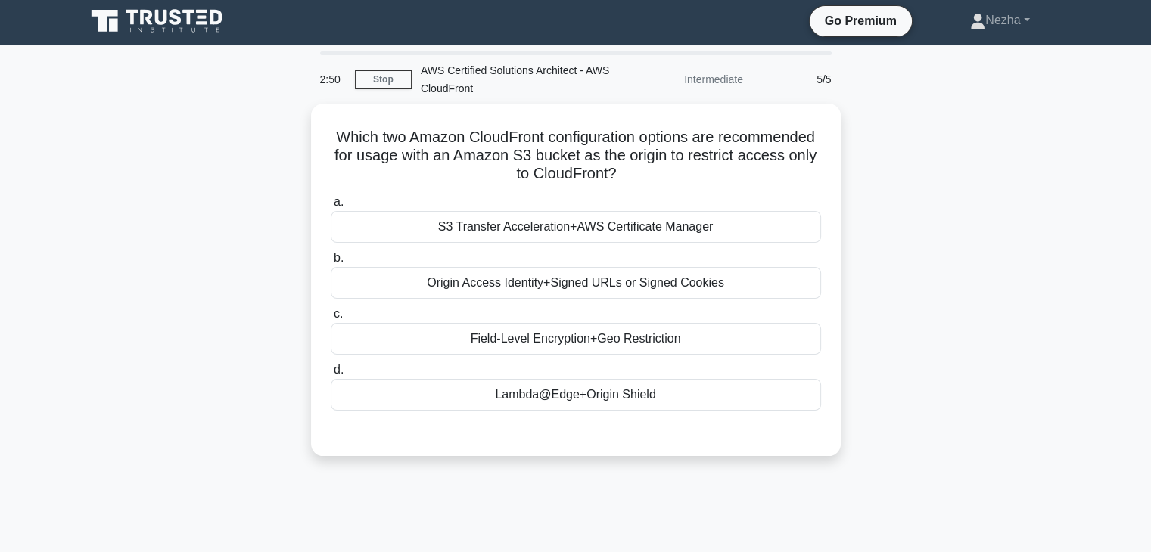
scroll to position [2, 0]
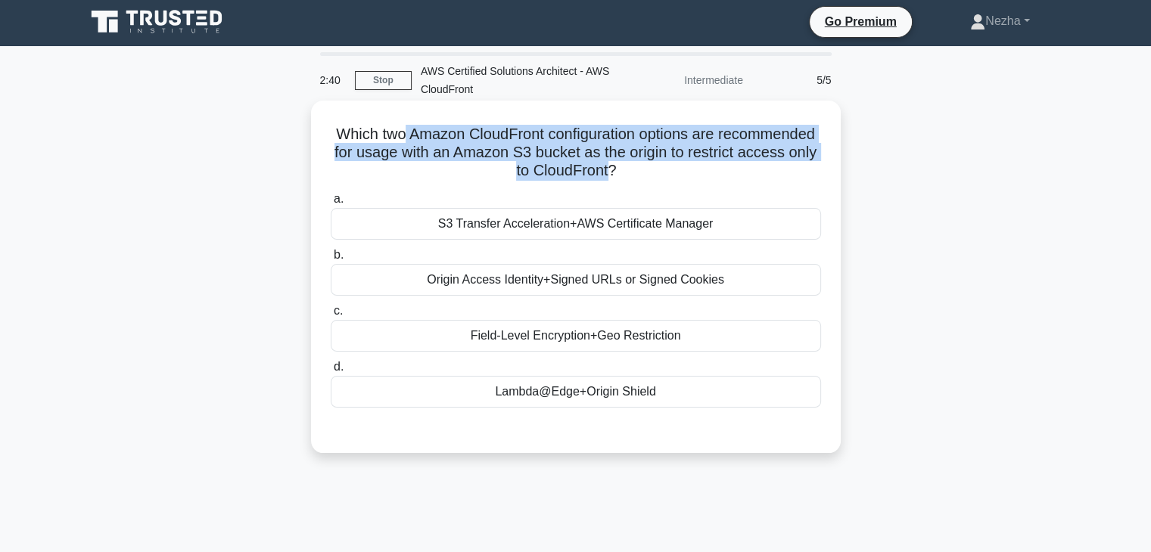
drag, startPoint x: 450, startPoint y: 135, endPoint x: 676, endPoint y: 167, distance: 228.5
click at [676, 167] on h5 "Which two Amazon CloudFront configuration options are recommended for usage wit…" at bounding box center [575, 153] width 493 height 56
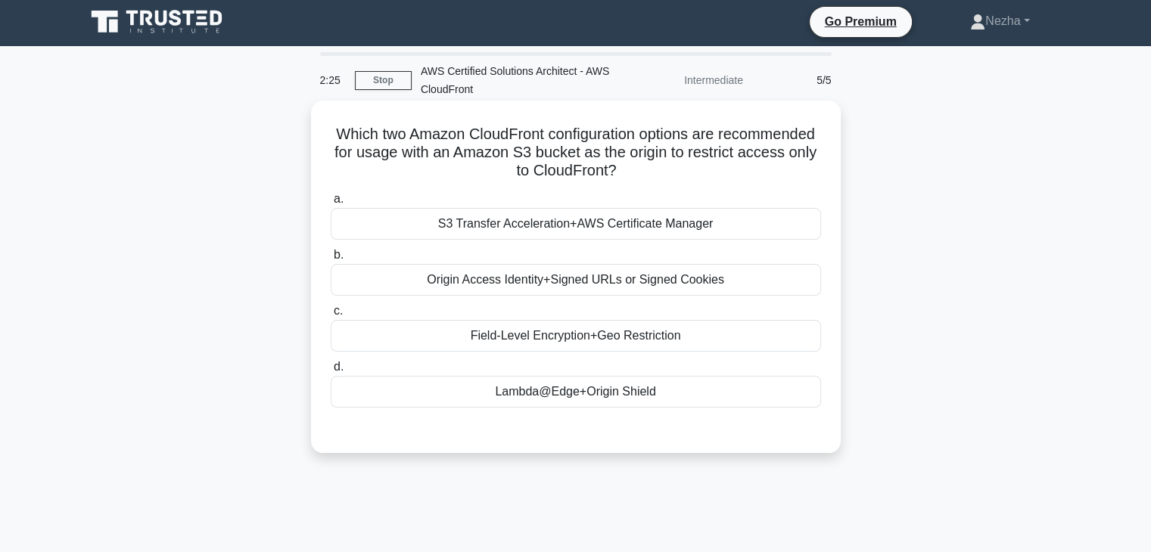
click at [611, 291] on div "Origin Access Identity+Signed URLs or Signed Cookies" at bounding box center [576, 280] width 490 height 32
click at [331, 260] on input "b. Origin Access Identity+Signed URLs or Signed Cookies" at bounding box center [331, 255] width 0 height 10
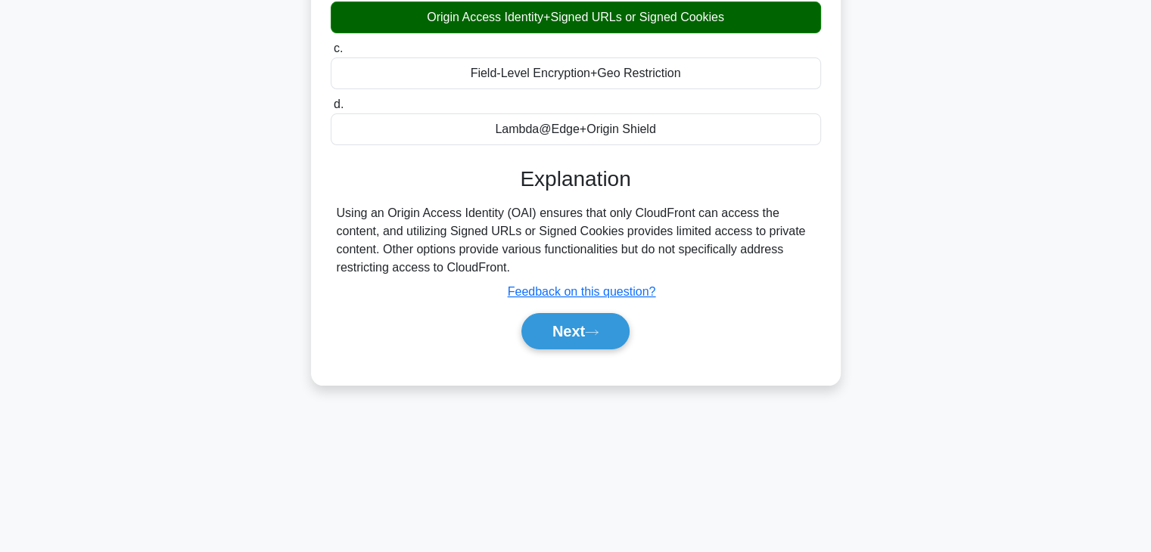
scroll to position [185, 0]
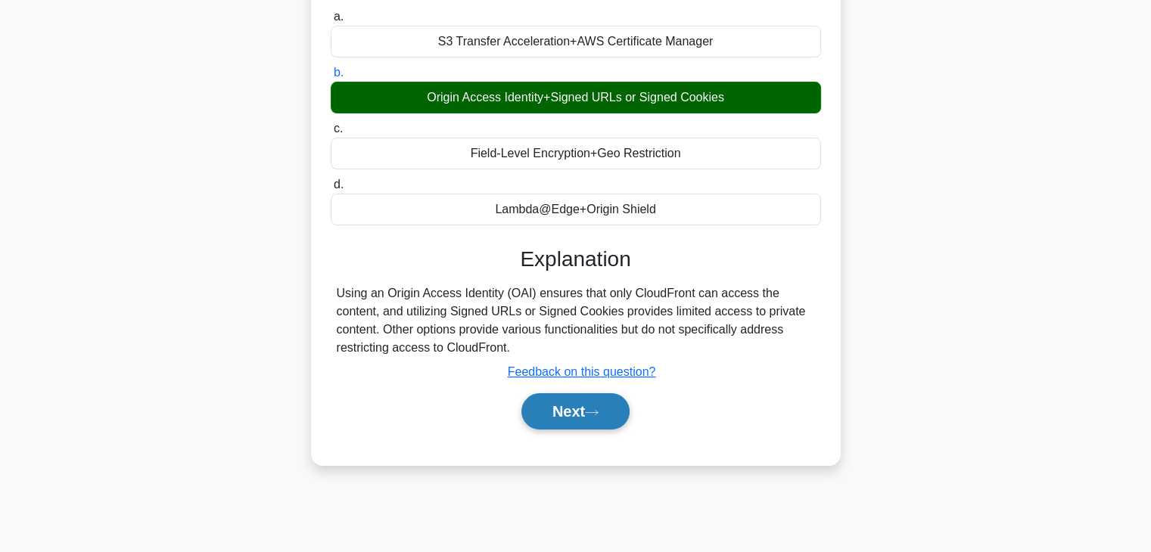
click at [577, 409] on button "Next" at bounding box center [575, 411] width 108 height 36
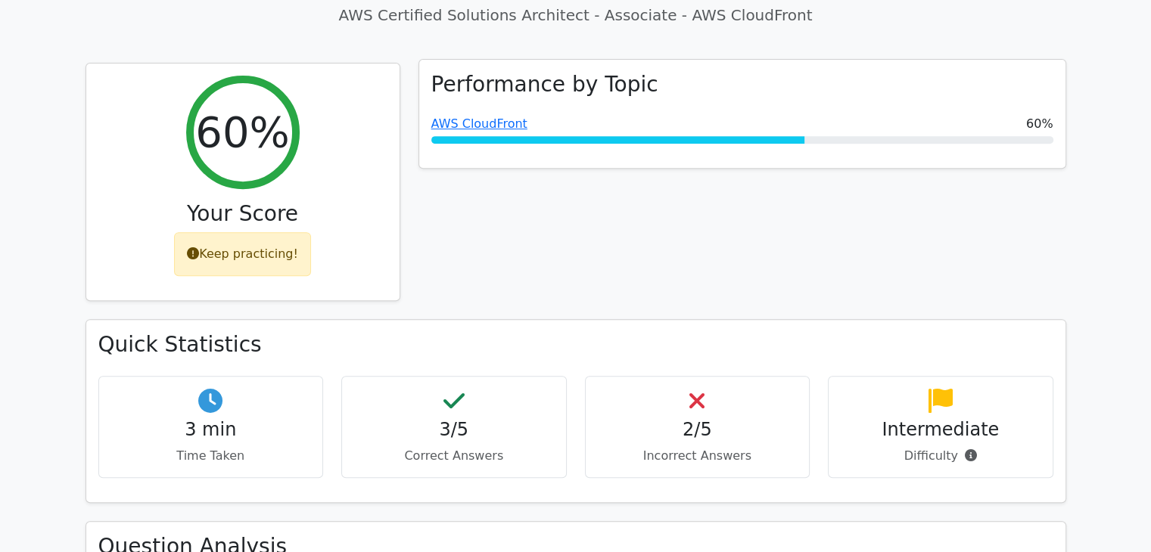
scroll to position [596, 0]
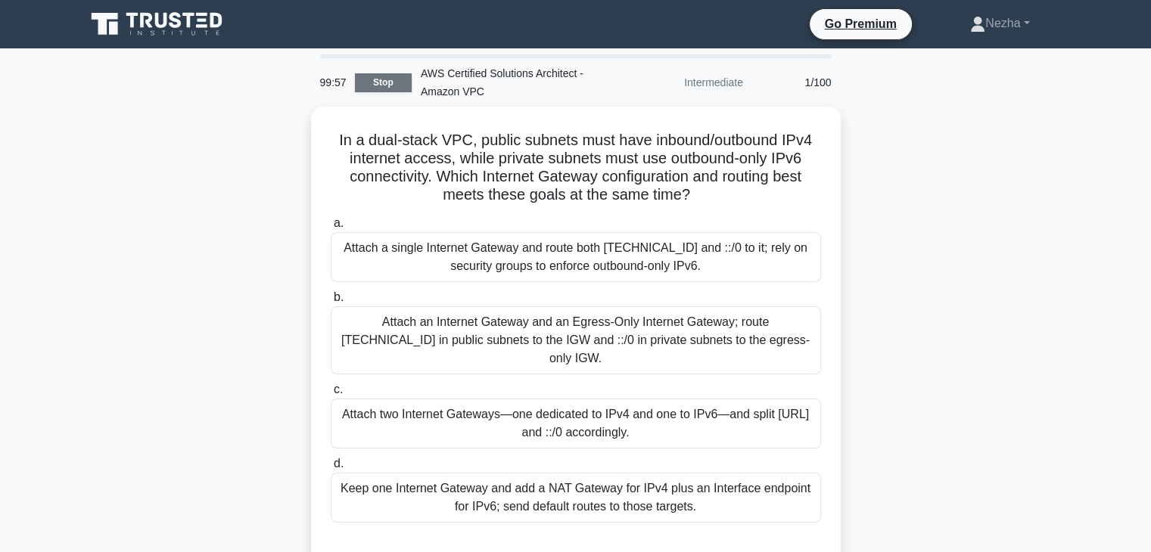
click at [369, 91] on link "Stop" at bounding box center [383, 82] width 57 height 19
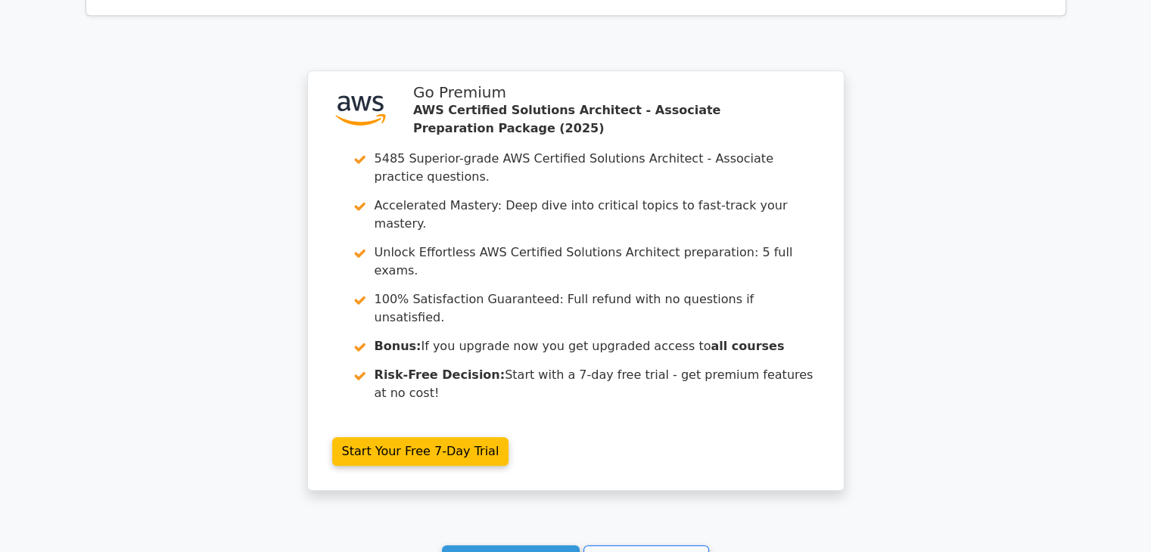
scroll to position [1226, 0]
click at [521, 546] on link "Continue practicing" at bounding box center [511, 560] width 138 height 29
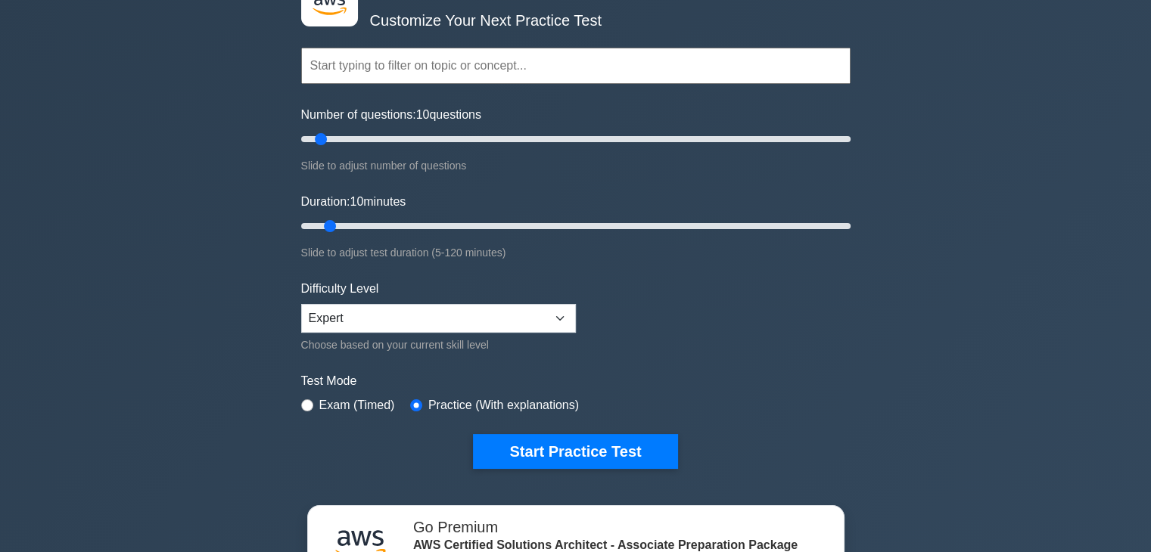
scroll to position [102, 0]
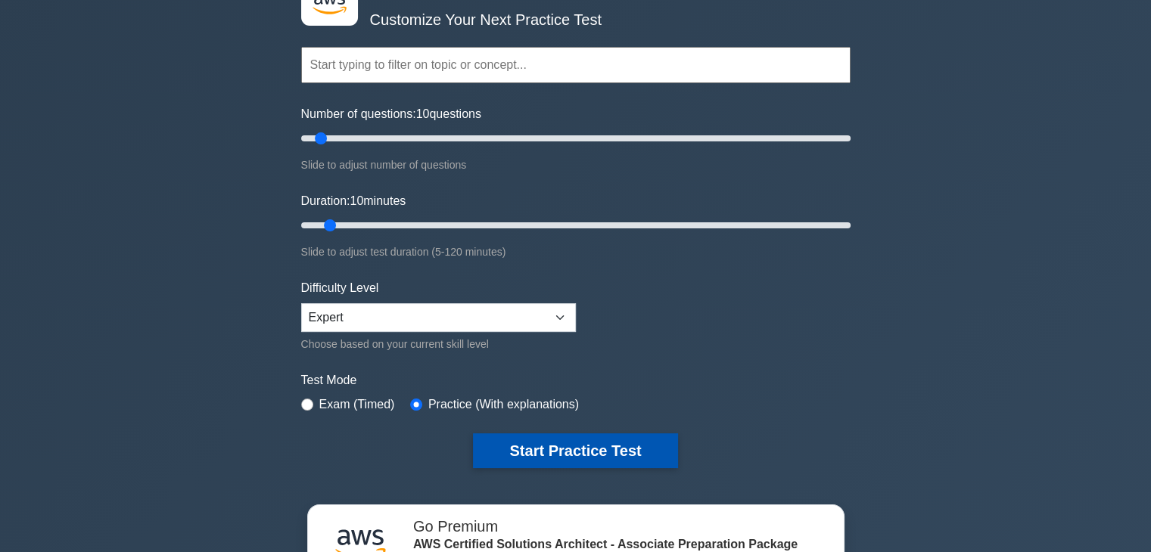
click at [543, 461] on button "Start Practice Test" at bounding box center [575, 451] width 204 height 35
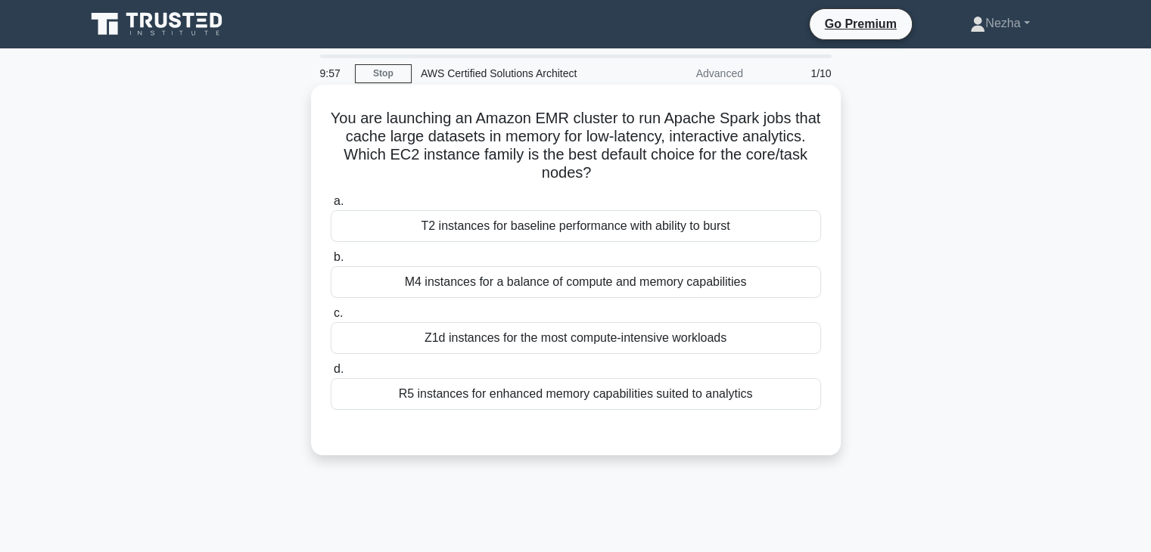
drag, startPoint x: 434, startPoint y: 116, endPoint x: 620, endPoint y: 238, distance: 223.1
click at [620, 238] on div "You are launching an Amazon EMR cluster to run Apache Spark jobs that cache lar…" at bounding box center [576, 270] width 518 height 359
click at [648, 197] on label "a. T2 instances for baseline performance with ability to burst" at bounding box center [576, 217] width 490 height 50
click at [331, 197] on input "a. T2 instances for baseline performance with ability to burst" at bounding box center [331, 202] width 0 height 10
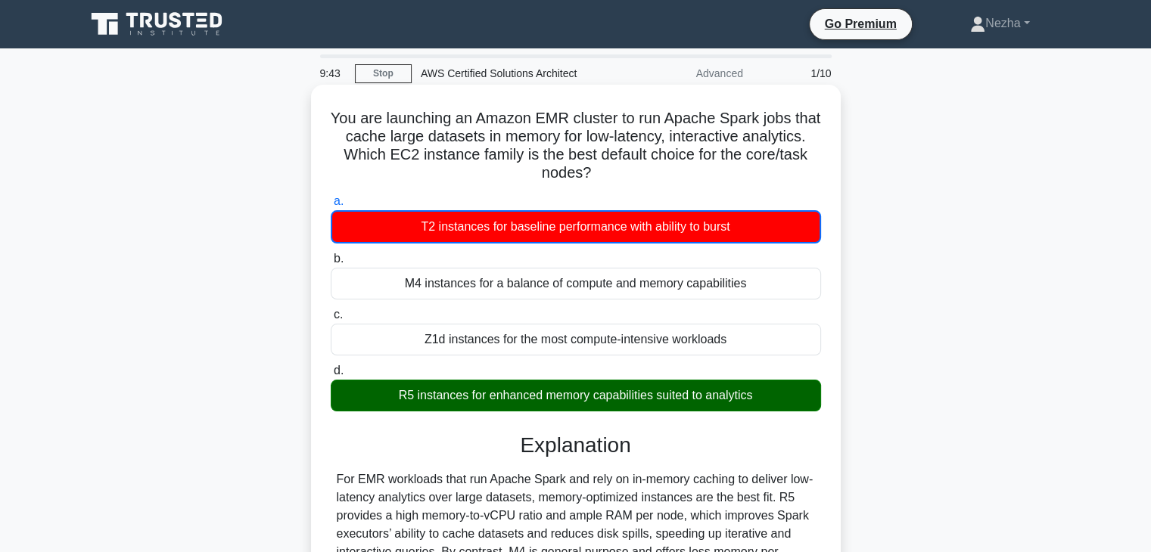
drag, startPoint x: 338, startPoint y: 117, endPoint x: 774, endPoint y: 403, distance: 521.3
click at [774, 403] on div "You are launching an Amazon EMR cluster to run Apache Spark jobs that cache lar…" at bounding box center [576, 404] width 518 height 627
copy div "You are launching an Amazon EMR cluster to run Apache Spark jobs that cache lar…"
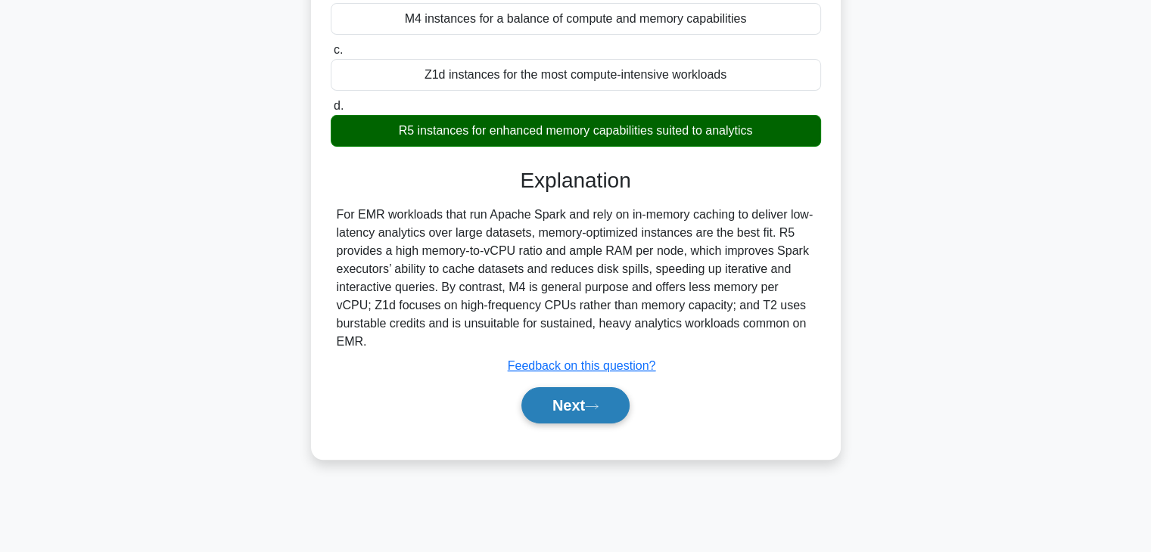
click at [551, 400] on button "Next" at bounding box center [575, 405] width 108 height 36
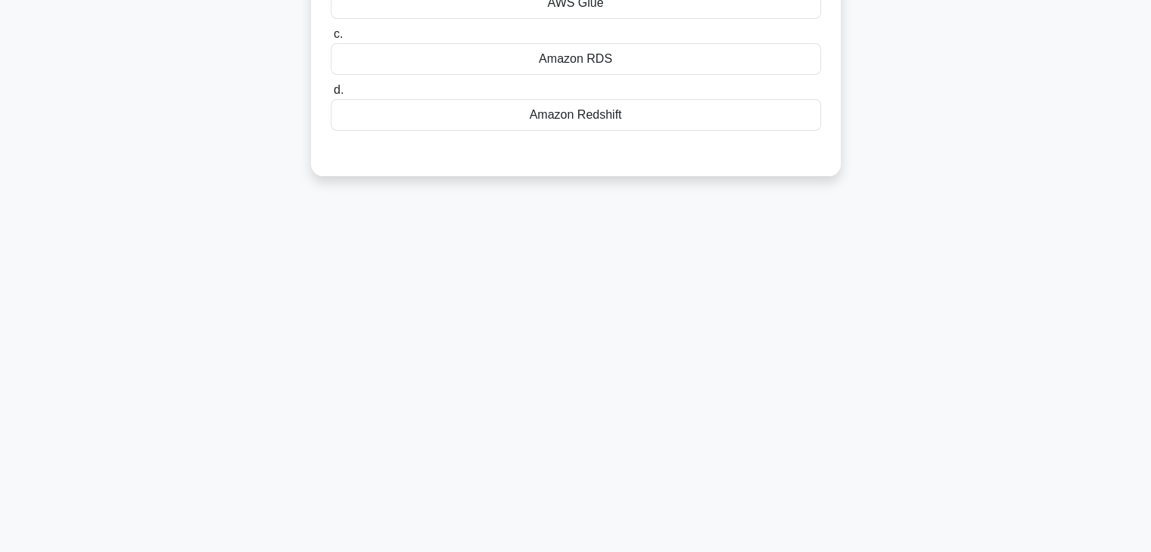
scroll to position [0, 0]
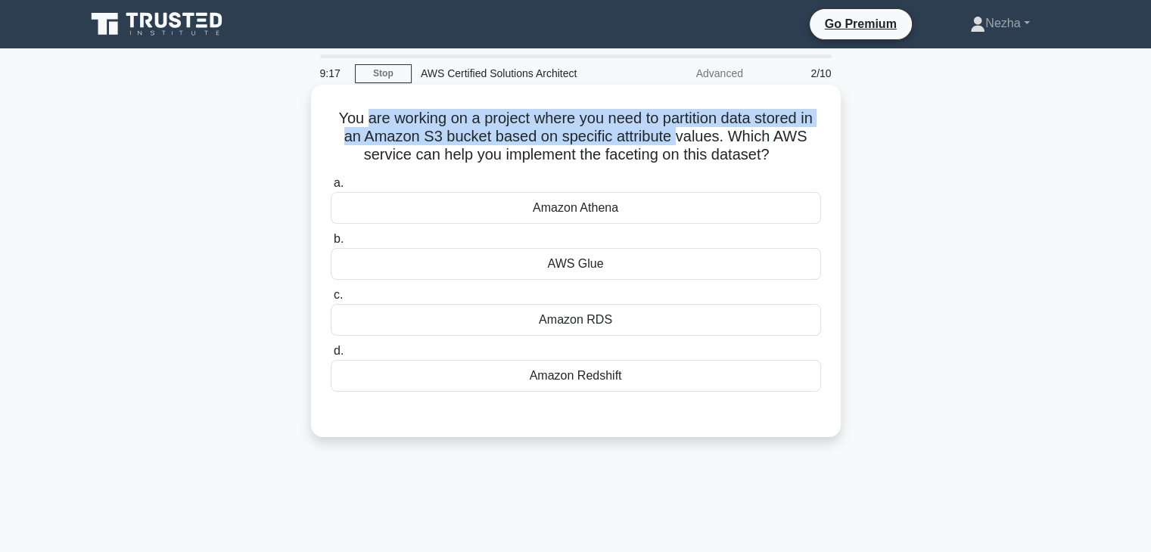
drag, startPoint x: 361, startPoint y: 113, endPoint x: 683, endPoint y: 142, distance: 322.9
click at [683, 142] on h5 "You are working on a project where you need to partition data stored in an Amaz…" at bounding box center [575, 137] width 493 height 56
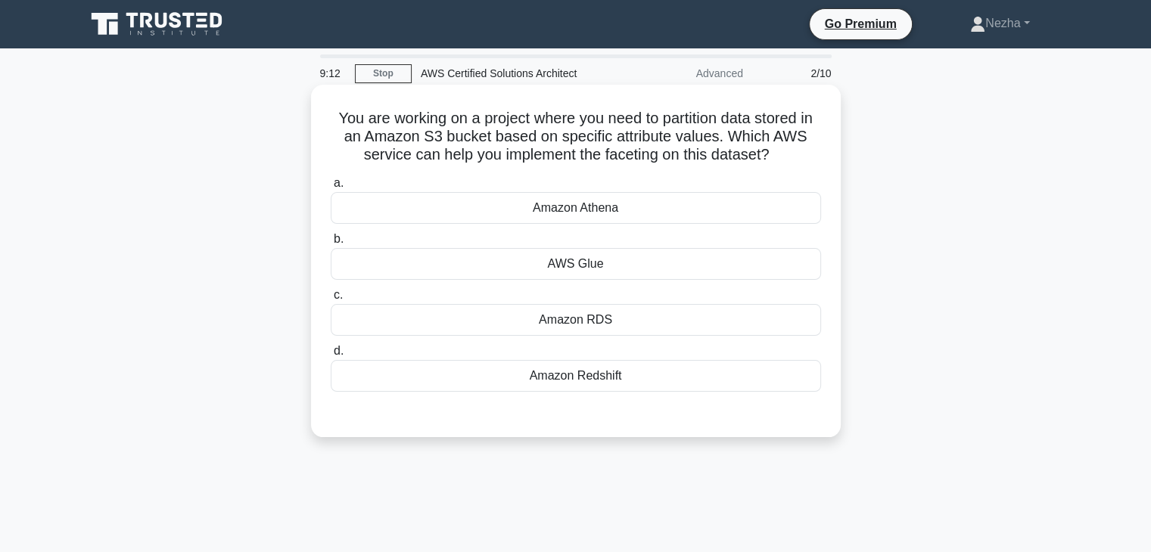
click at [617, 265] on div "AWS Glue" at bounding box center [576, 264] width 490 height 32
click at [331, 244] on input "b. AWS Glue" at bounding box center [331, 240] width 0 height 10
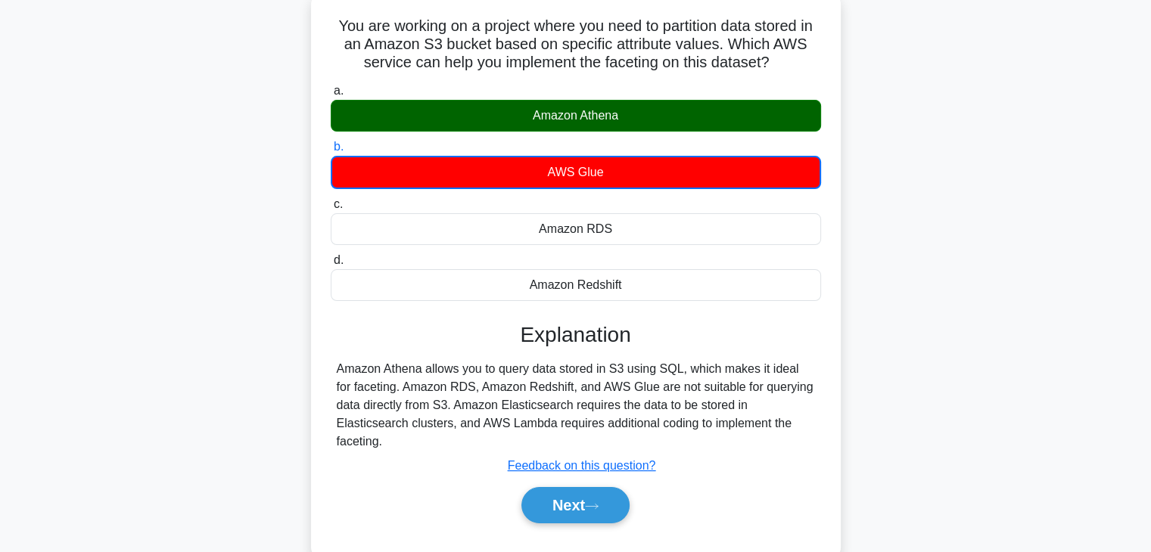
scroll to position [95, 0]
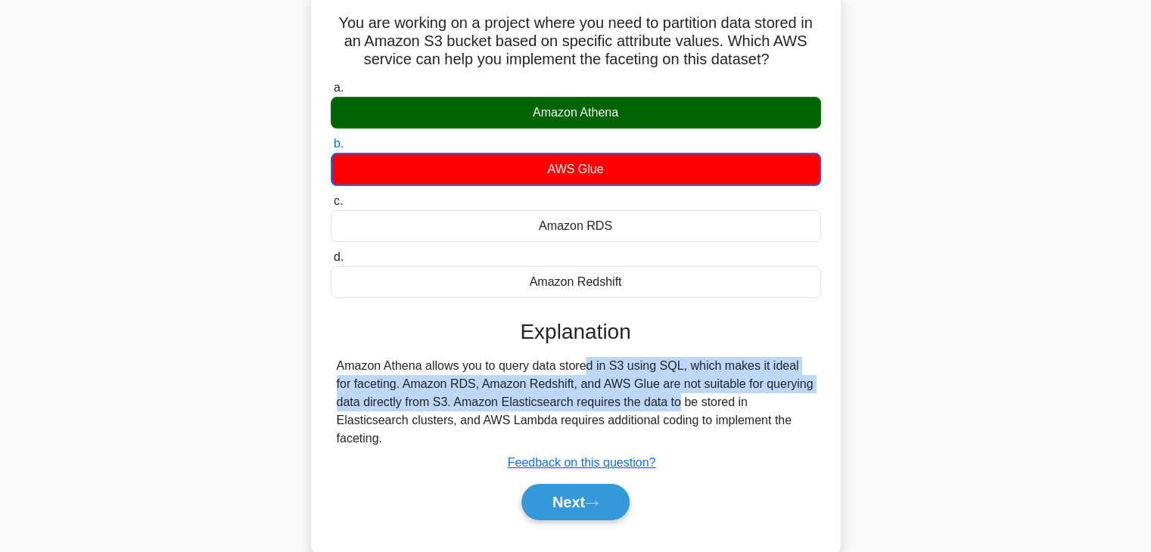
drag, startPoint x: 495, startPoint y: 365, endPoint x: 590, endPoint y: 397, distance: 100.7
click at [590, 397] on div "Amazon Athena allows you to query data stored in S3 using SQL, which makes it i…" at bounding box center [576, 402] width 478 height 91
click at [468, 400] on div "Amazon Athena allows you to query data stored in S3 using SQL, which makes it i…" at bounding box center [576, 402] width 478 height 91
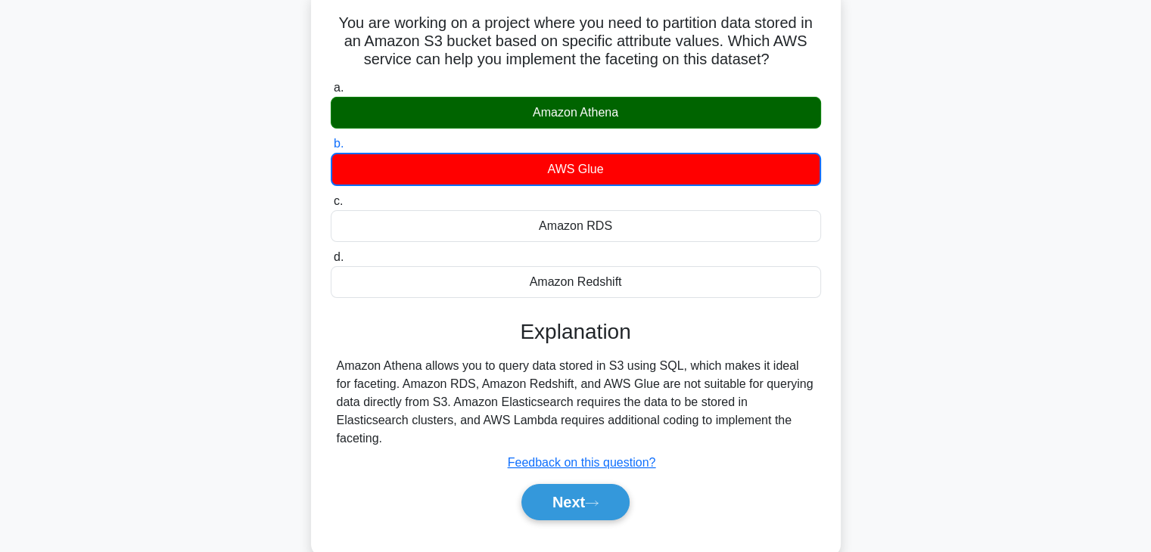
drag, startPoint x: 468, startPoint y: 400, endPoint x: 770, endPoint y: 421, distance: 303.4
click at [770, 421] on div "Amazon Athena allows you to query data stored in S3 using SQL, which makes it i…" at bounding box center [576, 402] width 478 height 91
click at [608, 484] on button "Next" at bounding box center [575, 502] width 108 height 36
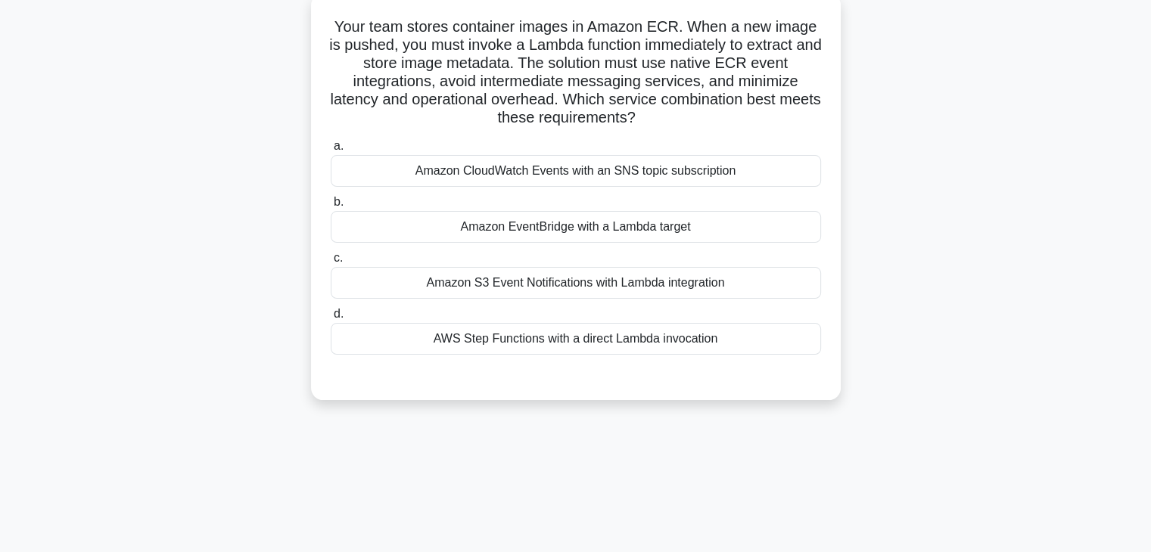
scroll to position [0, 0]
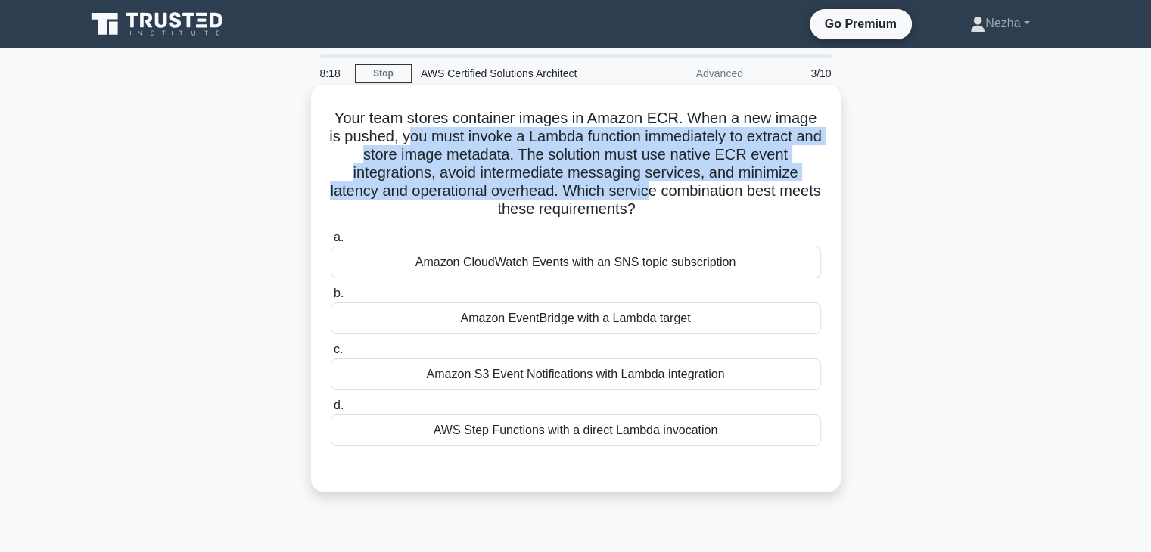
drag, startPoint x: 415, startPoint y: 134, endPoint x: 675, endPoint y: 197, distance: 267.2
click at [675, 197] on h5 "Your team stores container images in Amazon ECR. When a new image is pushed, yo…" at bounding box center [575, 164] width 493 height 110
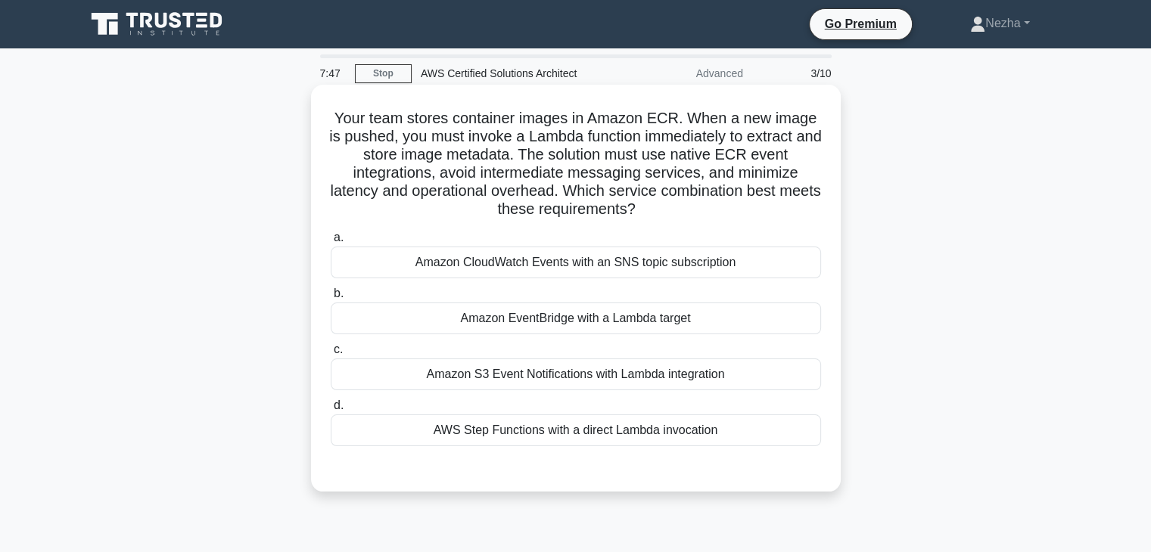
click at [595, 382] on div "Amazon S3 Event Notifications with Lambda integration" at bounding box center [576, 375] width 490 height 32
click at [331, 355] on input "c. Amazon S3 Event Notifications with Lambda integration" at bounding box center [331, 350] width 0 height 10
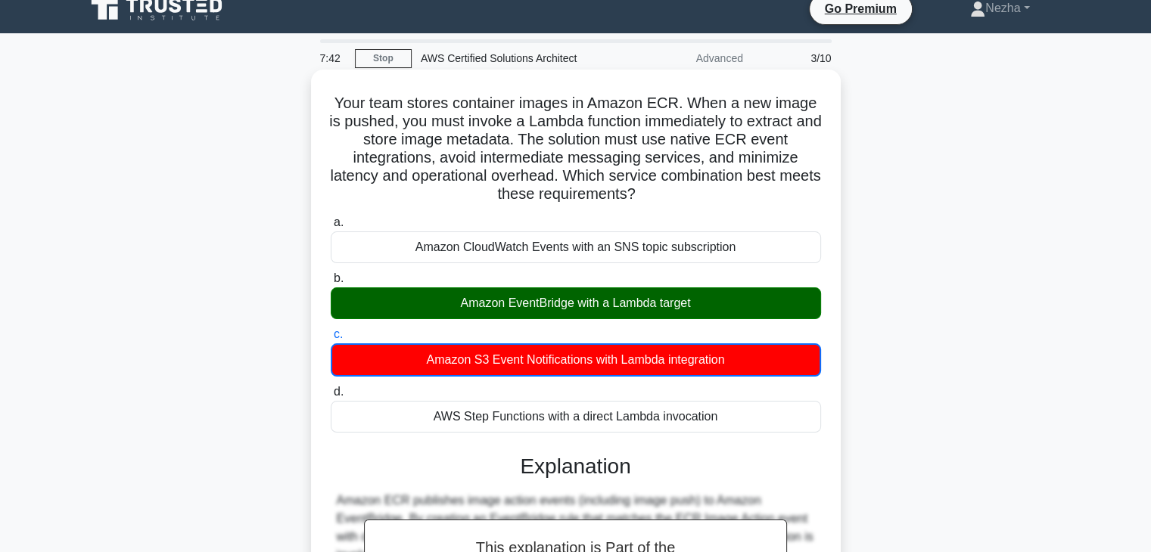
scroll to position [12, 0]
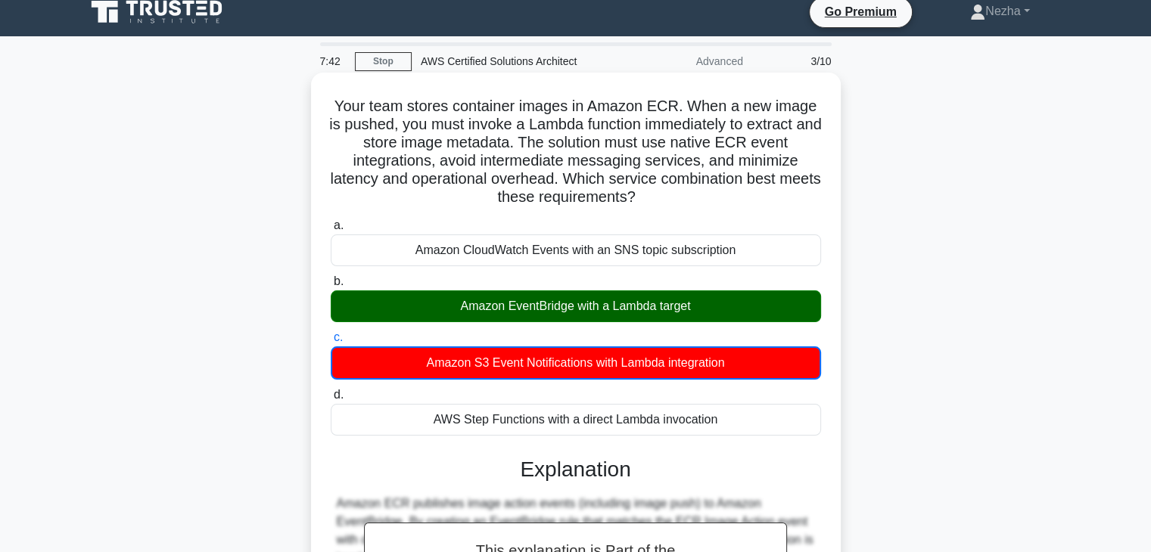
drag, startPoint x: 569, startPoint y: 425, endPoint x: 469, endPoint y: 216, distance: 232.2
click at [469, 216] on div "a. Amazon CloudWatch Events with an SNS topic subscription b. Amazon EventBridg…" at bounding box center [576, 325] width 508 height 225
drag, startPoint x: 335, startPoint y: 98, endPoint x: 731, endPoint y: 424, distance: 512.8
click at [731, 424] on div "Your team stores container images in Amazon ECR. When a new image is pushed, yo…" at bounding box center [576, 429] width 518 height 700
copy div "Your team stores container images in Amazon ECR. When a new image is pushed, yo…"
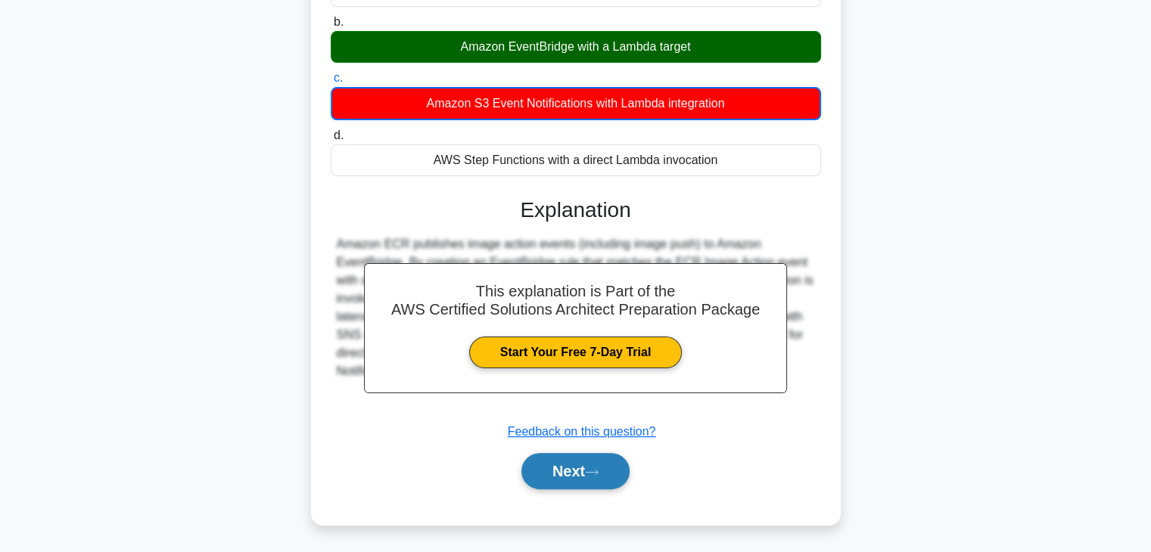
click at [575, 471] on button "Next" at bounding box center [575, 471] width 108 height 36
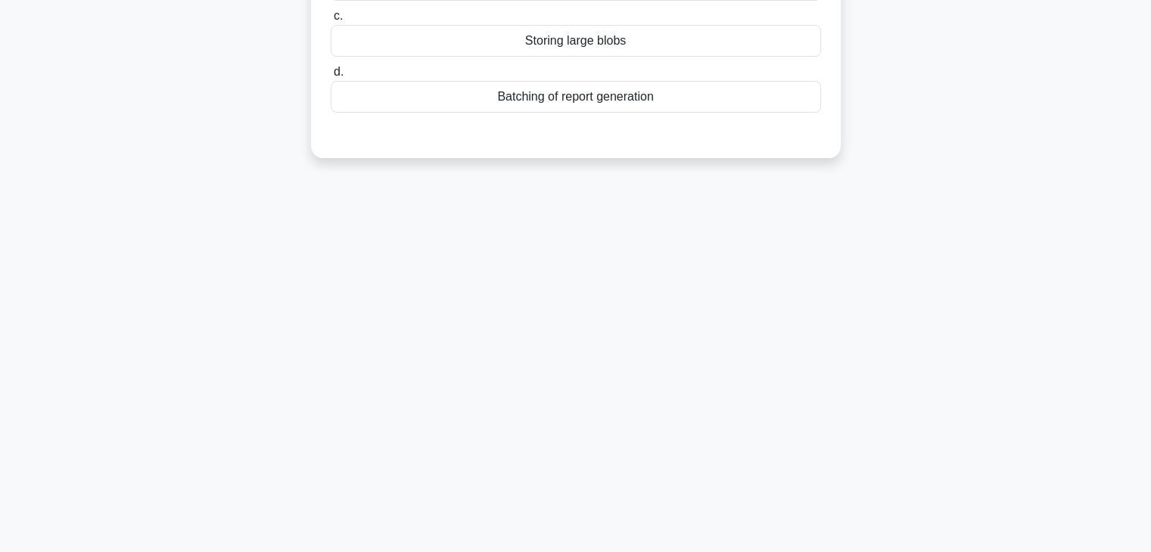
scroll to position [0, 0]
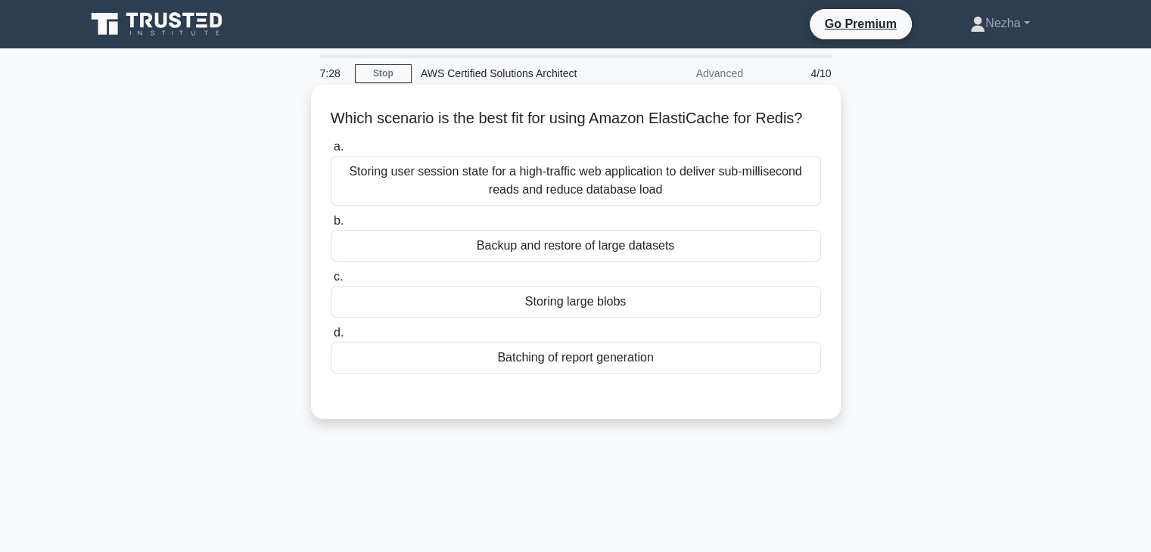
drag, startPoint x: 413, startPoint y: 133, endPoint x: 555, endPoint y: 149, distance: 142.4
click at [555, 149] on div "Which scenario is the best fit for using Amazon ElastiCache for Redis? .spinner…" at bounding box center [576, 252] width 518 height 322
click at [547, 262] on div "Backup and restore of large datasets" at bounding box center [576, 246] width 490 height 32
click at [331, 226] on input "b. Backup and restore of large datasets" at bounding box center [331, 221] width 0 height 10
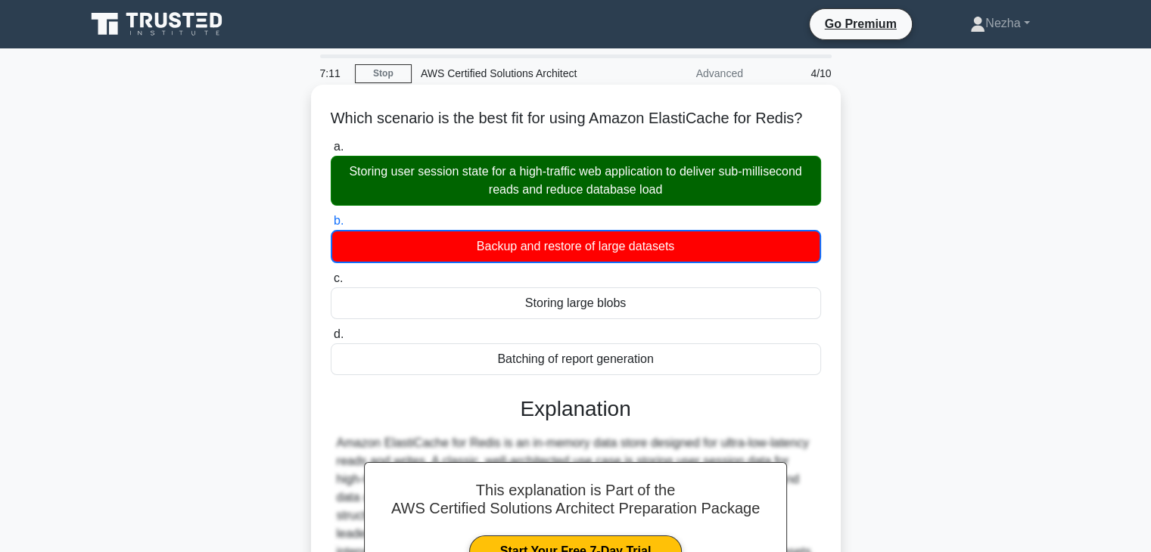
drag, startPoint x: 337, startPoint y: 117, endPoint x: 657, endPoint y: 383, distance: 415.8
click at [657, 383] on div "Which scenario is the best fit for using Amazon ElastiCache for Redis? .spinner…" at bounding box center [576, 404] width 518 height 627
copy div "Which scenario is the best fit for using Amazon ElastiCache for Redis? .spinner…"
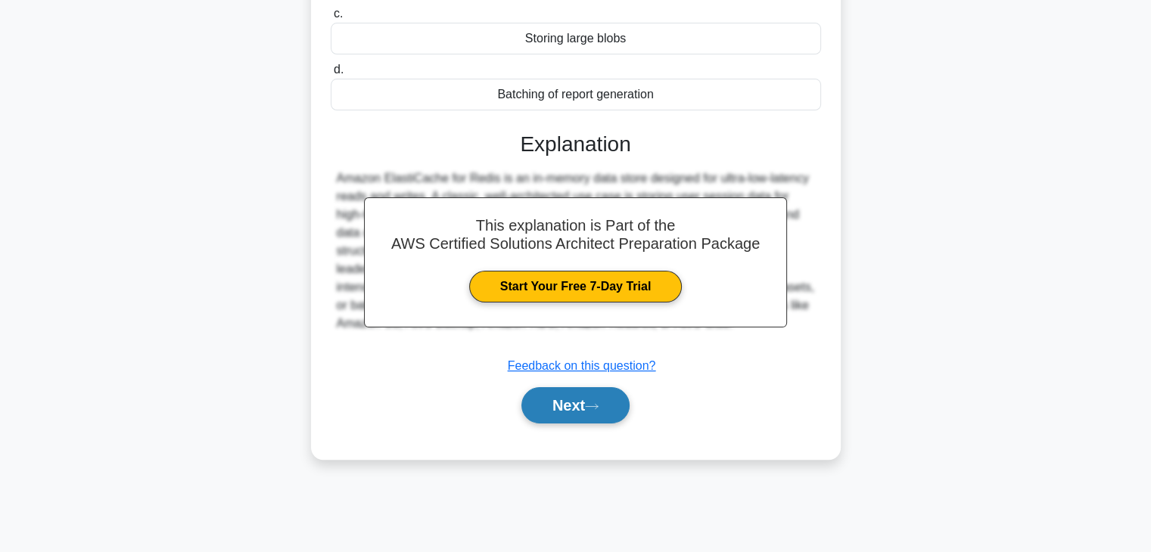
click at [561, 421] on button "Next" at bounding box center [575, 405] width 108 height 36
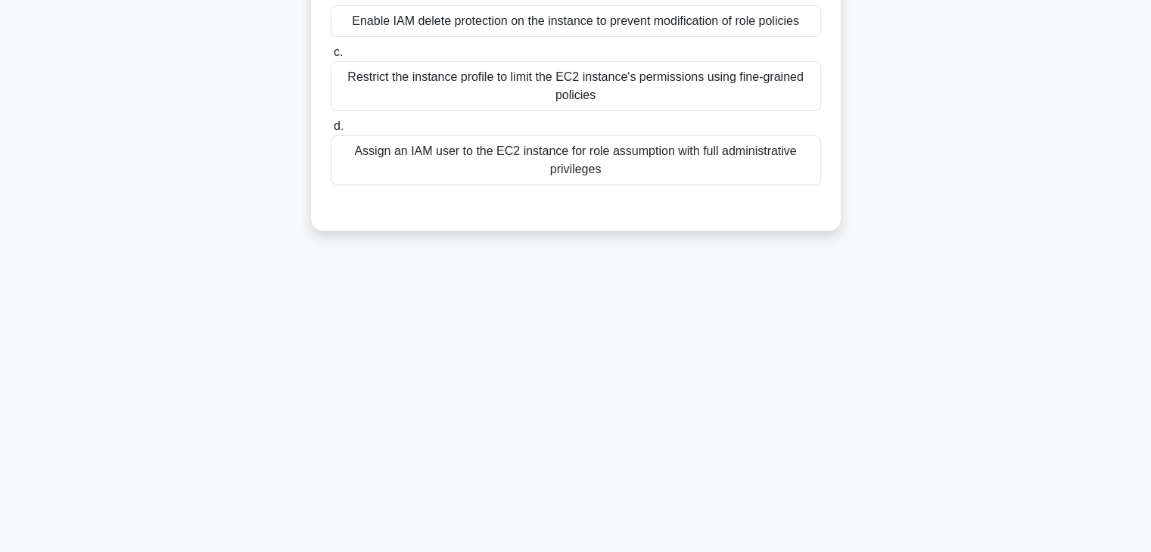
scroll to position [0, 0]
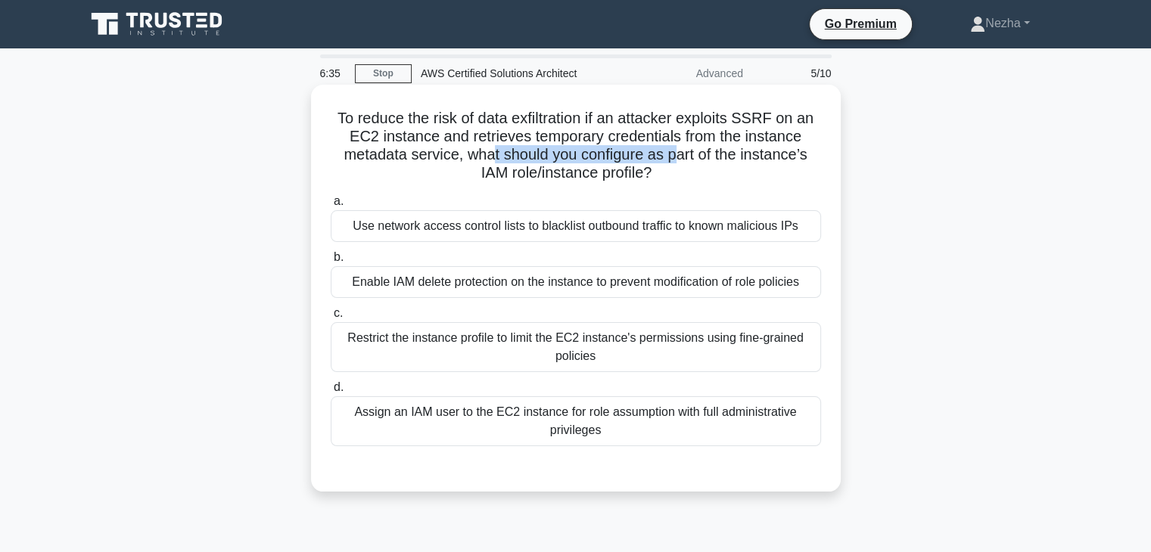
drag, startPoint x: 490, startPoint y: 158, endPoint x: 675, endPoint y: 161, distance: 184.6
click at [675, 161] on h5 "To reduce the risk of data exfiltration if an attacker exploits SSRF on an EC2 …" at bounding box center [575, 146] width 493 height 74
click at [527, 360] on div "Restrict the instance profile to limit the EC2 instance's permissions using fin…" at bounding box center [576, 347] width 490 height 50
click at [331, 319] on input "c. Restrict the instance profile to limit the EC2 instance's permissions using …" at bounding box center [331, 314] width 0 height 10
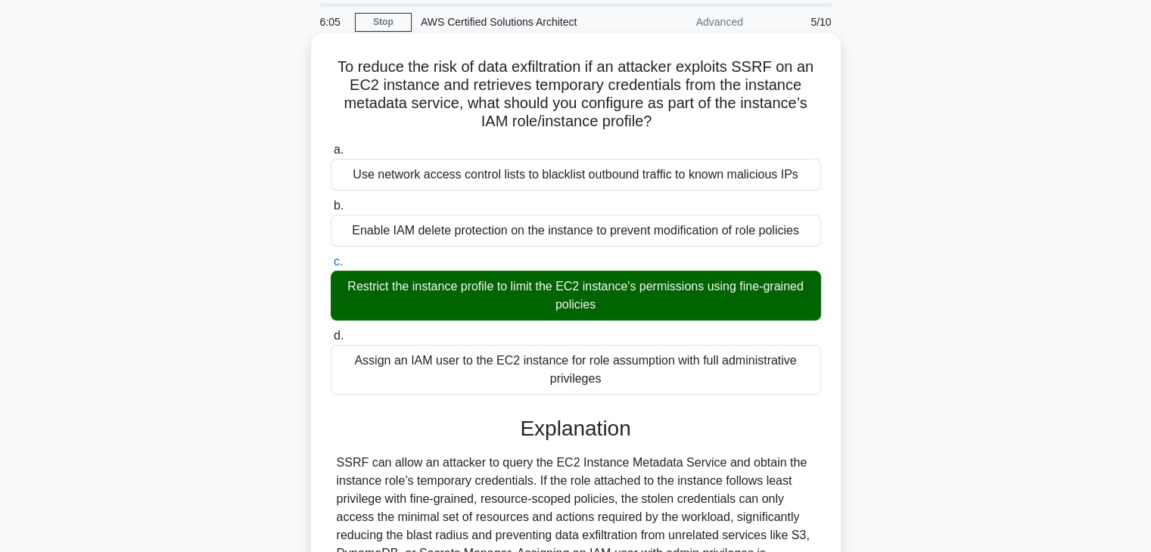
scroll to position [266, 0]
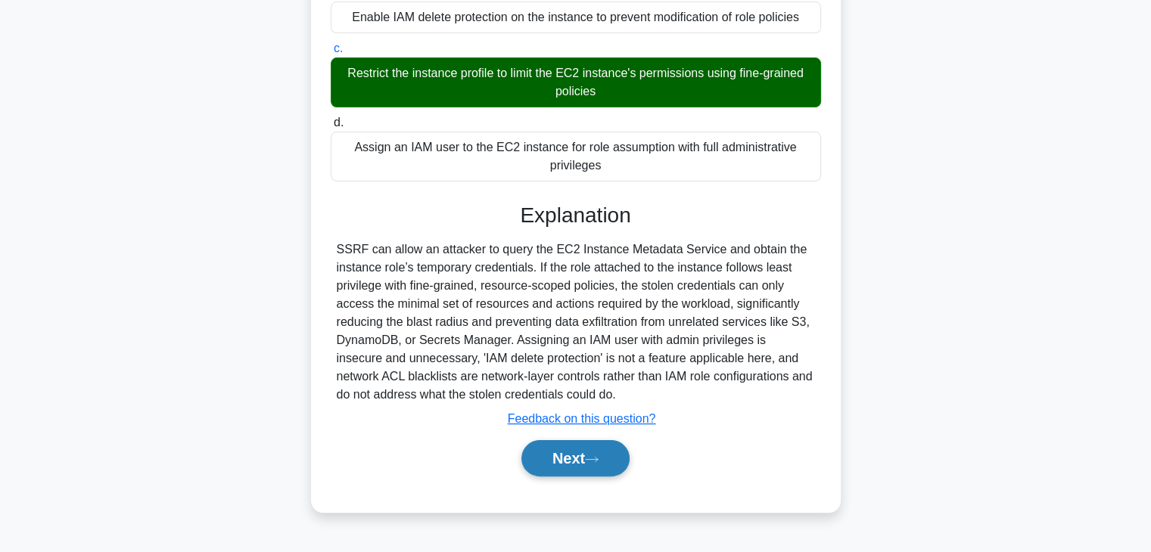
click at [558, 458] on button "Next" at bounding box center [575, 458] width 108 height 36
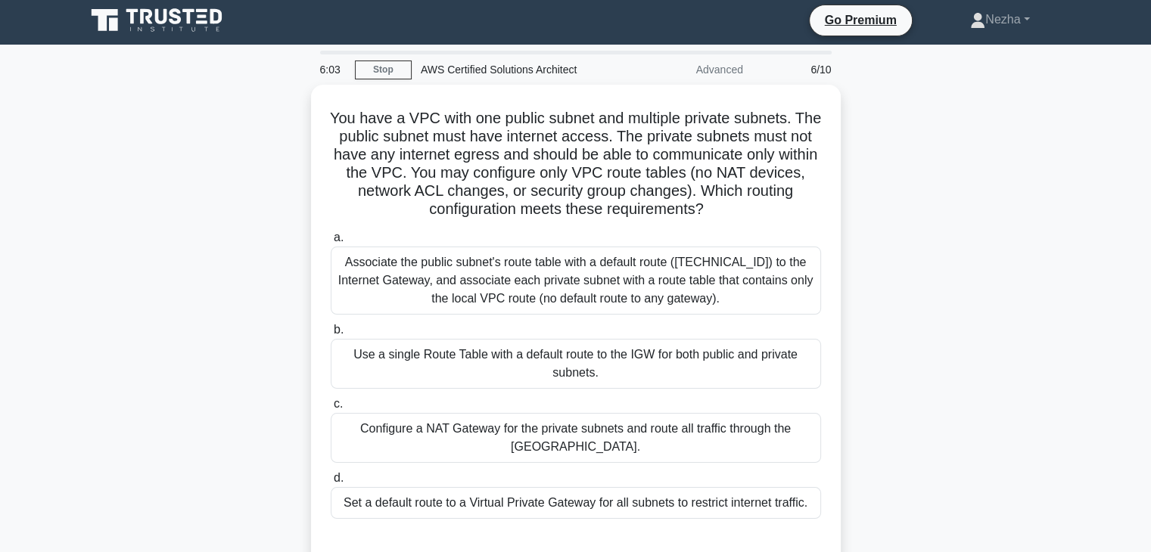
scroll to position [0, 0]
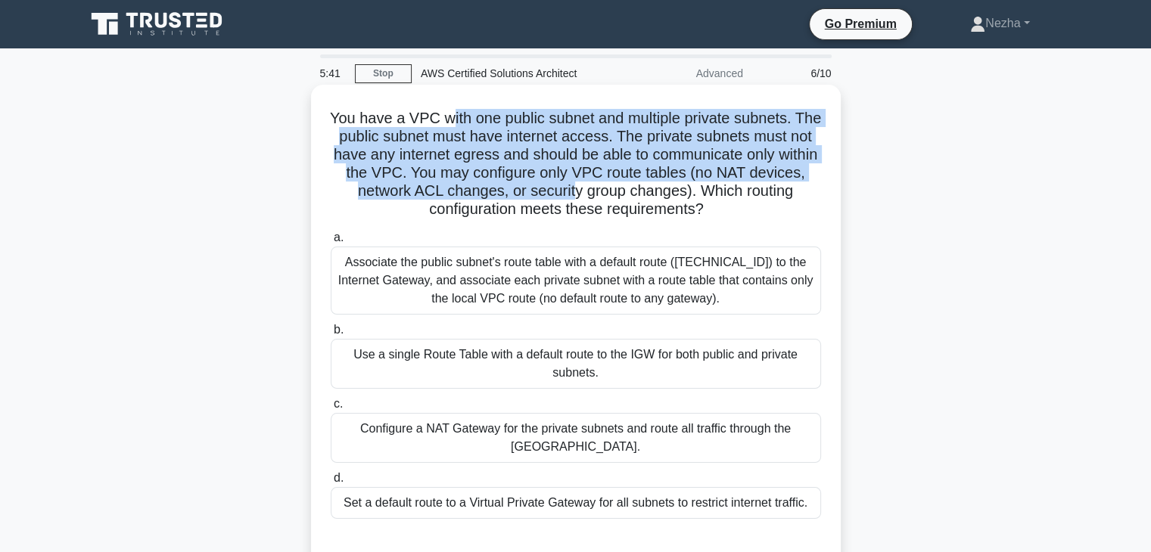
drag, startPoint x: 460, startPoint y: 123, endPoint x: 633, endPoint y: 197, distance: 187.8
click at [633, 197] on h5 "You have a VPC with one public subnet and multiple private subnets. The public …" at bounding box center [575, 164] width 493 height 110
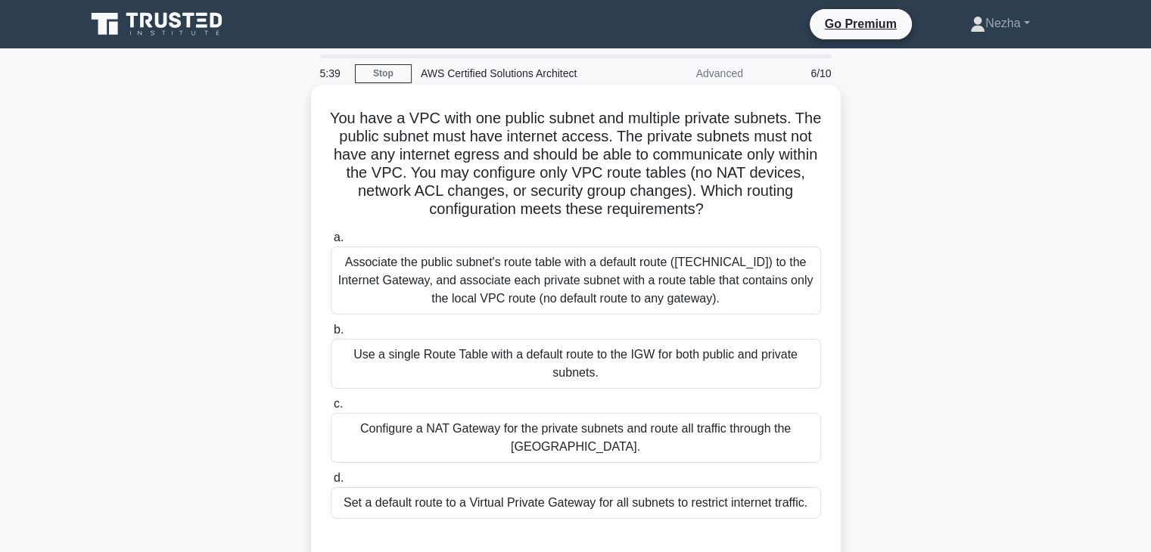
click at [616, 293] on div "Associate the public subnet's route table with a default route (0.0.0.0/0) to t…" at bounding box center [576, 281] width 490 height 68
click at [331, 243] on input "a. Associate the public subnet's route table with a default route (0.0.0.0/0) t…" at bounding box center [331, 238] width 0 height 10
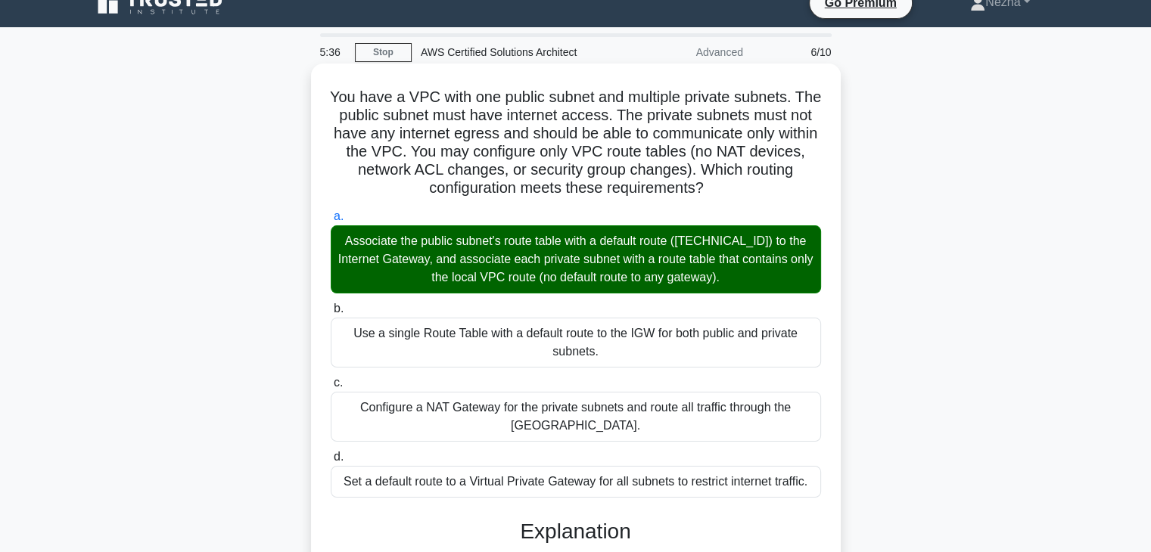
scroll to position [21, 0]
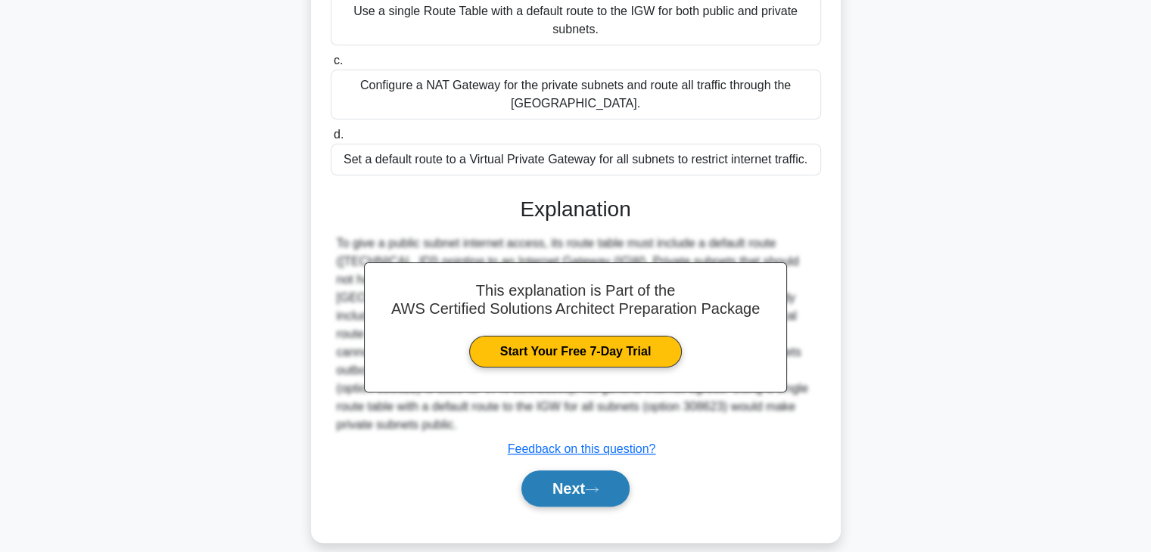
click at [598, 481] on button "Next" at bounding box center [575, 489] width 108 height 36
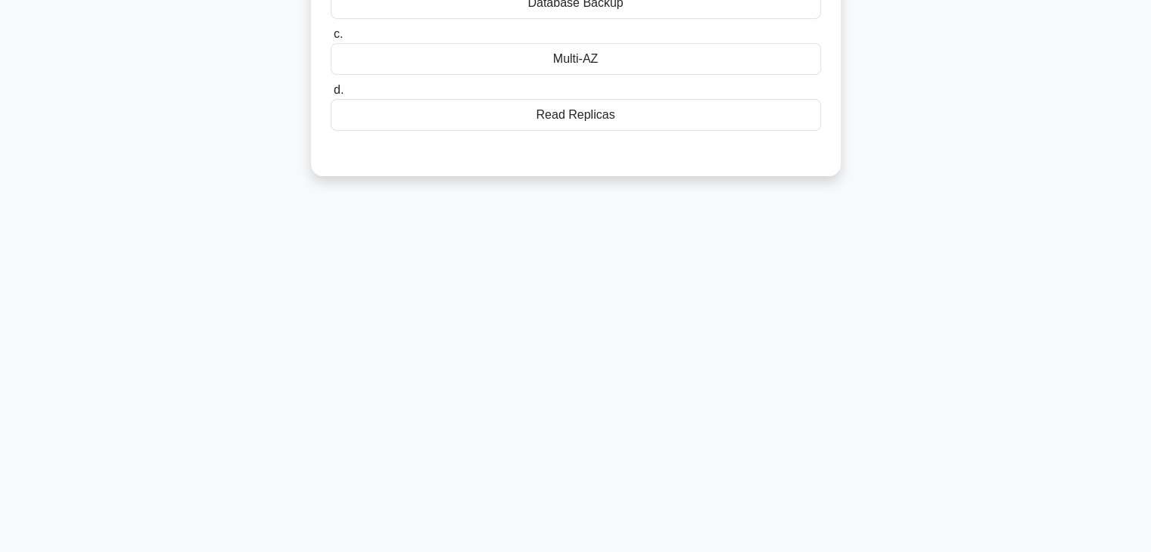
scroll to position [0, 0]
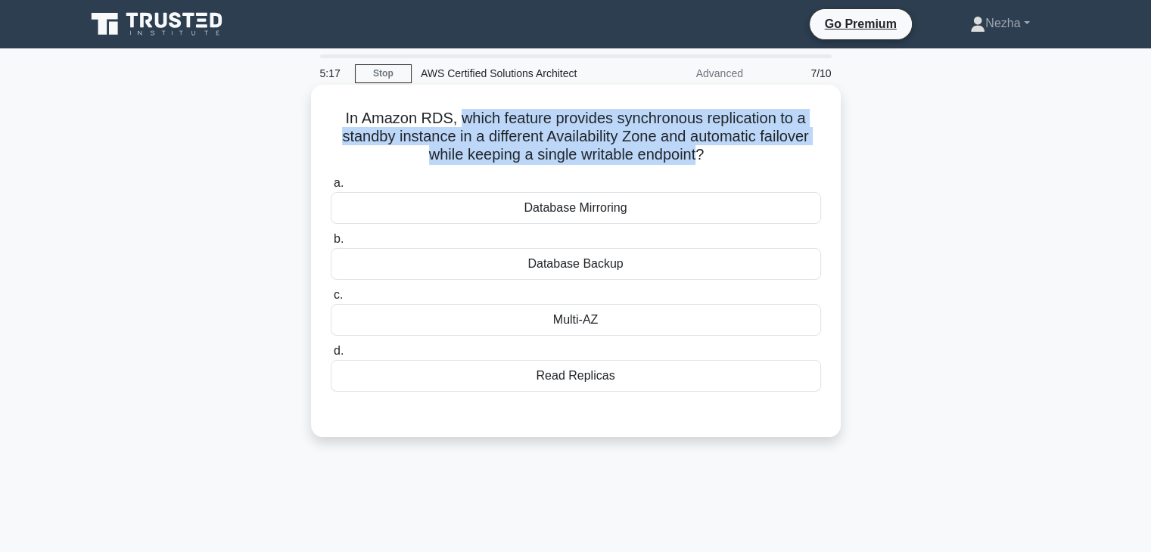
drag, startPoint x: 453, startPoint y: 115, endPoint x: 702, endPoint y: 161, distance: 253.2
click at [702, 161] on h5 "In Amazon RDS, which feature provides synchronous replication to a standby inst…" at bounding box center [575, 137] width 493 height 56
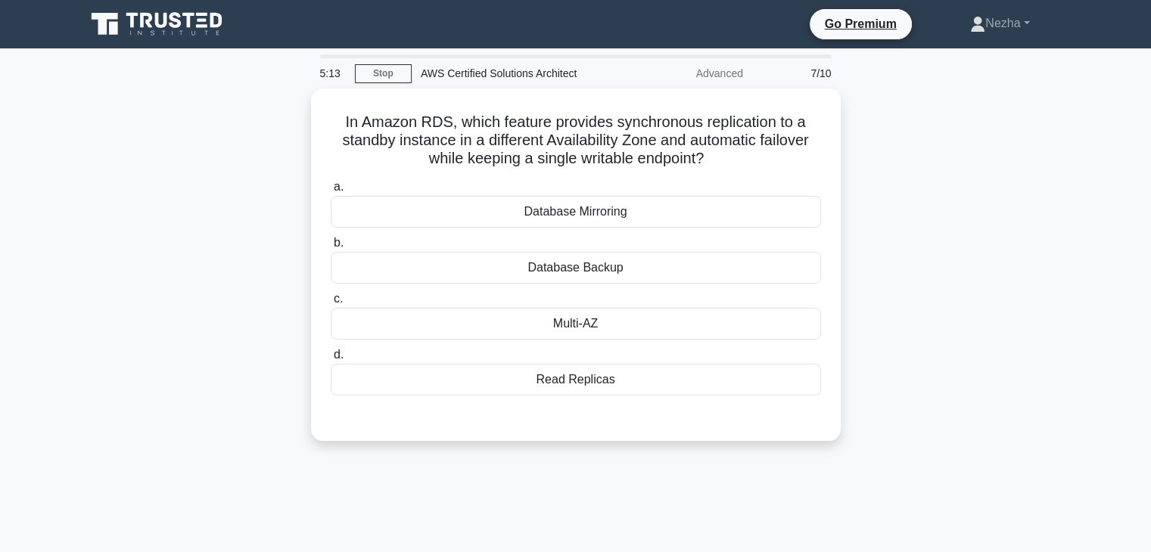
click at [1036, 344] on div "In Amazon RDS, which feature provides synchronous replication to a standby inst…" at bounding box center [575, 274] width 999 height 371
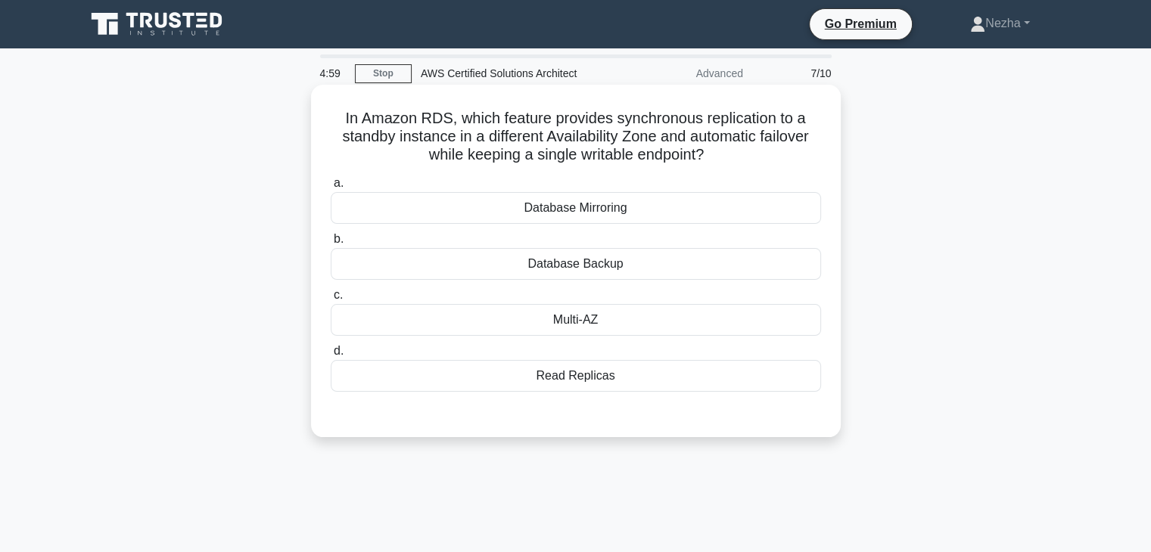
click at [701, 386] on div "Read Replicas" at bounding box center [576, 376] width 490 height 32
click at [331, 356] on input "d. Read Replicas" at bounding box center [331, 352] width 0 height 10
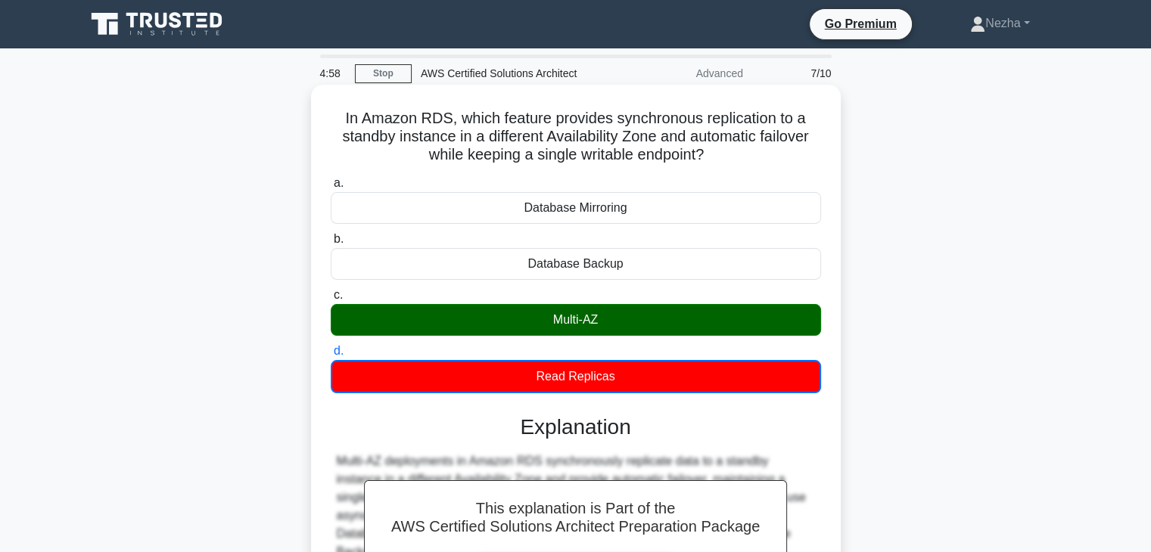
scroll to position [266, 0]
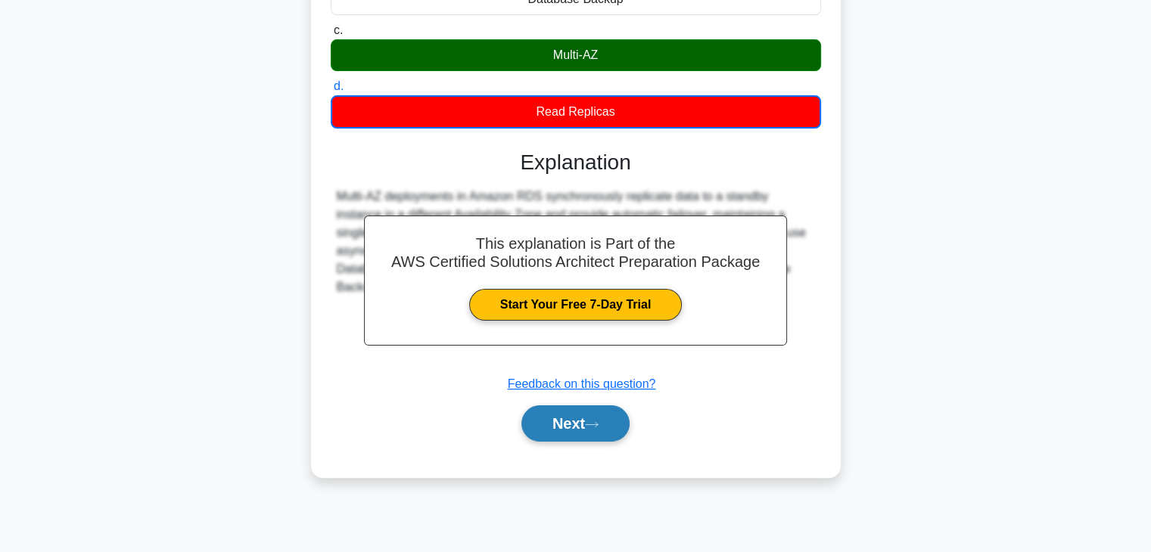
click at [577, 412] on button "Next" at bounding box center [575, 424] width 108 height 36
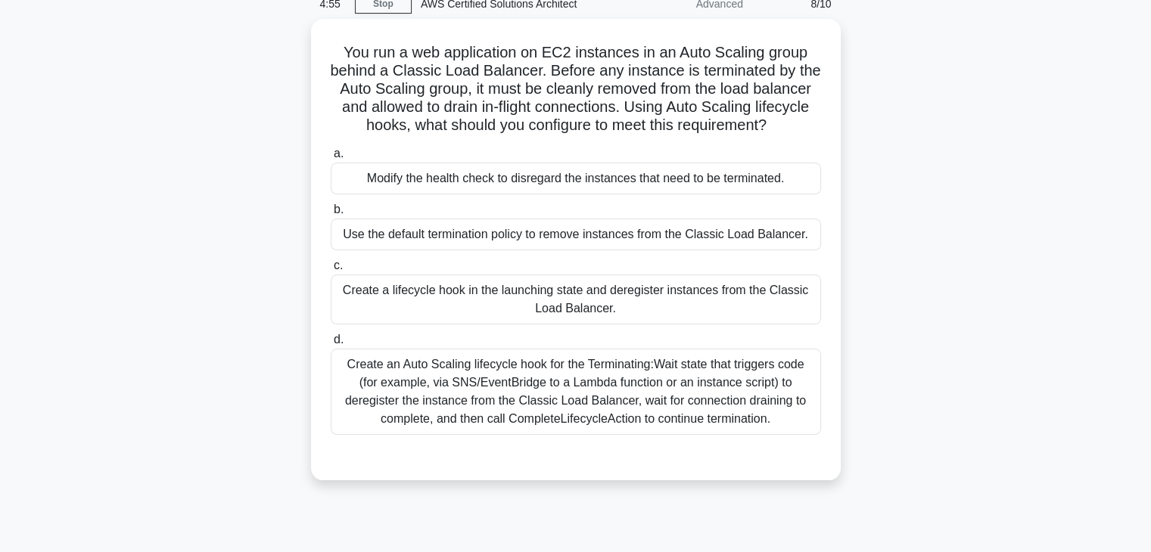
scroll to position [69, 0]
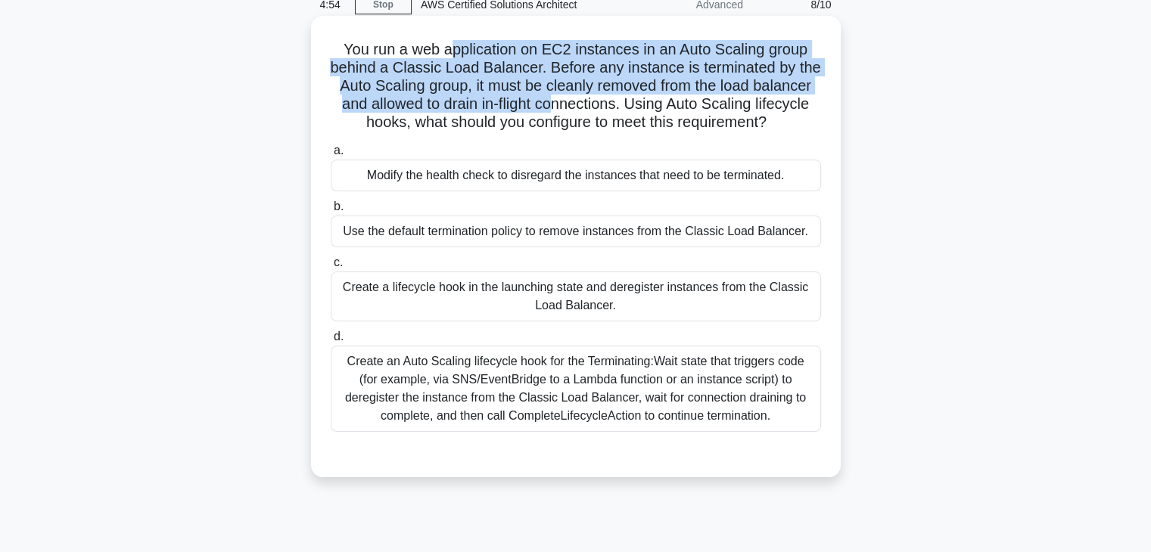
drag, startPoint x: 452, startPoint y: 51, endPoint x: 558, endPoint y: 107, distance: 120.5
click at [558, 107] on h5 "You run a web application on EC2 instances in an Auto Scaling group behind a Cl…" at bounding box center [575, 86] width 493 height 92
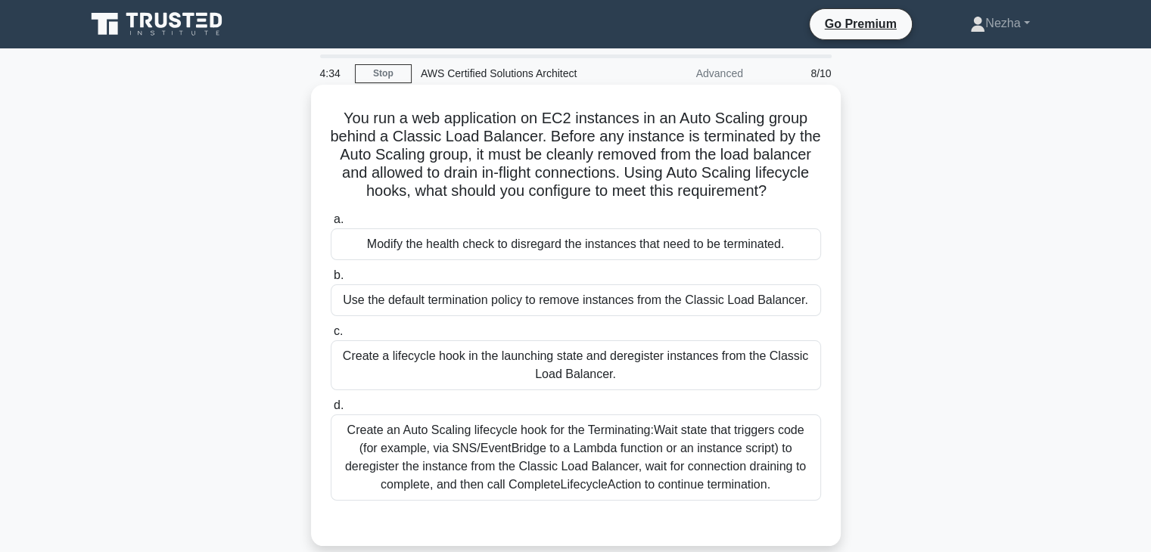
click at [440, 450] on div "Create an Auto Scaling lifecycle hook for the Terminating:Wait state that trigg…" at bounding box center [576, 458] width 490 height 86
click at [331, 411] on input "d. Create an Auto Scaling lifecycle hook for the Terminating:Wait state that tr…" at bounding box center [331, 406] width 0 height 10
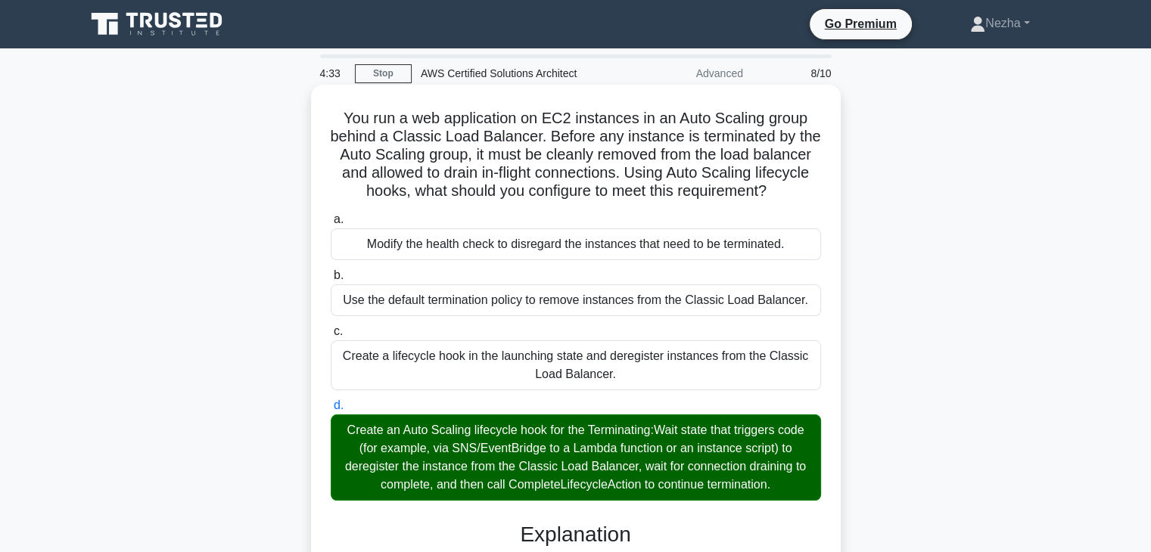
scroll to position [307, 0]
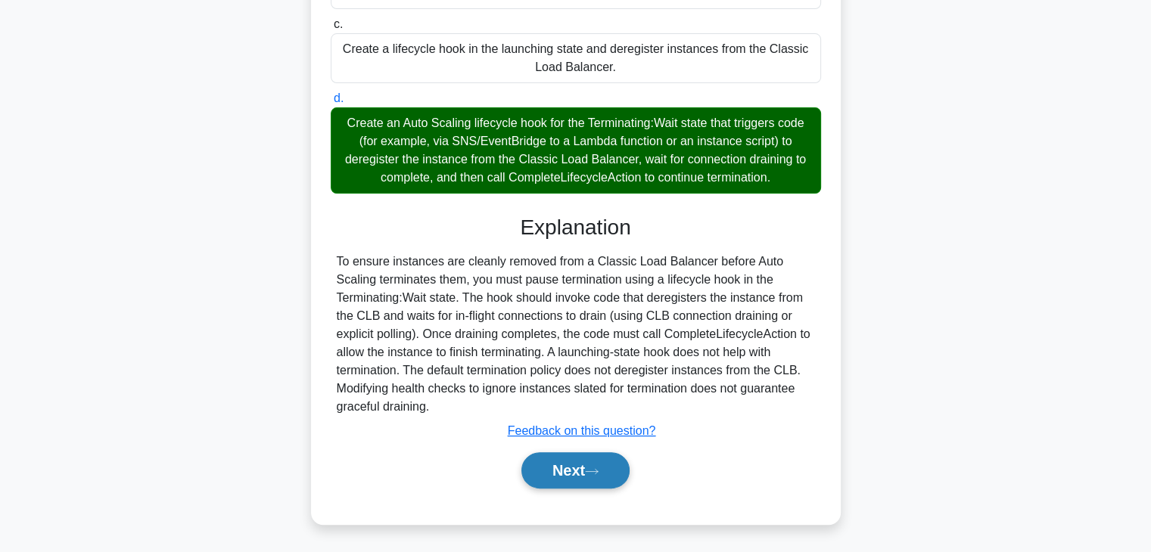
click at [548, 457] on button "Next" at bounding box center [575, 470] width 108 height 36
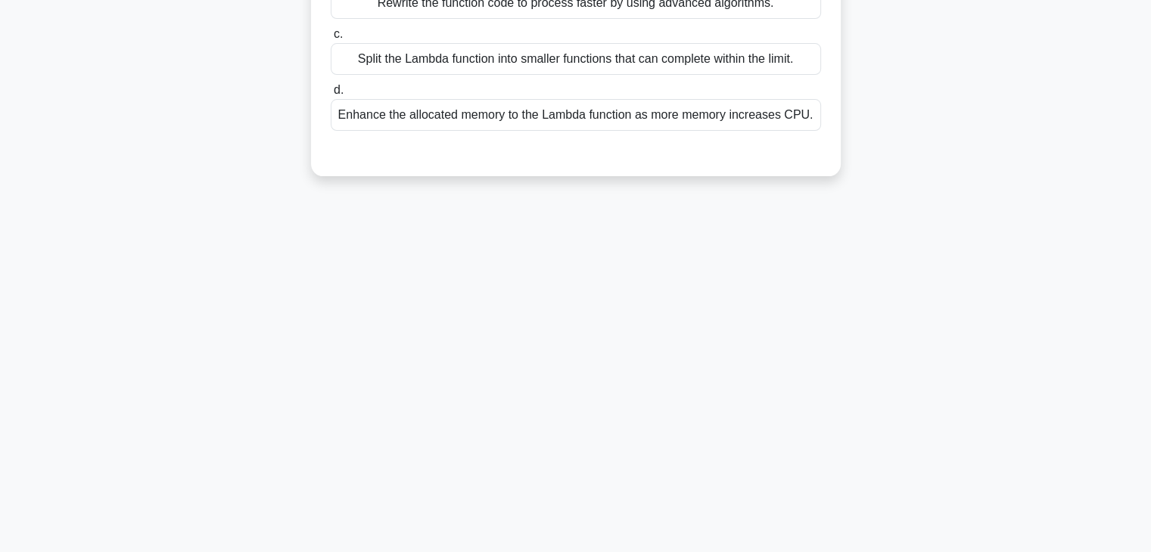
scroll to position [0, 0]
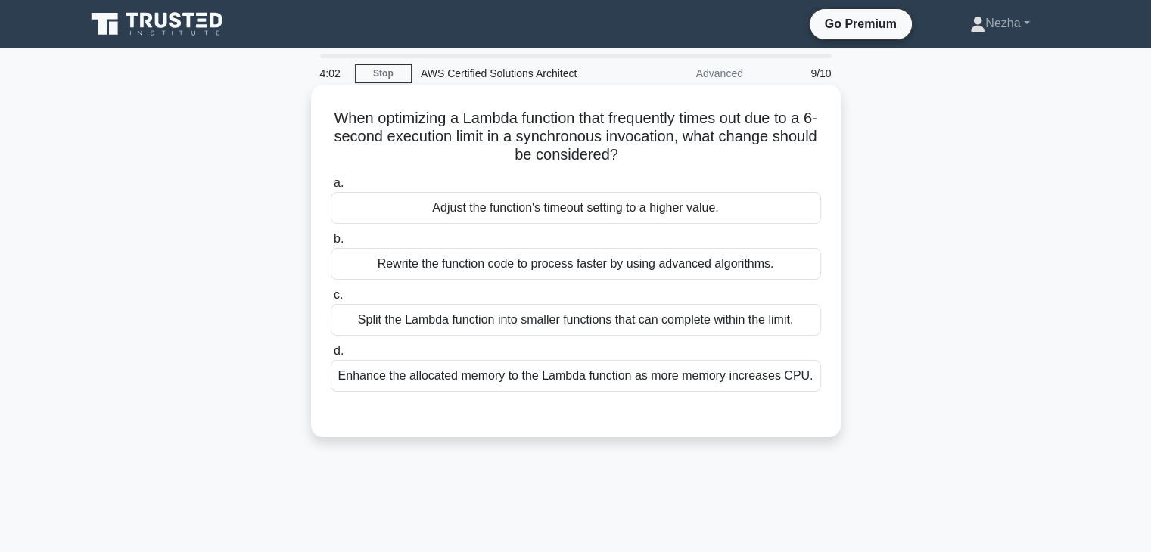
click at [539, 325] on div "Split the Lambda function into smaller functions that can complete within the l…" at bounding box center [576, 320] width 490 height 32
click at [331, 300] on input "c. Split the Lambda function into smaller functions that can complete within th…" at bounding box center [331, 296] width 0 height 10
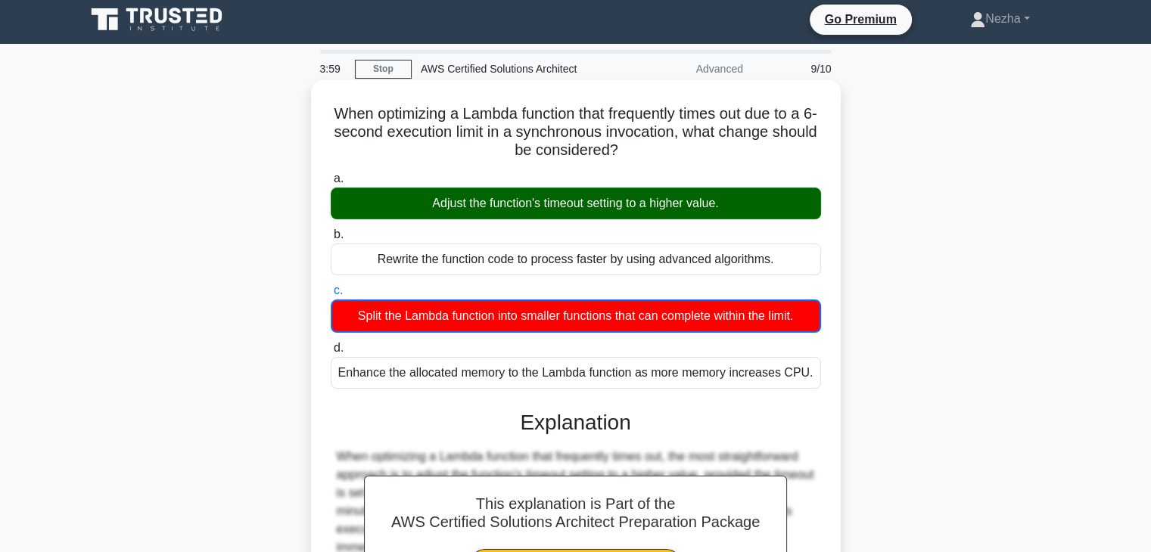
scroll to position [5, 0]
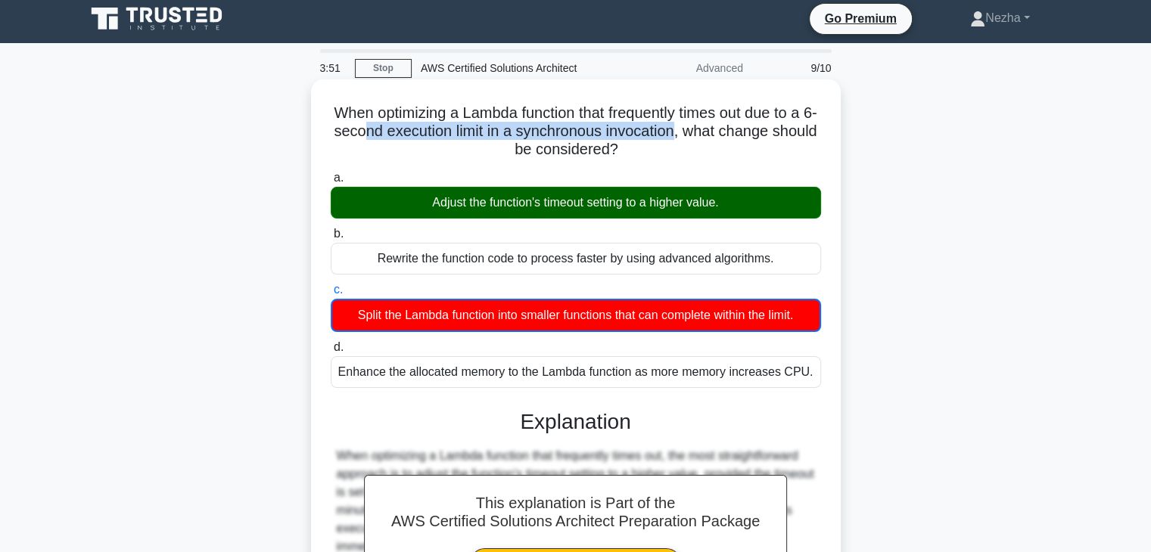
drag, startPoint x: 391, startPoint y: 125, endPoint x: 705, endPoint y: 137, distance: 314.2
click at [705, 137] on h5 "When optimizing a Lambda function that frequently times out due to a 6-second e…" at bounding box center [575, 132] width 493 height 56
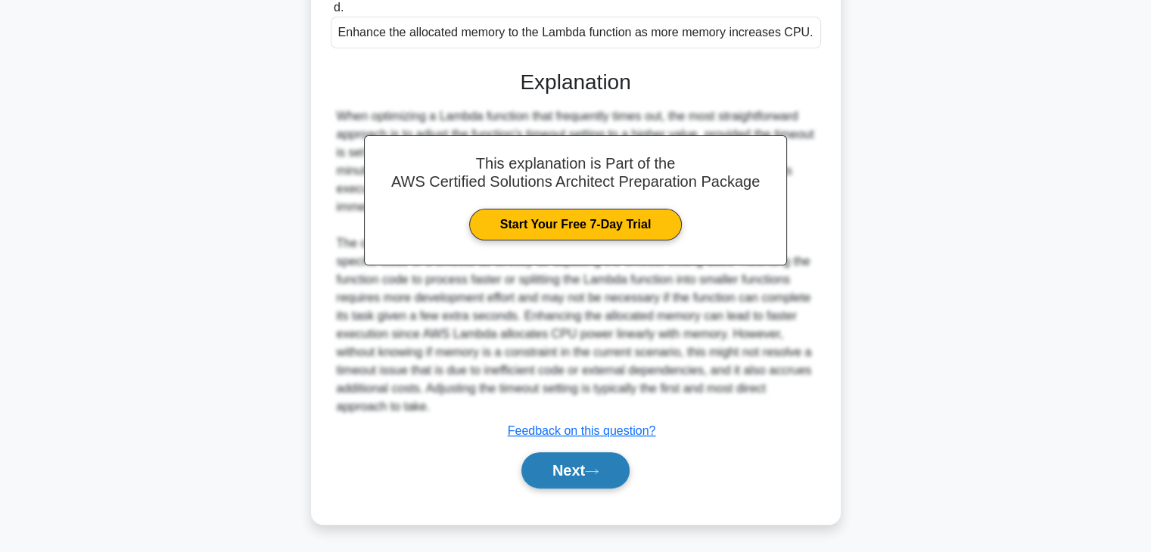
click at [580, 472] on button "Next" at bounding box center [575, 470] width 108 height 36
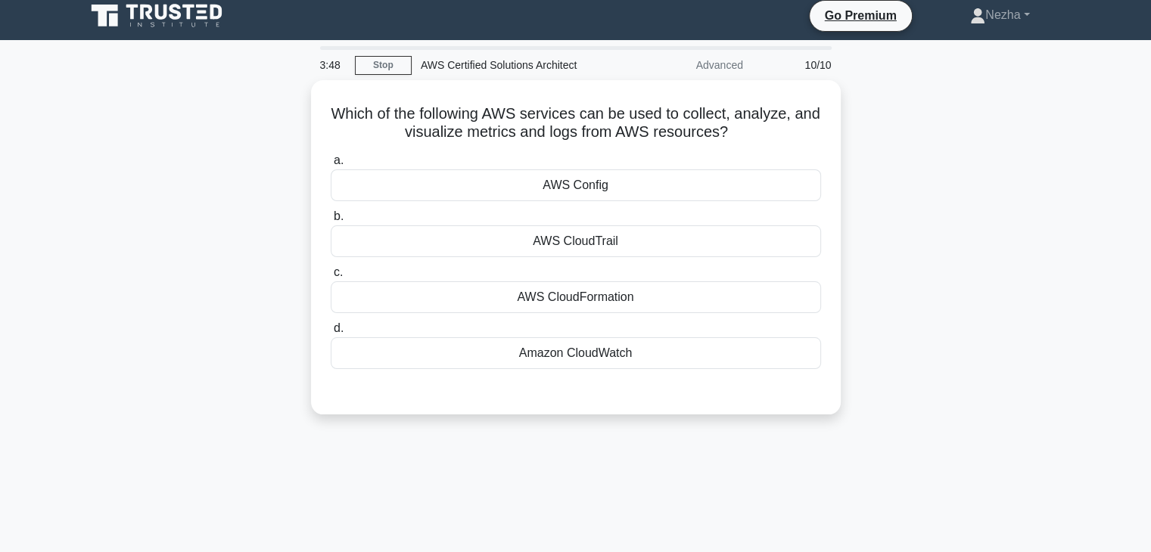
scroll to position [0, 0]
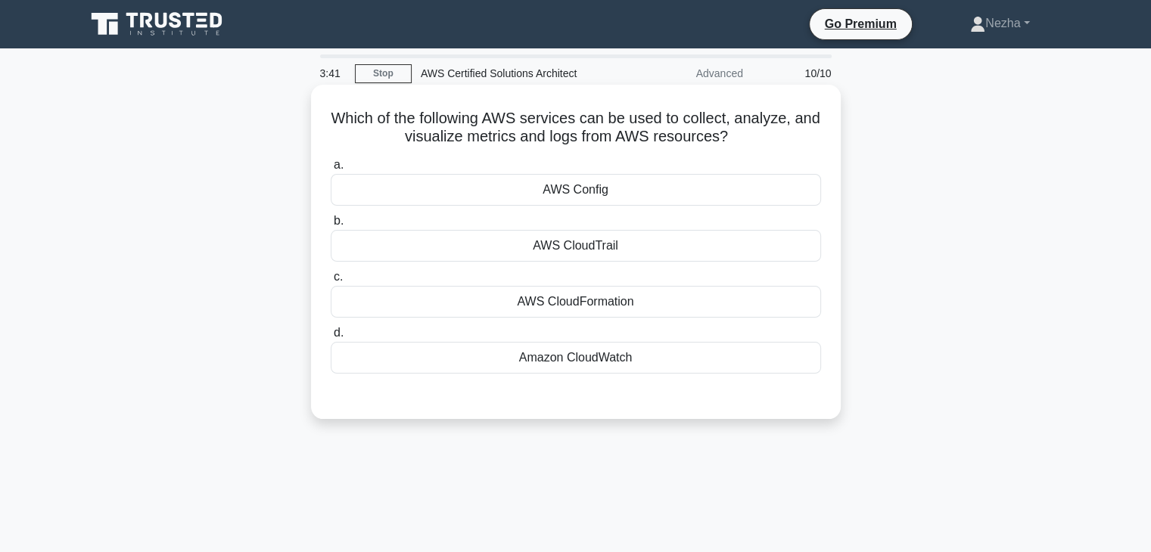
click at [599, 263] on div "a. AWS Config b. AWS CloudTrail c. d." at bounding box center [576, 265] width 508 height 224
click at [599, 255] on div "AWS CloudTrail" at bounding box center [576, 246] width 490 height 32
click at [331, 226] on input "b. AWS CloudTrail" at bounding box center [331, 221] width 0 height 10
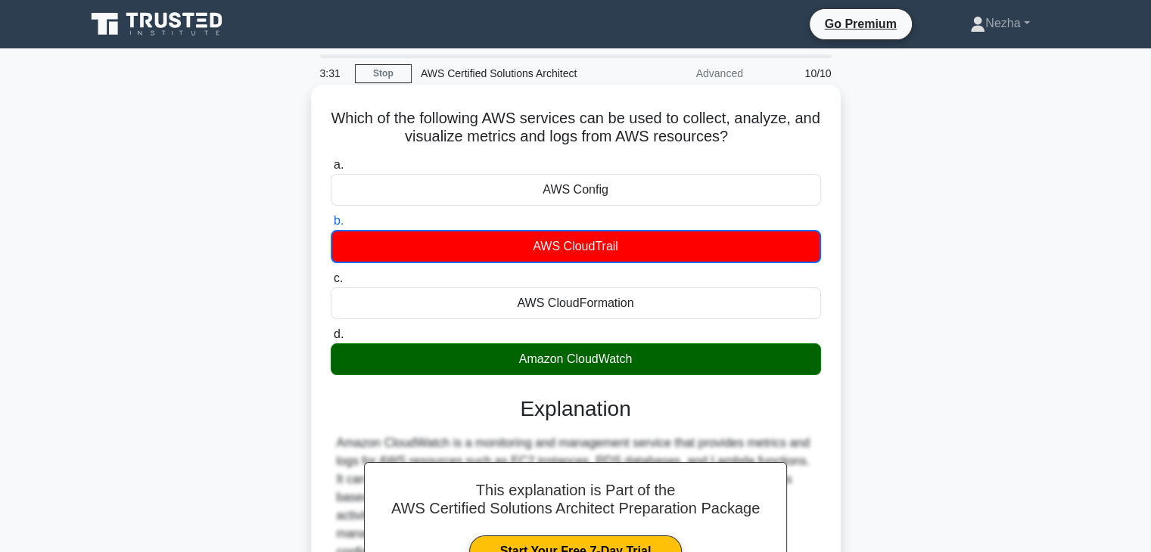
scroll to position [266, 0]
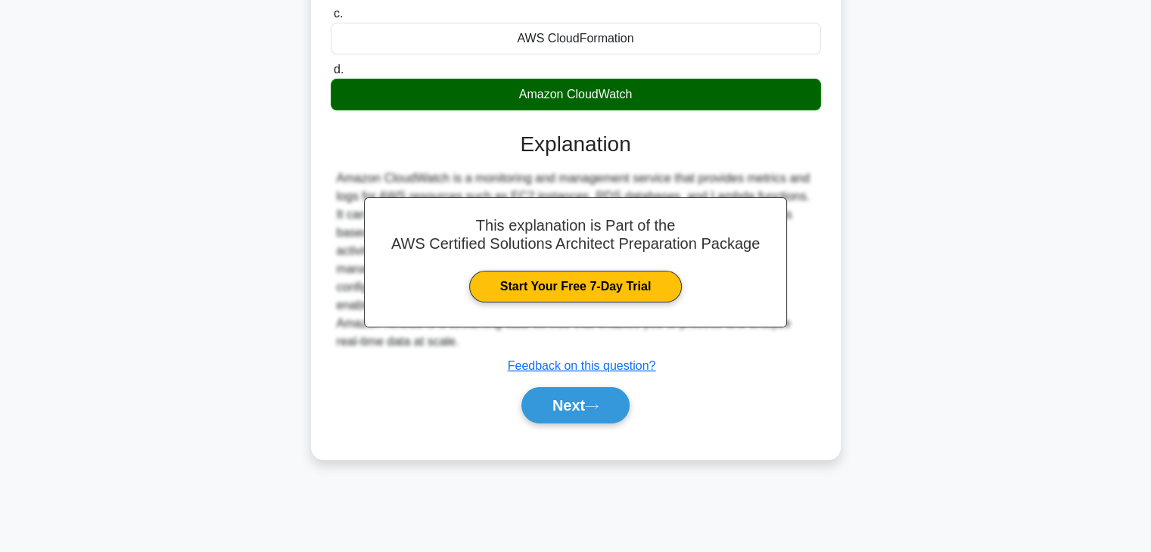
click at [608, 385] on div "Next" at bounding box center [576, 405] width 490 height 48
click at [607, 396] on button "Next" at bounding box center [575, 405] width 108 height 36
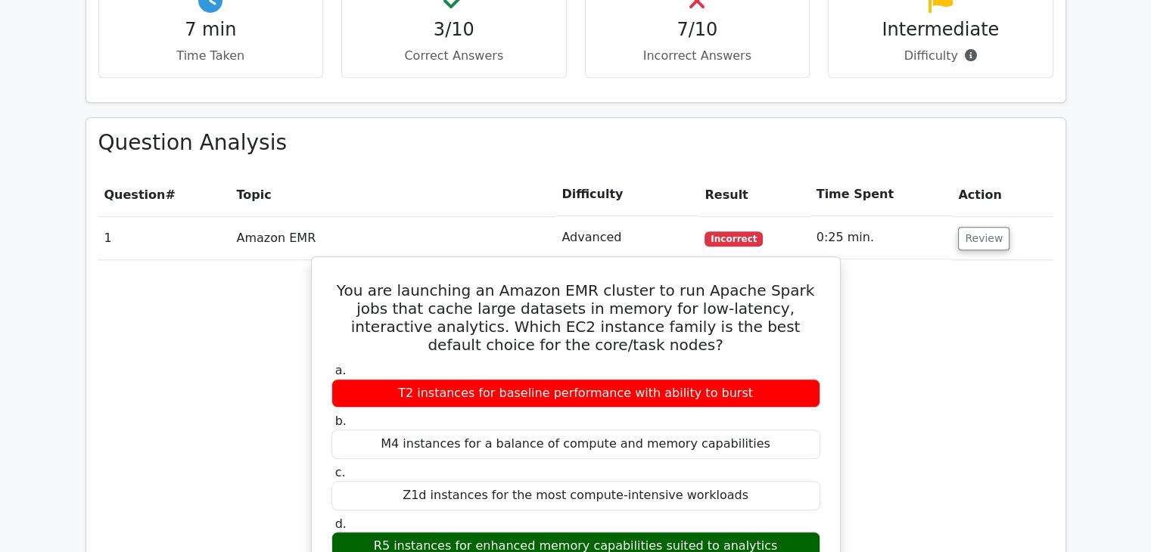
scroll to position [1153, 0]
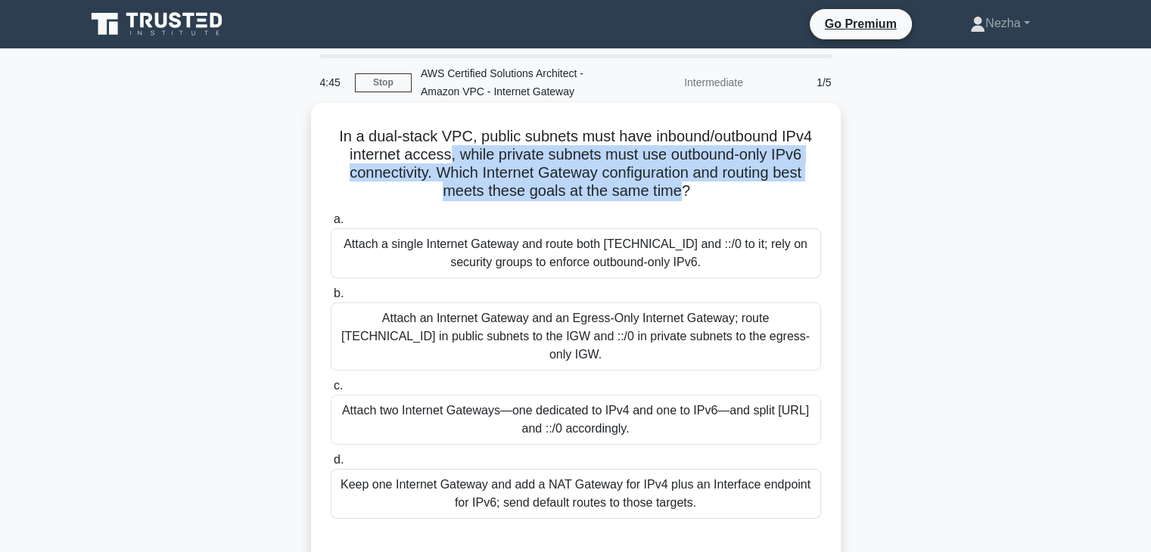
drag, startPoint x: 445, startPoint y: 146, endPoint x: 681, endPoint y: 191, distance: 240.3
click at [681, 191] on h5 "In a dual-stack VPC, public subnets must have inbound/outbound IPv4 internet ac…" at bounding box center [575, 164] width 493 height 74
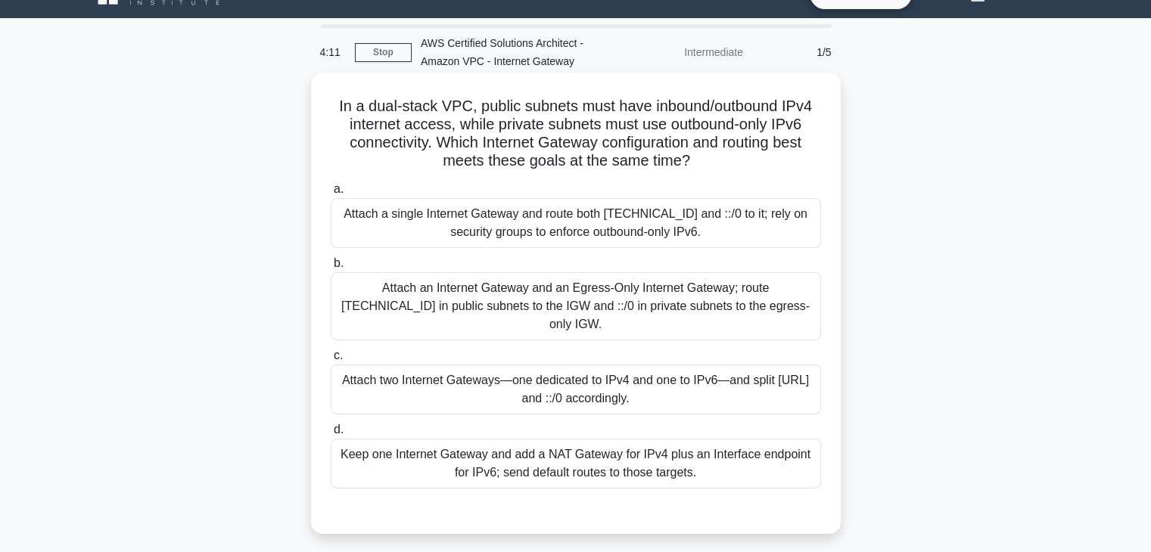
click at [677, 230] on div "Attach a single Internet Gateway and route both [TECHNICAL_ID] and ::/0 to it; …" at bounding box center [576, 223] width 490 height 50
click at [331, 194] on input "a. Attach a single Internet Gateway and route both [TECHNICAL_ID] and ::/0 to i…" at bounding box center [331, 190] width 0 height 10
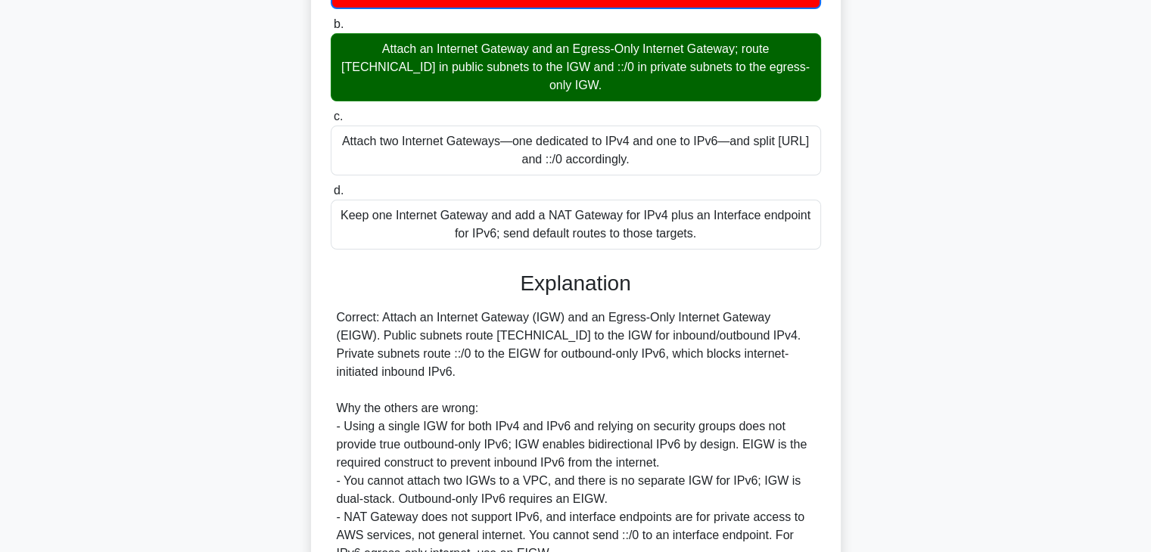
scroll to position [400, 0]
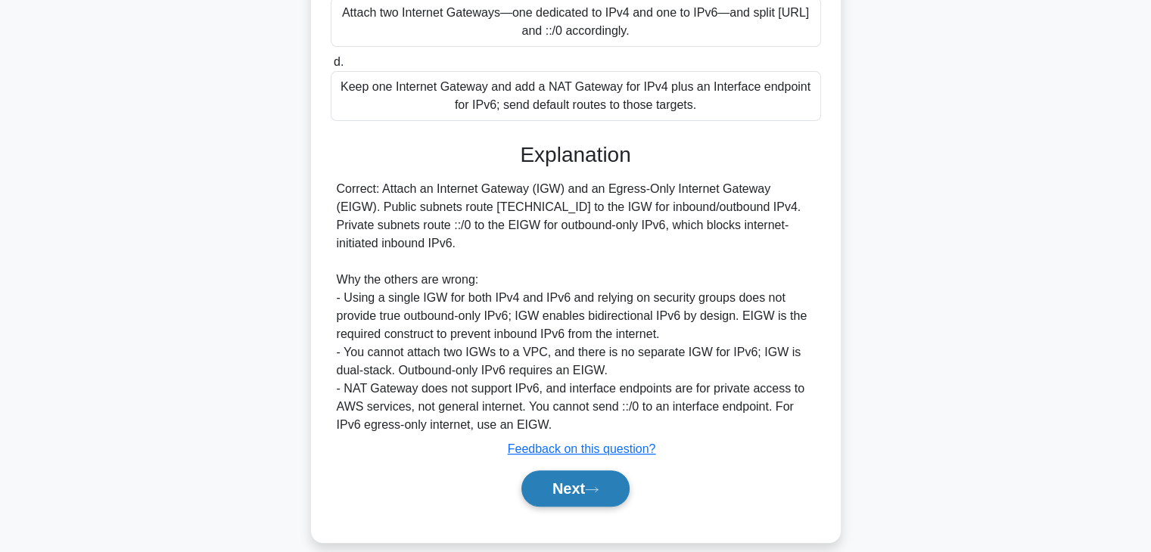
click at [544, 472] on button "Next" at bounding box center [575, 489] width 108 height 36
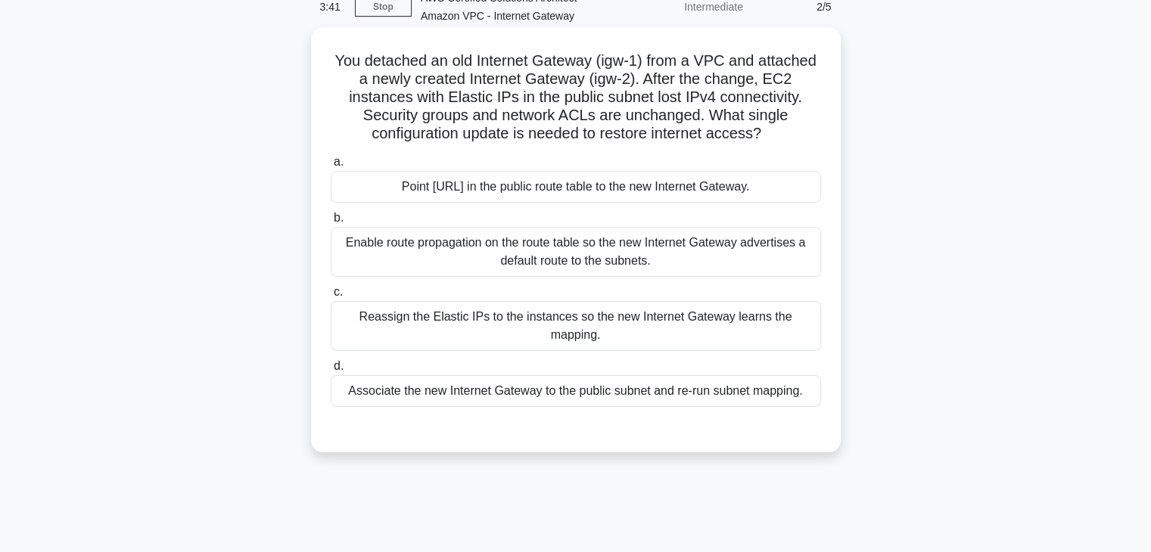
scroll to position [76, 0]
click at [486, 409] on div "a. Point [URL] in the public route table to the new Internet Gateway. b. c." at bounding box center [575, 292] width 493 height 285
click at [493, 379] on div "Associate the new Internet Gateway to the public subnet and re-run subnet mappi…" at bounding box center [576, 391] width 490 height 32
click at [331, 372] on input "d. Associate the new Internet Gateway to the public subnet and re-run subnet ma…" at bounding box center [331, 367] width 0 height 10
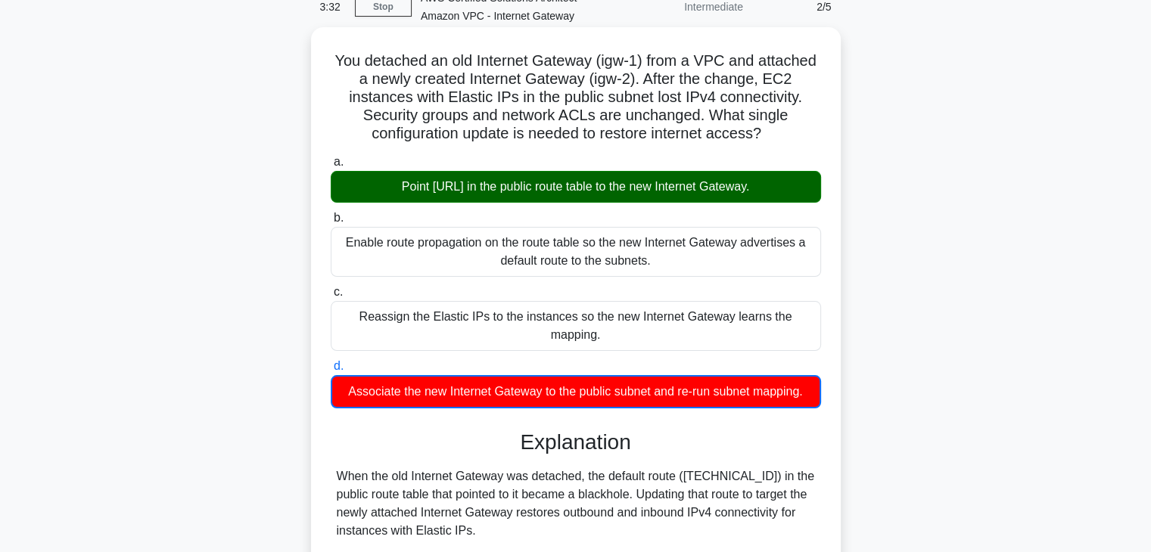
scroll to position [345, 0]
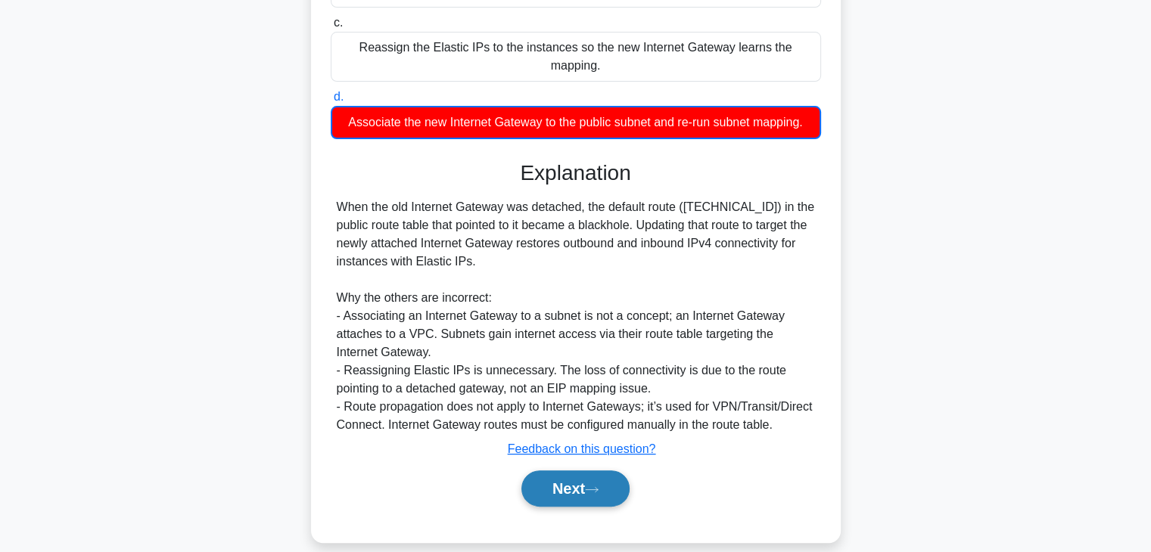
click at [569, 471] on button "Next" at bounding box center [575, 489] width 108 height 36
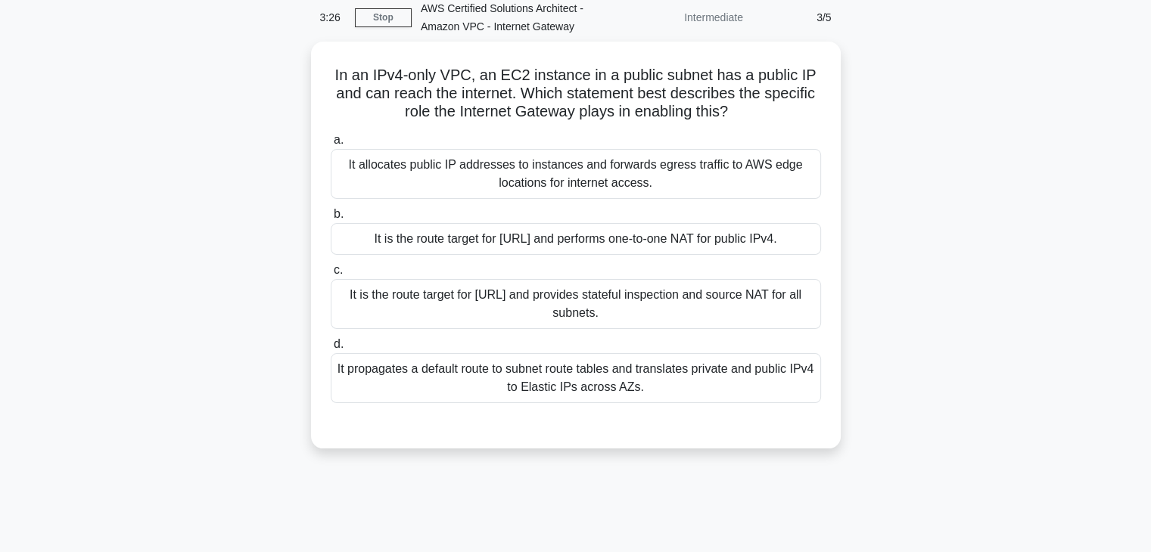
scroll to position [64, 0]
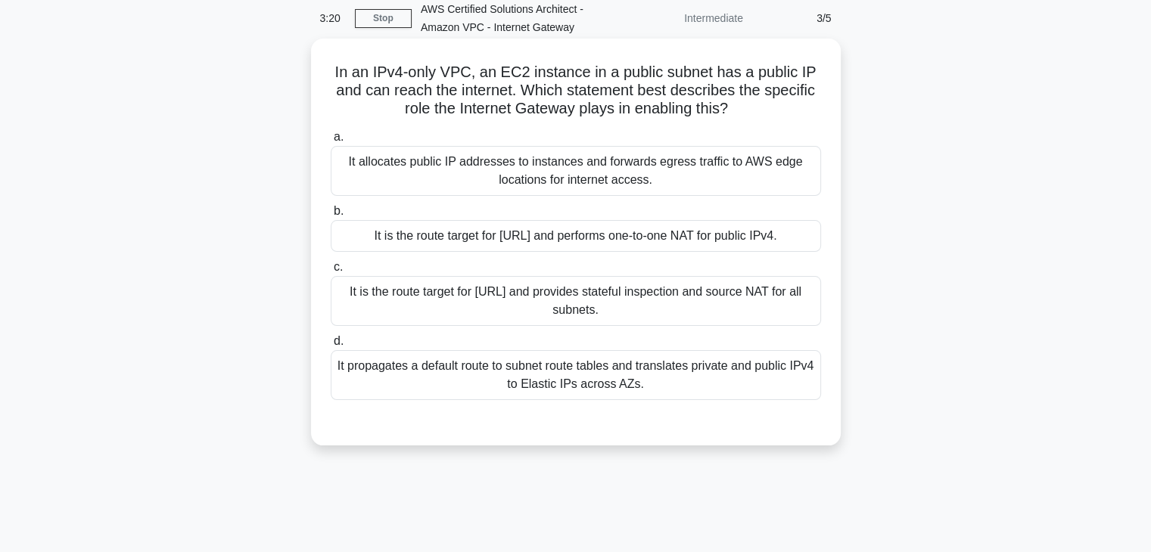
click at [585, 235] on div "It is the route target for [URL] and performs one-to-one NAT for public IPv4." at bounding box center [576, 236] width 490 height 32
click at [331, 216] on input "b. It is the route target for [URL] and performs one-to-one NAT for public IPv4." at bounding box center [331, 212] width 0 height 10
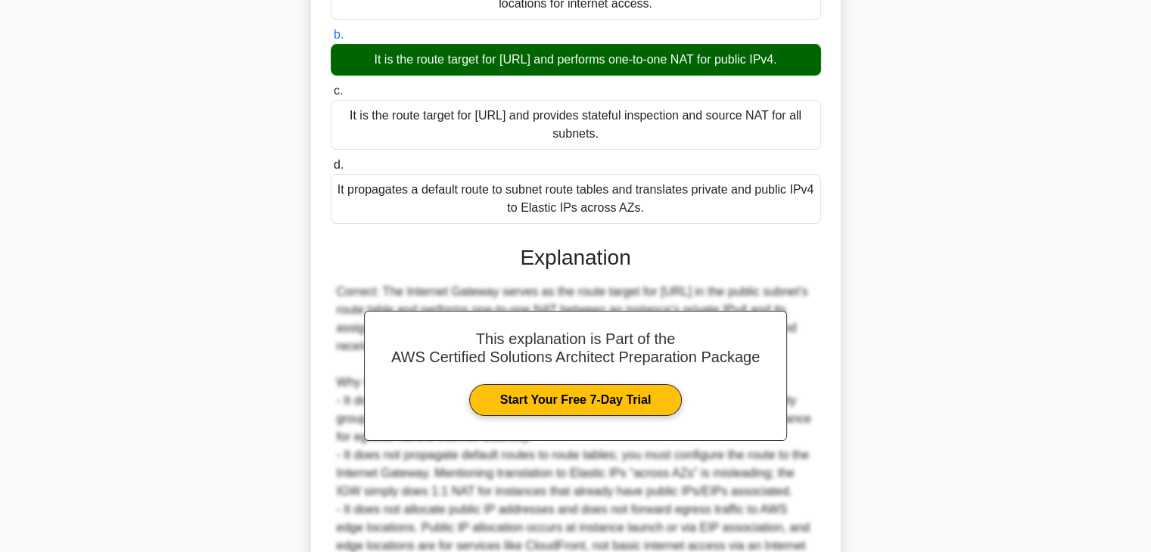
scroll to position [398, 0]
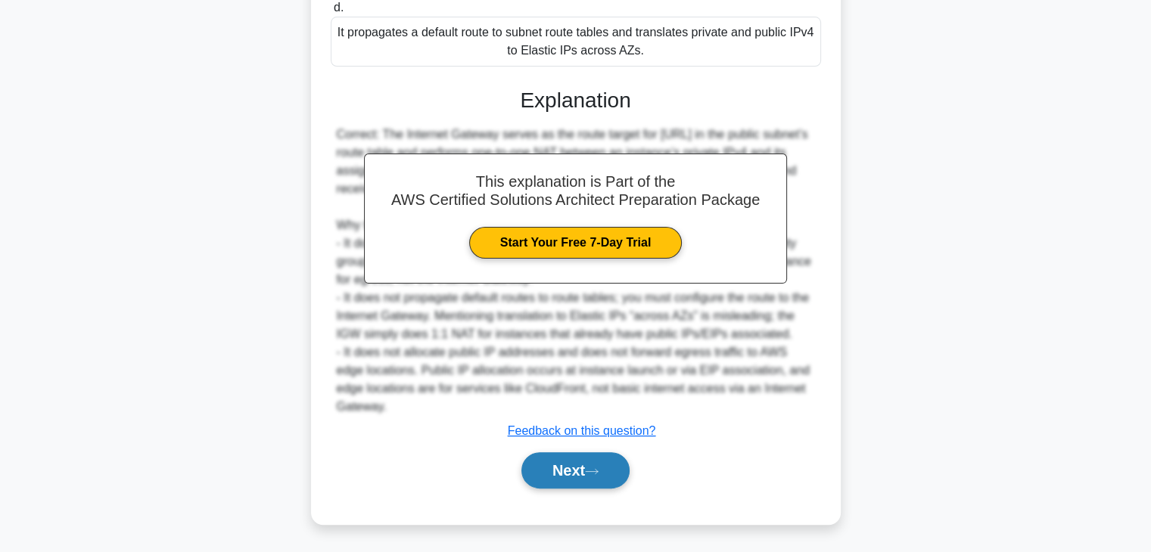
click at [584, 468] on button "Next" at bounding box center [575, 470] width 108 height 36
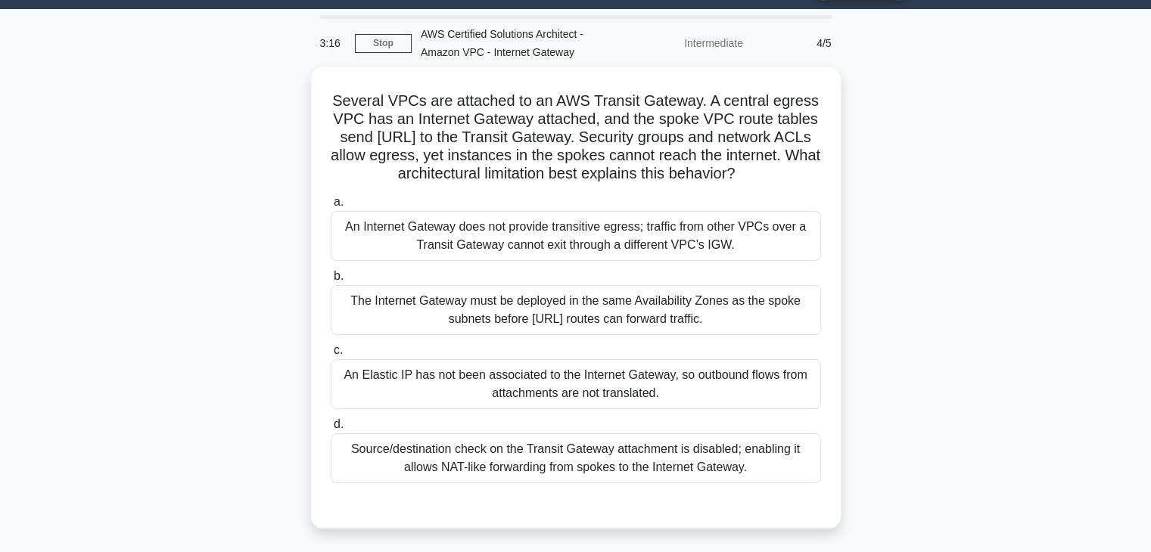
scroll to position [39, 0]
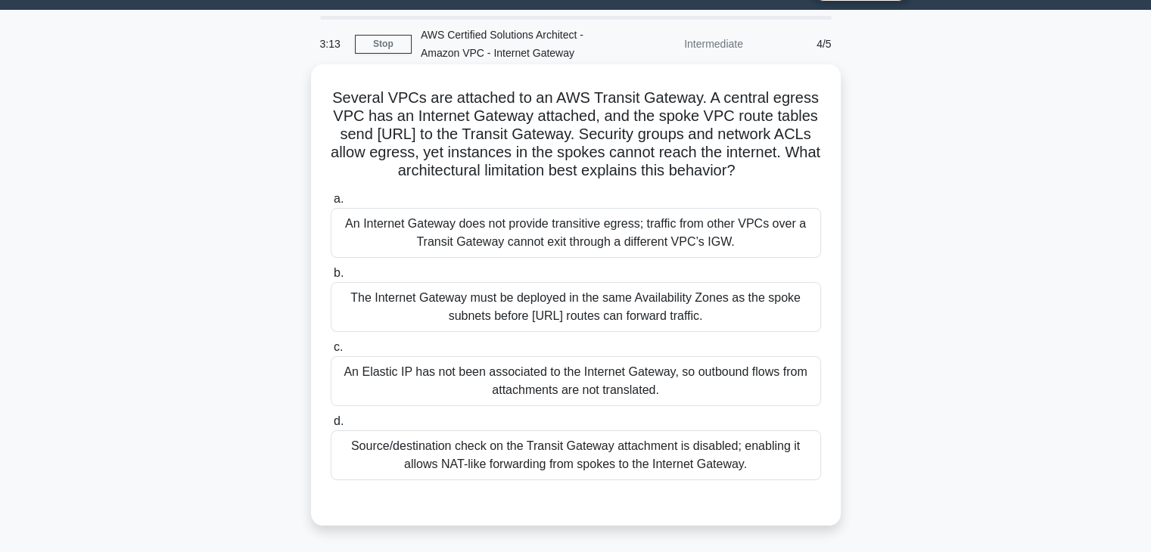
click at [598, 302] on div "The Internet Gateway must be deployed in the same Availability Zones as the spo…" at bounding box center [576, 307] width 490 height 50
click at [331, 278] on input "b. The Internet Gateway must be deployed in the same Availability Zones as the …" at bounding box center [331, 274] width 0 height 10
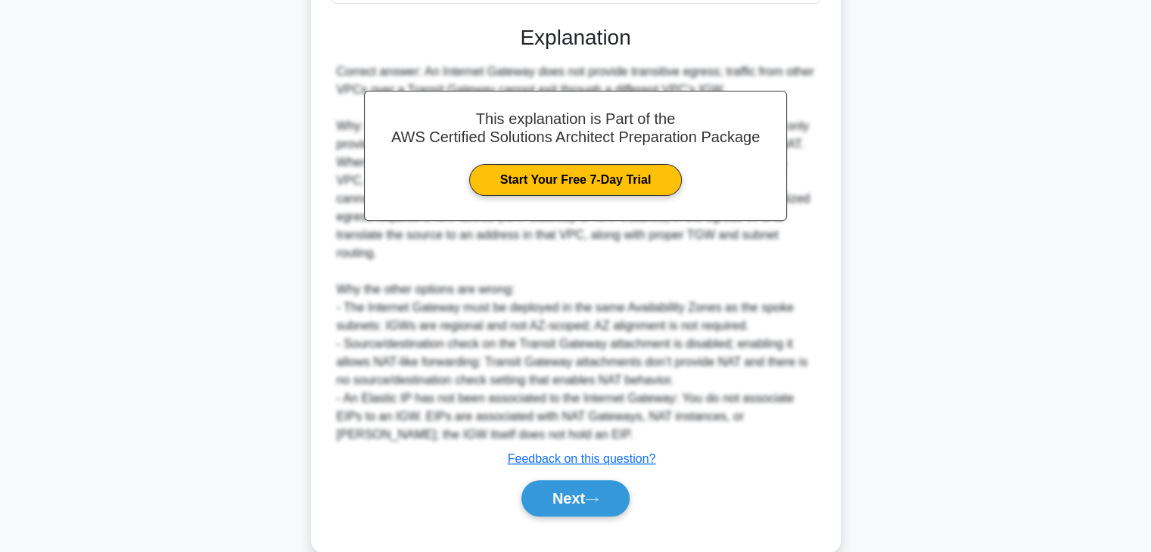
scroll to position [527, 0]
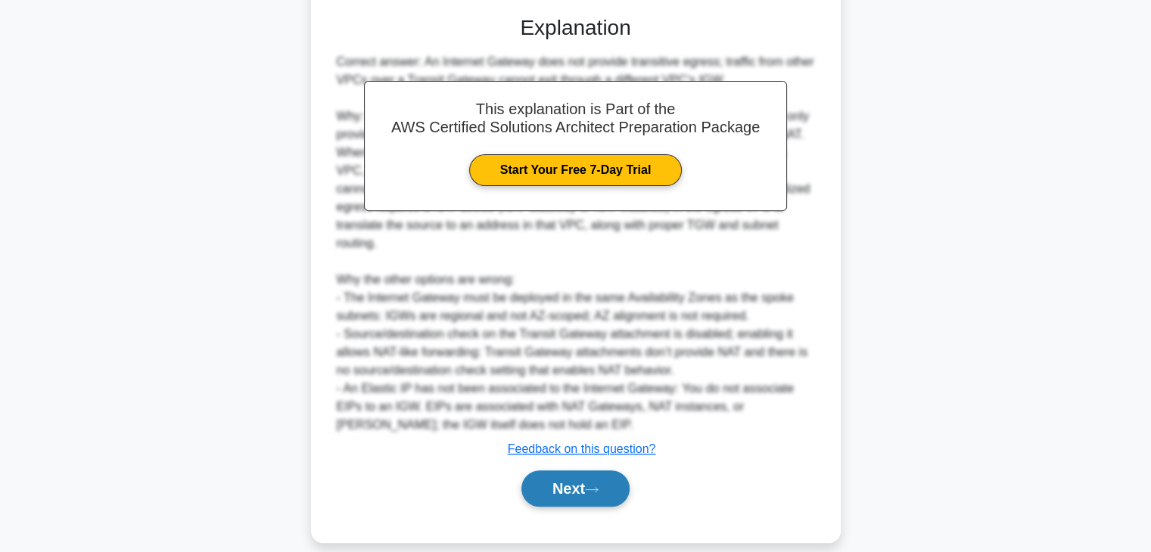
drag, startPoint x: 599, startPoint y: 458, endPoint x: 577, endPoint y: 474, distance: 28.1
click at [577, 474] on button "Next" at bounding box center [575, 489] width 108 height 36
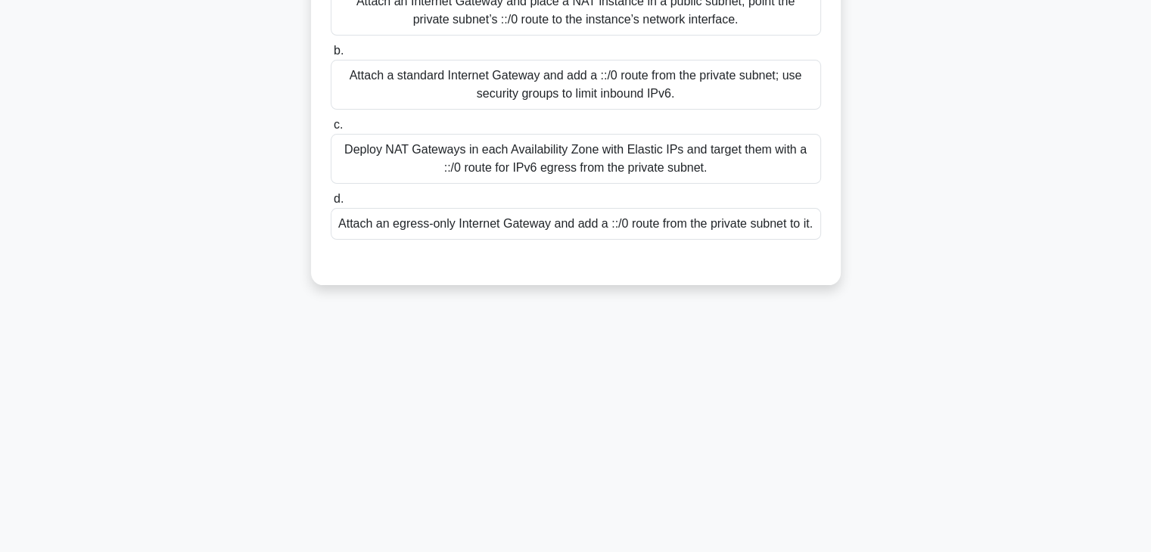
scroll to position [58, 0]
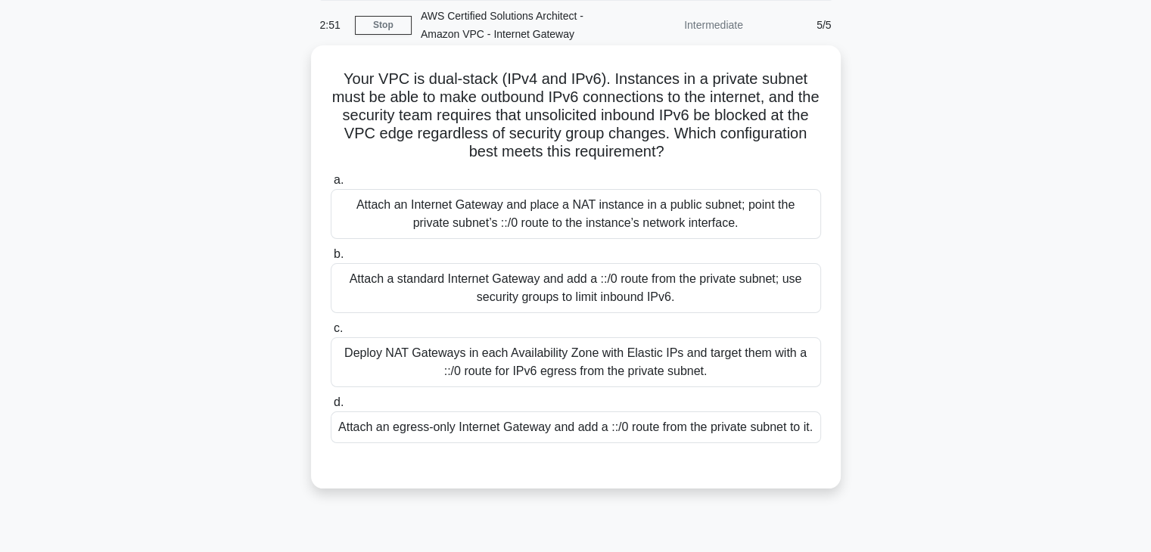
click at [608, 229] on div "Attach an Internet Gateway and place a NAT instance in a public subnet; point t…" at bounding box center [576, 214] width 490 height 50
click at [331, 185] on input "a. Attach an Internet Gateway and place a NAT instance in a public subnet; poin…" at bounding box center [331, 181] width 0 height 10
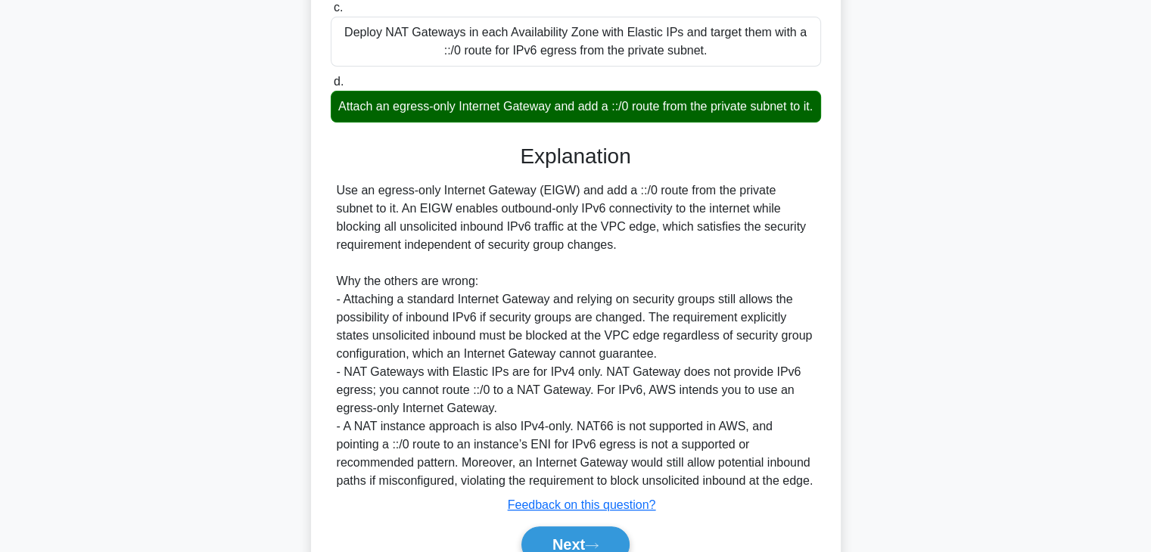
scroll to position [490, 0]
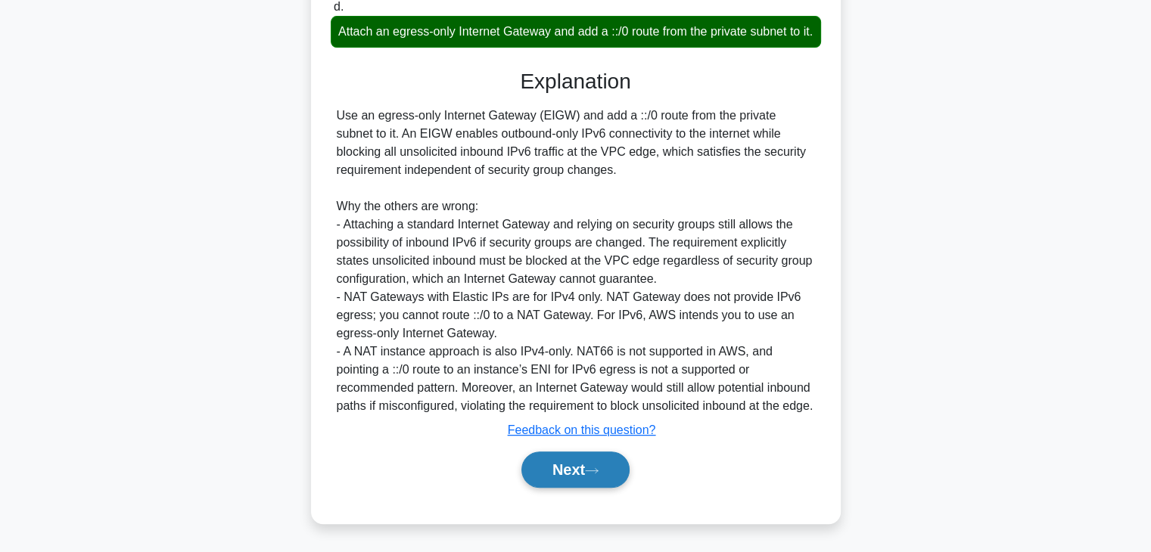
click at [584, 473] on button "Next" at bounding box center [575, 470] width 108 height 36
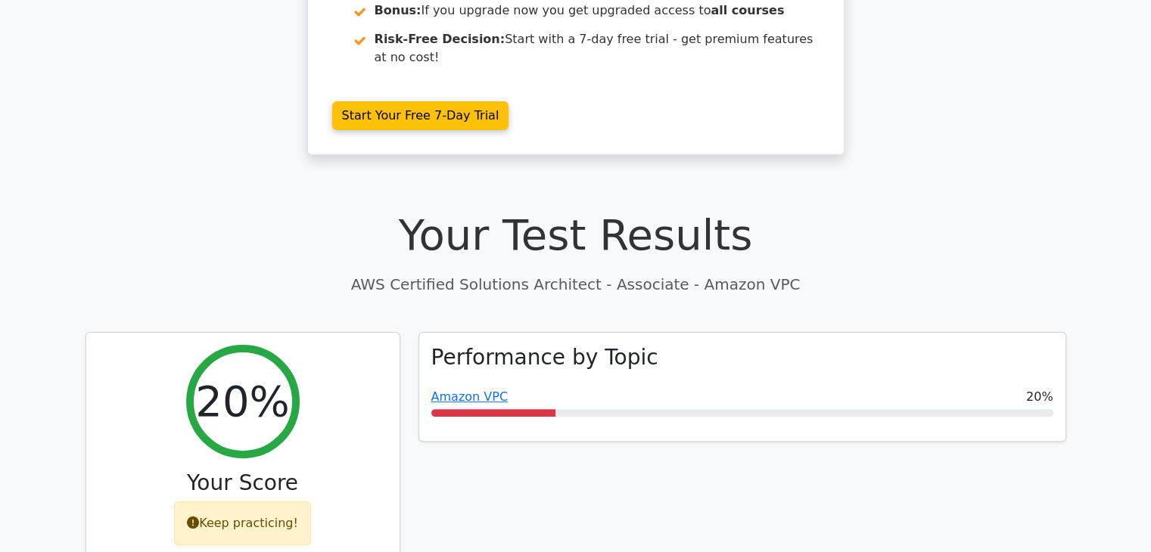
scroll to position [421, 0]
